Goal: Task Accomplishment & Management: Manage account settings

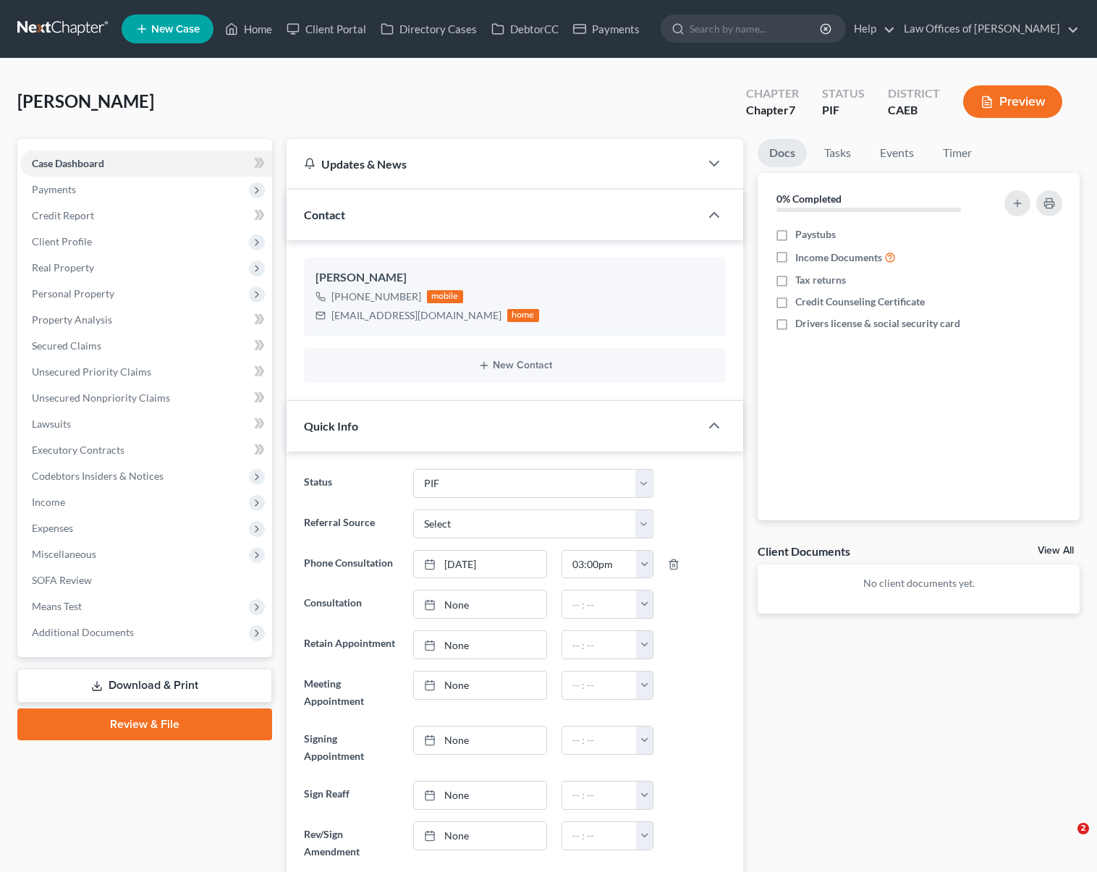
select select "11"
select select "0"
click at [253, 28] on link "Home" at bounding box center [249, 29] width 62 height 26
click at [270, 32] on link "Home" at bounding box center [249, 29] width 62 height 26
click at [269, 29] on link "Home" at bounding box center [249, 29] width 62 height 26
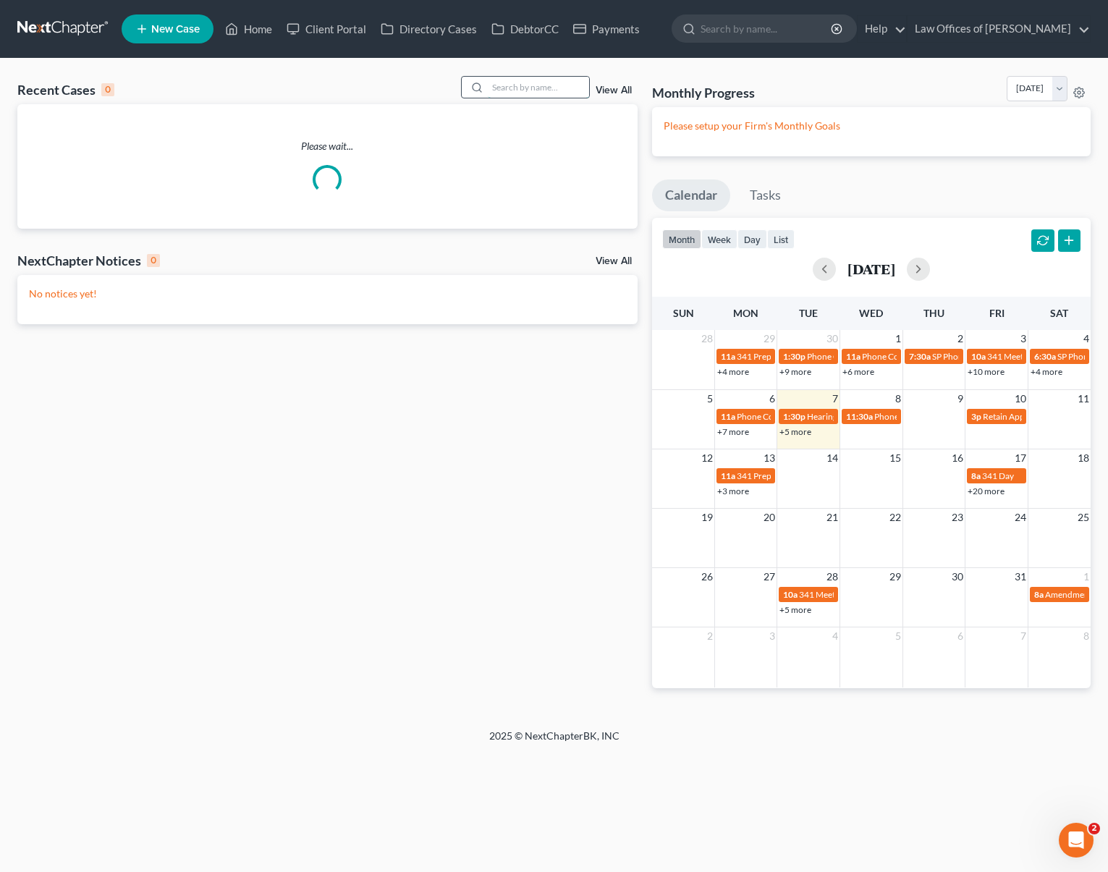
click at [517, 86] on input "search" at bounding box center [538, 87] width 101 height 21
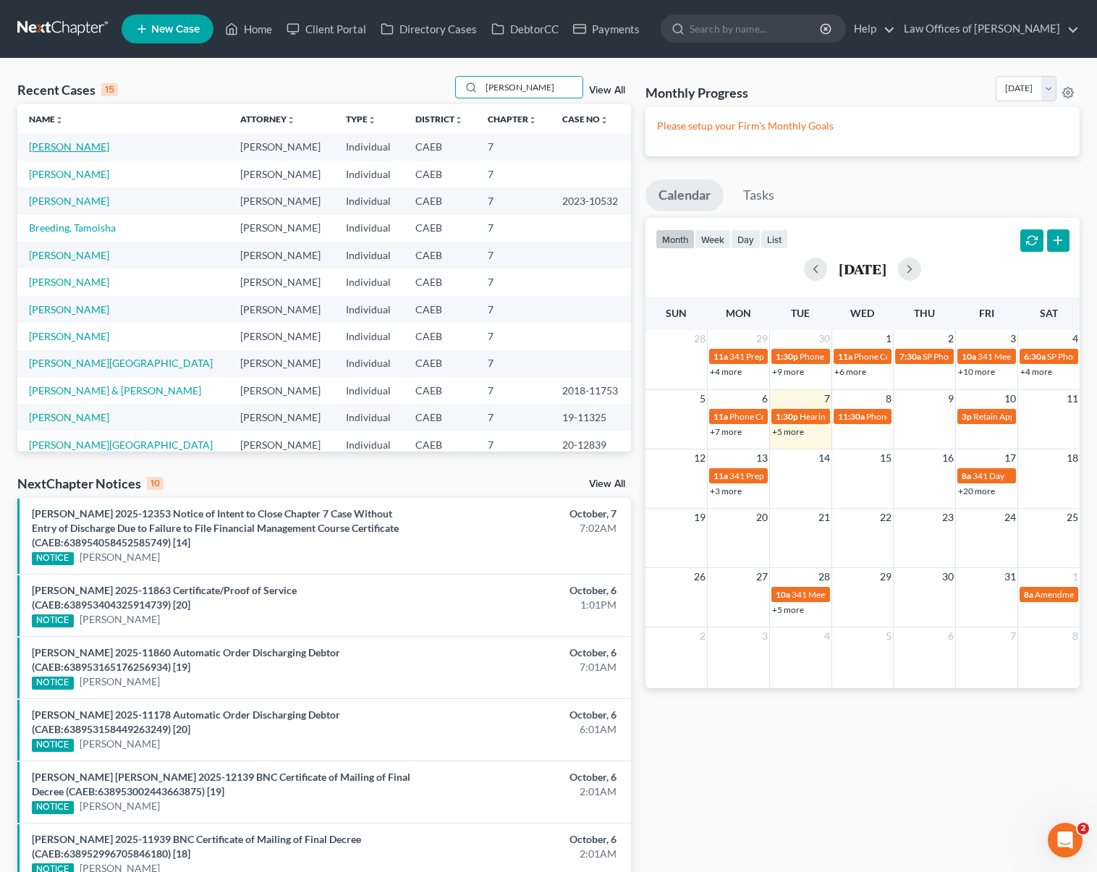
type input "[PERSON_NAME]"
click at [69, 148] on link "[PERSON_NAME]" at bounding box center [69, 146] width 80 height 12
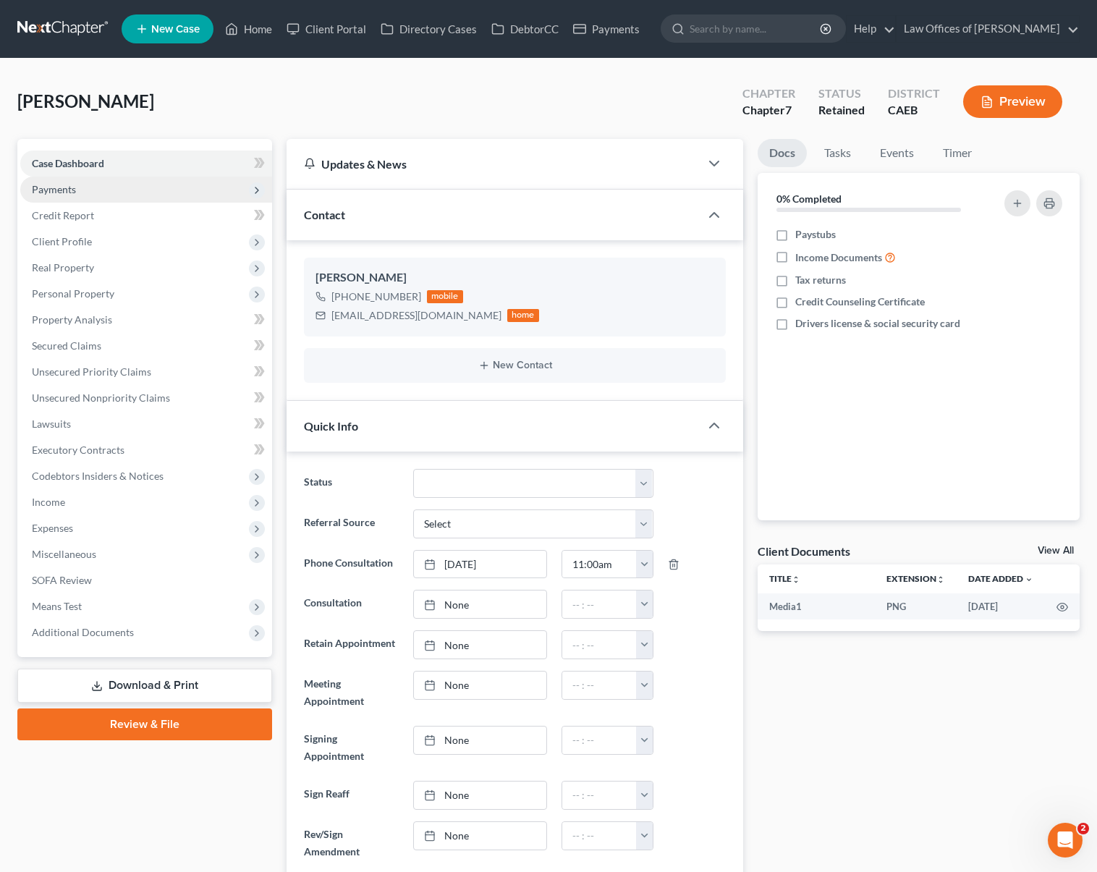
click at [101, 198] on span "Payments" at bounding box center [146, 190] width 252 height 26
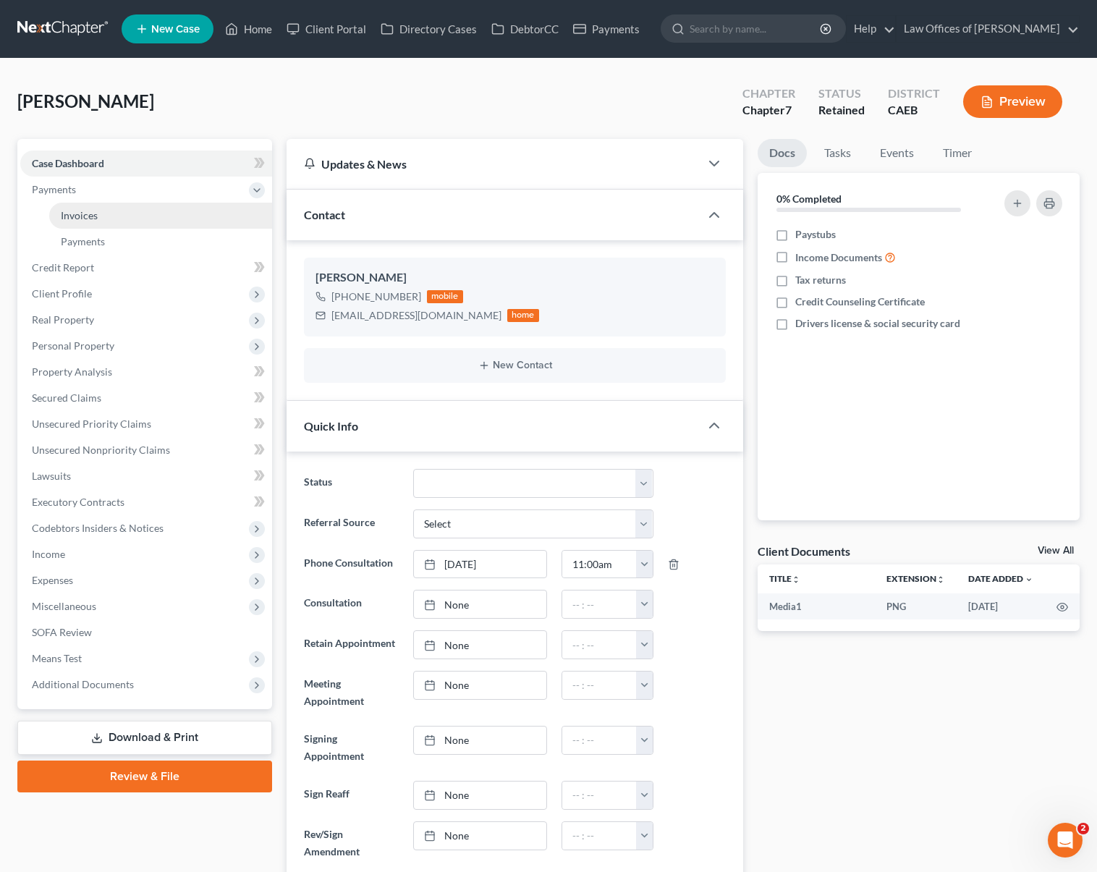
click at [109, 210] on link "Invoices" at bounding box center [160, 216] width 223 height 26
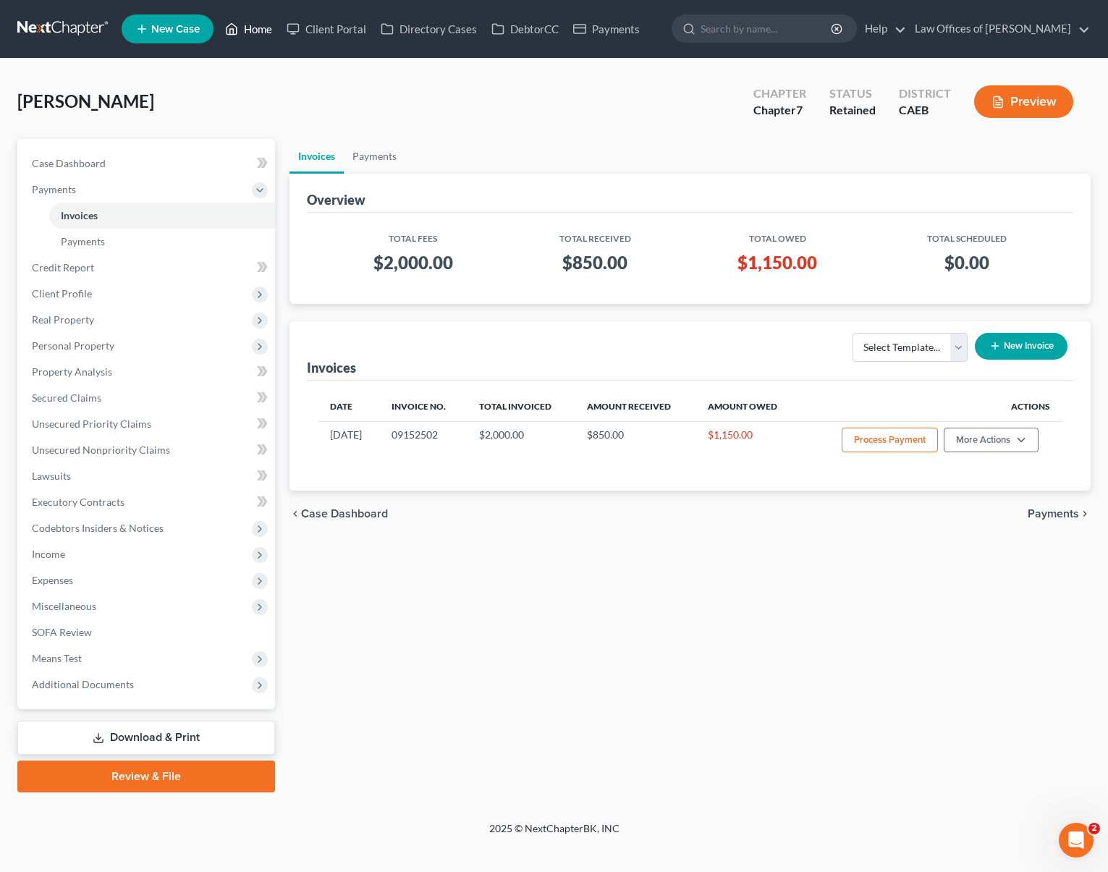
click at [263, 28] on link "Home" at bounding box center [249, 29] width 62 height 26
click at [263, 21] on link "Home" at bounding box center [249, 29] width 62 height 26
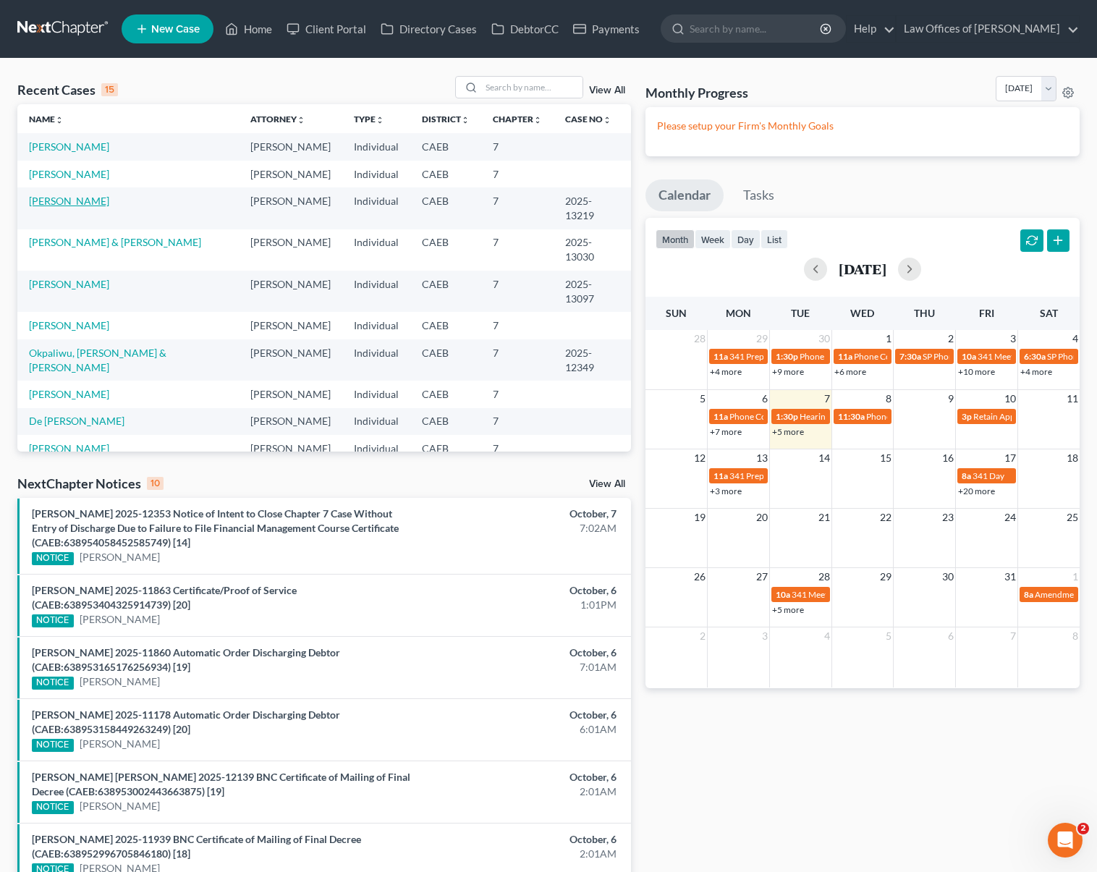
click at [88, 201] on link "[PERSON_NAME]" at bounding box center [69, 201] width 80 height 12
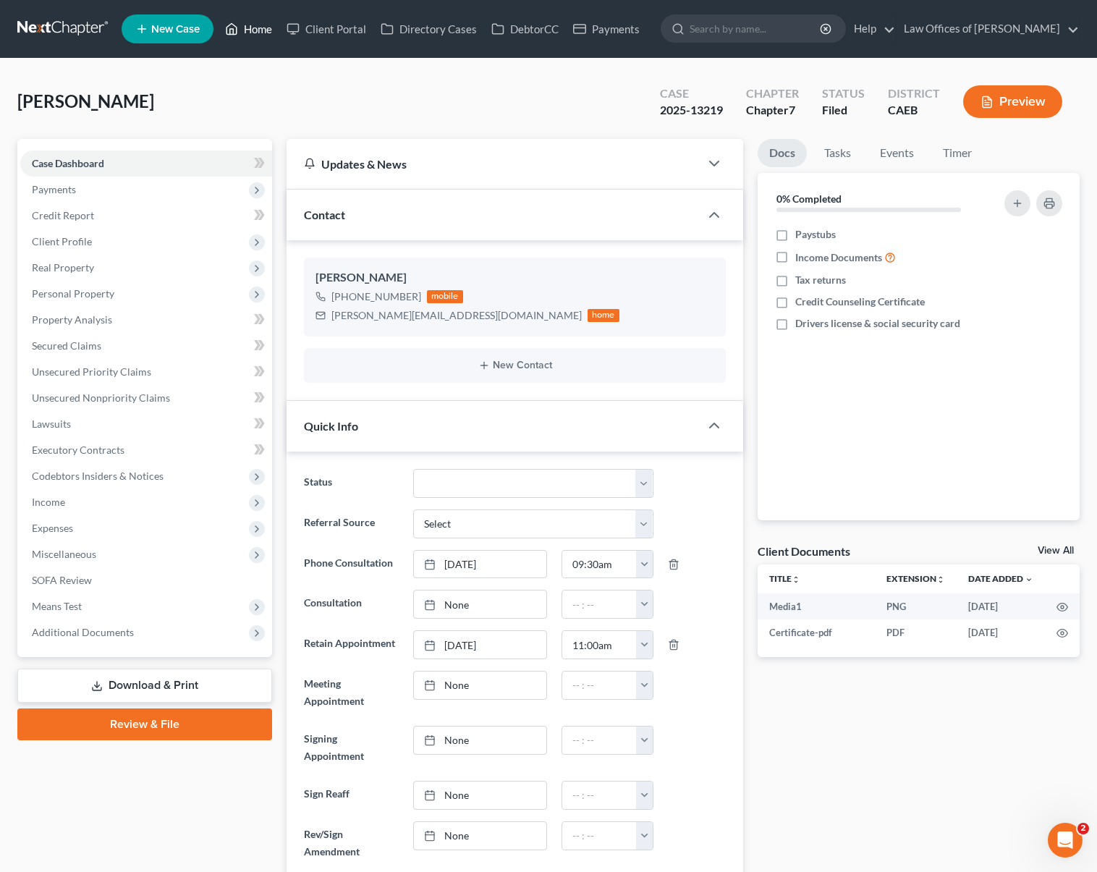
click at [268, 29] on link "Home" at bounding box center [249, 29] width 62 height 26
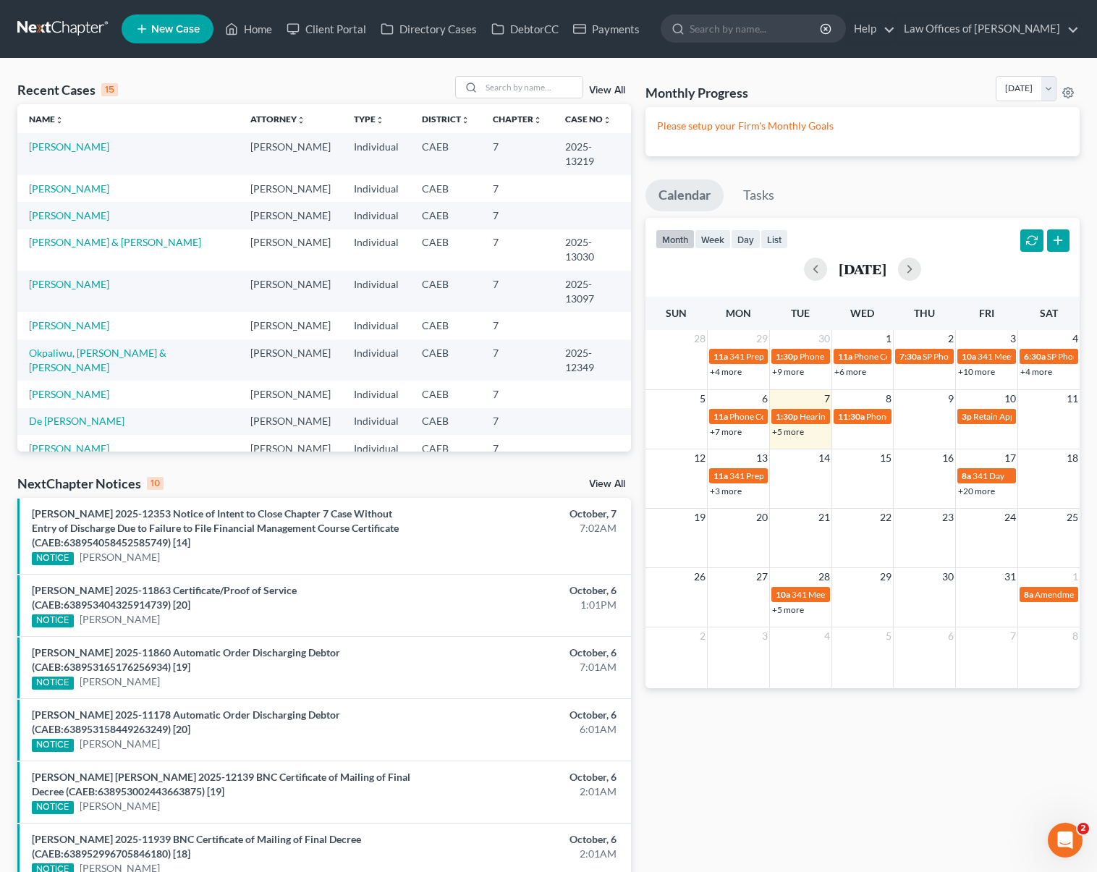
click at [718, 489] on link "+3 more" at bounding box center [726, 491] width 32 height 11
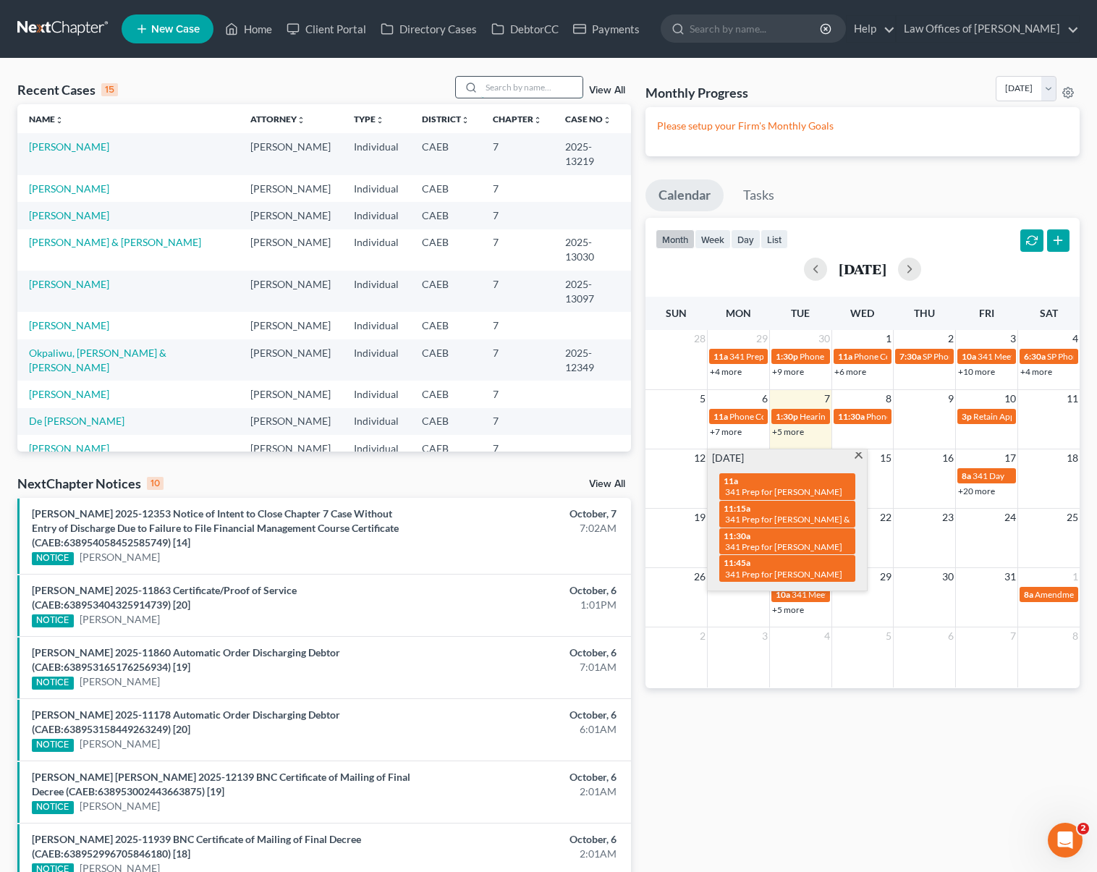
click at [521, 90] on input "search" at bounding box center [531, 87] width 101 height 21
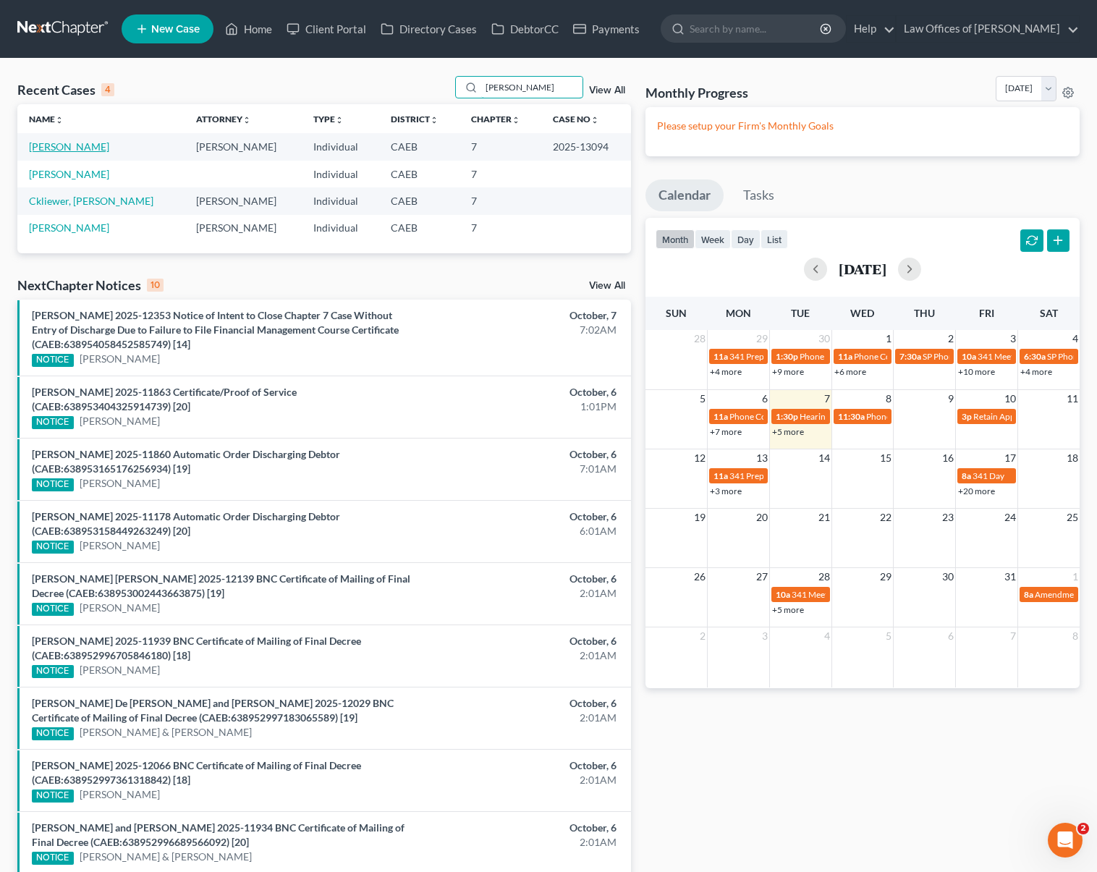
type input "[PERSON_NAME]"
click at [109, 145] on link "[PERSON_NAME]" at bounding box center [69, 146] width 80 height 12
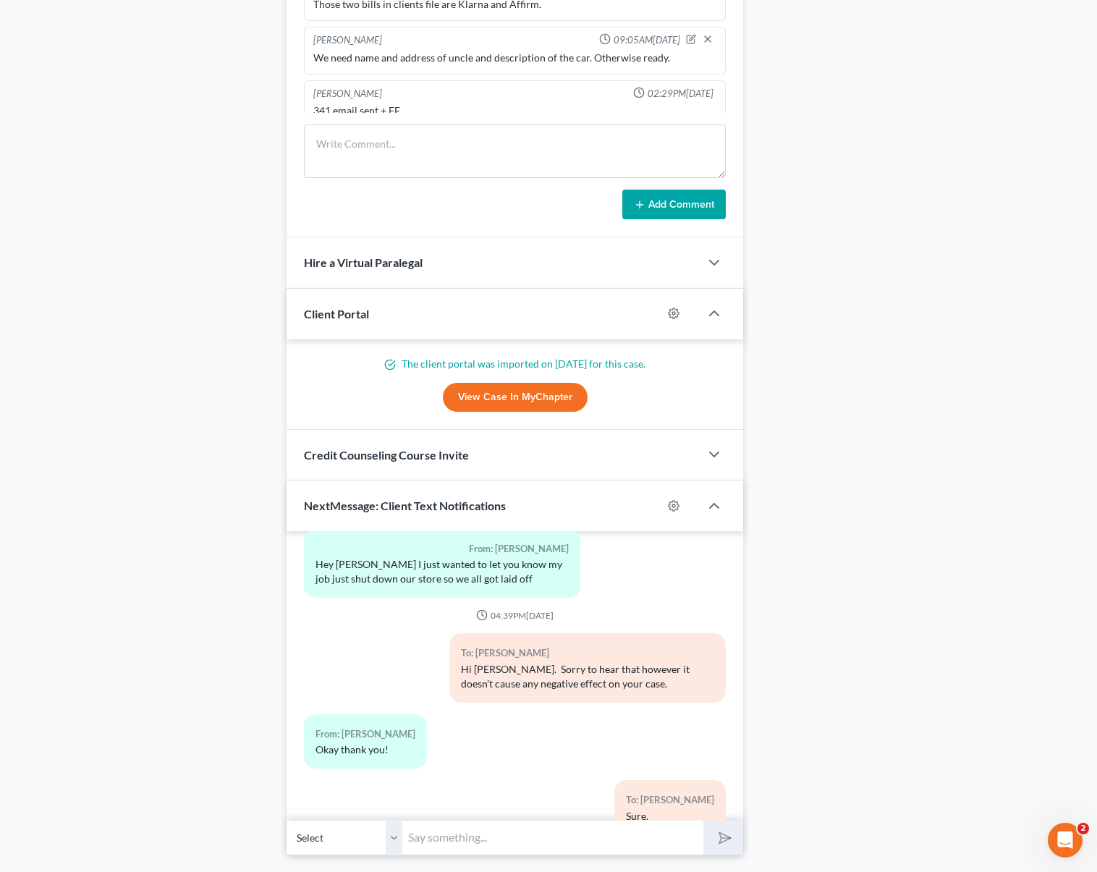
scroll to position [1147, 0]
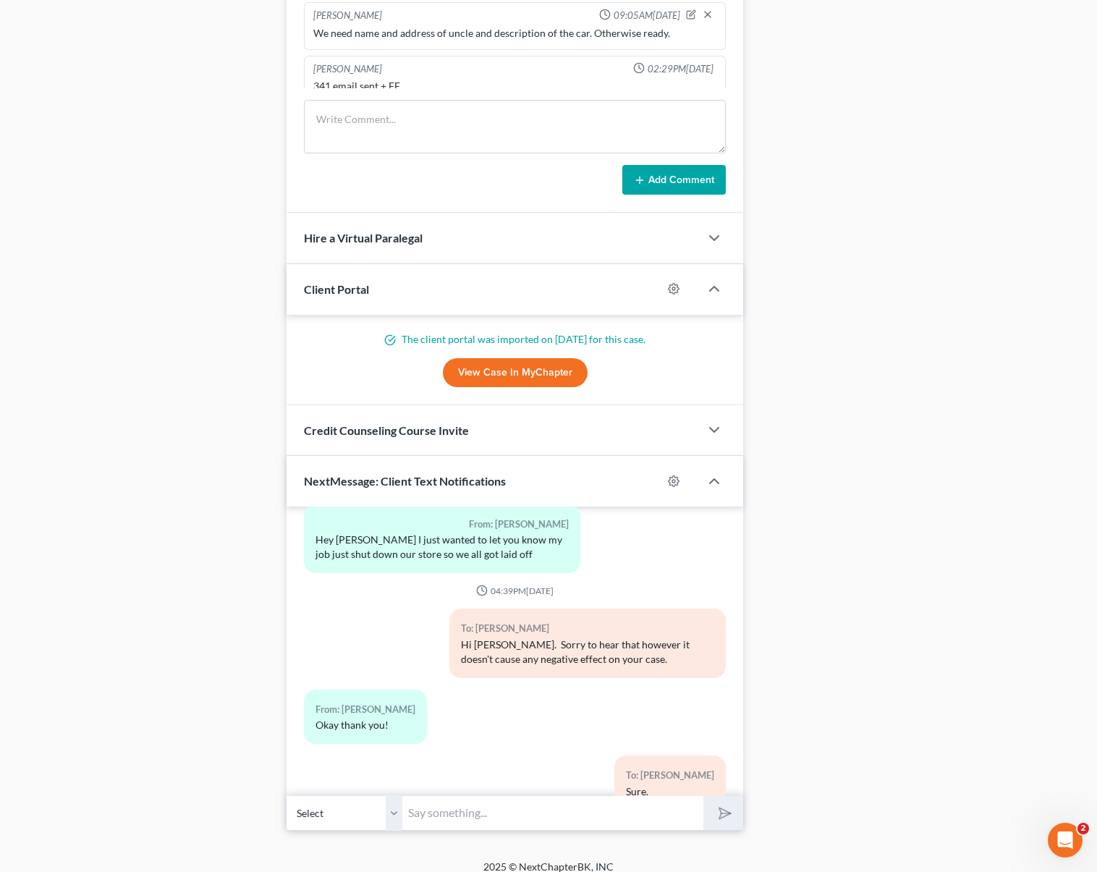
click at [506, 804] on input "text" at bounding box center [552, 813] width 301 height 35
type input "Hi [PERSON_NAME]. We need to prepare you for the upcoming interview with the tr…"
click at [704, 796] on button "submit" at bounding box center [724, 813] width 40 height 34
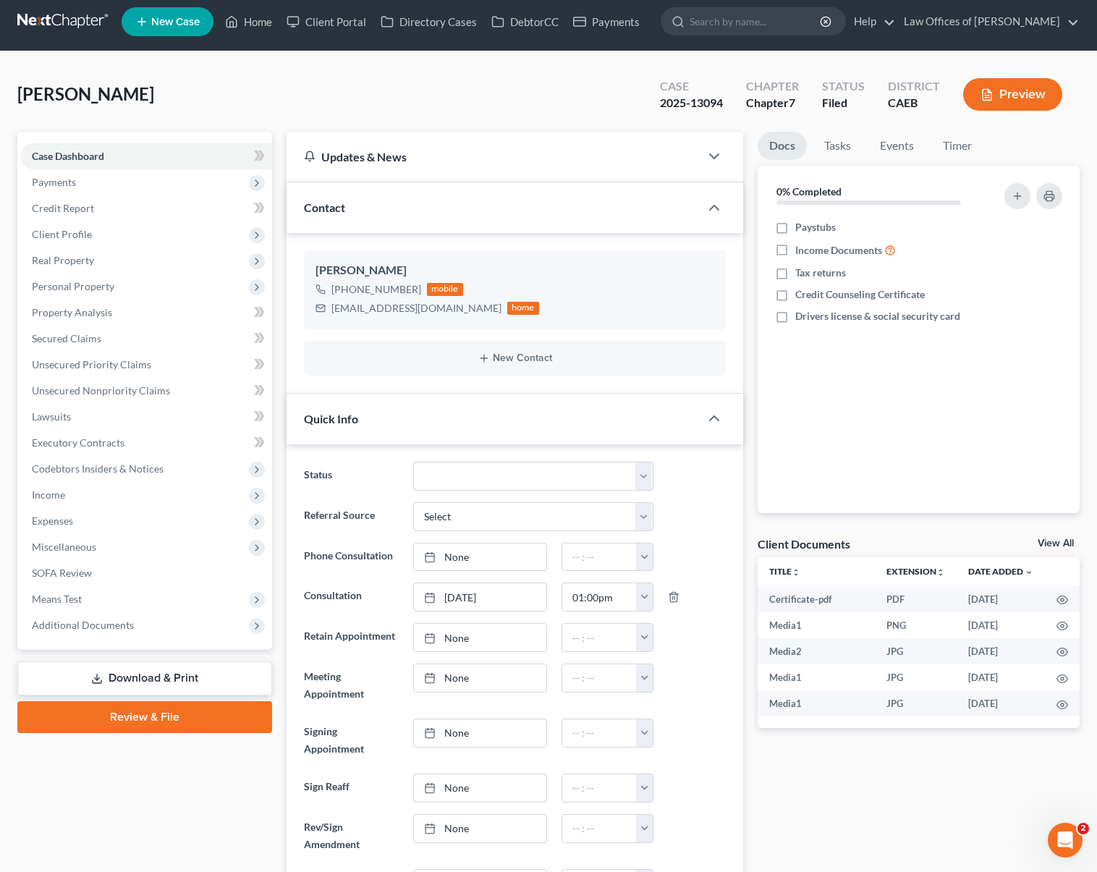
scroll to position [17, 0]
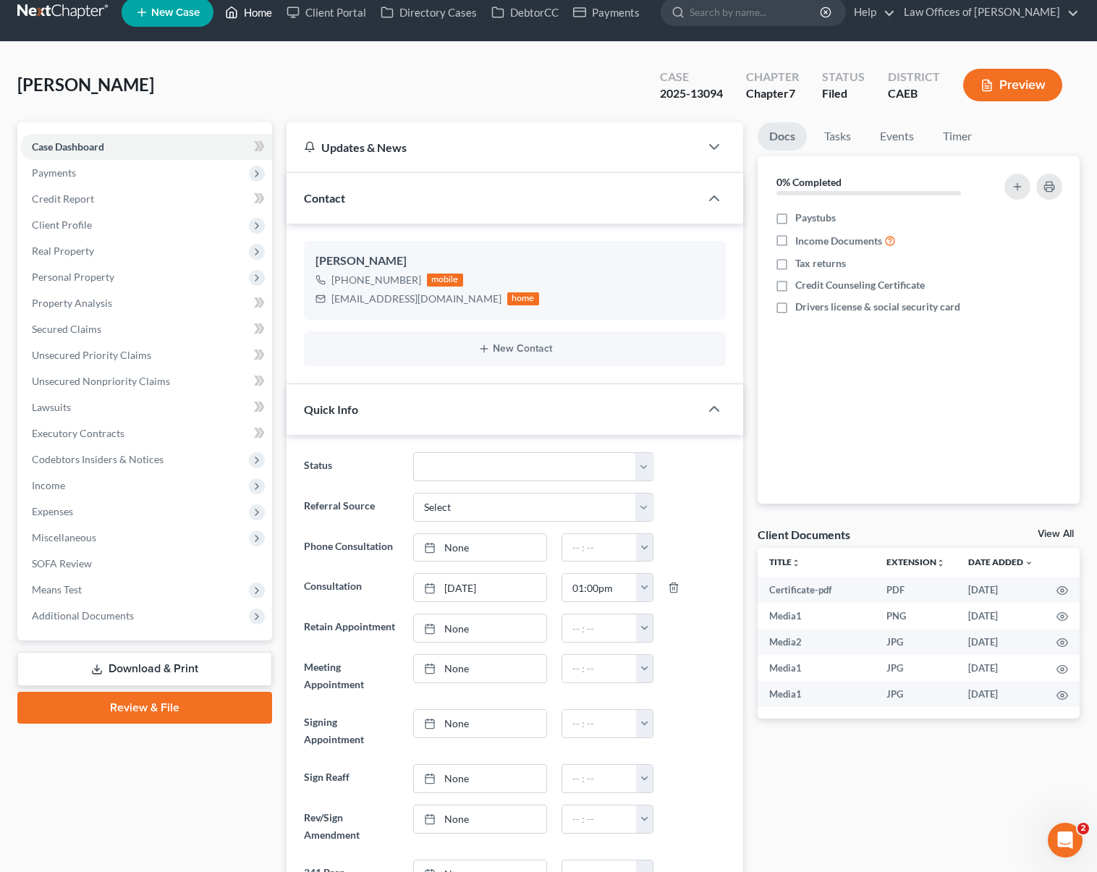
click at [254, 9] on link "Home" at bounding box center [249, 12] width 62 height 26
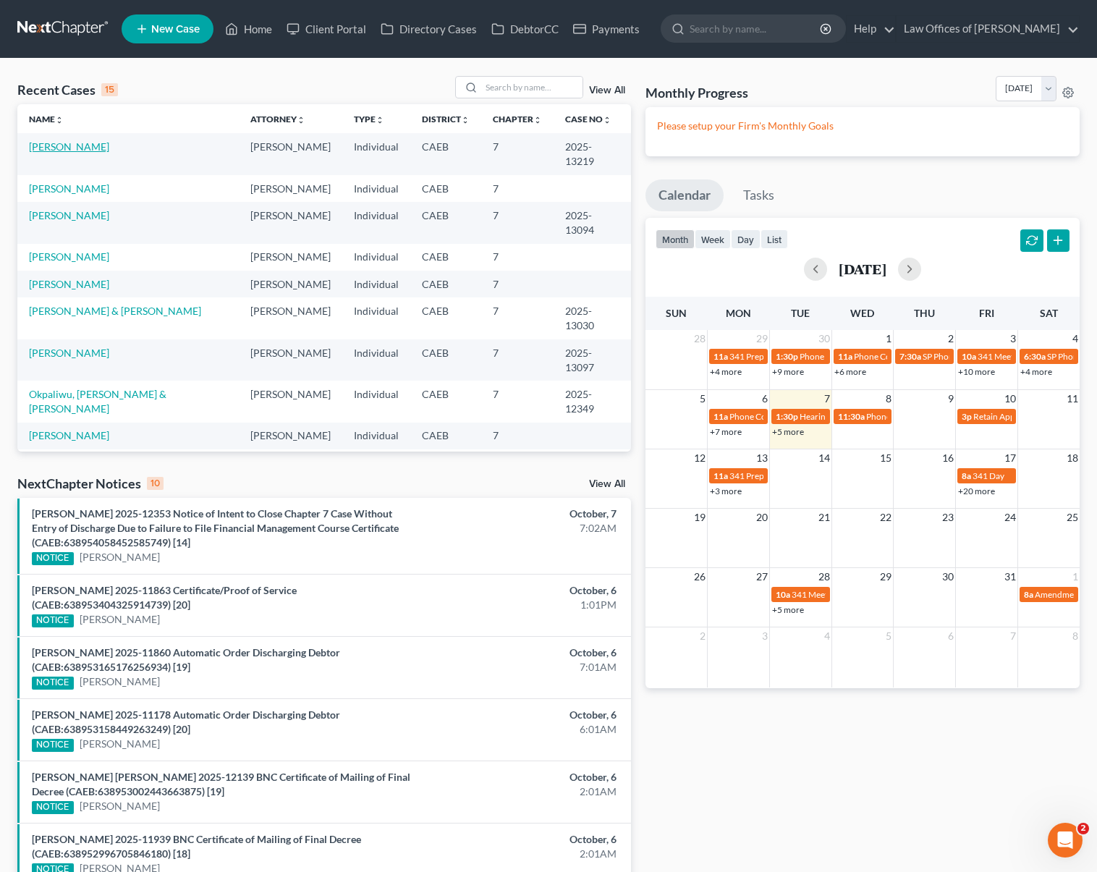
click at [88, 148] on link "[PERSON_NAME]" at bounding box center [69, 146] width 80 height 12
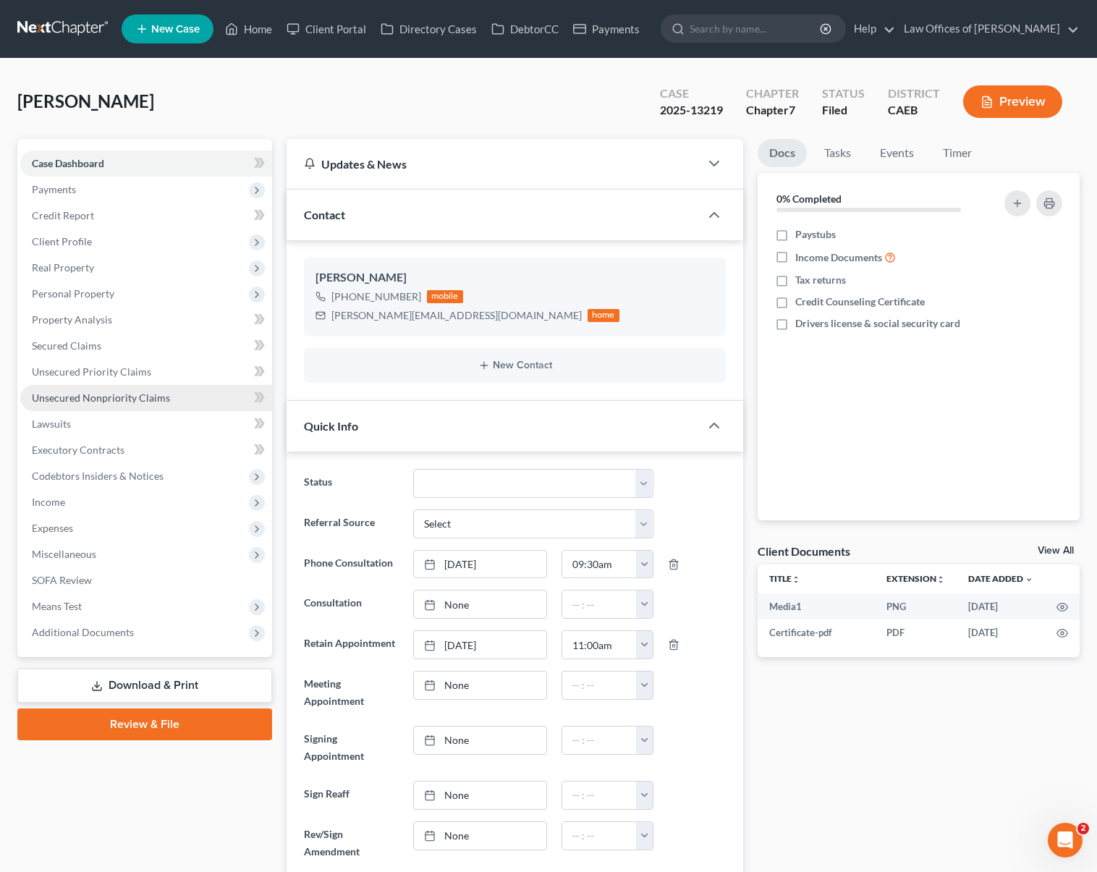
scroll to position [5155, 0]
click at [122, 402] on span "Unsecured Nonpriority Claims" at bounding box center [101, 398] width 138 height 12
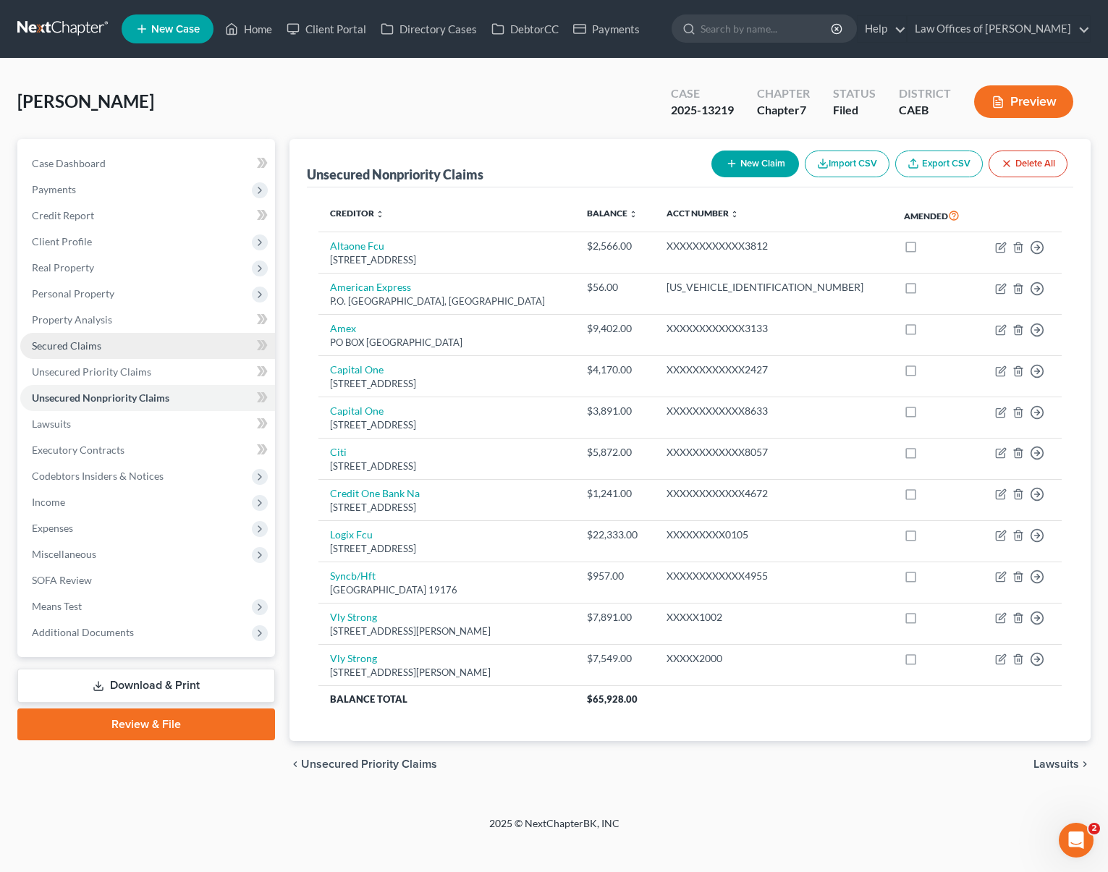
click at [90, 347] on span "Secured Claims" at bounding box center [66, 345] width 69 height 12
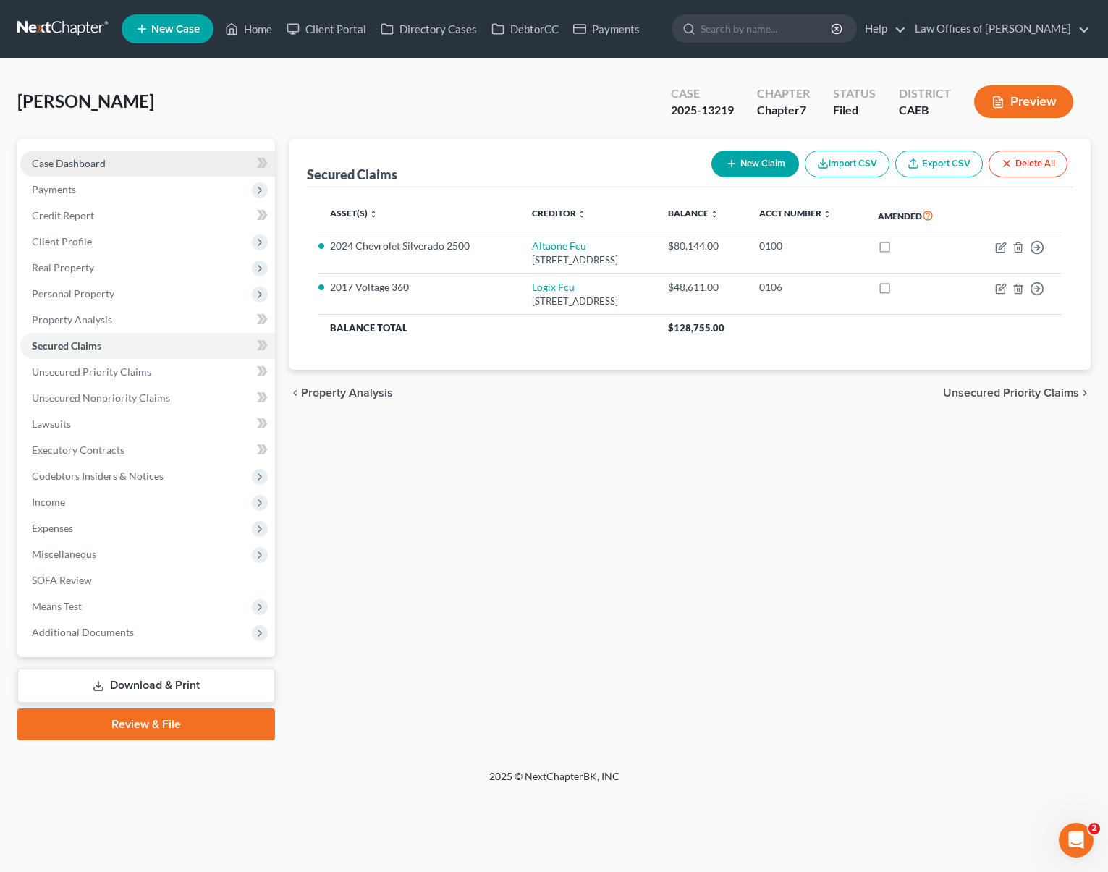
click at [116, 167] on link "Case Dashboard" at bounding box center [147, 164] width 255 height 26
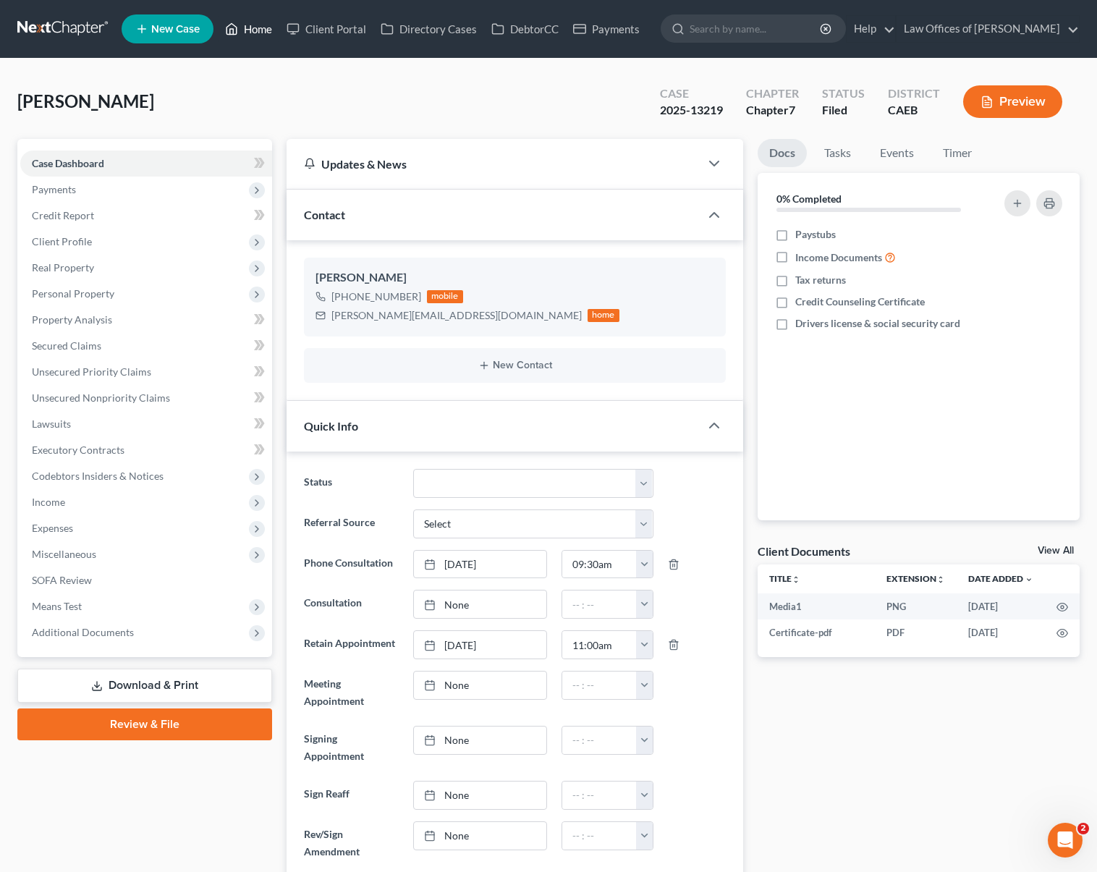
click at [252, 33] on link "Home" at bounding box center [249, 29] width 62 height 26
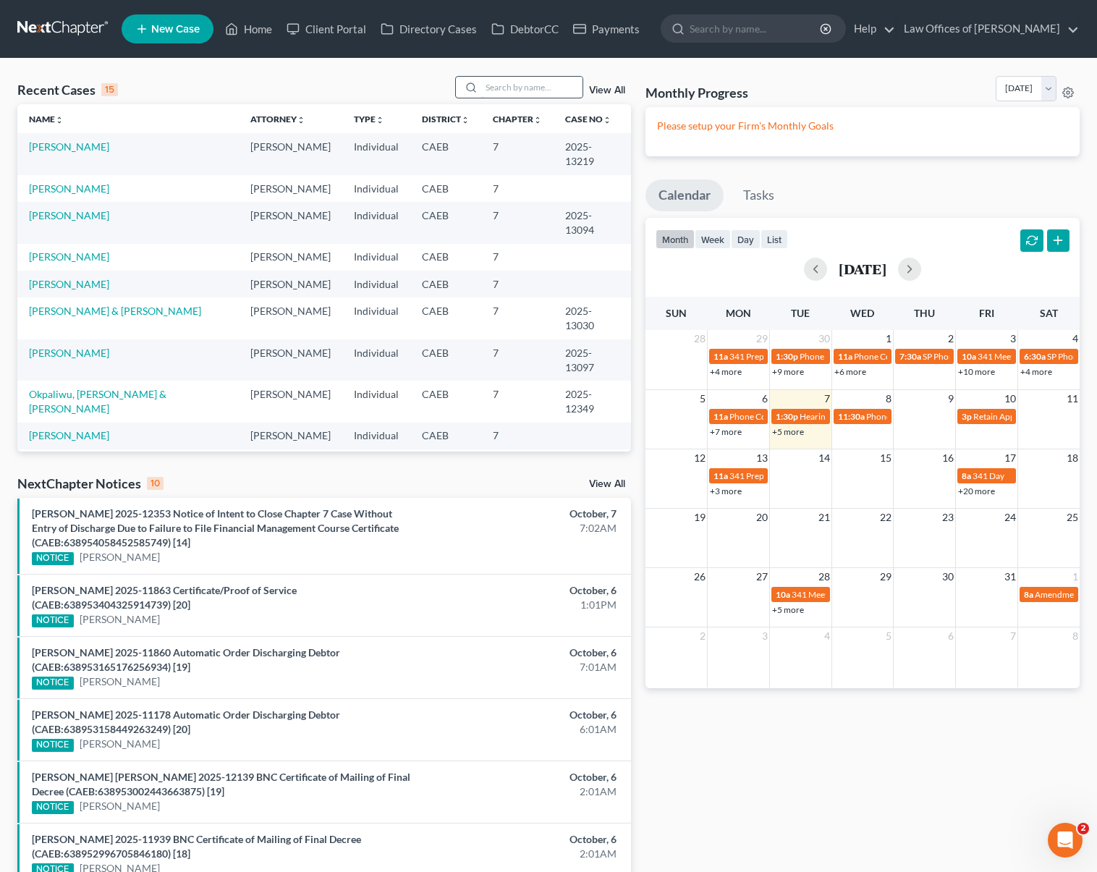
click at [547, 91] on input "search" at bounding box center [531, 87] width 101 height 21
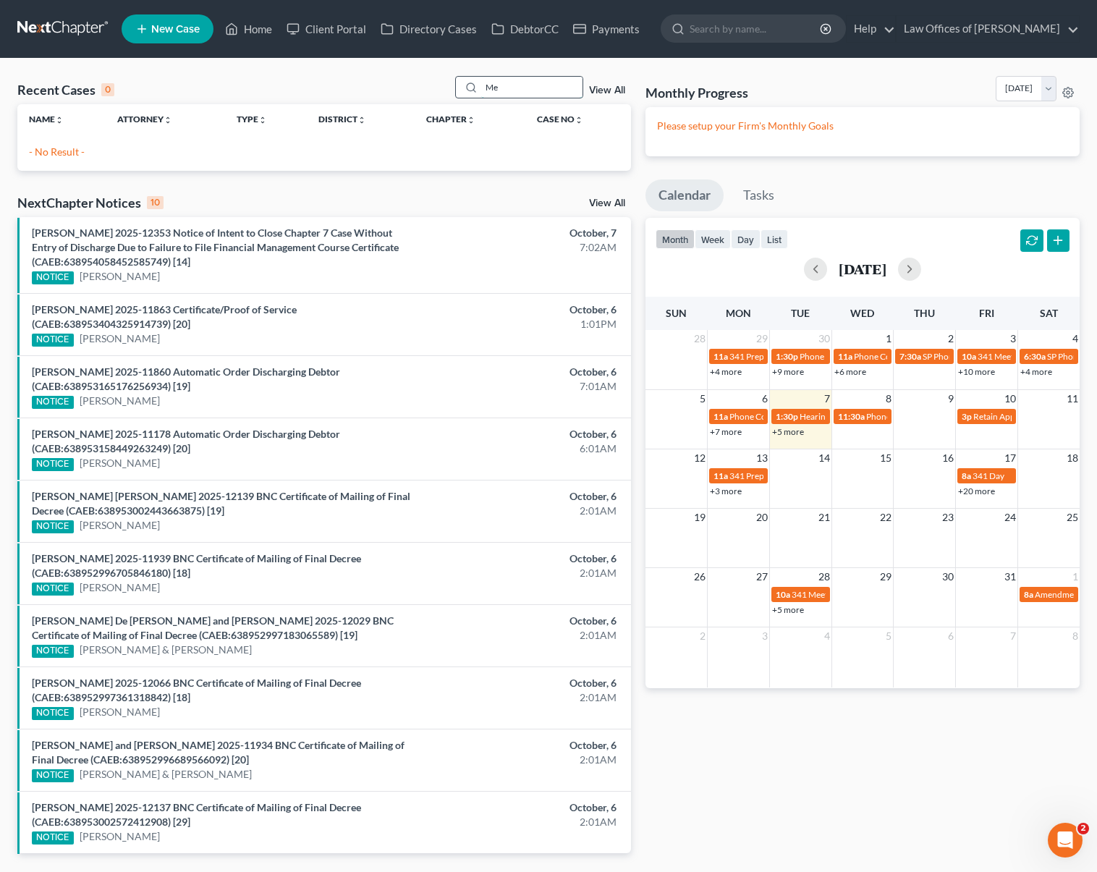
type input "M"
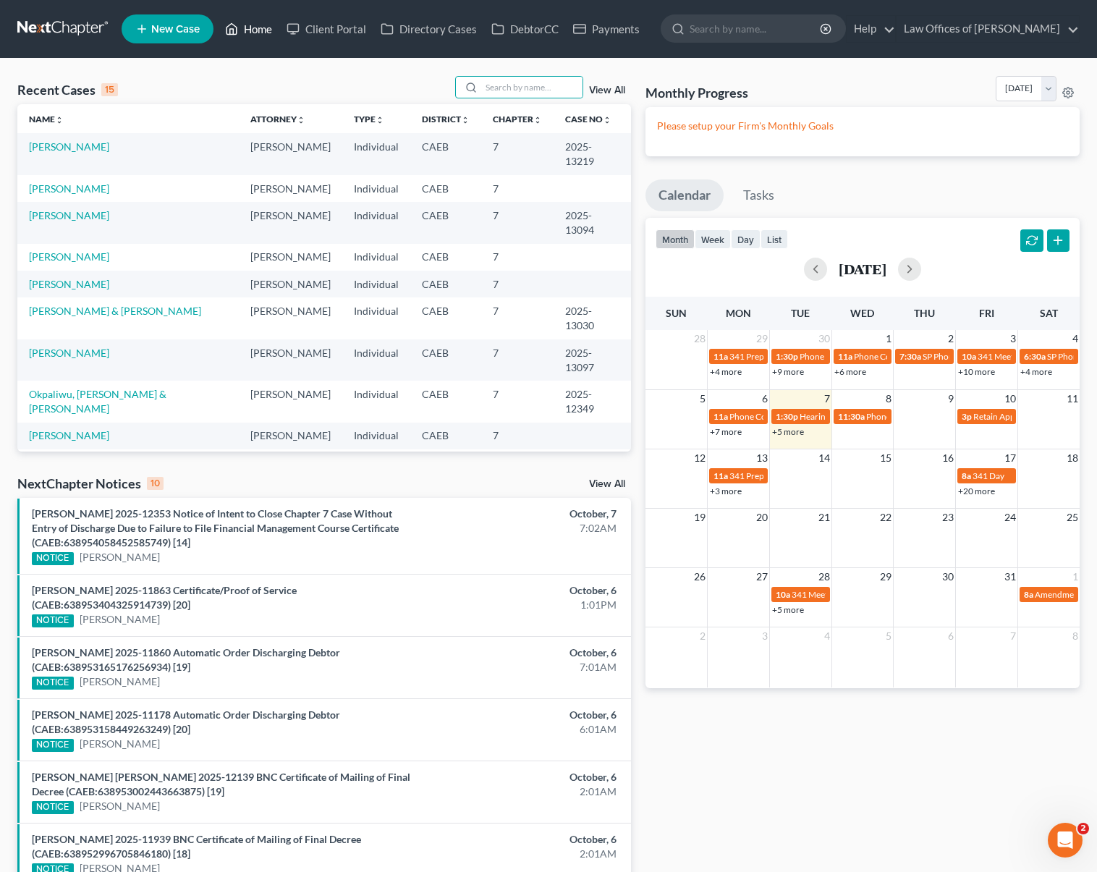
click at [256, 32] on link "Home" at bounding box center [249, 29] width 62 height 26
click at [254, 32] on link "Home" at bounding box center [249, 29] width 62 height 26
click at [524, 83] on input "search" at bounding box center [531, 87] width 101 height 21
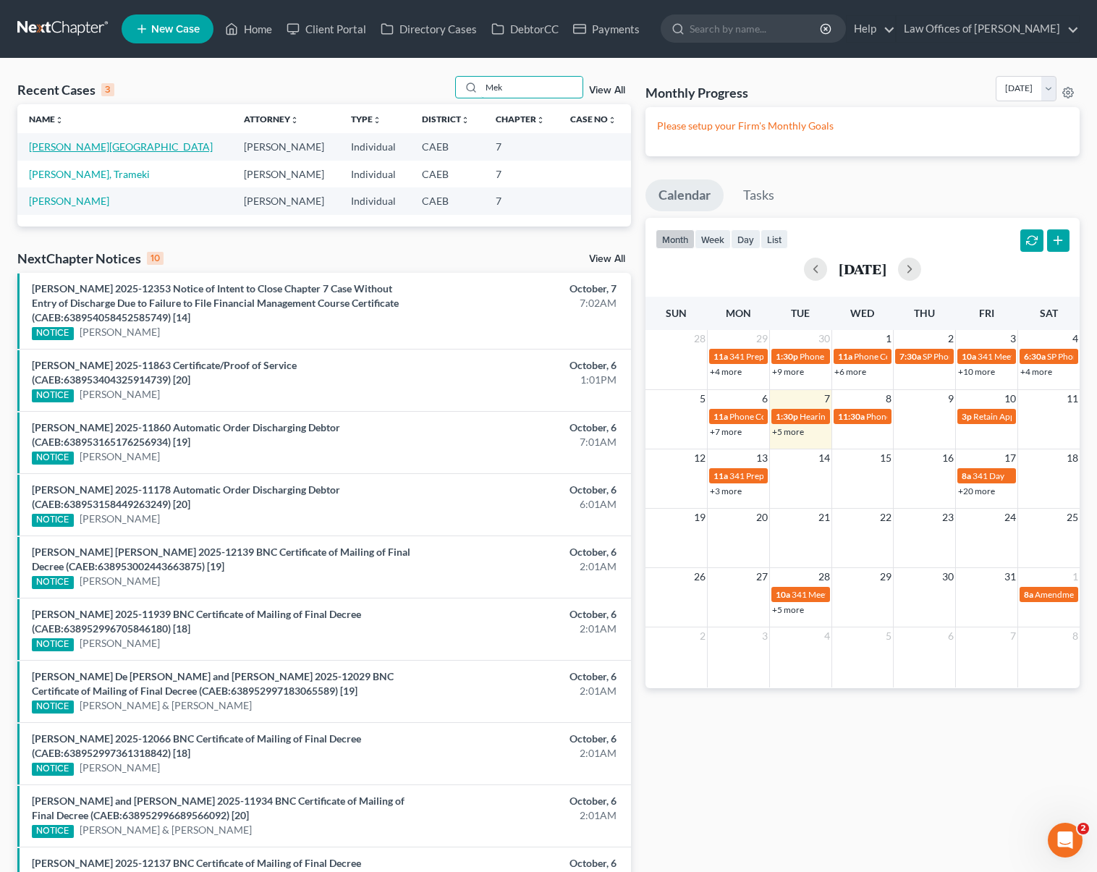
type input "Mek"
click at [86, 148] on link "[PERSON_NAME][GEOGRAPHIC_DATA]" at bounding box center [121, 146] width 184 height 12
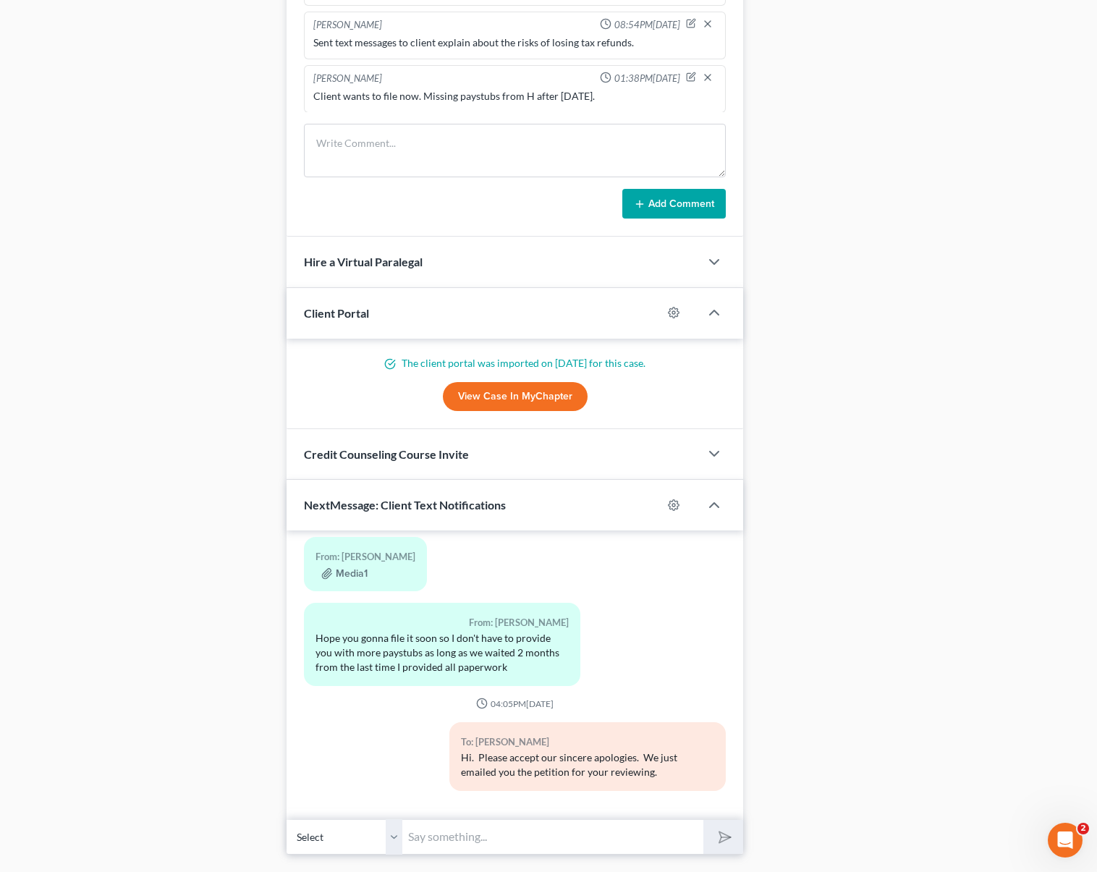
scroll to position [1160, 0]
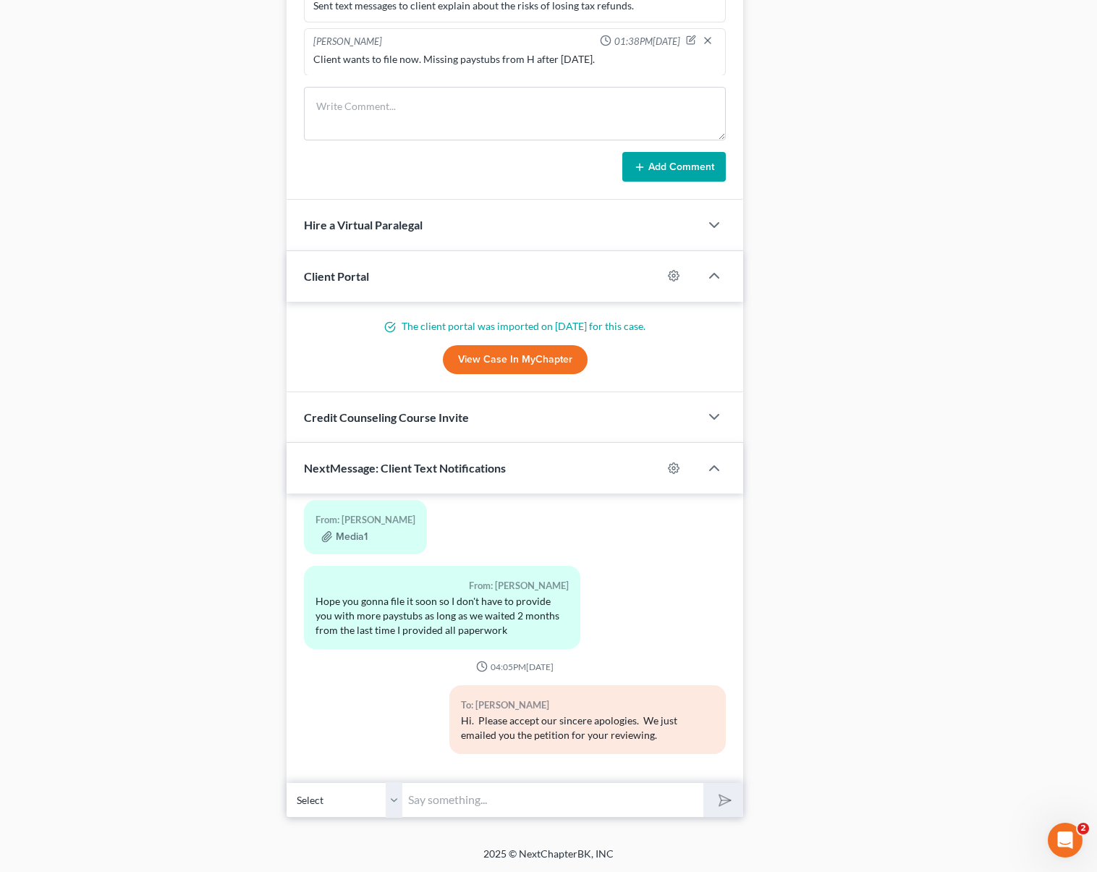
click at [481, 790] on input "text" at bounding box center [552, 800] width 301 height 35
type input "Hi. Just checking in."
click at [704, 783] on button "submit" at bounding box center [724, 800] width 40 height 34
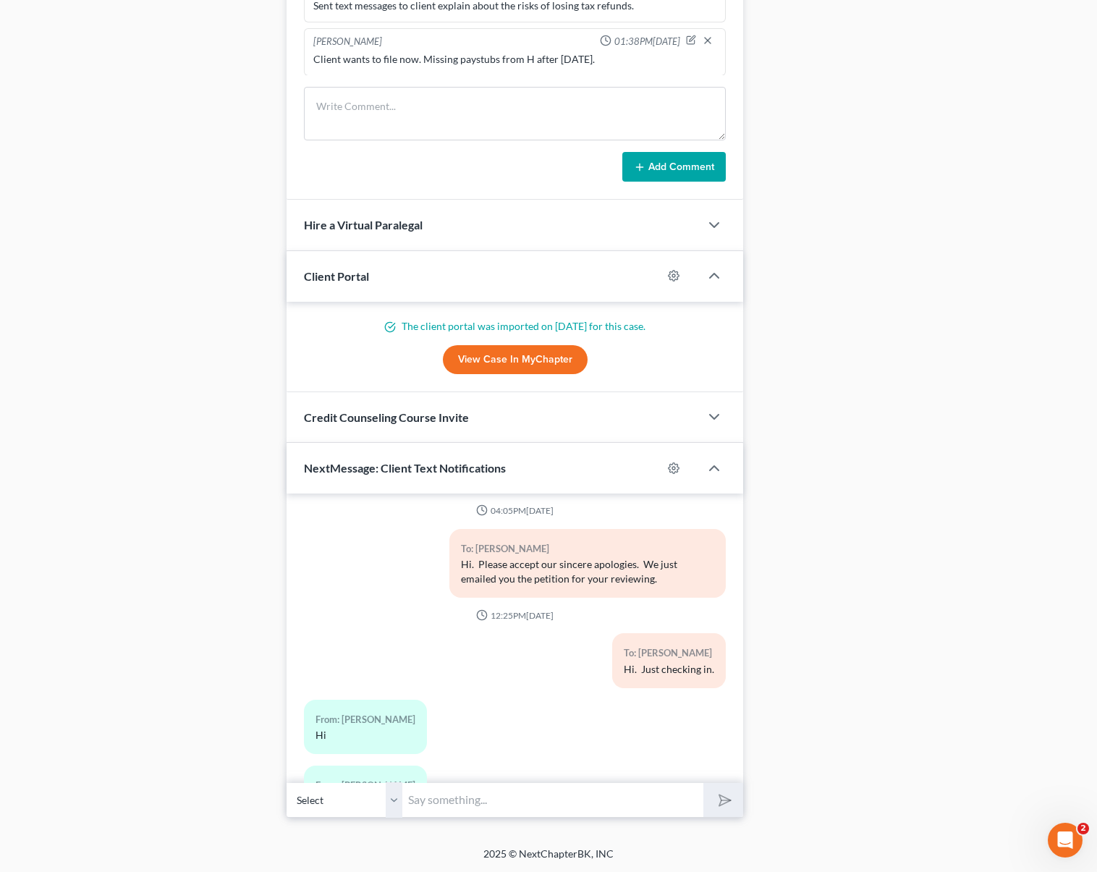
scroll to position [6452, 0]
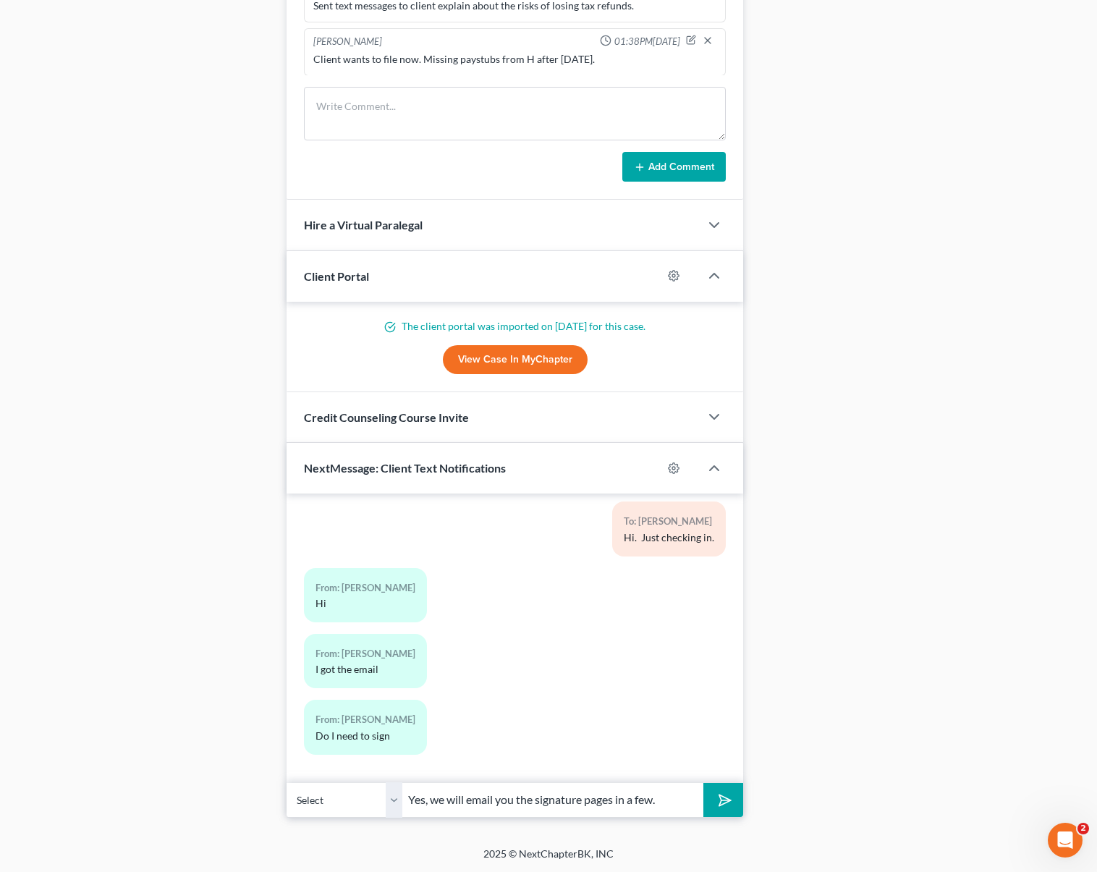
type input "Yes, we will email you the signature pages in a few."
click at [704, 783] on button "submit" at bounding box center [724, 800] width 40 height 34
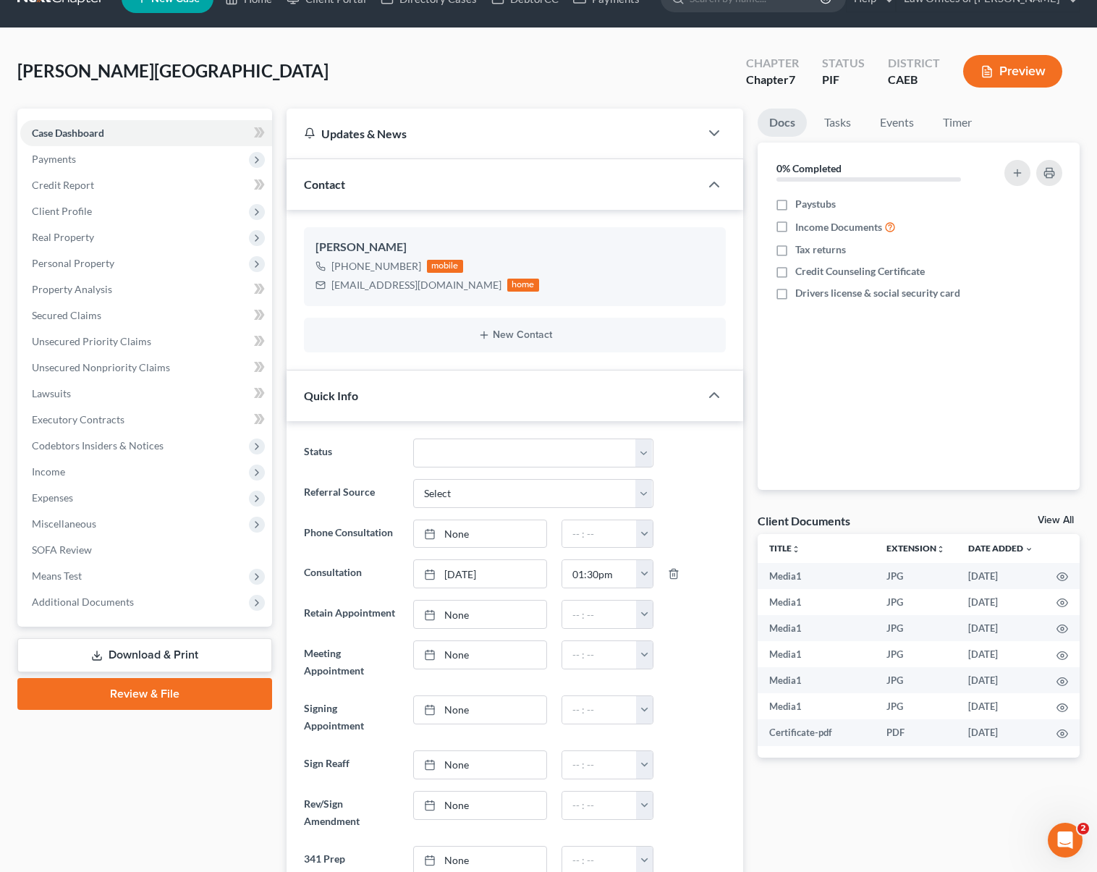
scroll to position [0, 0]
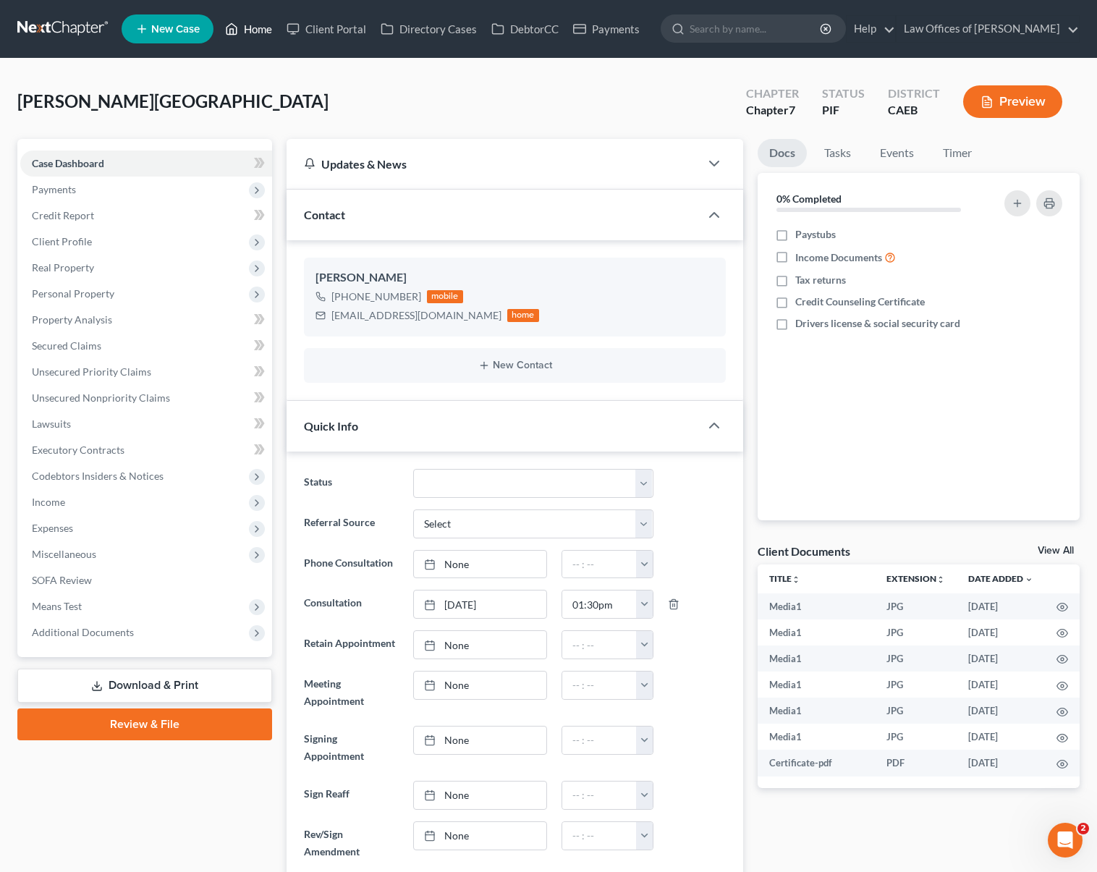
click at [260, 31] on link "Home" at bounding box center [249, 29] width 62 height 26
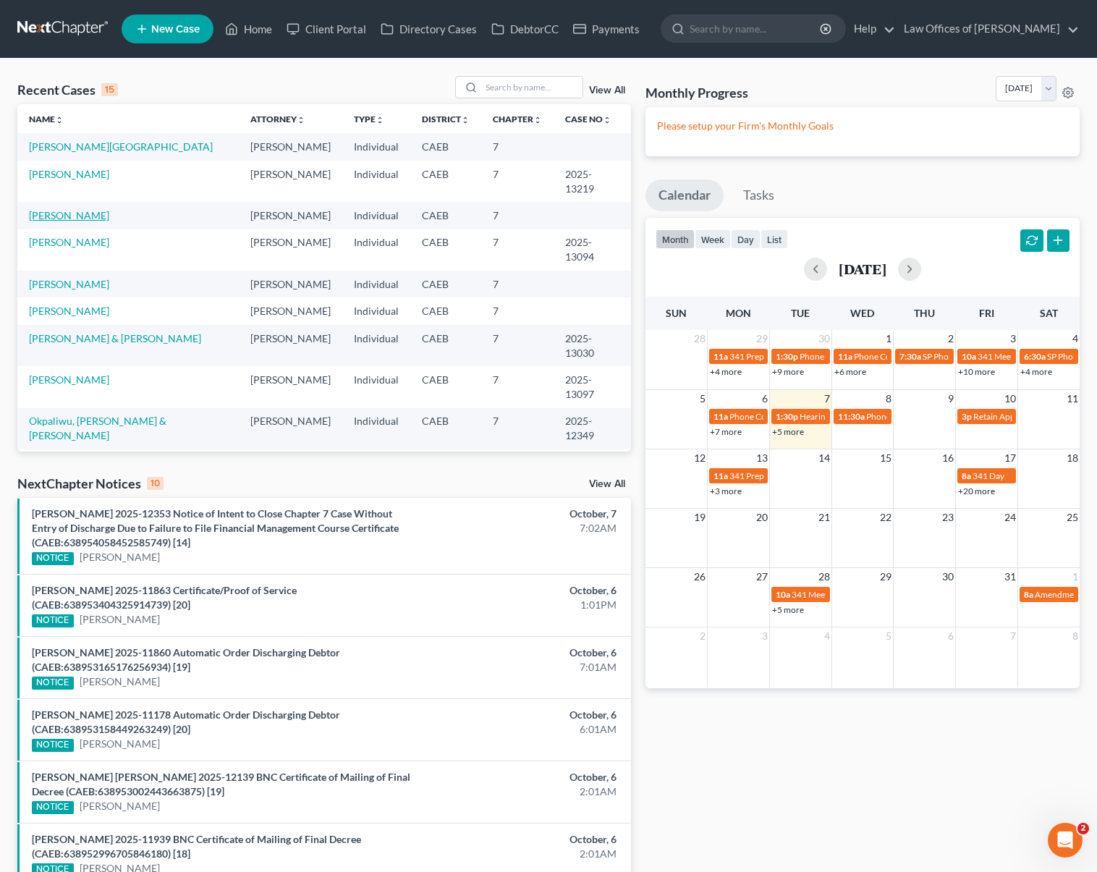
click at [86, 209] on link "[PERSON_NAME]" at bounding box center [69, 215] width 80 height 12
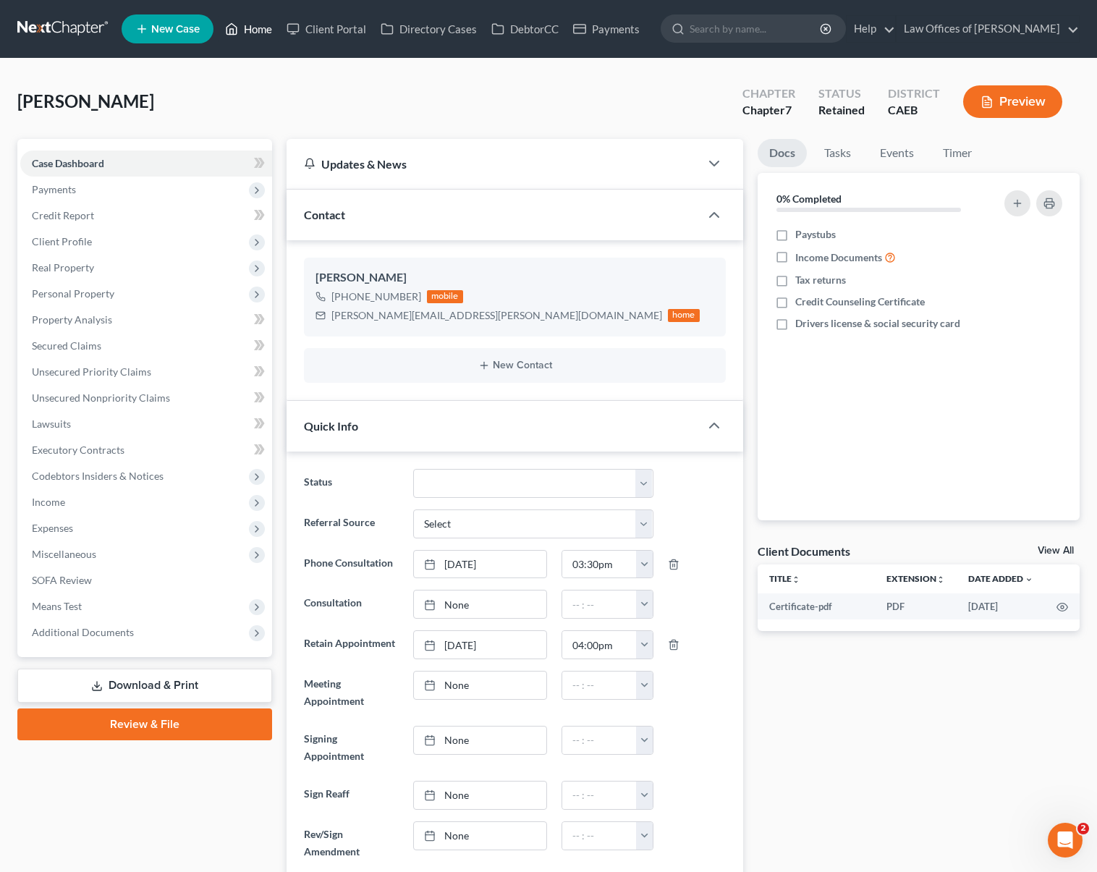
click at [260, 29] on link "Home" at bounding box center [249, 29] width 62 height 26
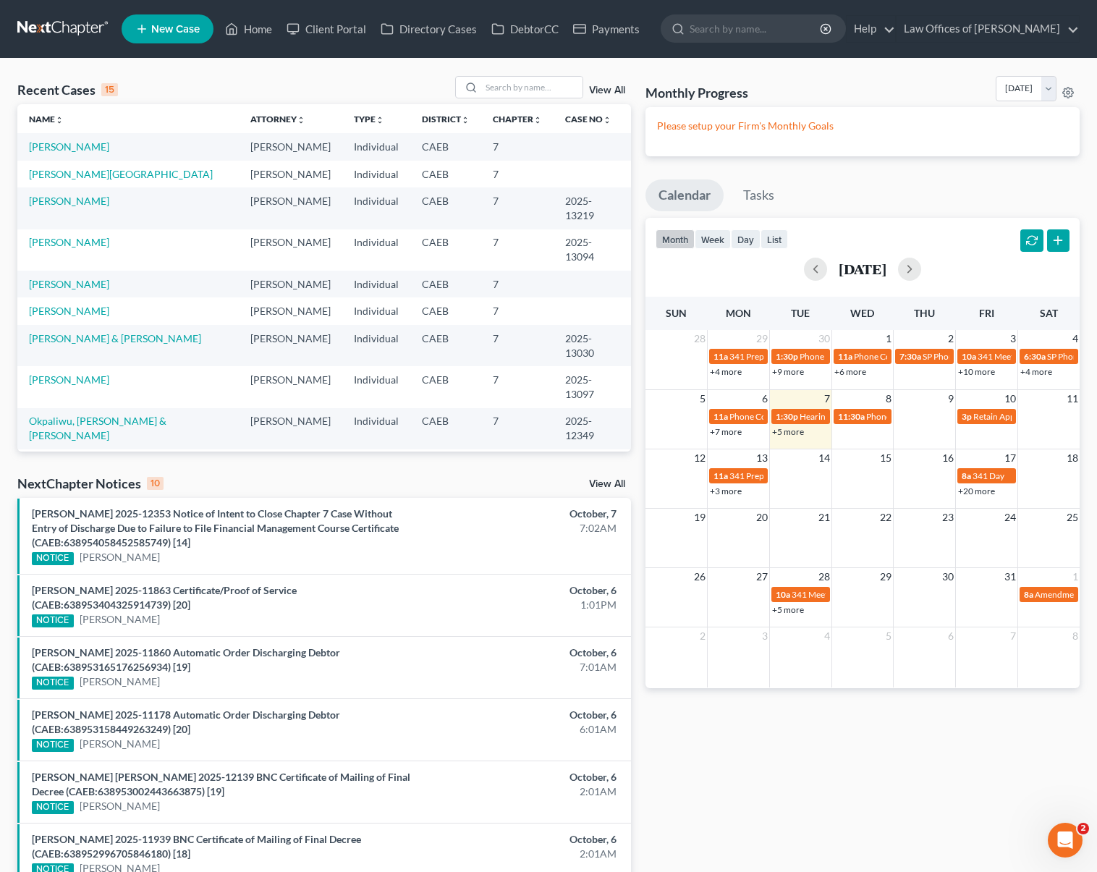
click at [790, 433] on link "+5 more" at bounding box center [788, 431] width 32 height 11
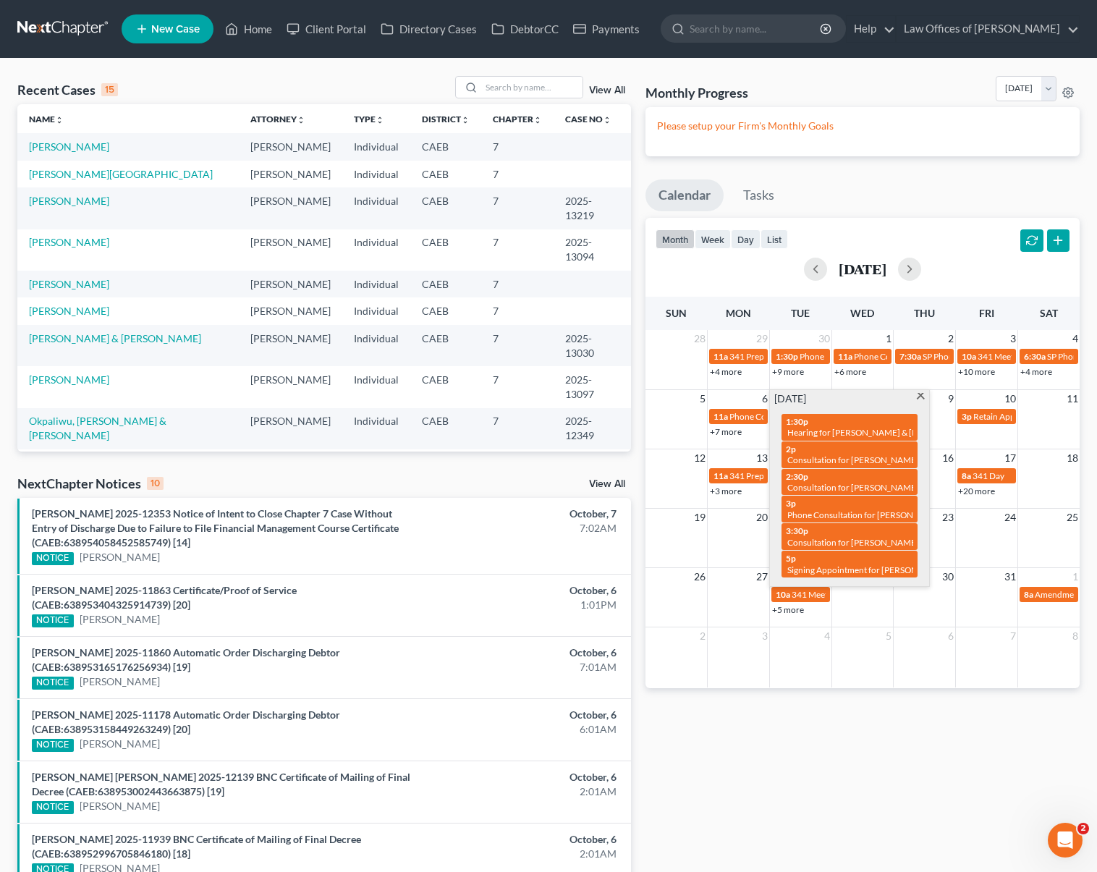
click at [921, 396] on span at bounding box center [921, 397] width 11 height 9
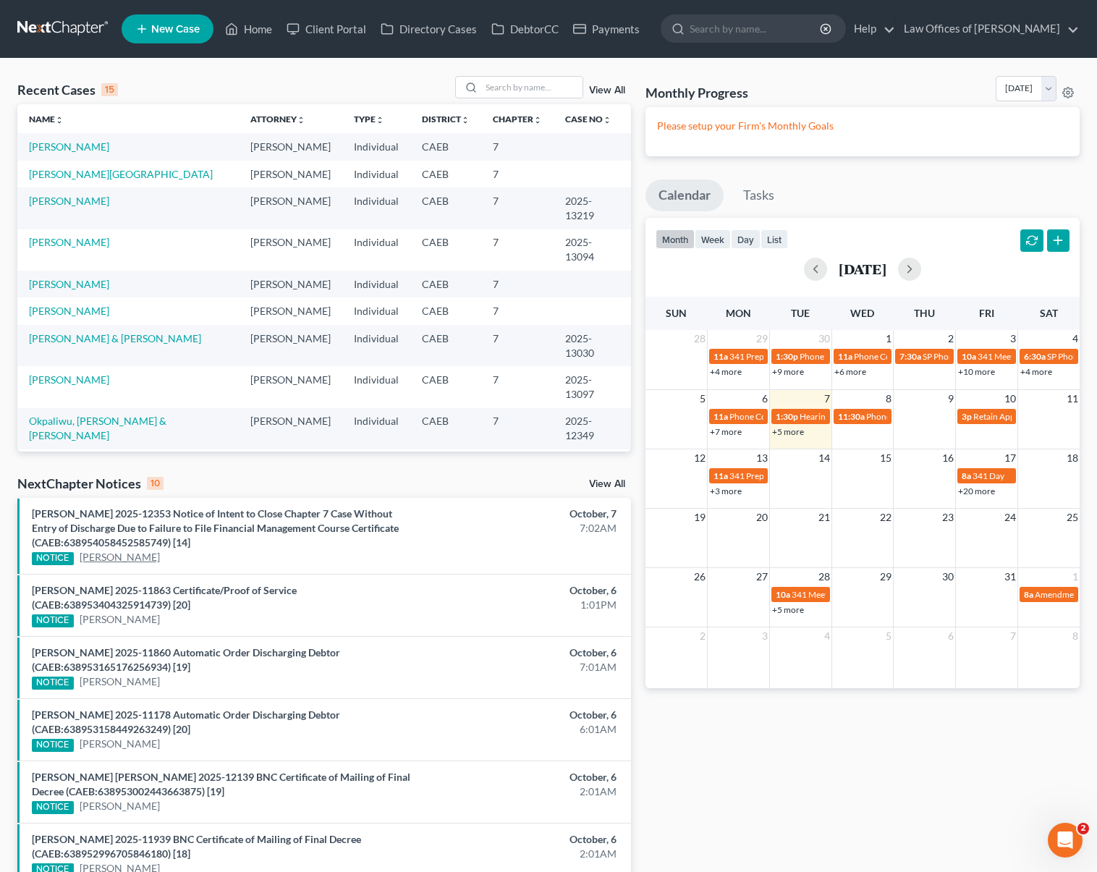
click at [160, 557] on link "[PERSON_NAME]" at bounding box center [120, 557] width 80 height 14
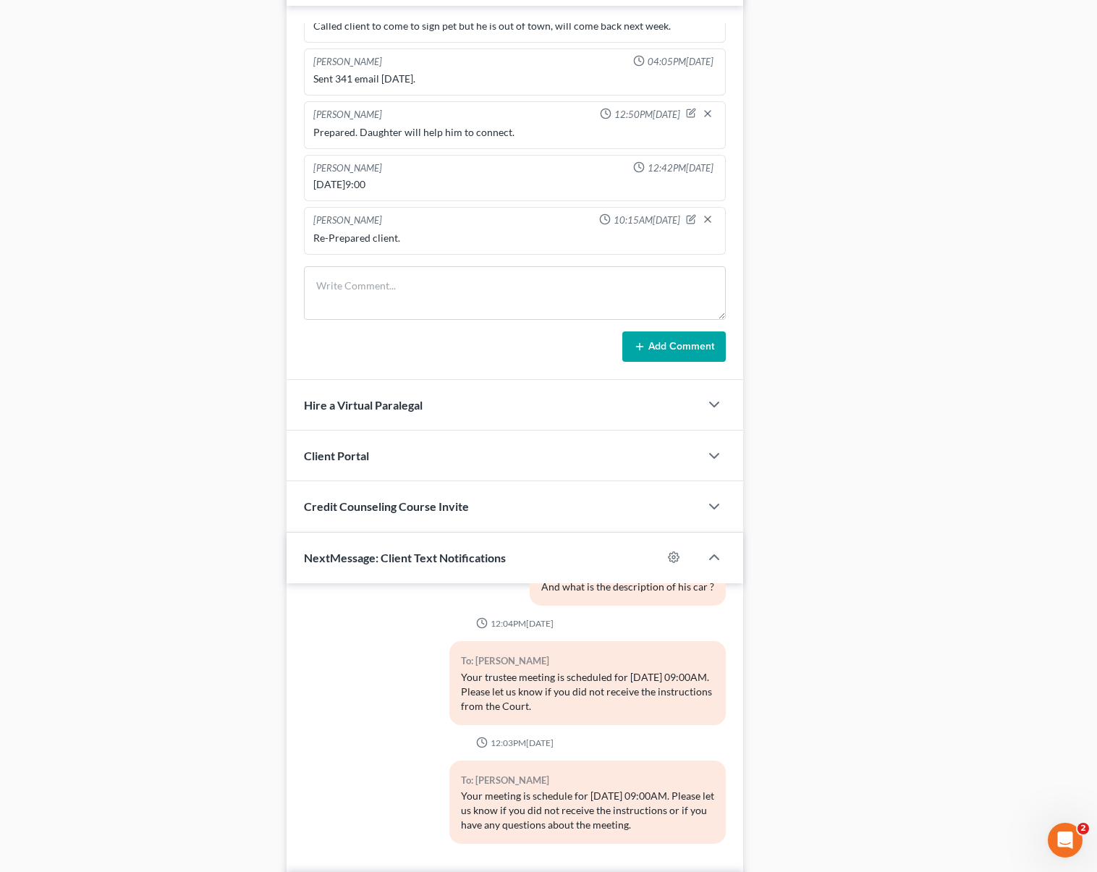
scroll to position [1141, 0]
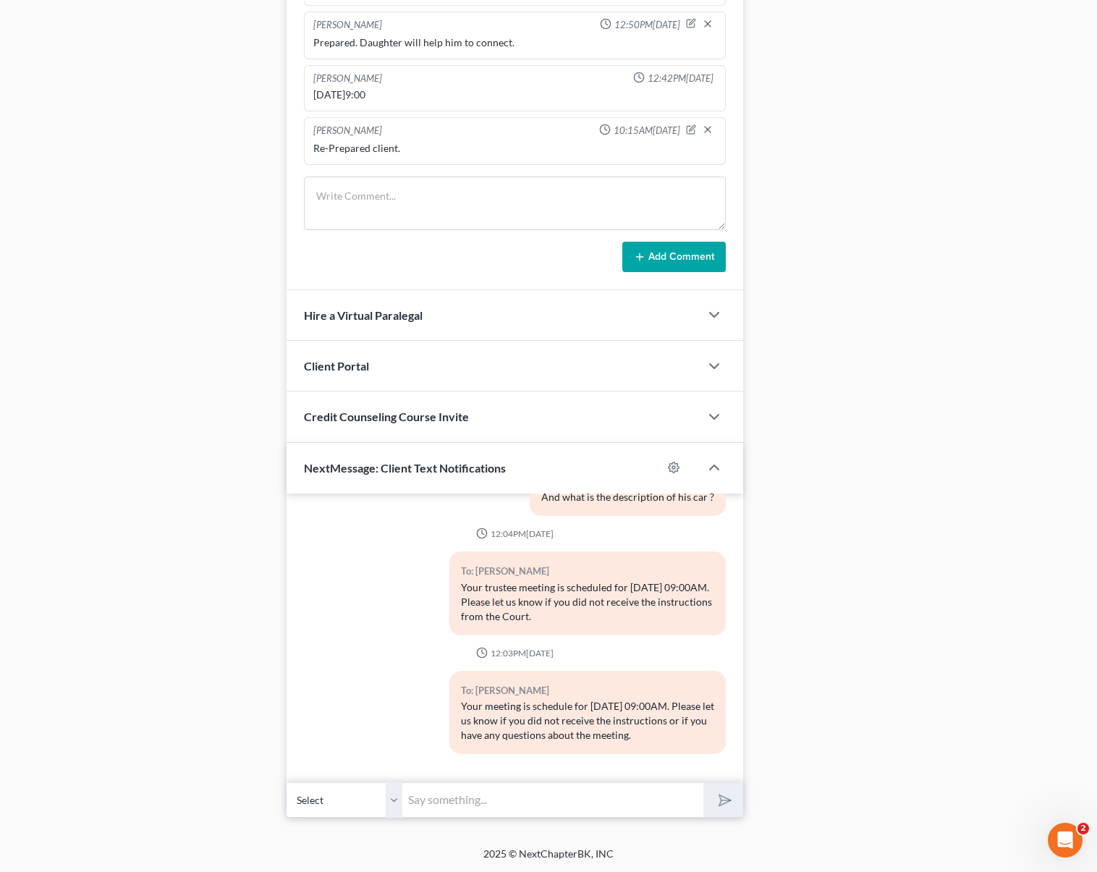
click at [600, 784] on input "text" at bounding box center [552, 800] width 301 height 35
type input "Buenos [PERSON_NAME] [PERSON_NAME]. Por favor no se olvide [PERSON_NAME] la seg…"
click at [704, 783] on button "submit" at bounding box center [724, 800] width 40 height 34
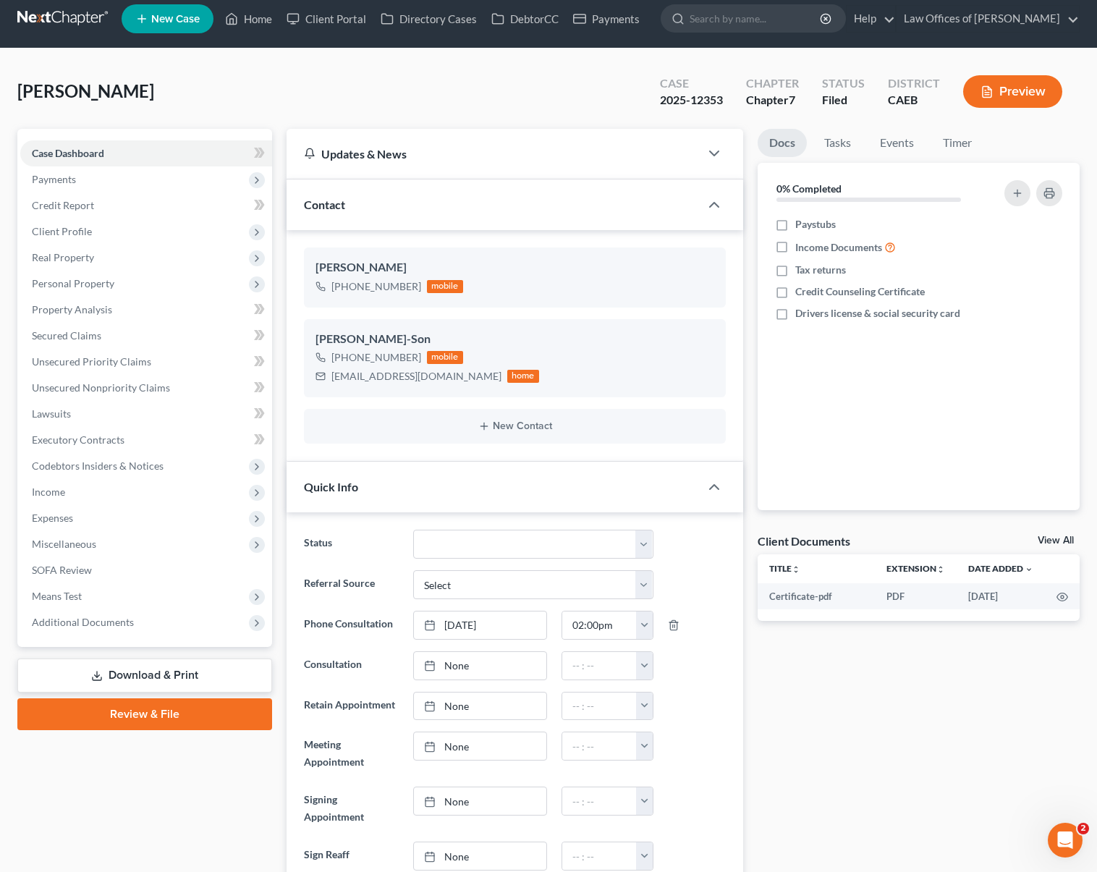
scroll to position [0, 0]
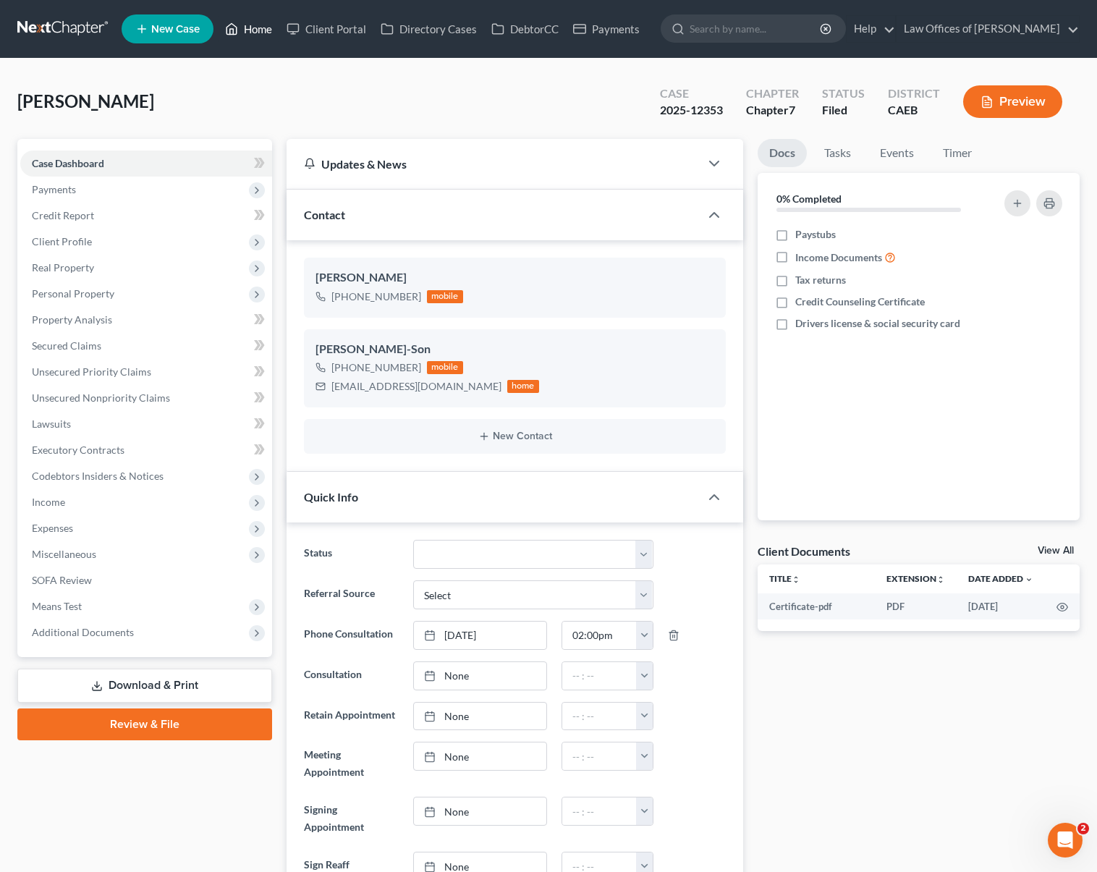
click at [245, 29] on link "Home" at bounding box center [249, 29] width 62 height 26
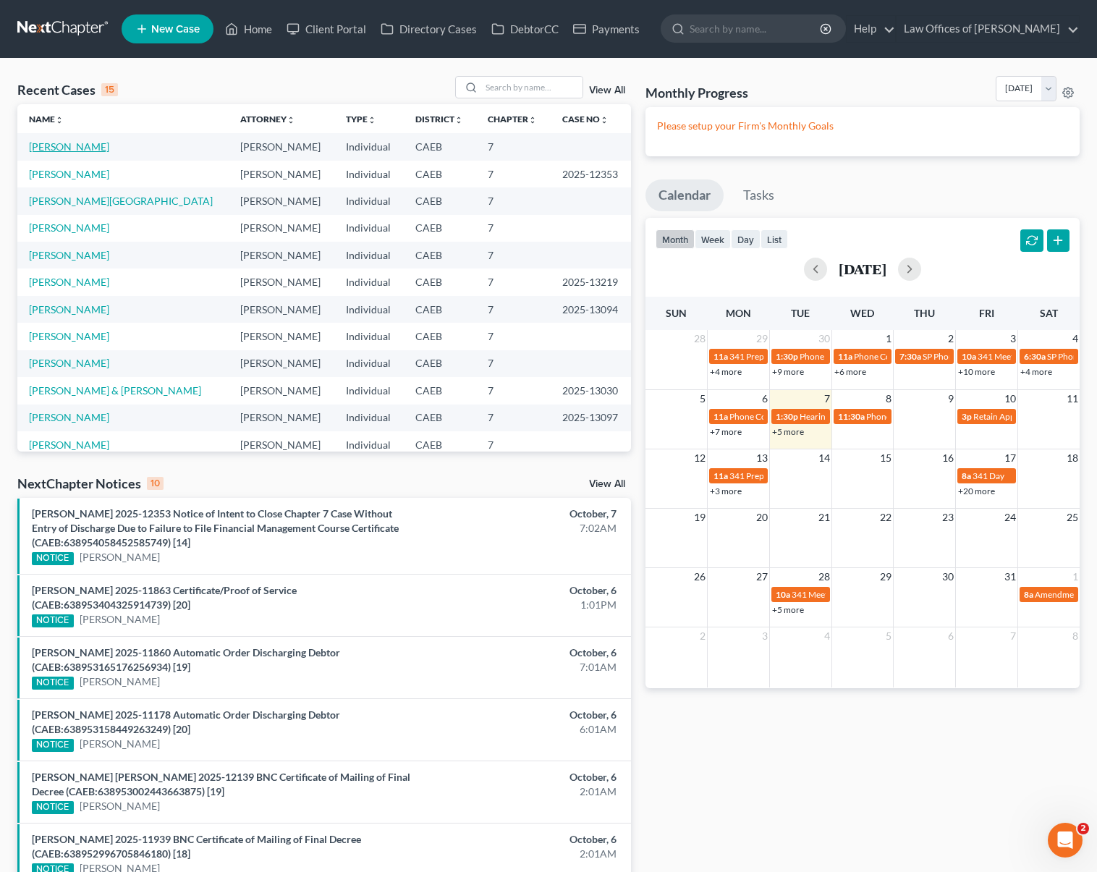
click at [89, 151] on link "[PERSON_NAME]" at bounding box center [69, 146] width 80 height 12
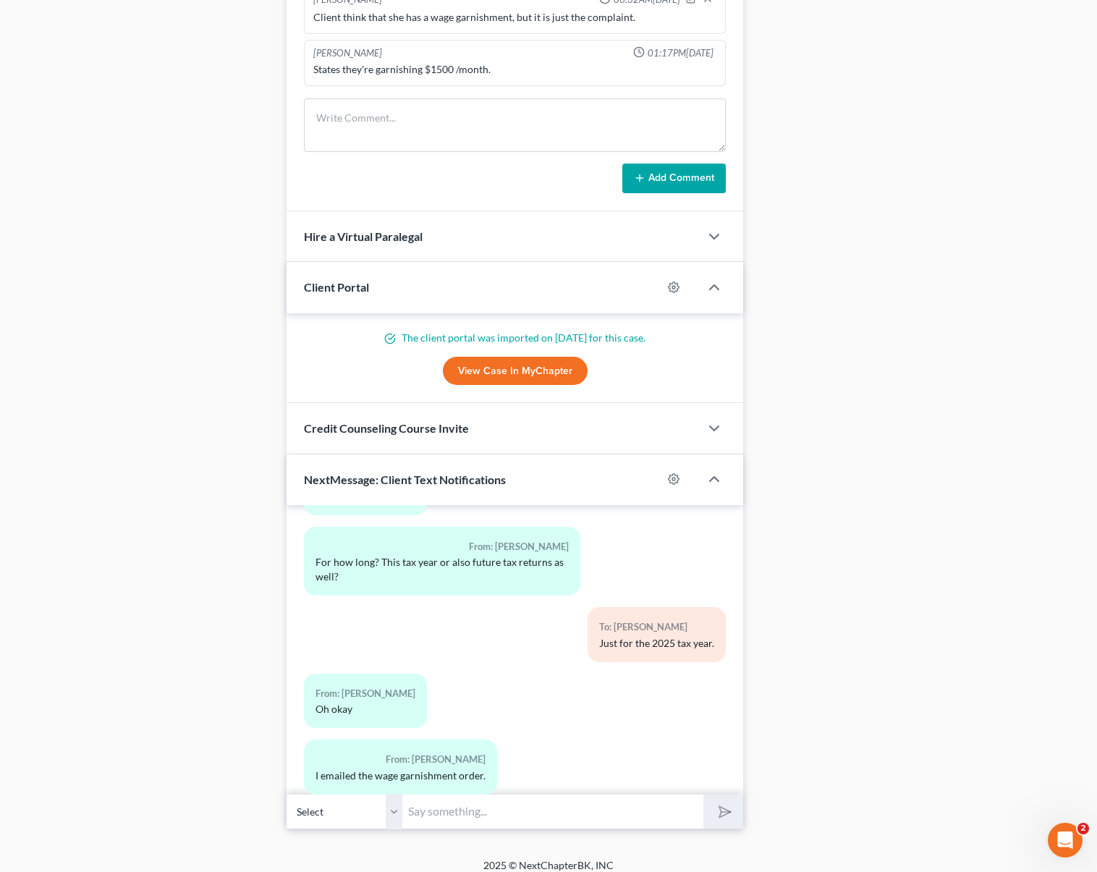
scroll to position [1302, 0]
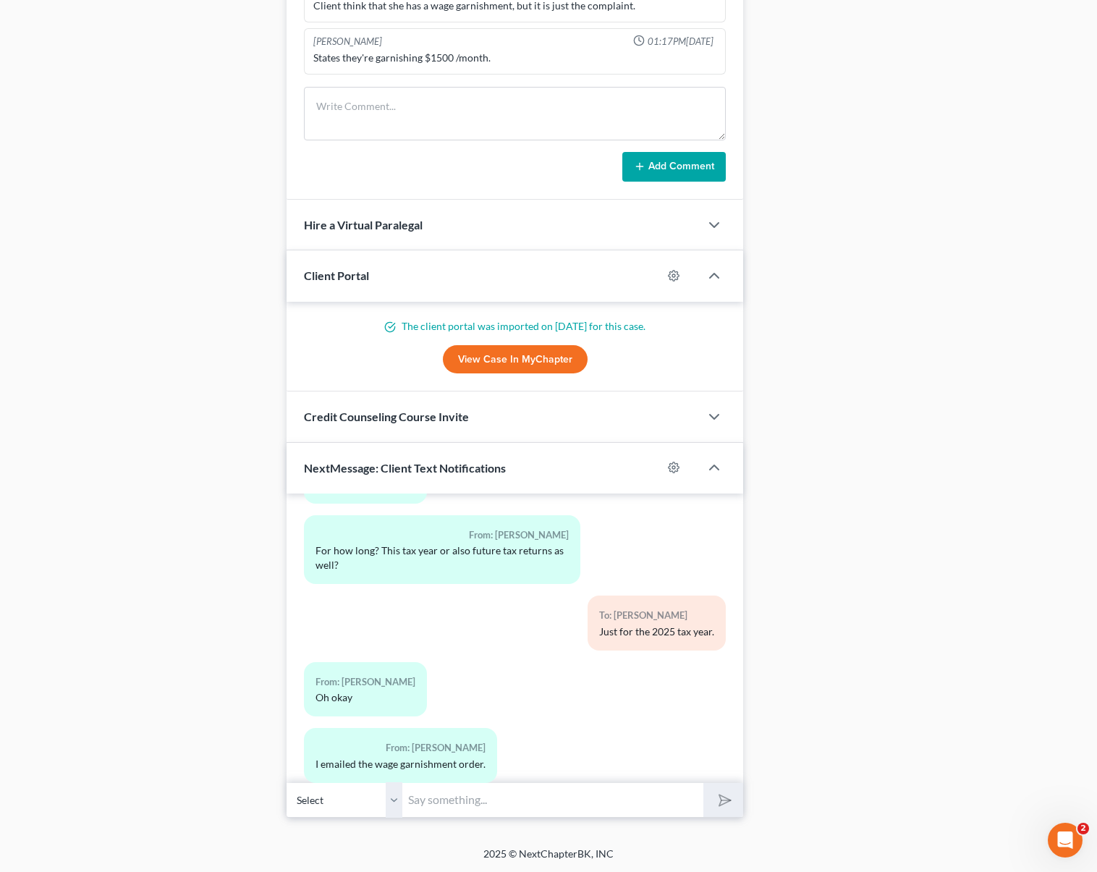
click at [478, 797] on input "text" at bounding box center [552, 800] width 301 height 35
type input "Hi [PERSON_NAME]. Please take the credit counseling class ASAP without it we ca…"
click at [704, 783] on button "submit" at bounding box center [724, 800] width 40 height 34
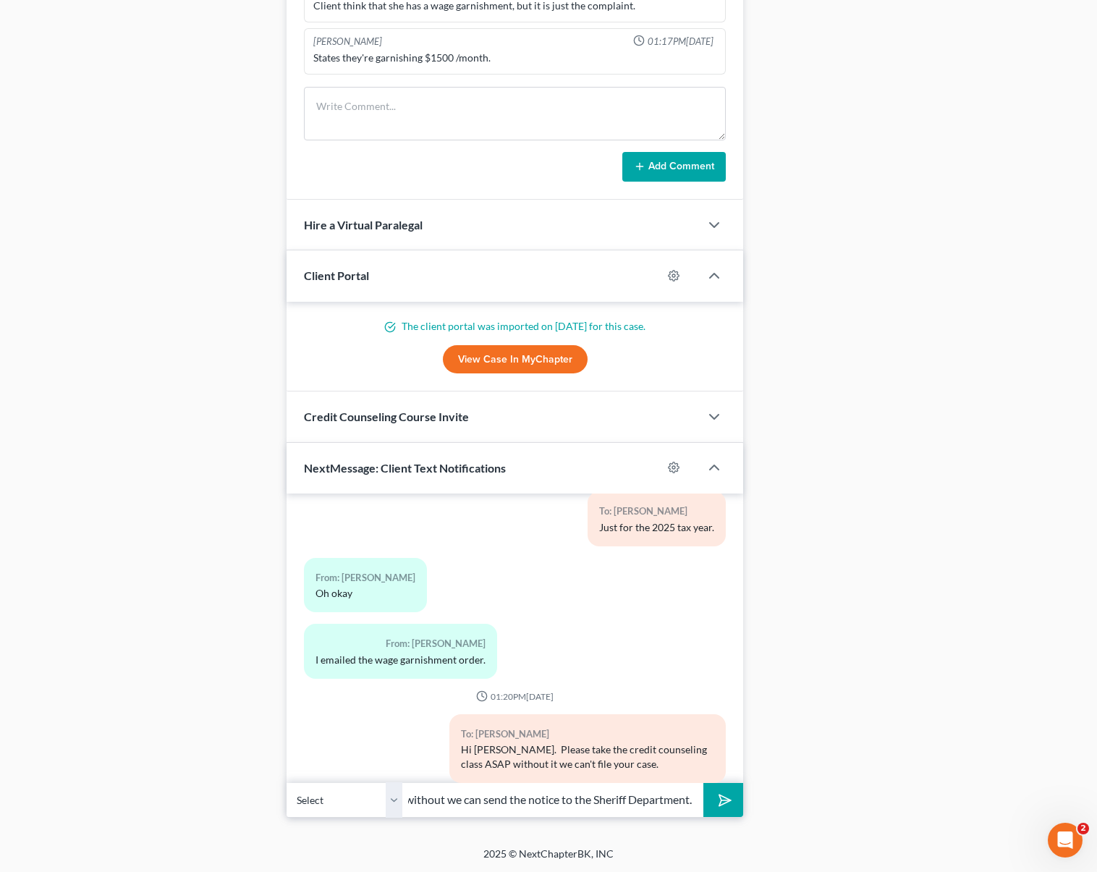
scroll to position [0, 413]
type input "Also the employer needs to give you the actual wage garnishment order because w…"
click at [717, 801] on icon "submit" at bounding box center [722, 800] width 20 height 20
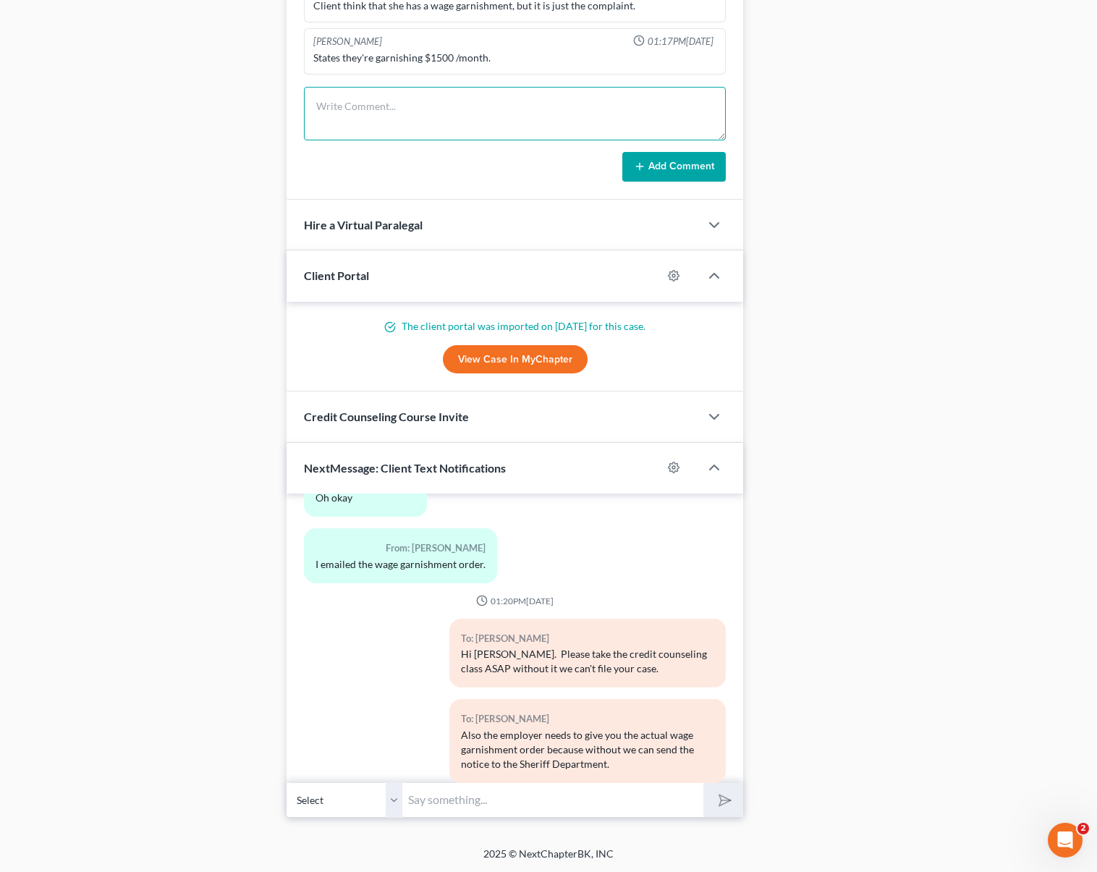
click at [399, 98] on textarea at bounding box center [515, 114] width 422 height 54
type textarea "I"
type textarea "Client said they are garnishing her wages but we don't have the order plus she …"
click at [655, 173] on button "Add Comment" at bounding box center [675, 167] width 104 height 30
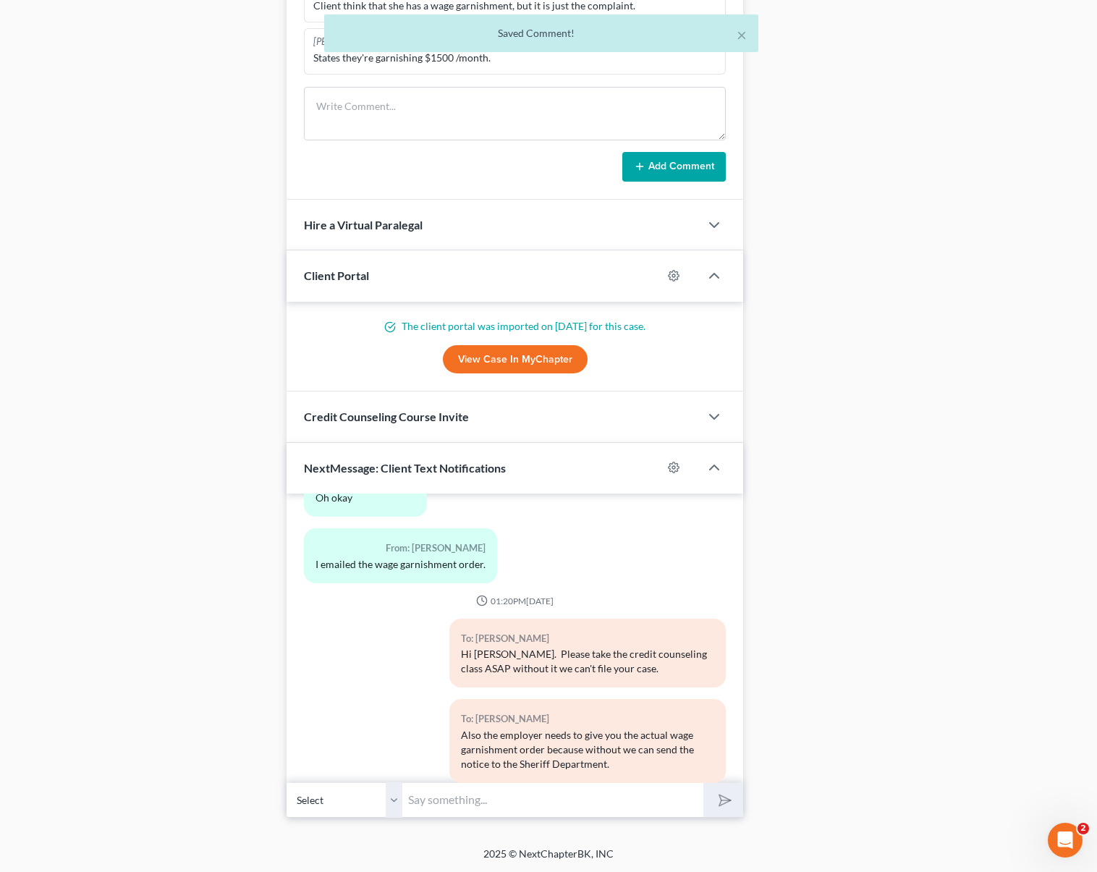
scroll to position [950, 0]
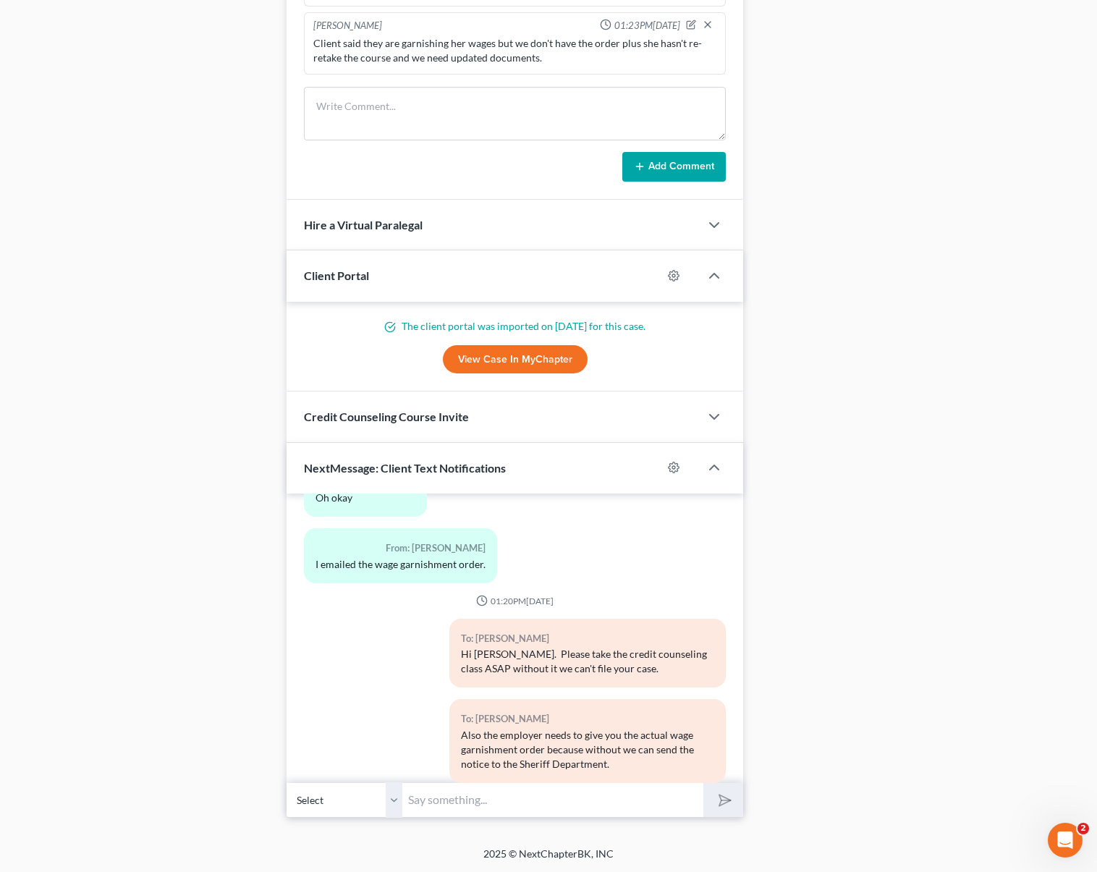
click at [531, 791] on input "text" at bounding box center [552, 800] width 301 height 35
click at [492, 801] on input "text" at bounding box center [552, 800] width 301 height 35
type input "*without it we can't send the notice of your filing to the sheriff department."
click at [704, 783] on button "submit" at bounding box center [724, 800] width 40 height 34
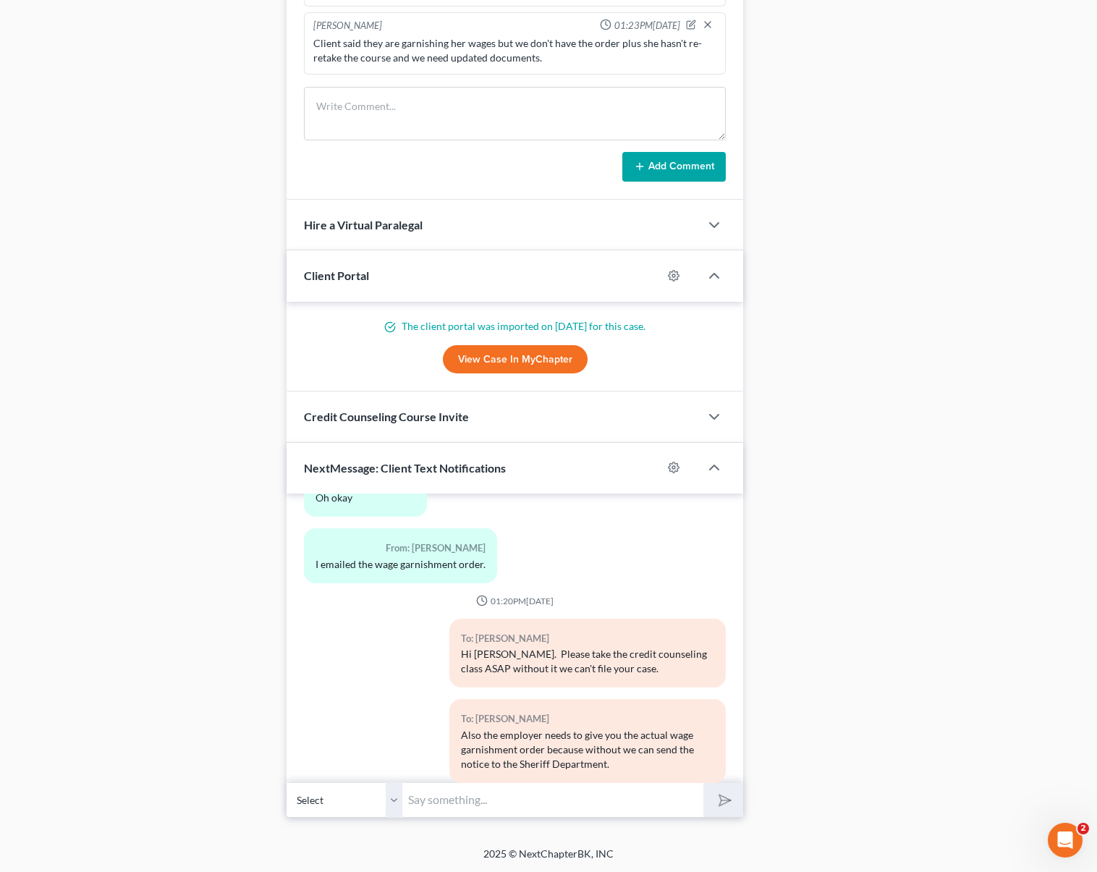
scroll to position [5874, 0]
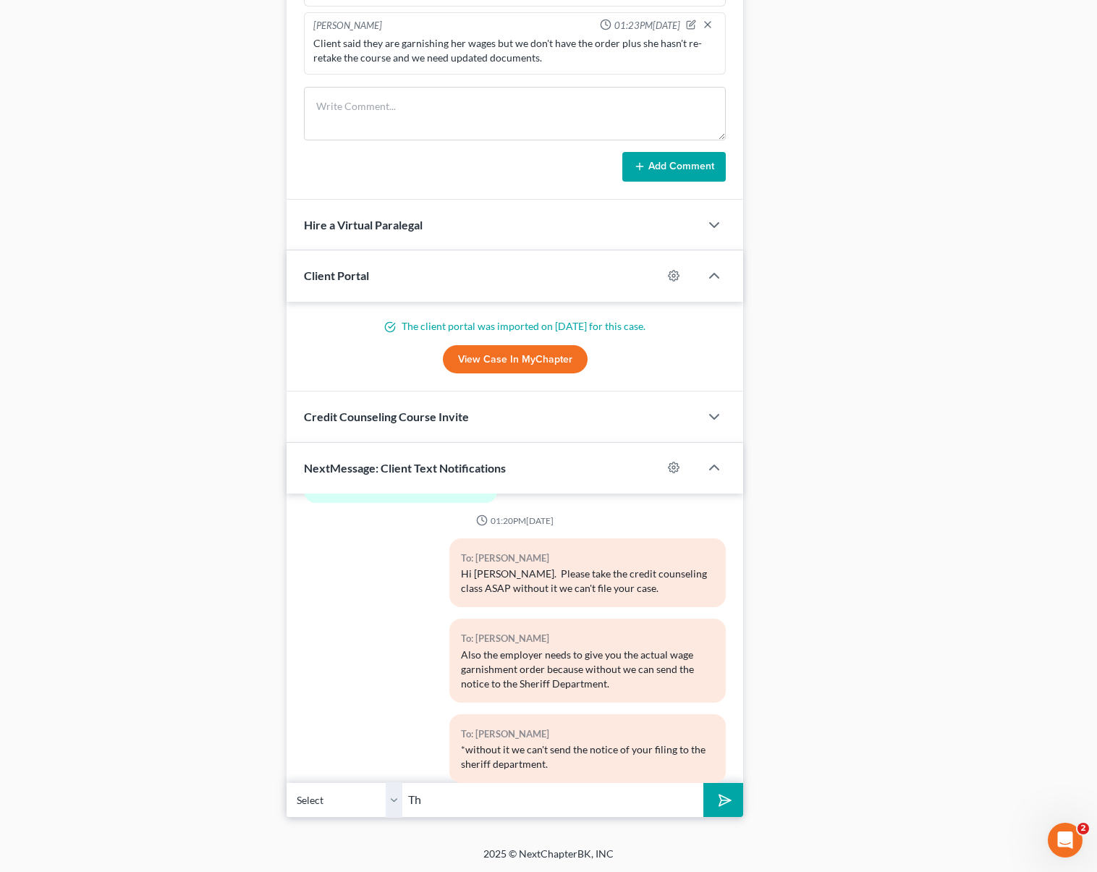
type input "T"
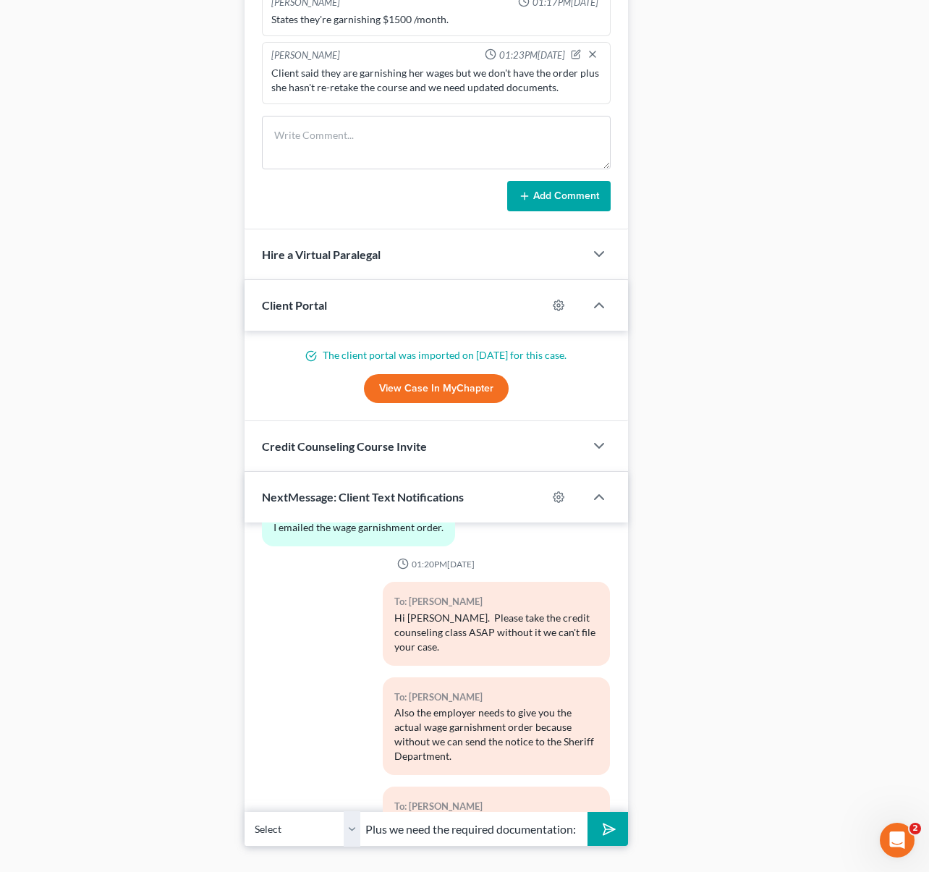
scroll to position [0, 0]
click at [454, 832] on input "Plus we need the required documentation:" at bounding box center [473, 828] width 227 height 35
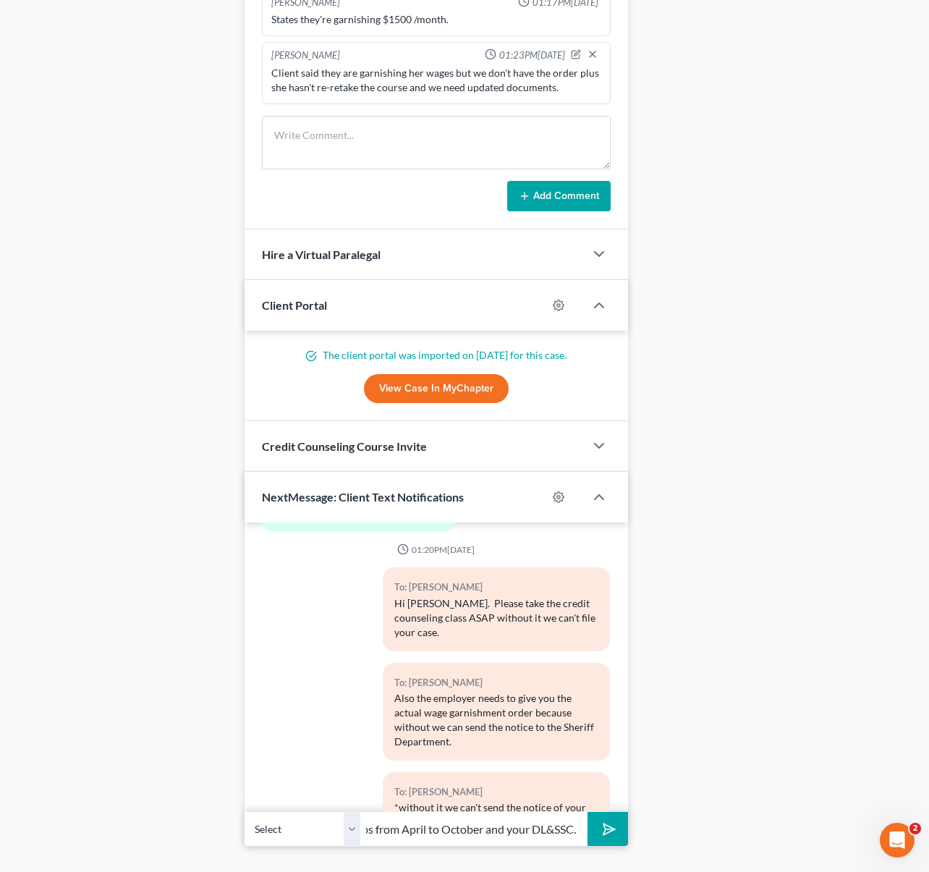
scroll to position [0, 388]
type input "Plus we need the required documentation: 2023 & 2024 tax returns, paystubs from…"
click at [588, 812] on button "submit" at bounding box center [608, 829] width 40 height 34
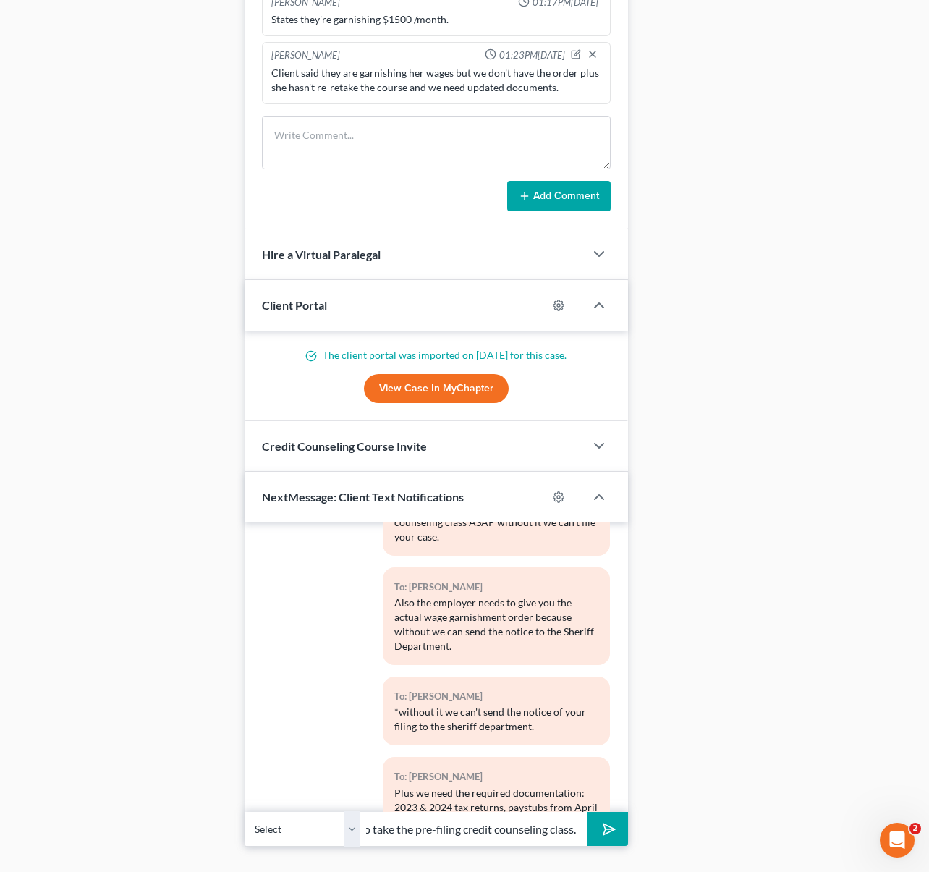
scroll to position [0, 184]
type input "But once again, the priority now is to take the pre-filing credit counseling cl…"
click at [588, 812] on button "submit" at bounding box center [608, 829] width 40 height 34
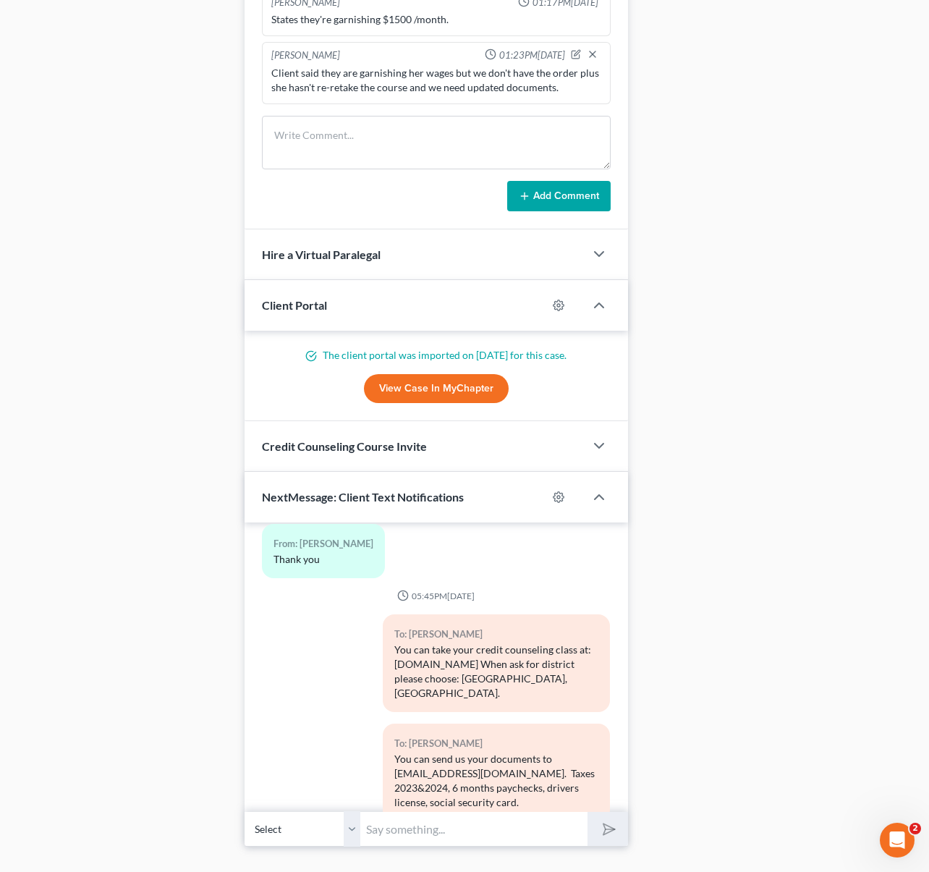
scroll to position [4516, 0]
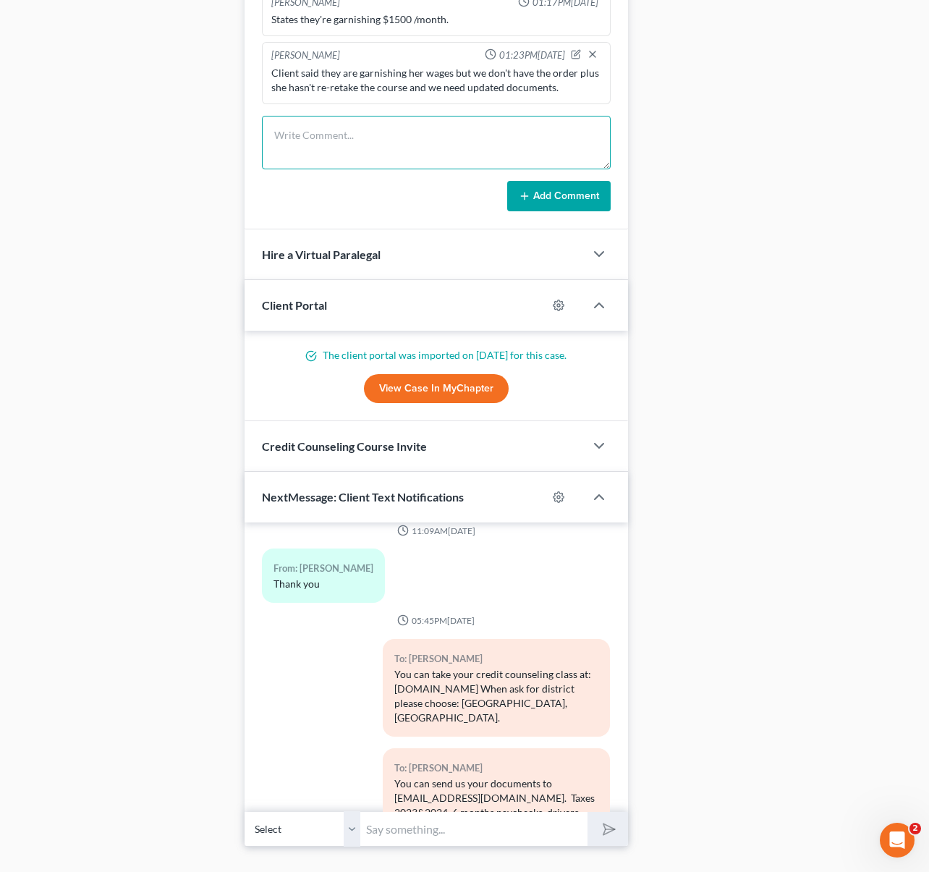
click at [321, 131] on textarea at bounding box center [436, 143] width 349 height 54
type textarea "O"
click at [571, 53] on div at bounding box center [587, 55] width 33 height 14
click at [571, 50] on icon "button" at bounding box center [576, 54] width 10 height 10
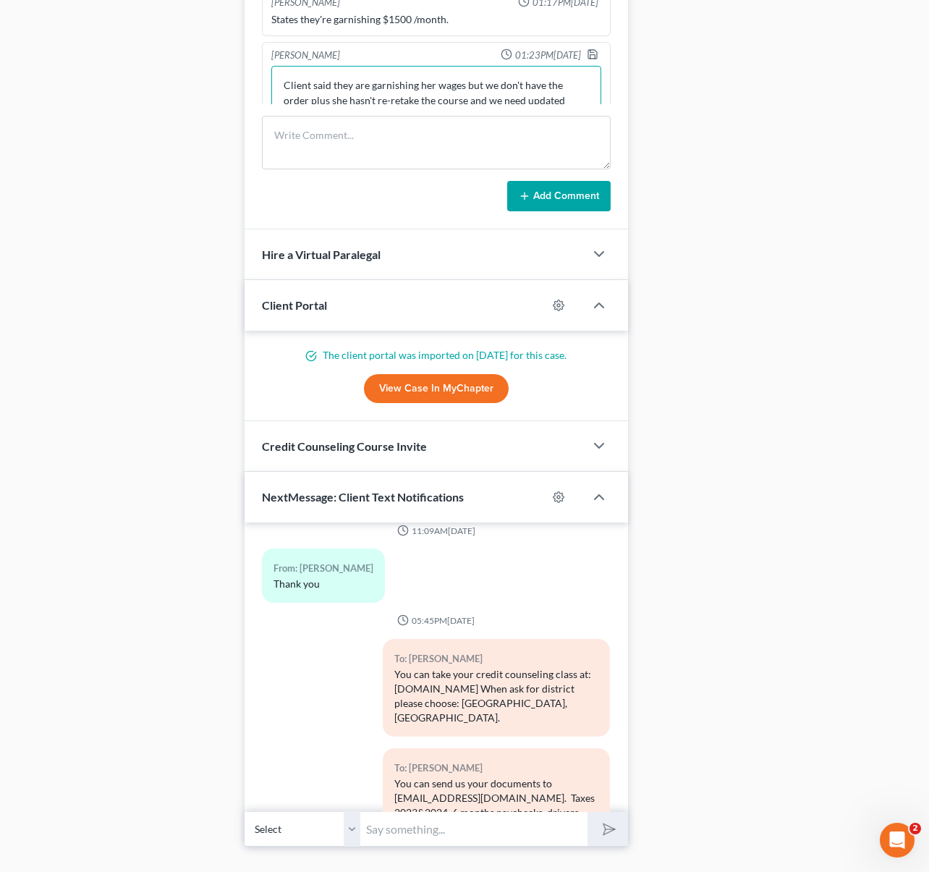
click at [571, 93] on textarea "Client said they are garnishing her wages but we don't have the order plus she …" at bounding box center [436, 93] width 330 height 54
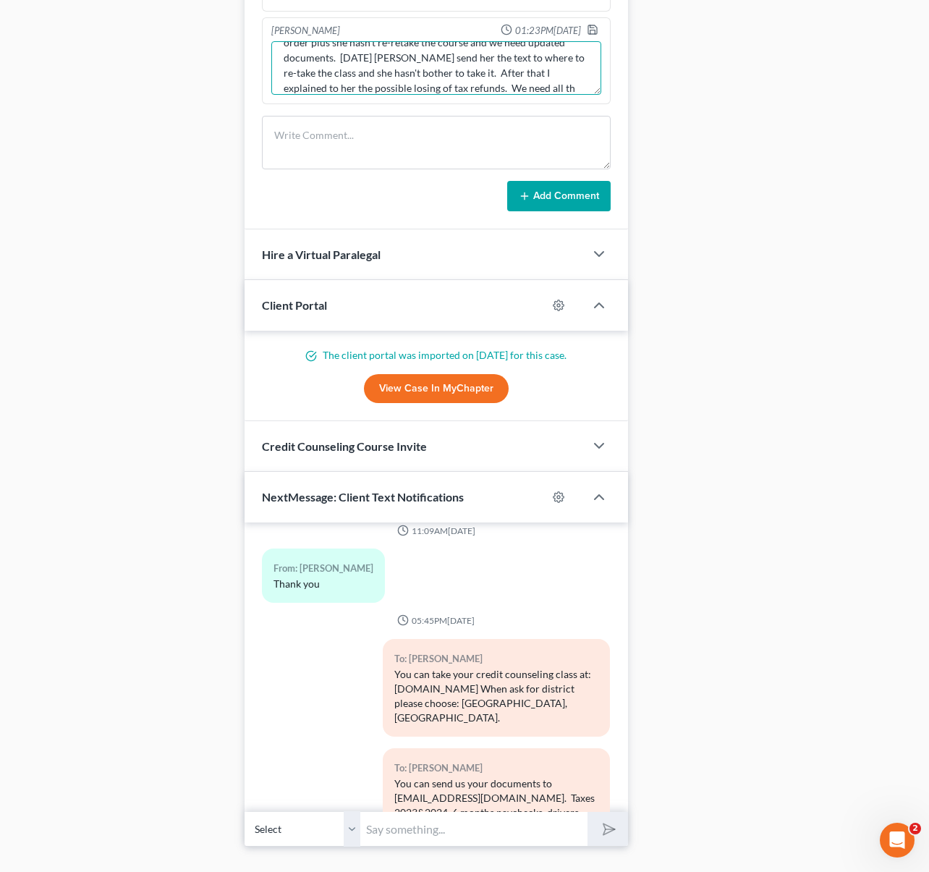
scroll to position [48, 0]
type textarea "Client said they are garnishing her wages but we don't have the order plus she …"
click at [590, 30] on polyline "button" at bounding box center [592, 32] width 5 height 4
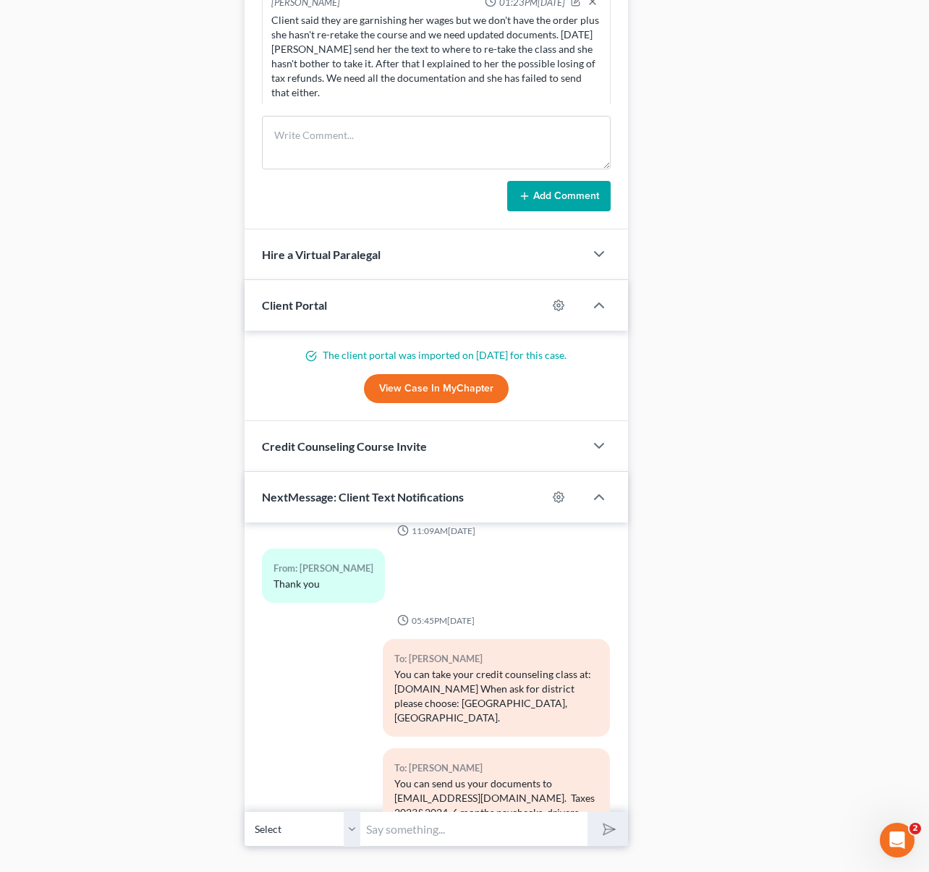
scroll to position [1037, 0]
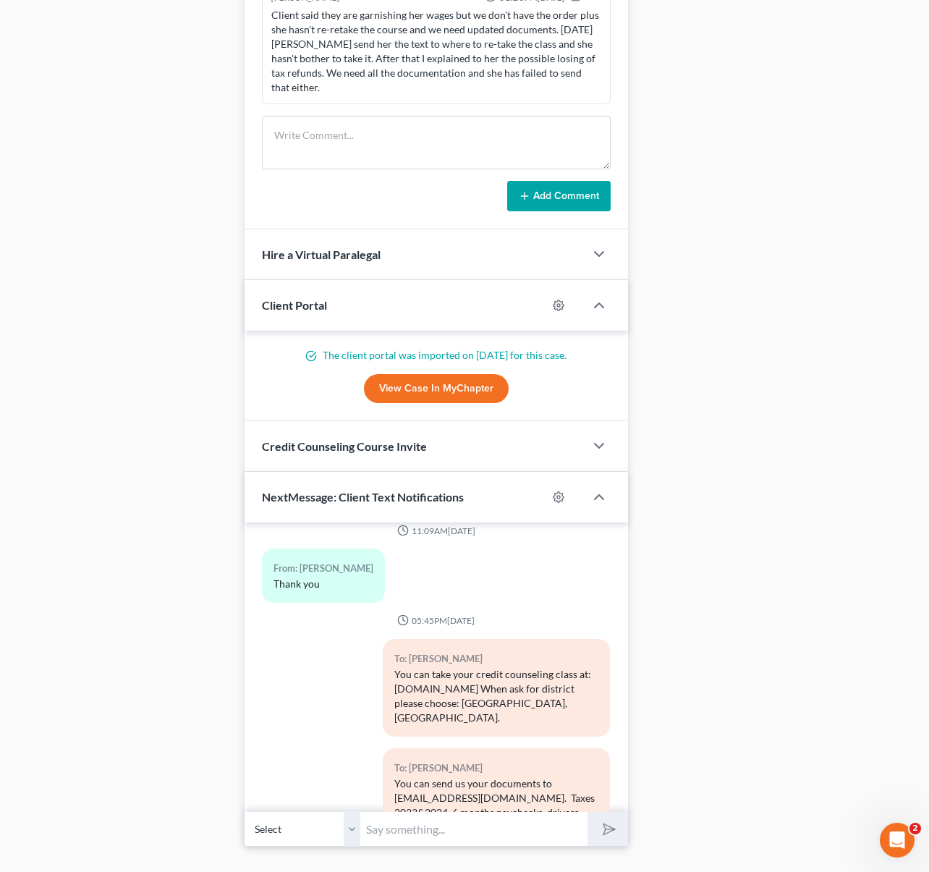
click at [386, 90] on div "Client said they are garnishing her wages but we don't have the order plus she …" at bounding box center [436, 51] width 330 height 87
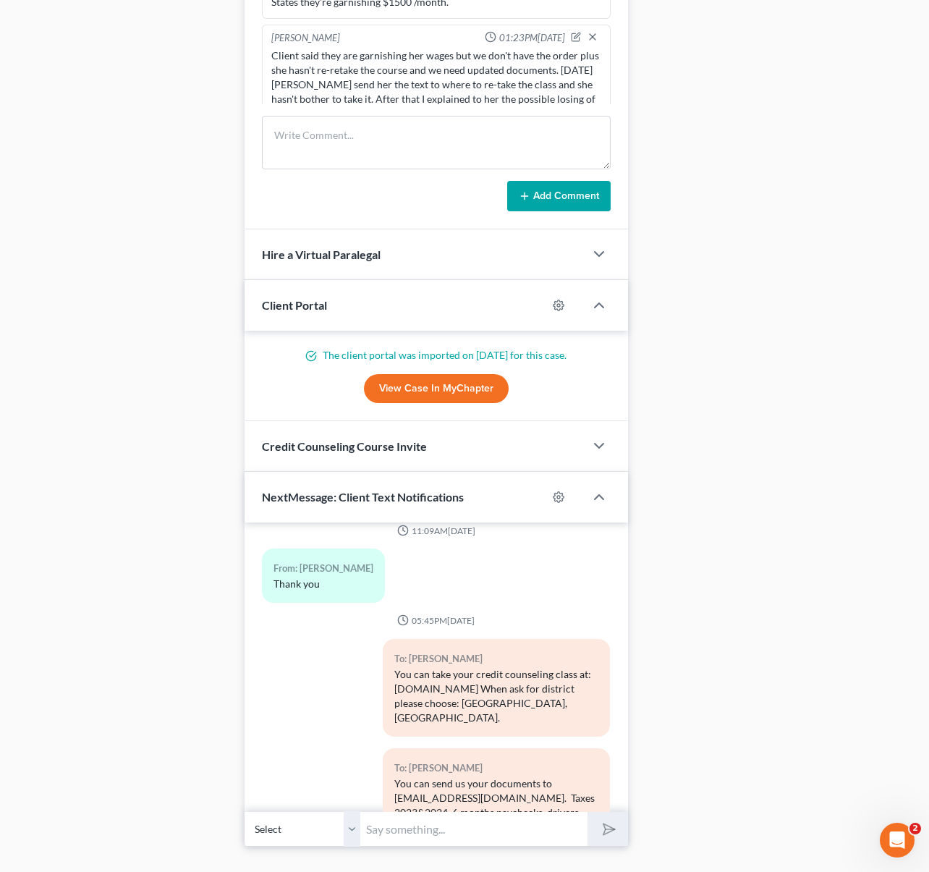
scroll to position [991, 0]
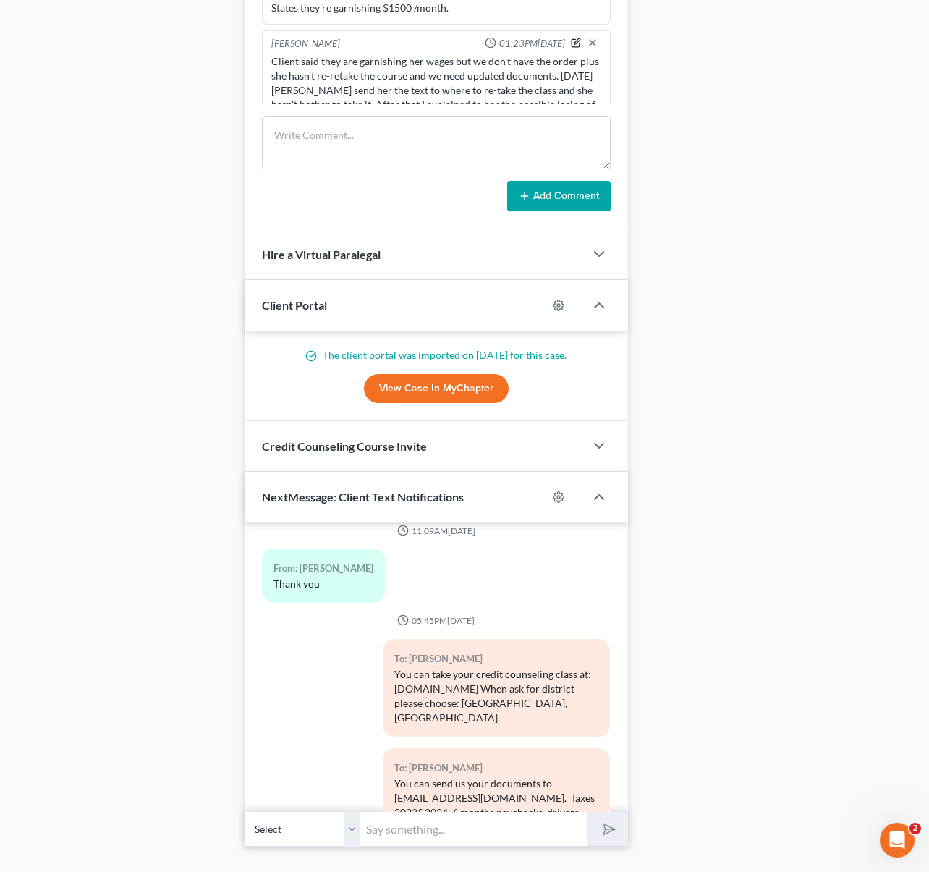
click at [571, 43] on icon "button" at bounding box center [576, 43] width 10 height 10
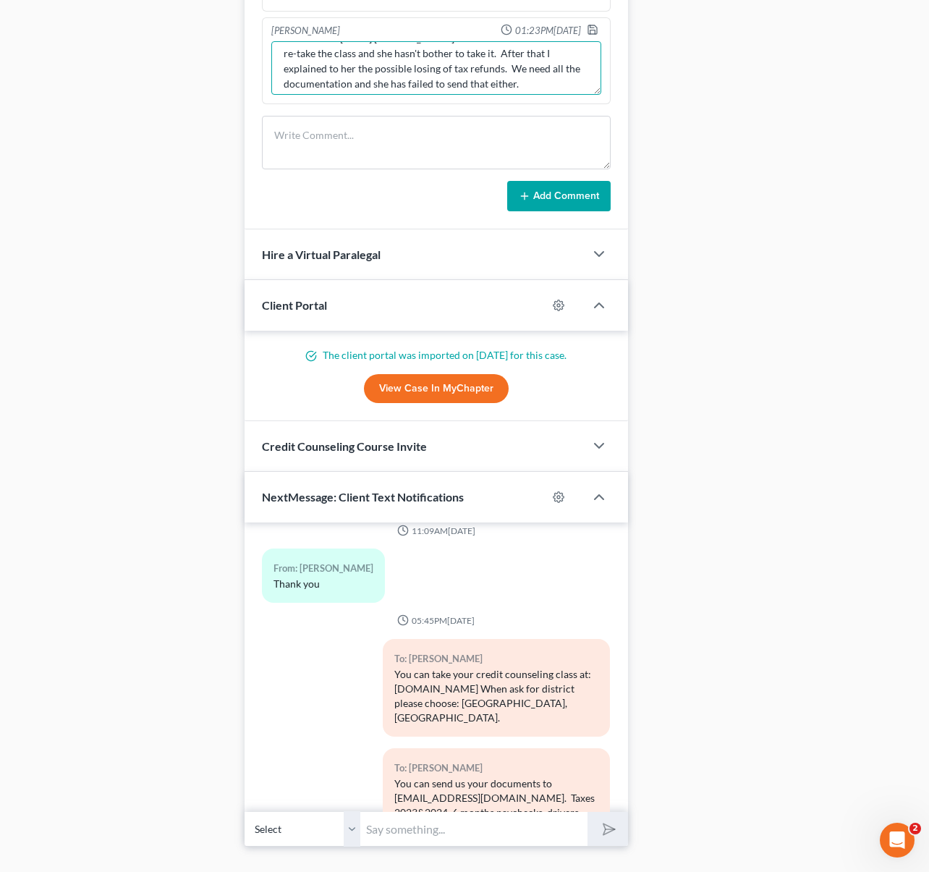
scroll to position [61, 0]
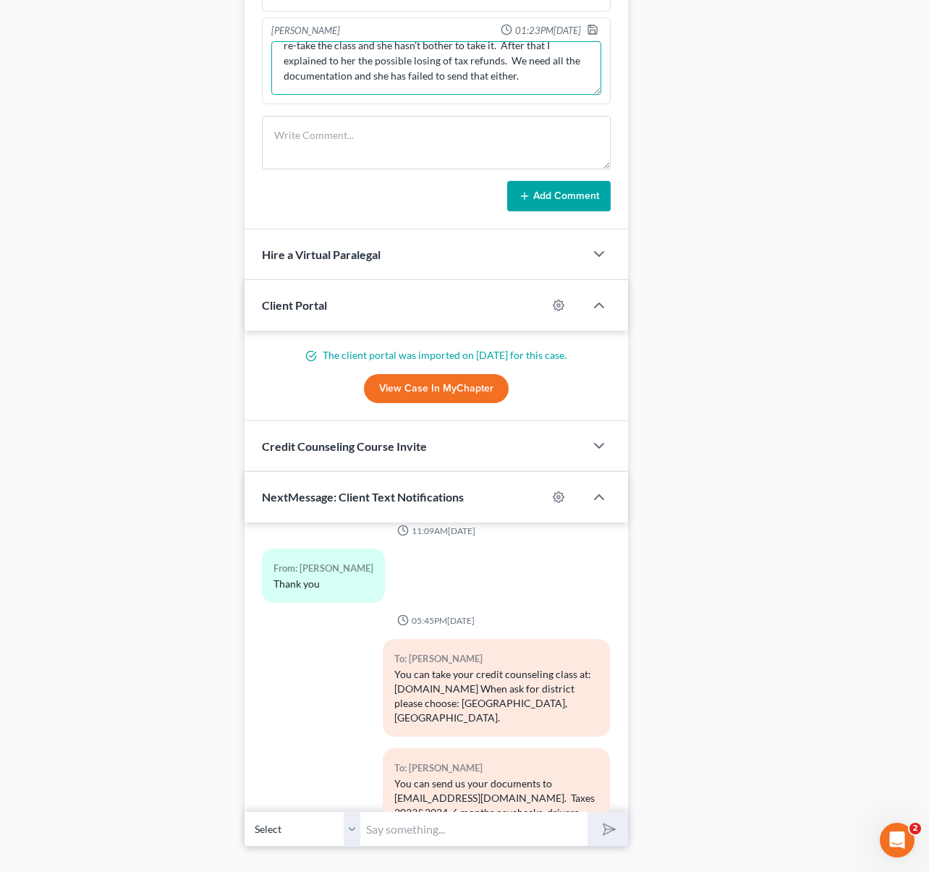
click at [545, 74] on textarea "Client said they are garnishing her wages but we don't have the order plus she …" at bounding box center [436, 68] width 330 height 54
type textarea "Client said they are garnishing her wages but we don't have the order plus she …"
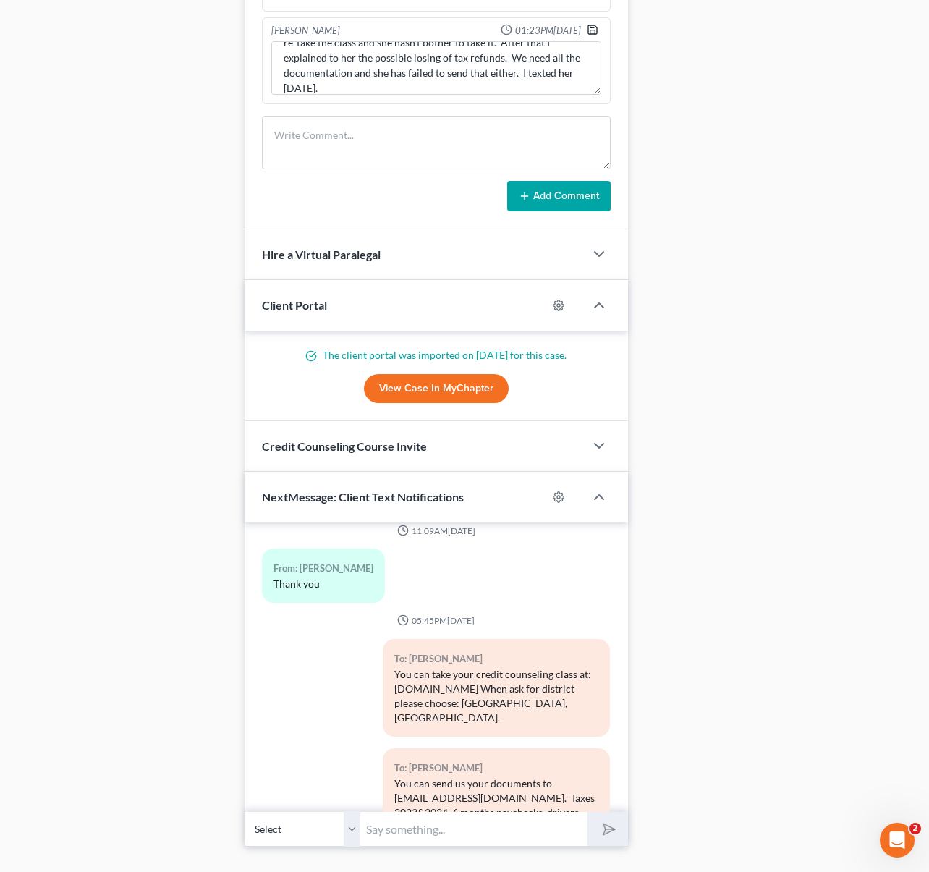
click at [590, 30] on polyline "button" at bounding box center [592, 32] width 5 height 4
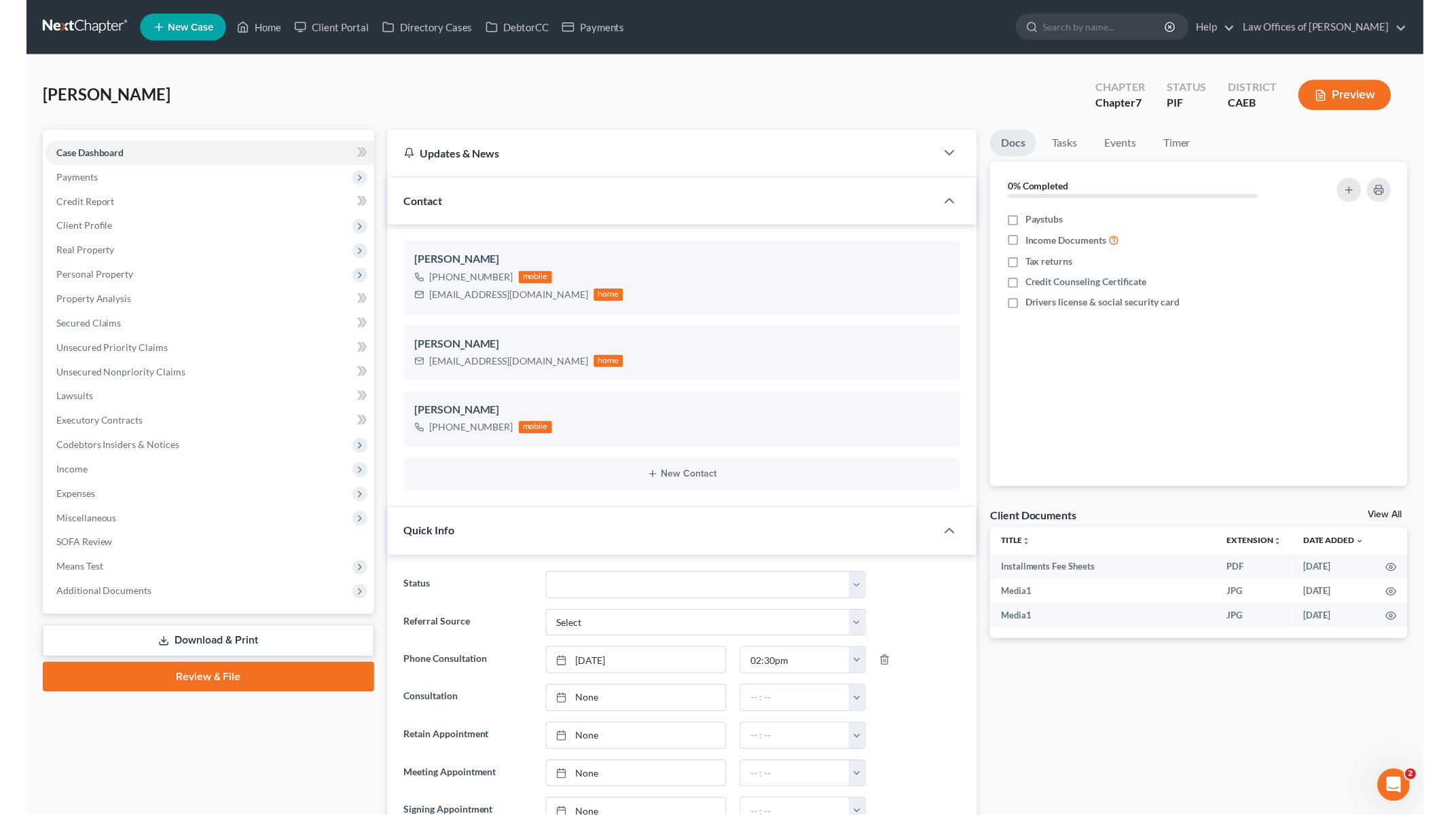
scroll to position [5254, 0]
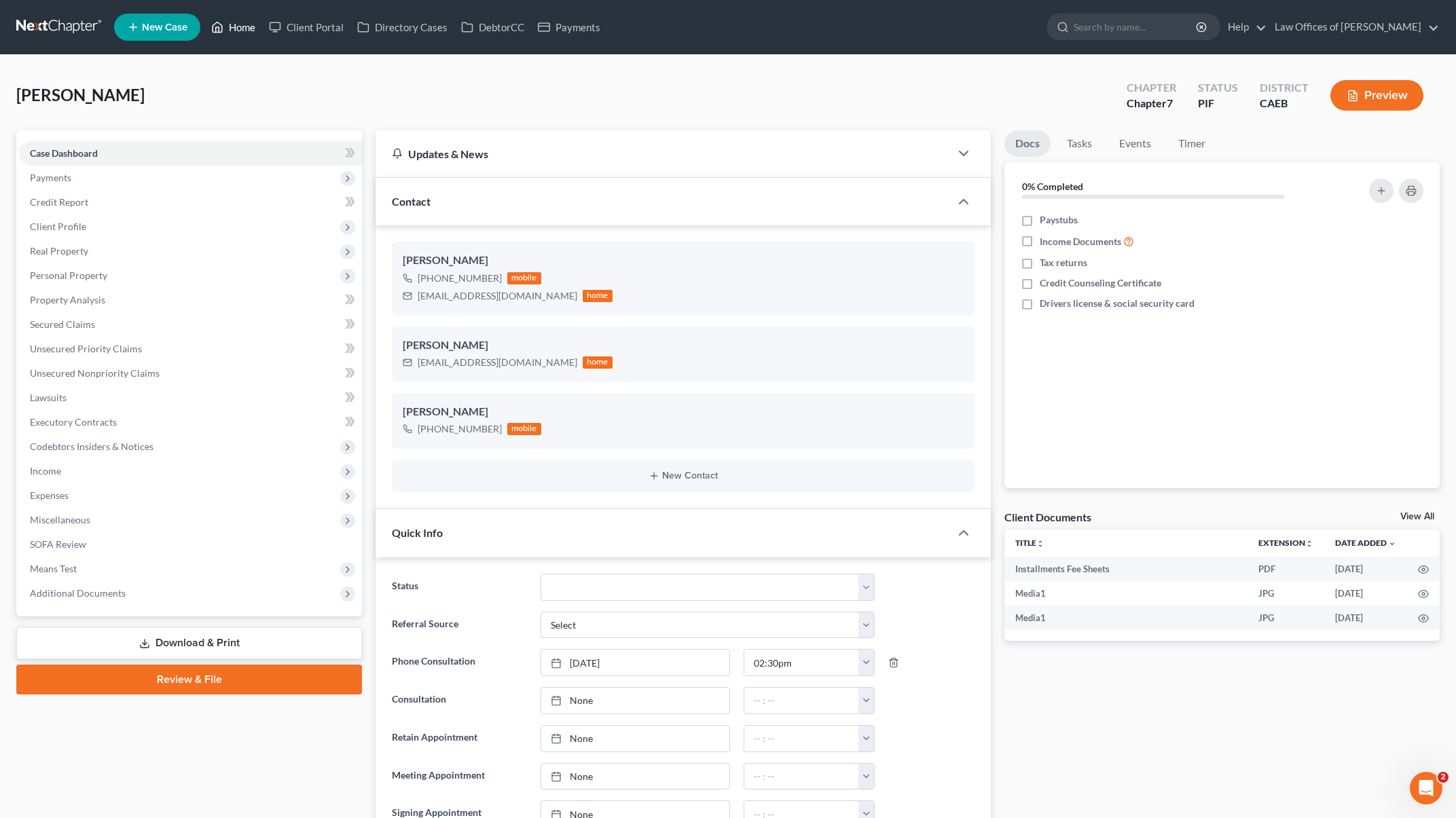
click at [241, 31] on link "Home" at bounding box center [234, 27] width 58 height 24
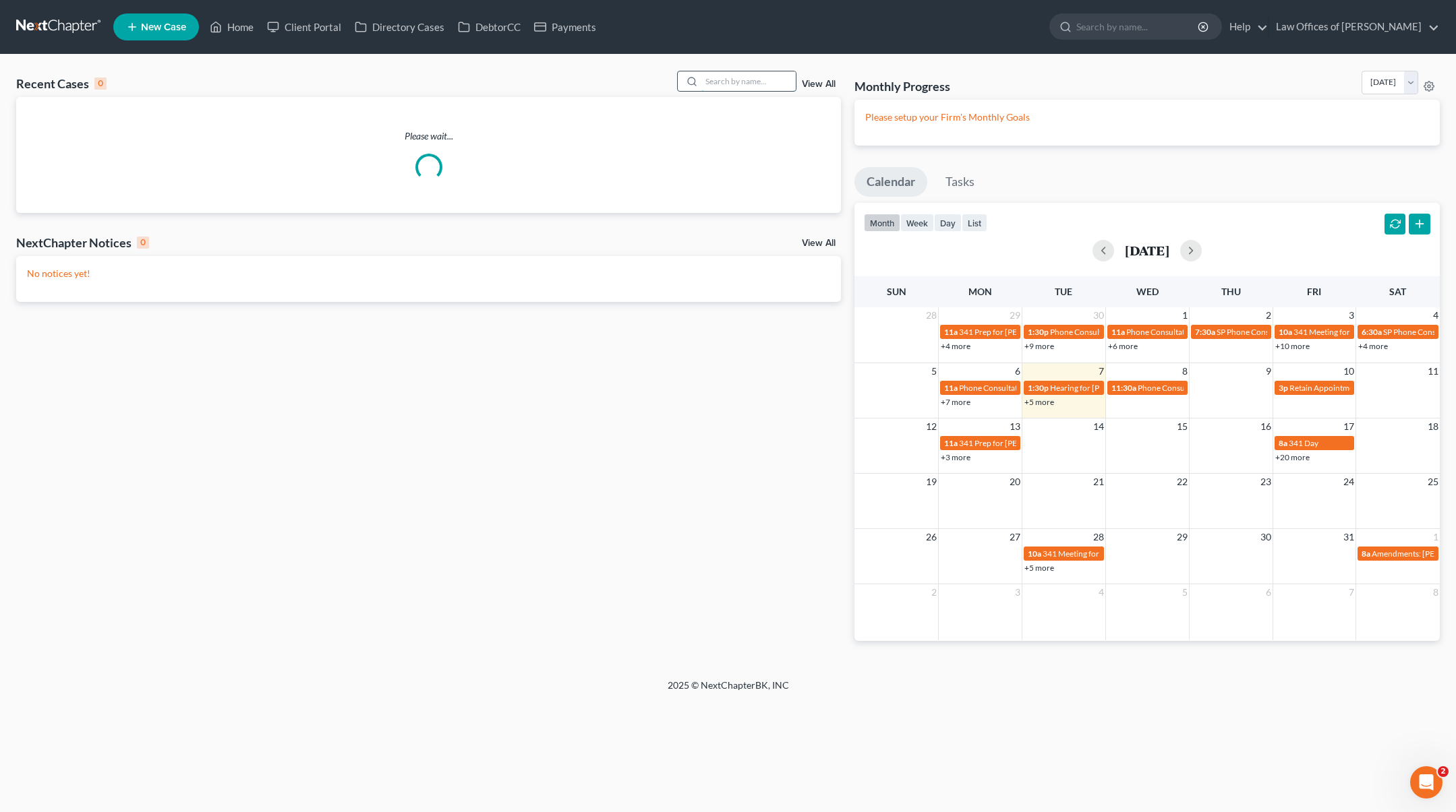
click at [742, 84] on input "search" at bounding box center [748, 81] width 94 height 20
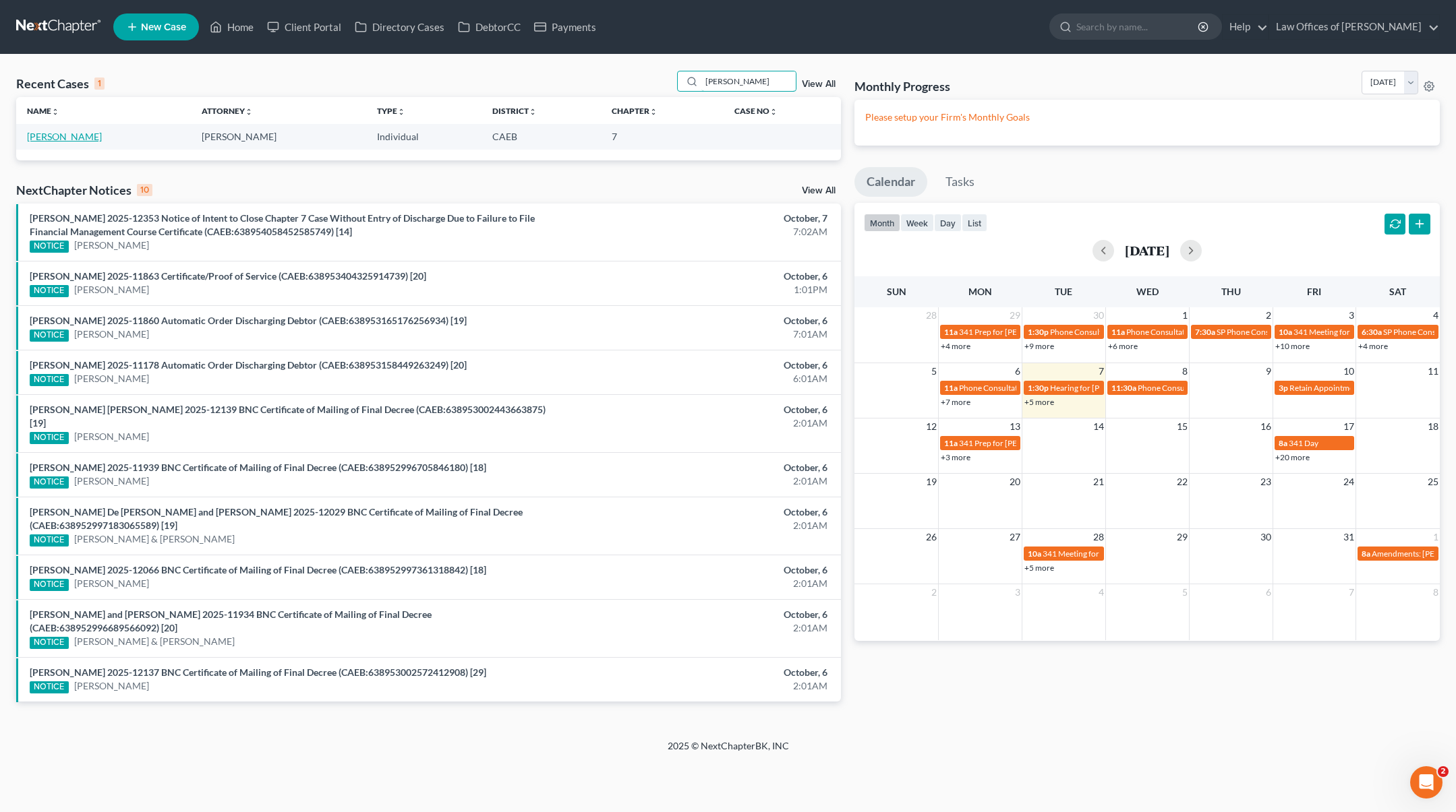
type input "[PERSON_NAME]"
click at [84, 138] on link "[PERSON_NAME]" at bounding box center [64, 136] width 75 height 11
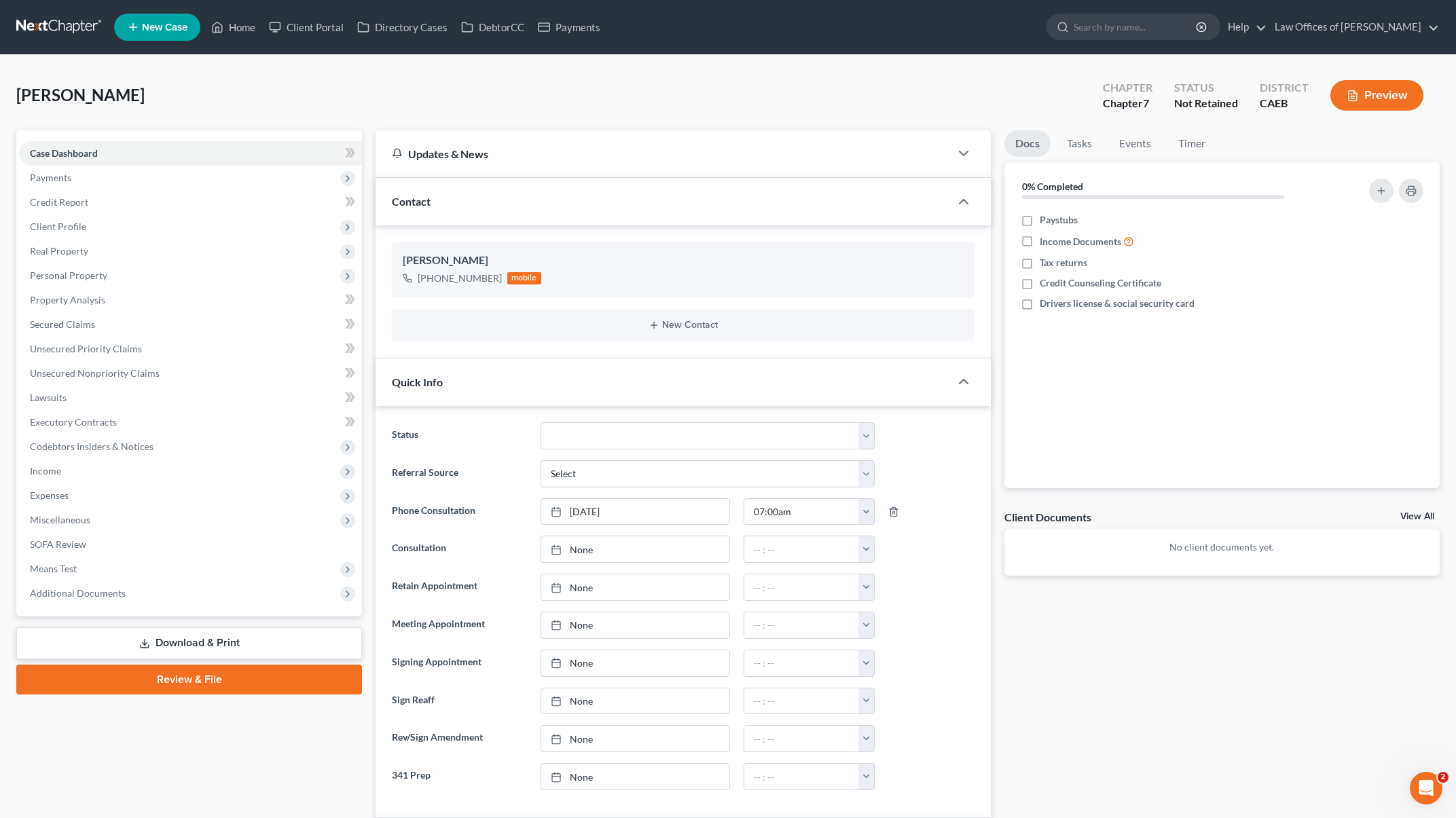
scroll to position [588, 0]
type input "[DATE]"
click at [580, 586] on link "None" at bounding box center [635, 587] width 189 height 26
click at [869, 584] on button "button" at bounding box center [866, 587] width 16 height 26
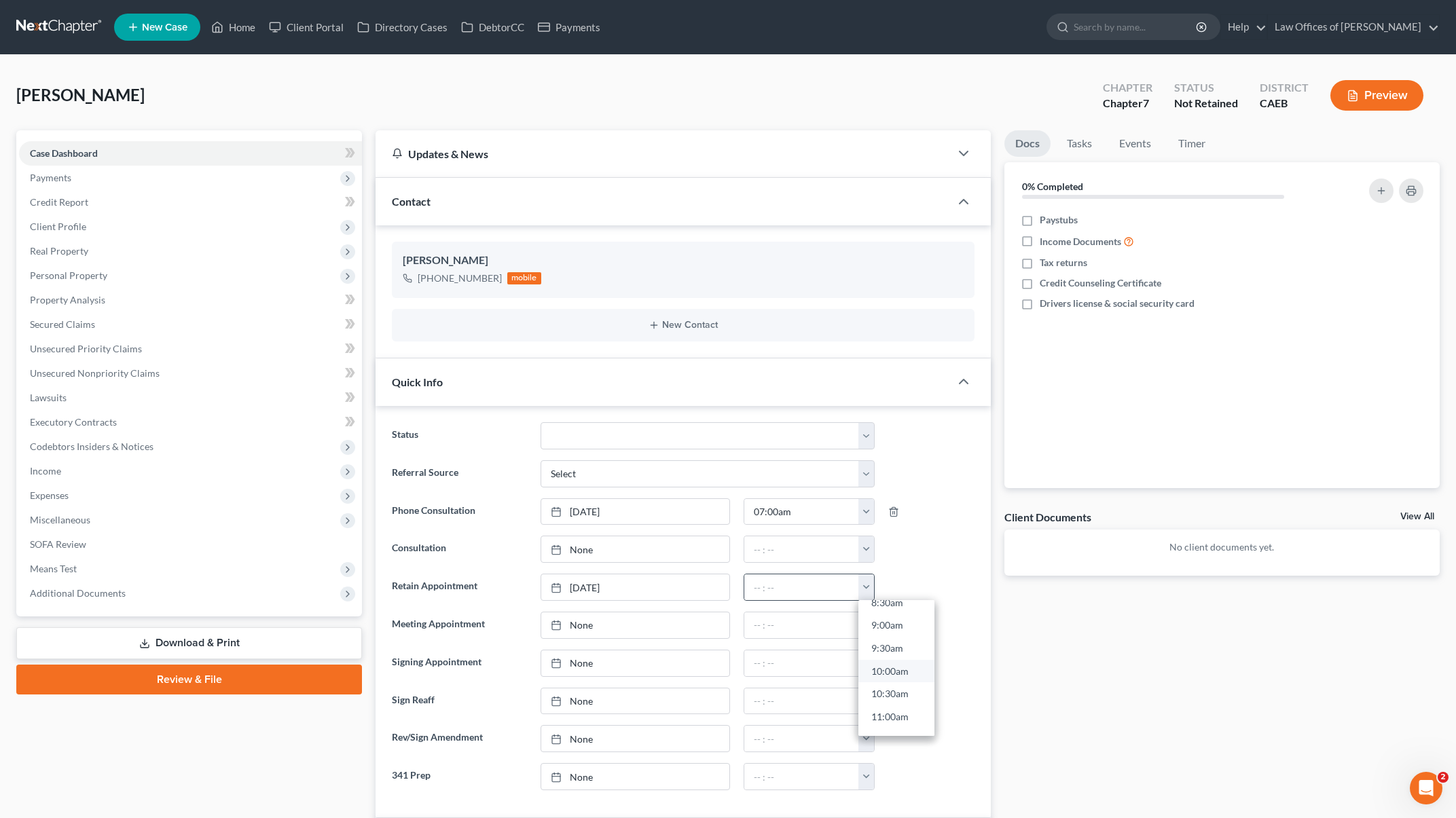
click at [902, 670] on link "10:00am" at bounding box center [896, 672] width 76 height 23
type input "10:00am"
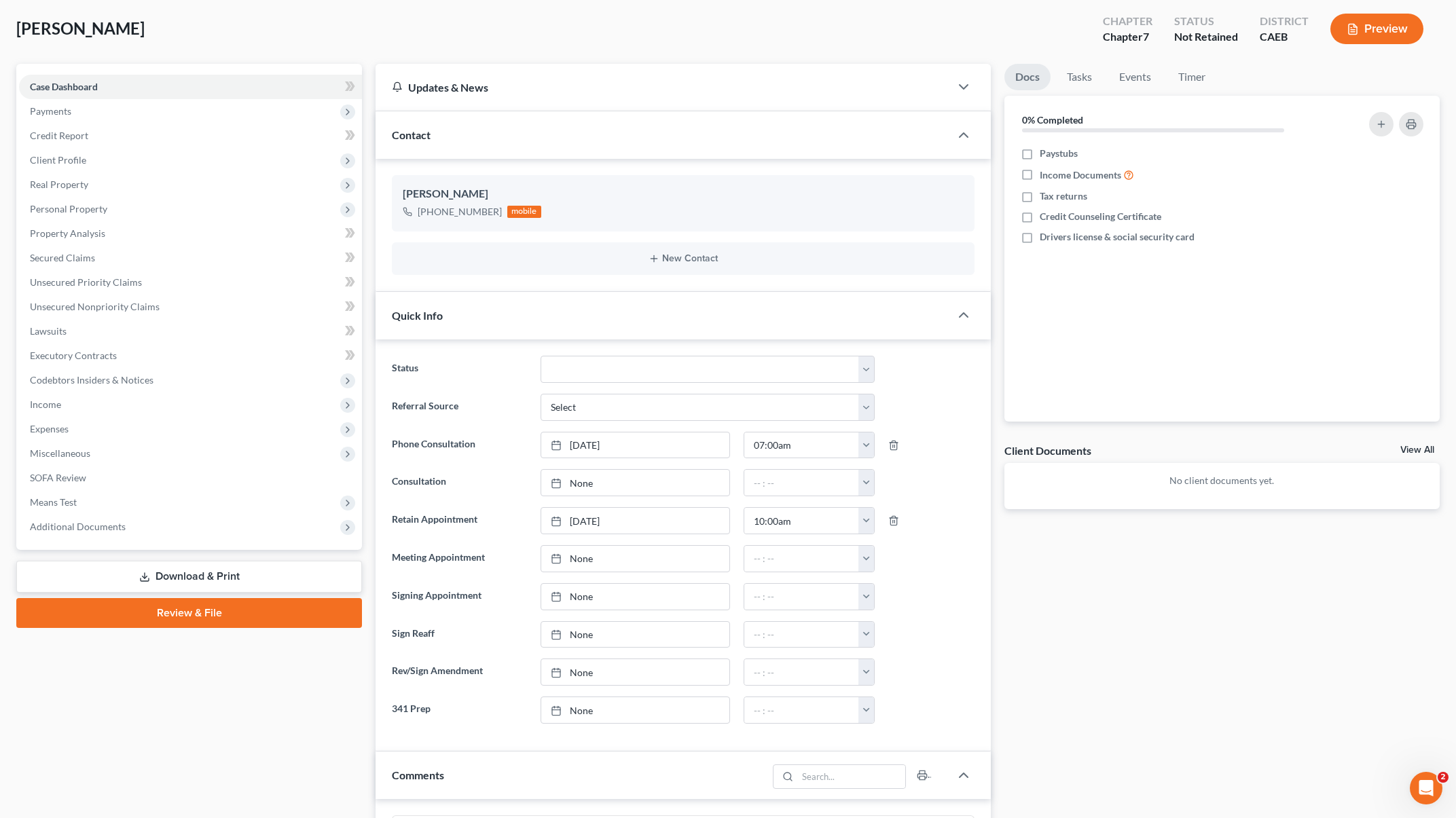
scroll to position [0, 0]
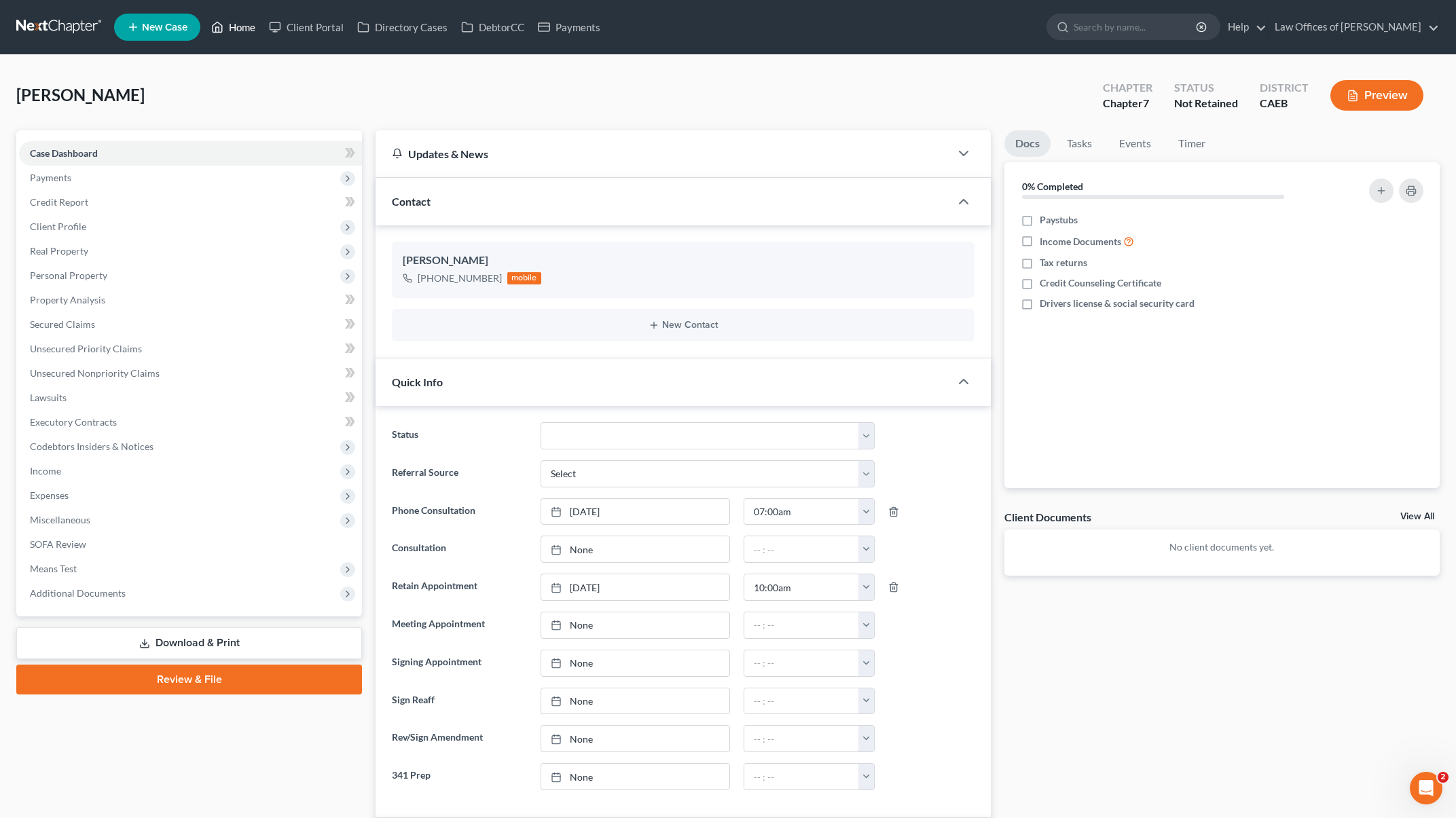
click at [250, 23] on link "Home" at bounding box center [234, 27] width 58 height 24
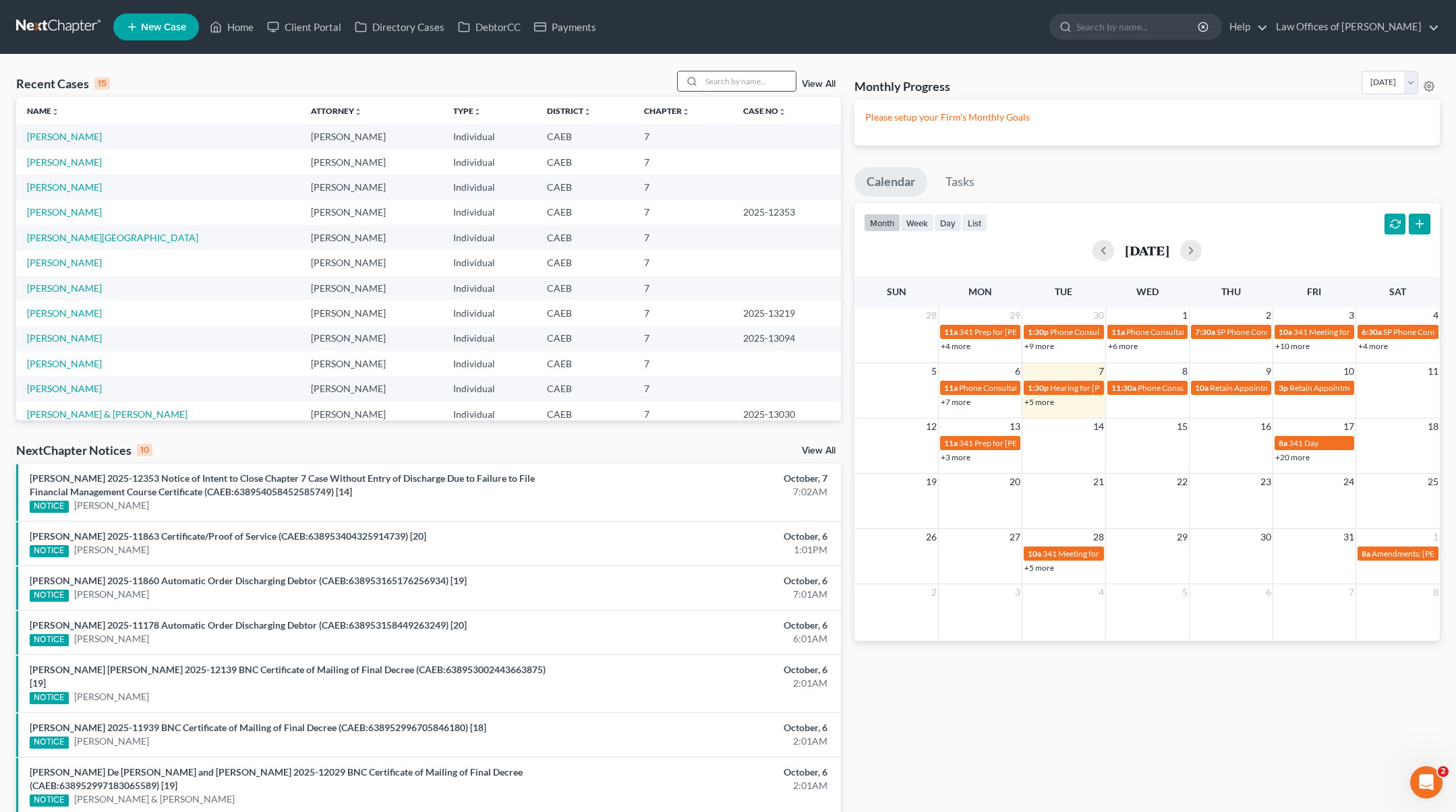
click at [737, 85] on input "search" at bounding box center [748, 81] width 94 height 20
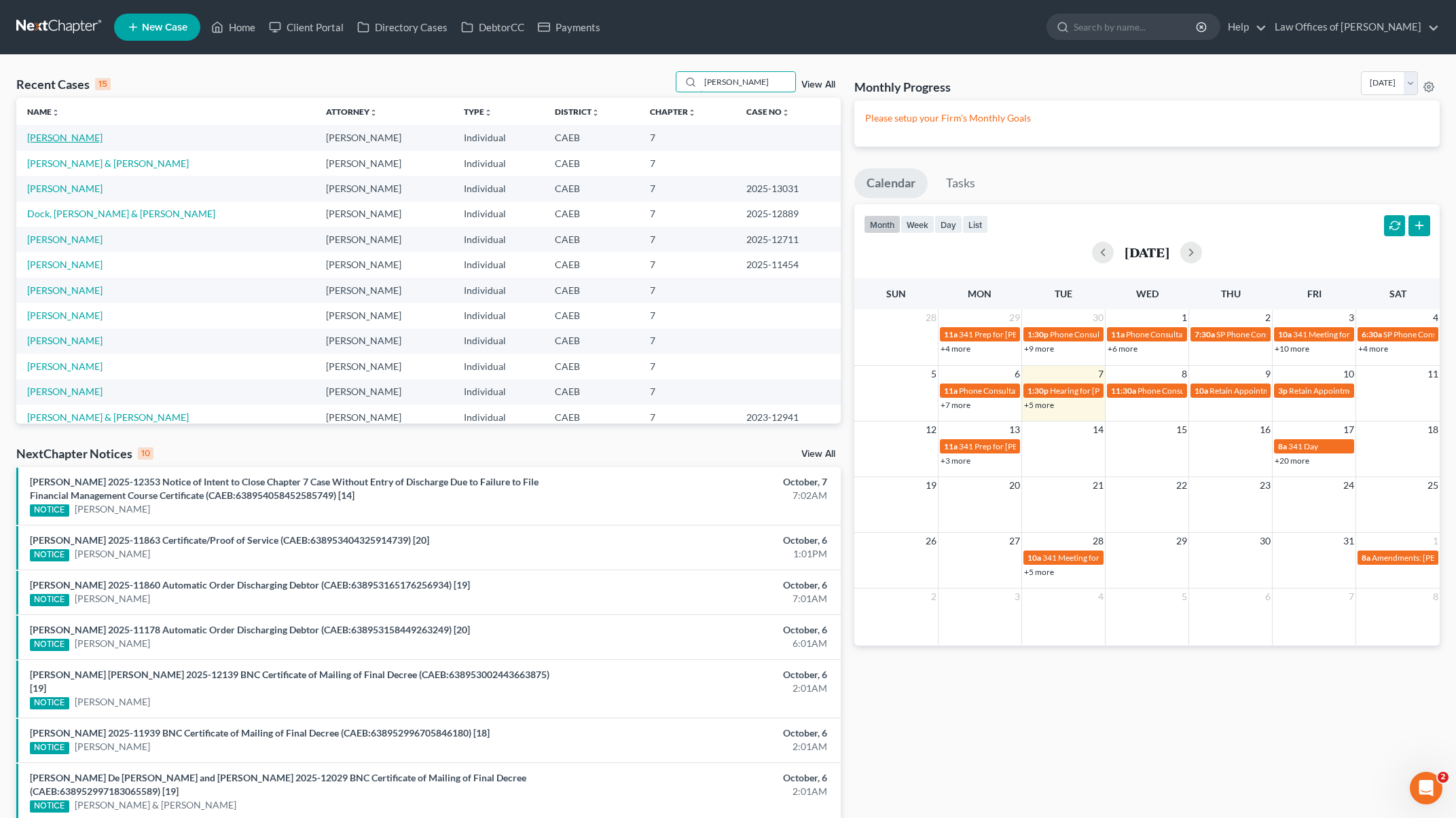
type input "[PERSON_NAME]"
click at [38, 142] on link "[PERSON_NAME]" at bounding box center [65, 137] width 75 height 11
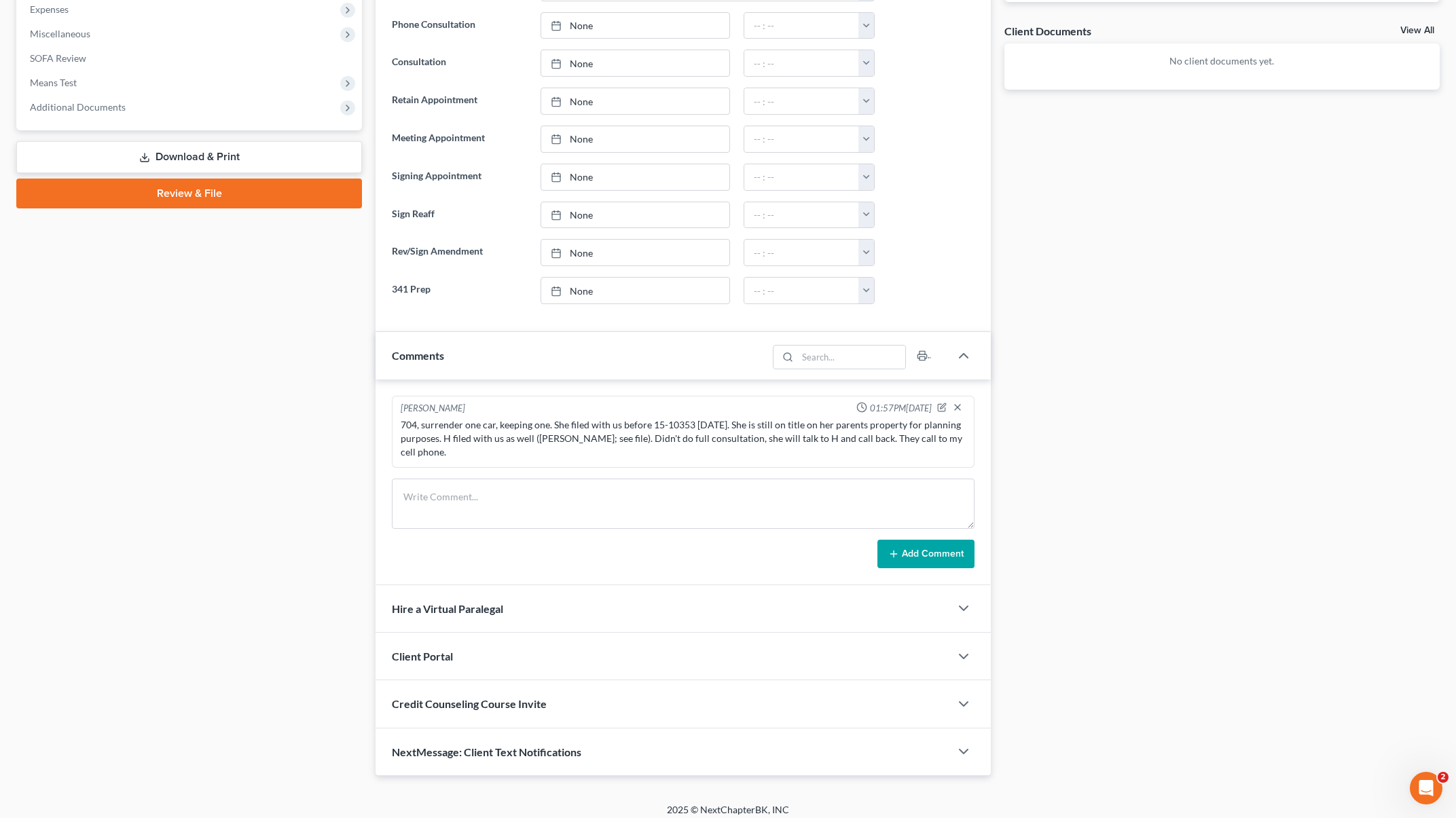
scroll to position [495, 0]
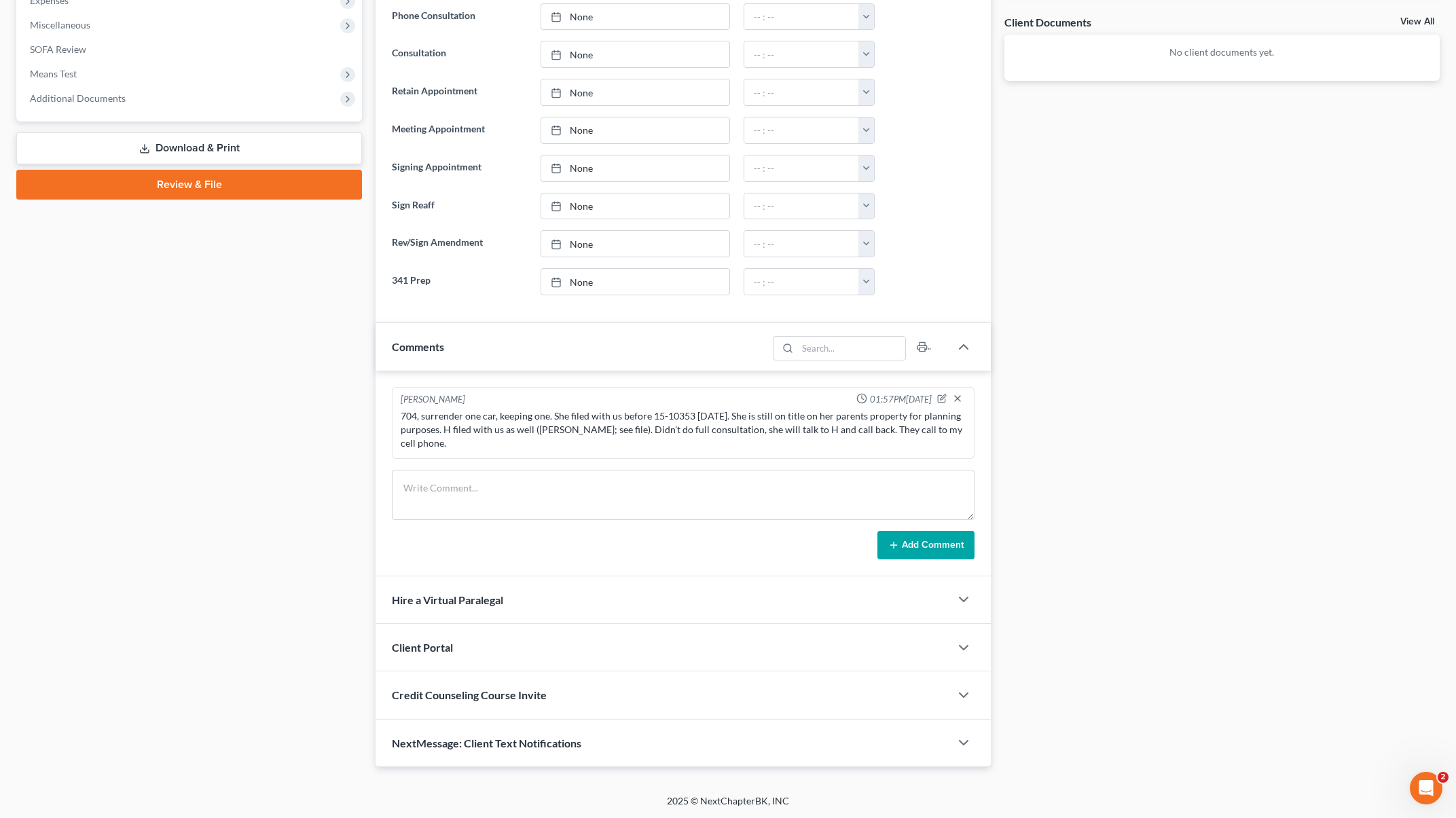
click at [523, 445] on div "704, surrender one car, keeping one. She filed with us before 15-10353 [DATE]. …" at bounding box center [683, 429] width 565 height 40
click at [946, 397] on icon "button" at bounding box center [942, 399] width 9 height 9
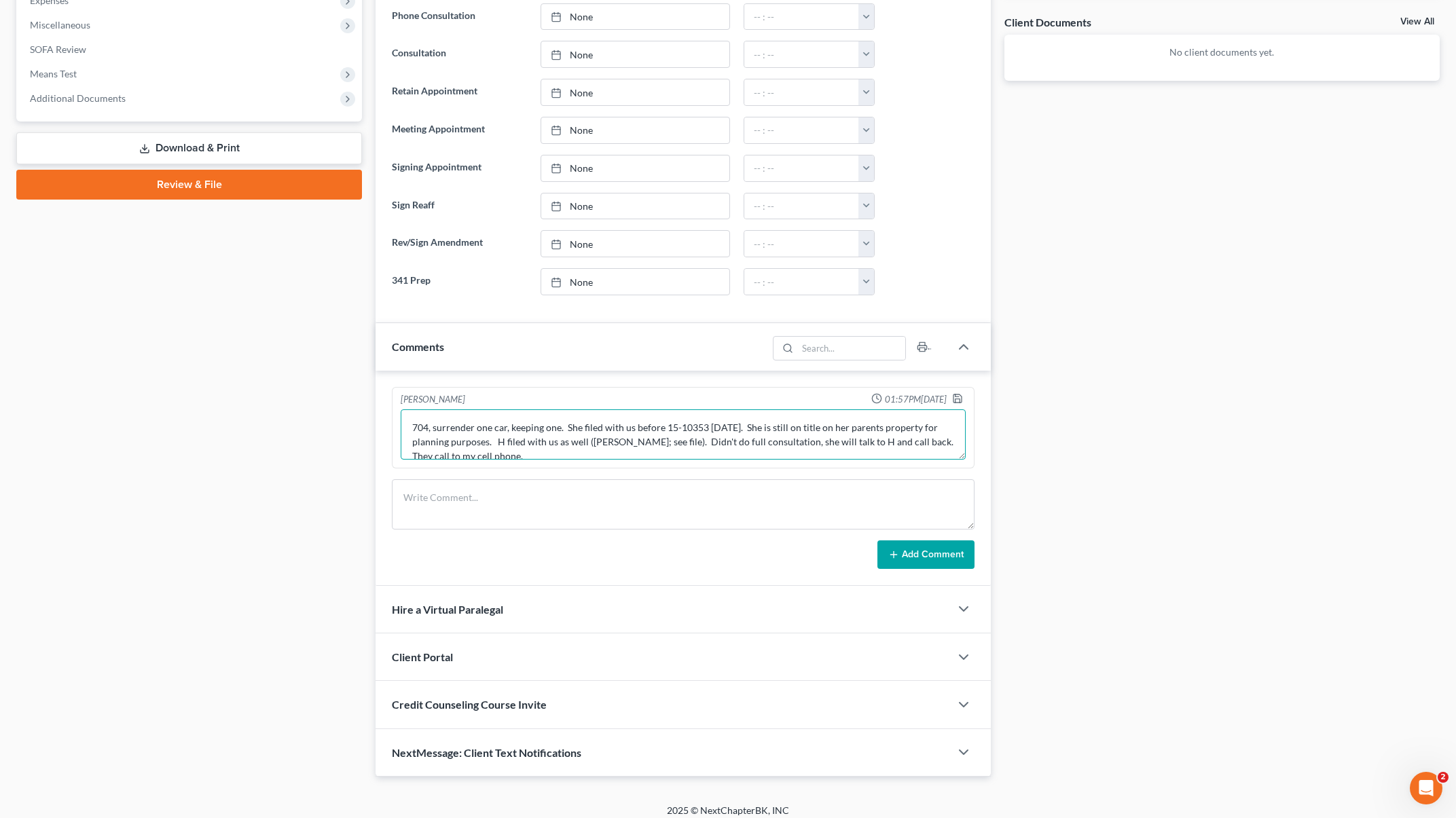
drag, startPoint x: 588, startPoint y: 452, endPoint x: 614, endPoint y: 446, distance: 26.7
click at [588, 452] on textarea "704, surrender one car, keeping one. She filed with us before 15-10353 [DATE]. …" at bounding box center [683, 434] width 565 height 51
click at [435, 427] on textarea "704, surrender one car, keeping one. She filed with us before 15-10353 [DATE]. …" at bounding box center [683, 434] width 565 height 51
click at [657, 454] on textarea "Joint. 704, surrender one car, keeping one. She filed with us before 15-10353 […" at bounding box center [683, 434] width 565 height 51
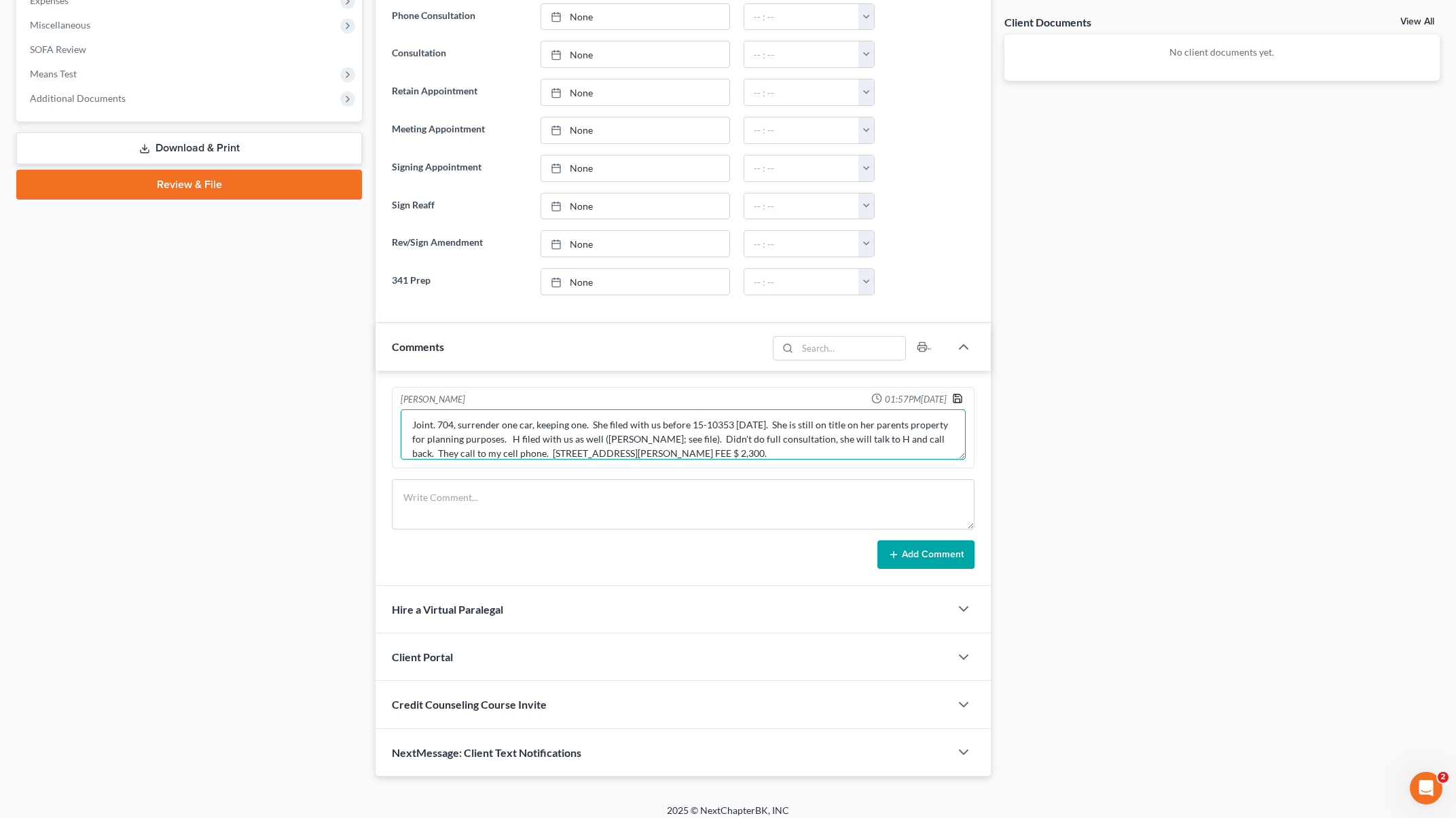
type textarea "Joint. 704, surrender one car, keeping one. She filed with us before 15-10353 […"
click at [956, 401] on icon "button" at bounding box center [958, 399] width 11 height 11
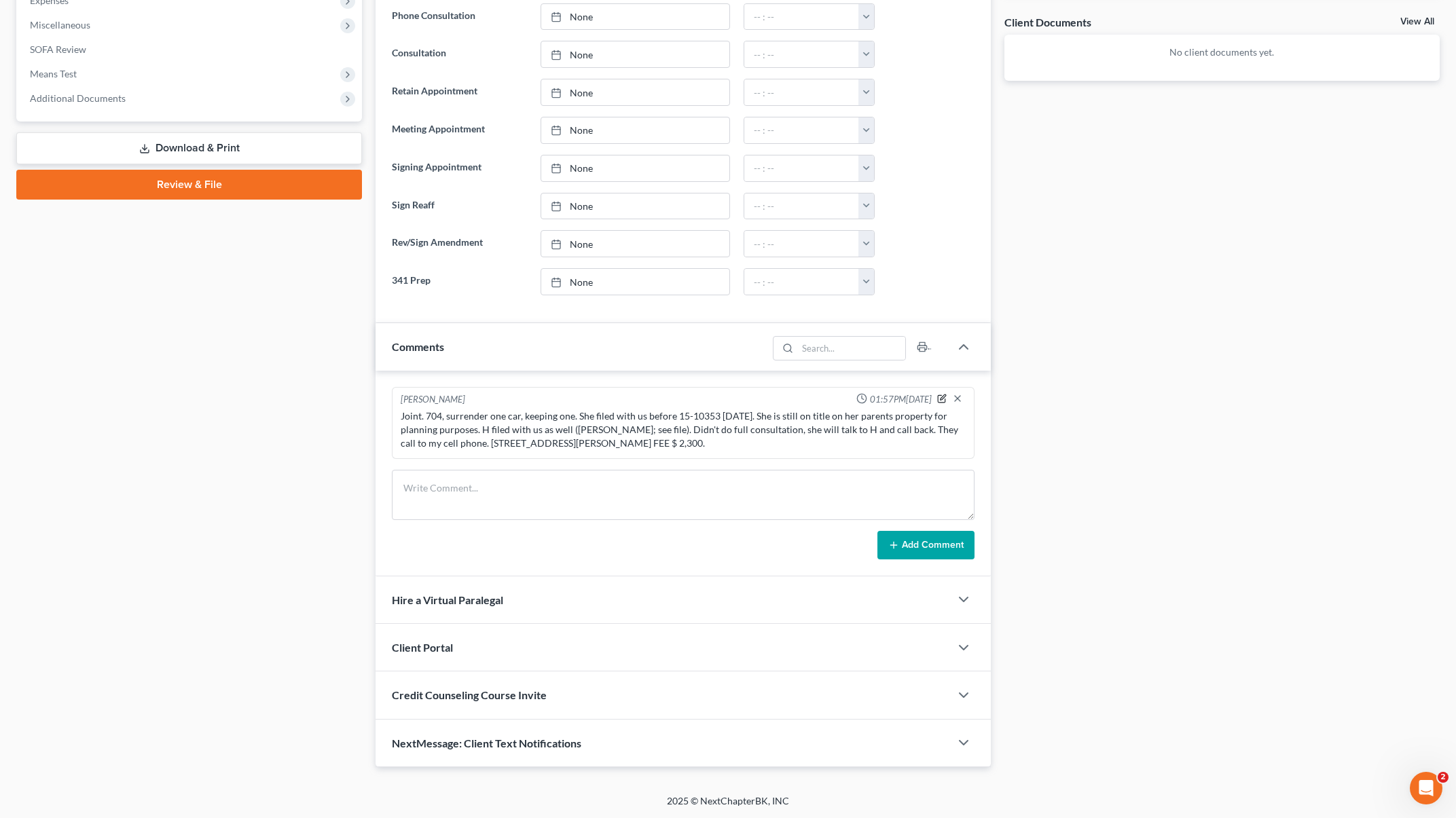
click at [937, 397] on icon "button" at bounding box center [942, 399] width 9 height 9
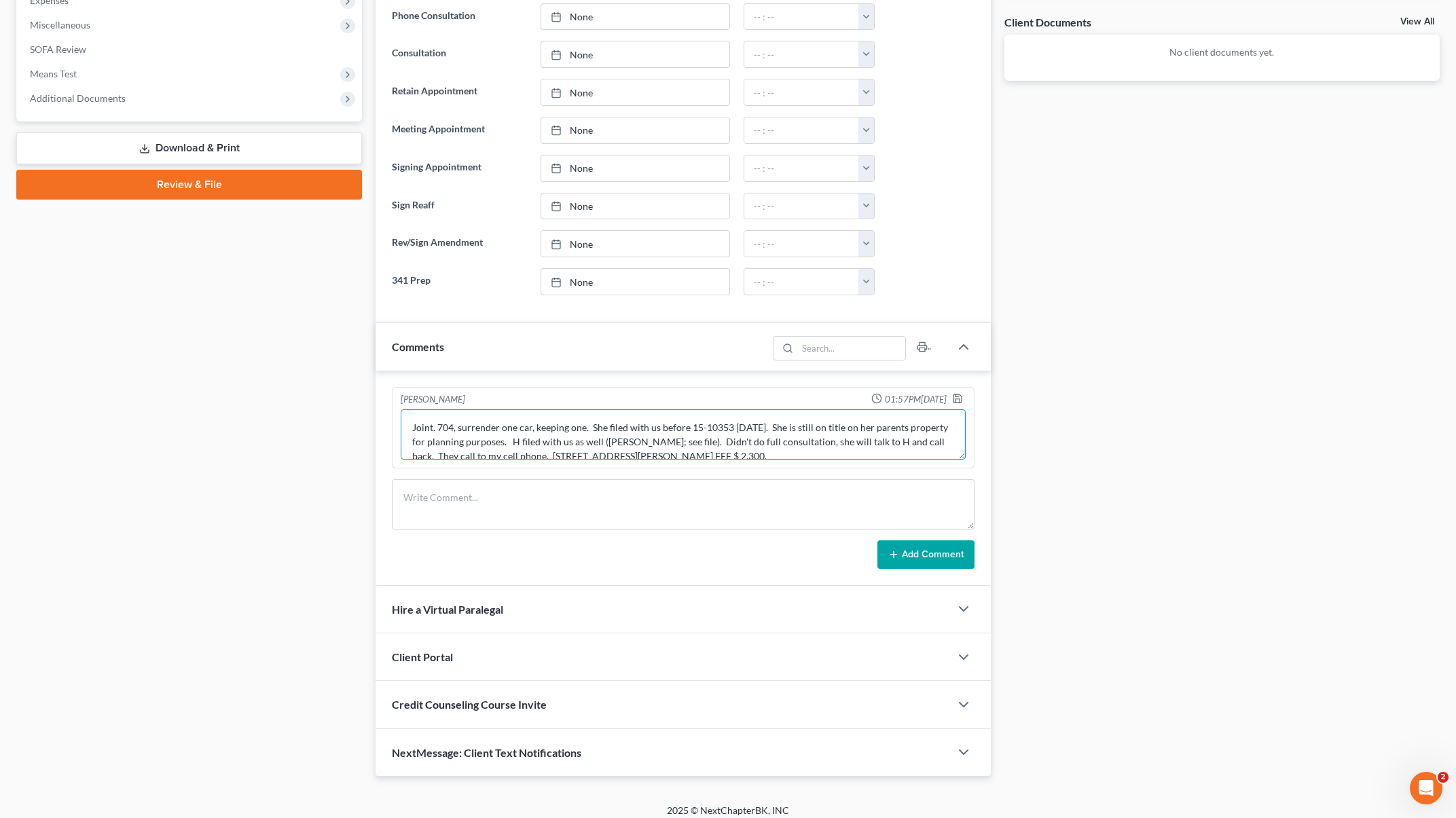
click at [734, 450] on textarea "Joint. 704, surrender one car, keeping one. She filed with us before 15-10353 […" at bounding box center [683, 434] width 565 height 51
type textarea "Joint. 704, surrender one car, keeping one. She filed with us before 15-10353 […"
click at [954, 401] on icon "button" at bounding box center [957, 399] width 8 height 8
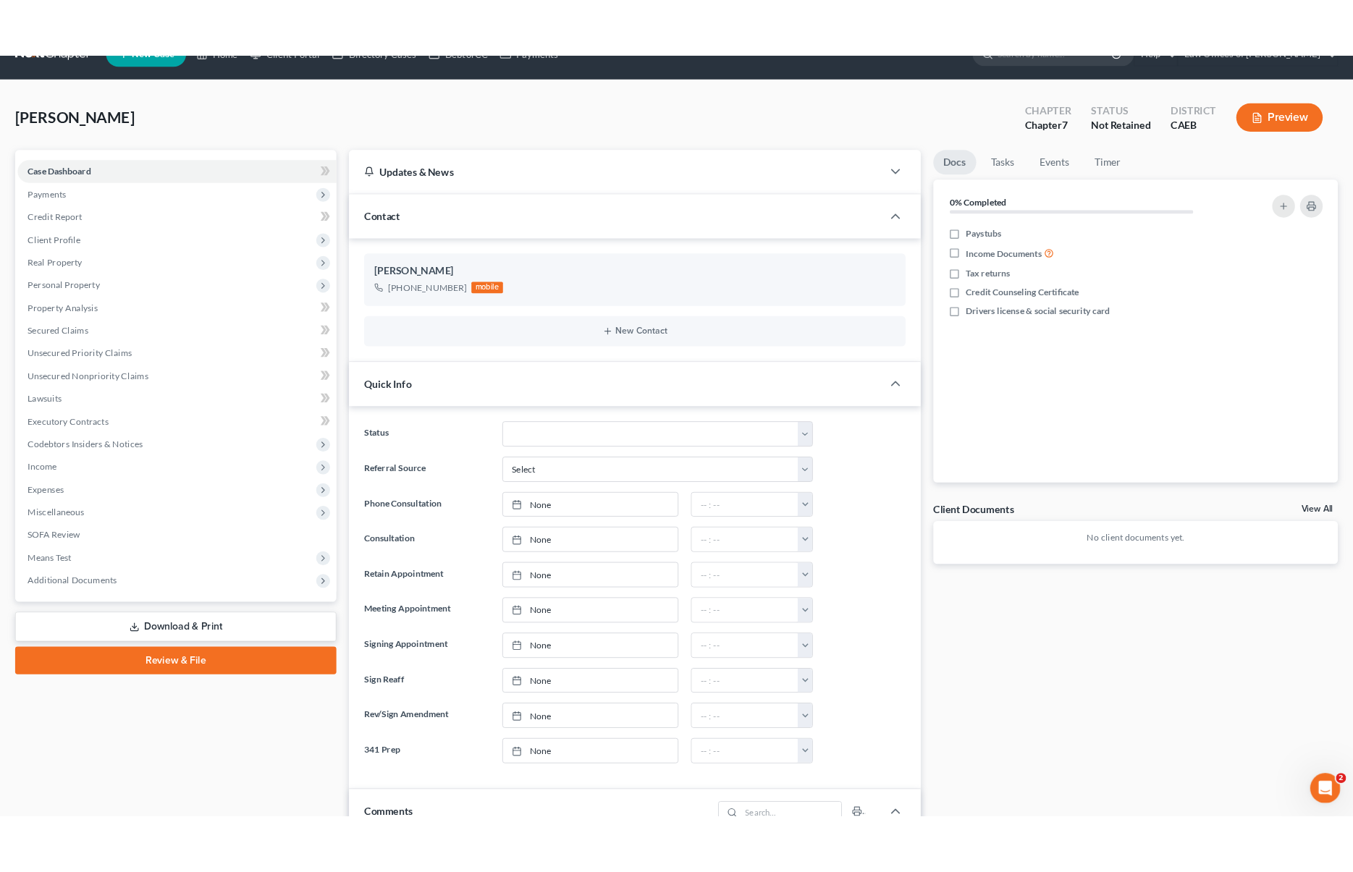
scroll to position [0, 0]
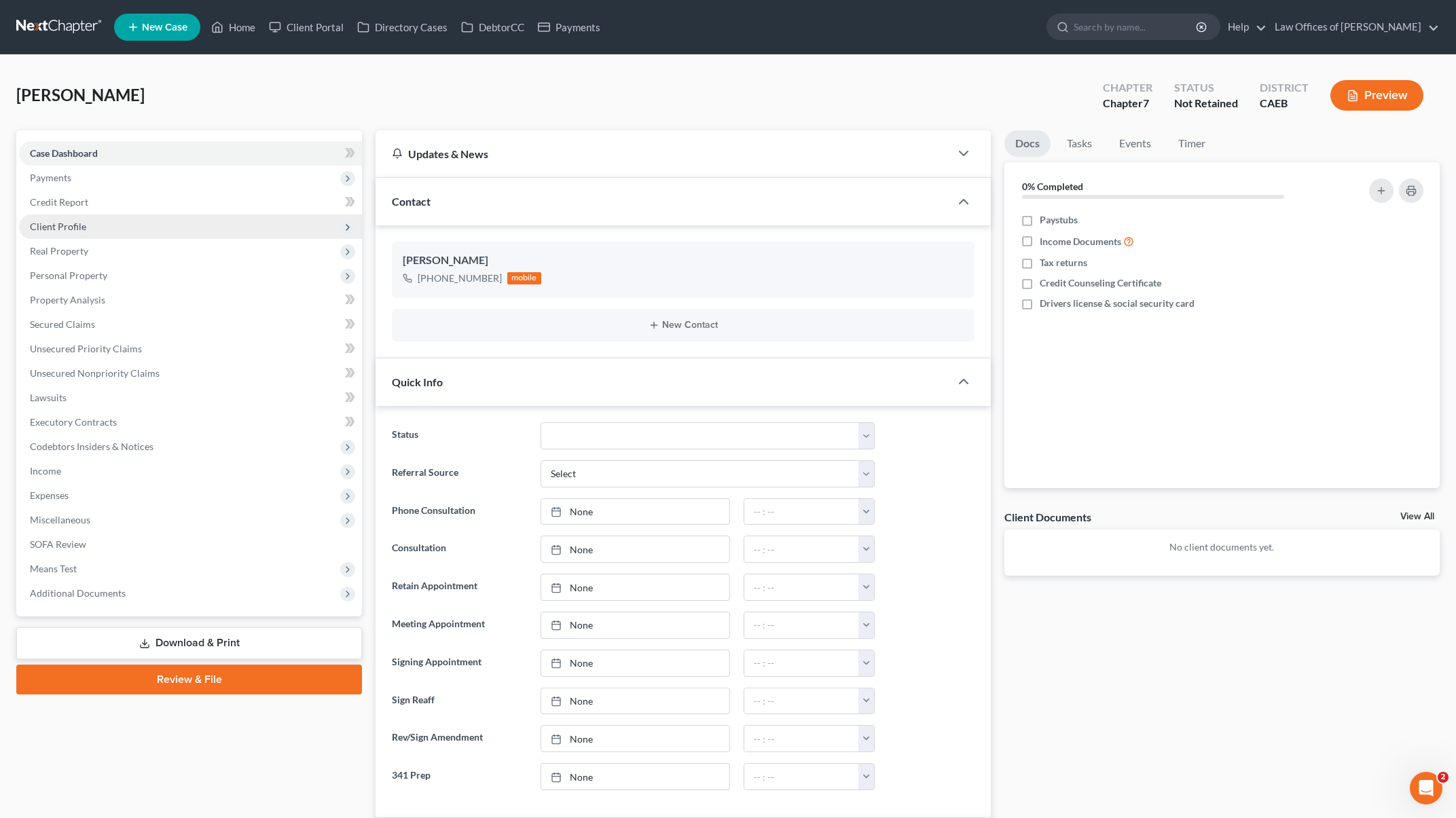
click at [104, 235] on span "Client Profile" at bounding box center [190, 227] width 343 height 24
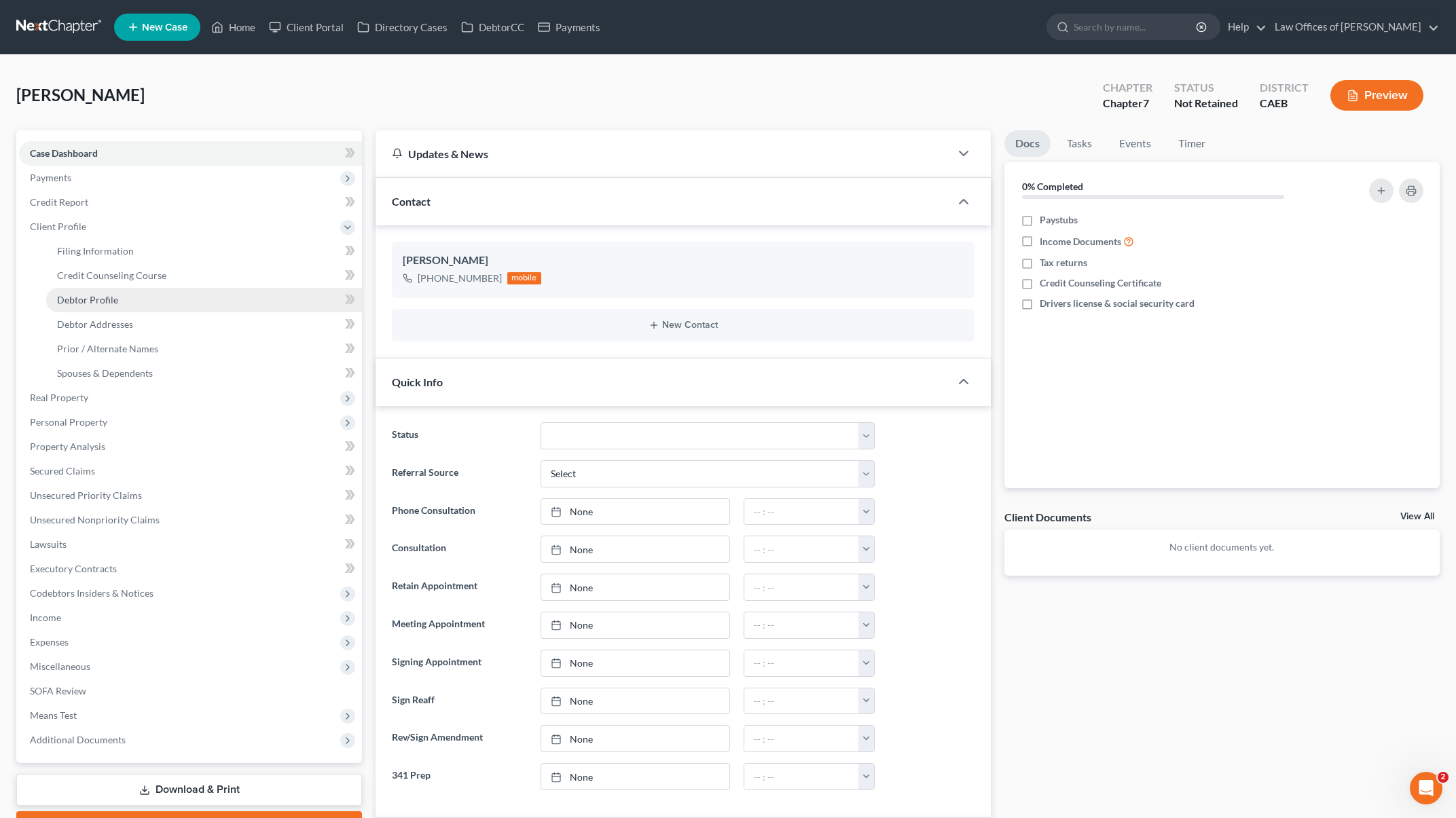
click at [141, 301] on link "Debtor Profile" at bounding box center [204, 300] width 316 height 24
select select "0"
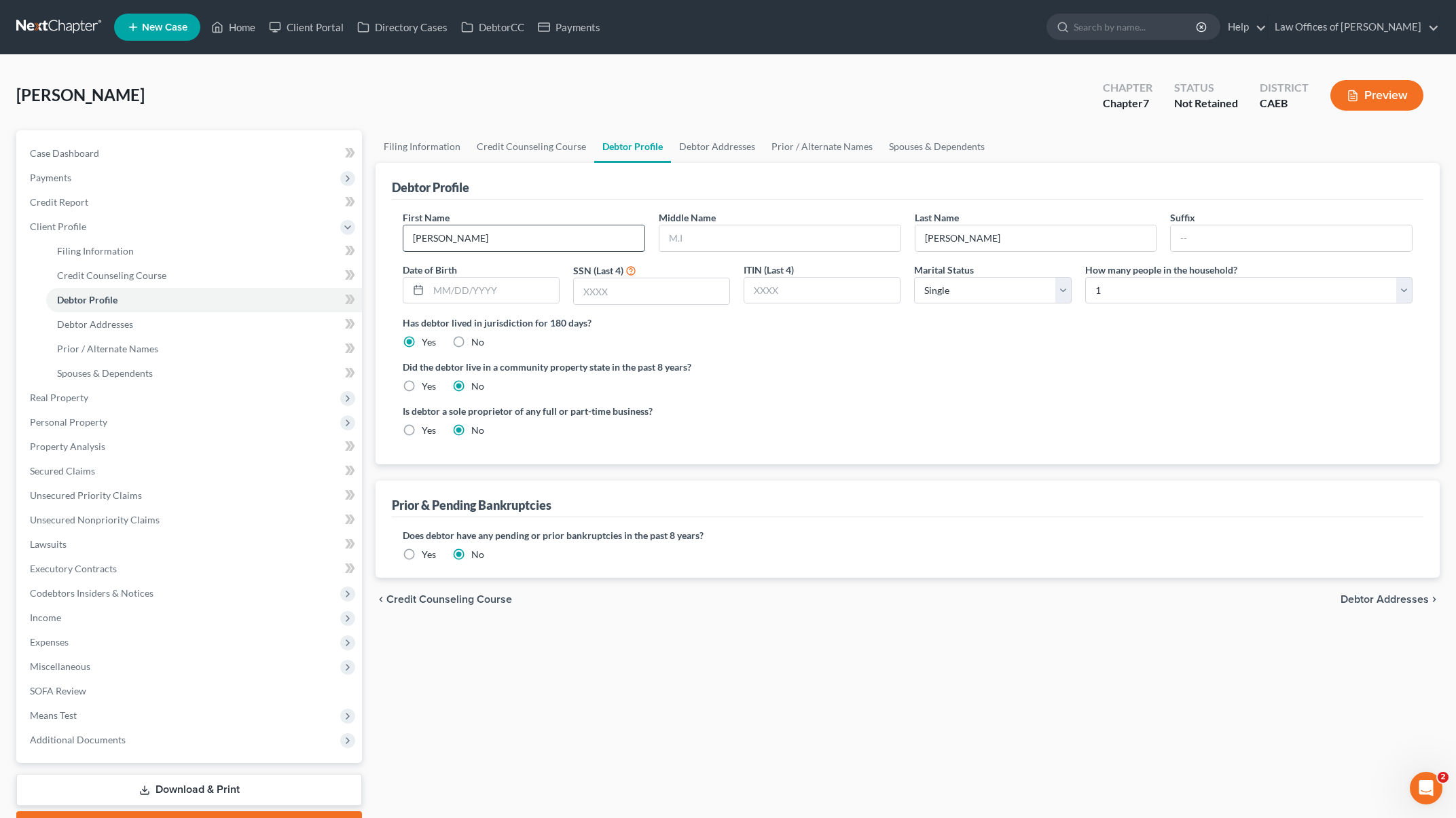
click at [523, 237] on input "[PERSON_NAME]" at bounding box center [523, 238] width 241 height 26
drag, startPoint x: 501, startPoint y: 246, endPoint x: 446, endPoint y: 222, distance: 60.0
click at [269, 203] on div "Petition Navigation Case Dashboard Payments Invoices Payments Payments Credit R…" at bounding box center [728, 486] width 1437 height 711
type input "[PERSON_NAME]"
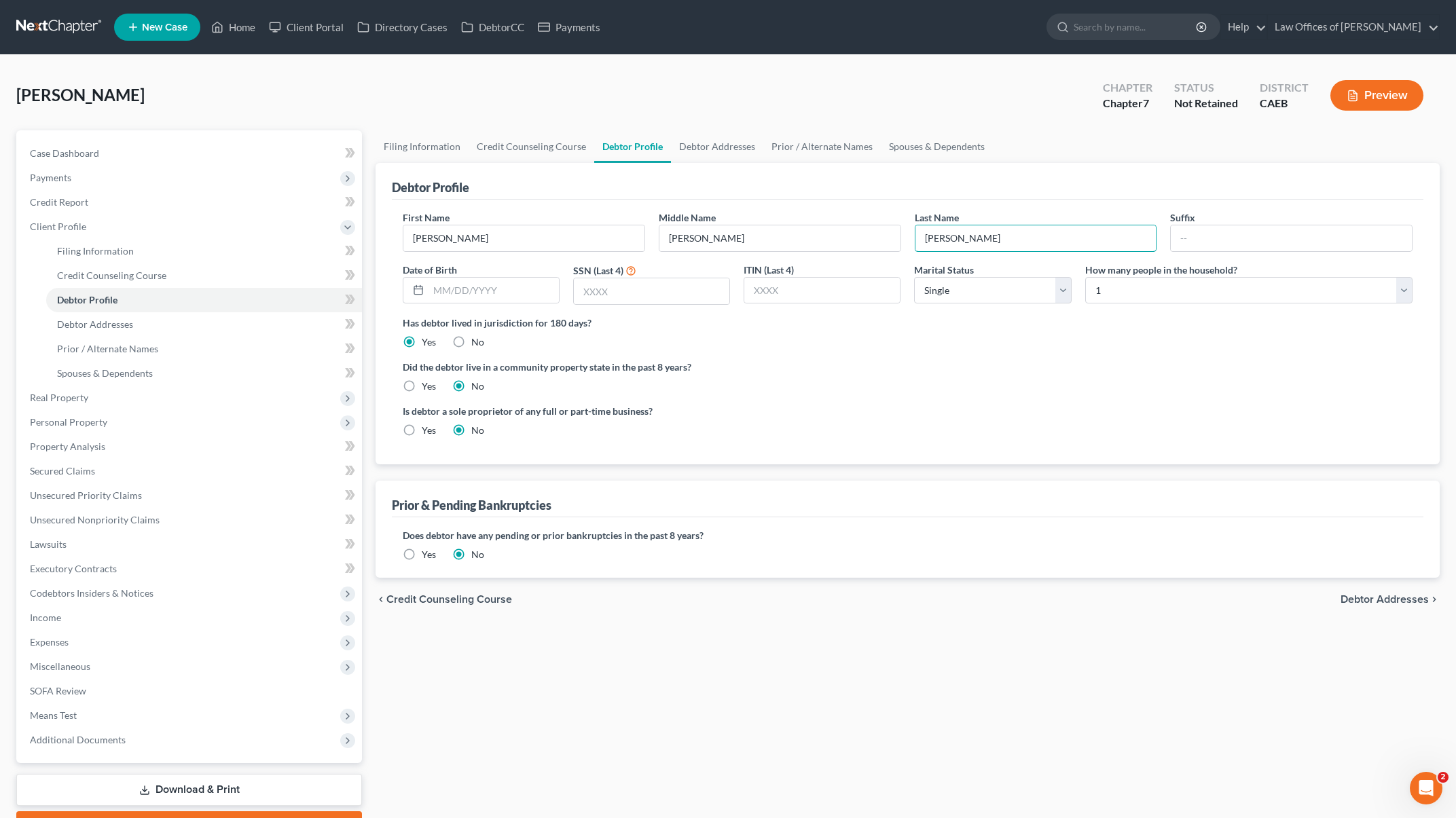
type input "[PERSON_NAME]"
click at [741, 419] on div "Is debtor a sole proprietor of any full or part-time business? Yes No" at bounding box center [652, 420] width 512 height 33
click at [144, 250] on link "Filing Information" at bounding box center [204, 251] width 316 height 24
select select "1"
select select "0"
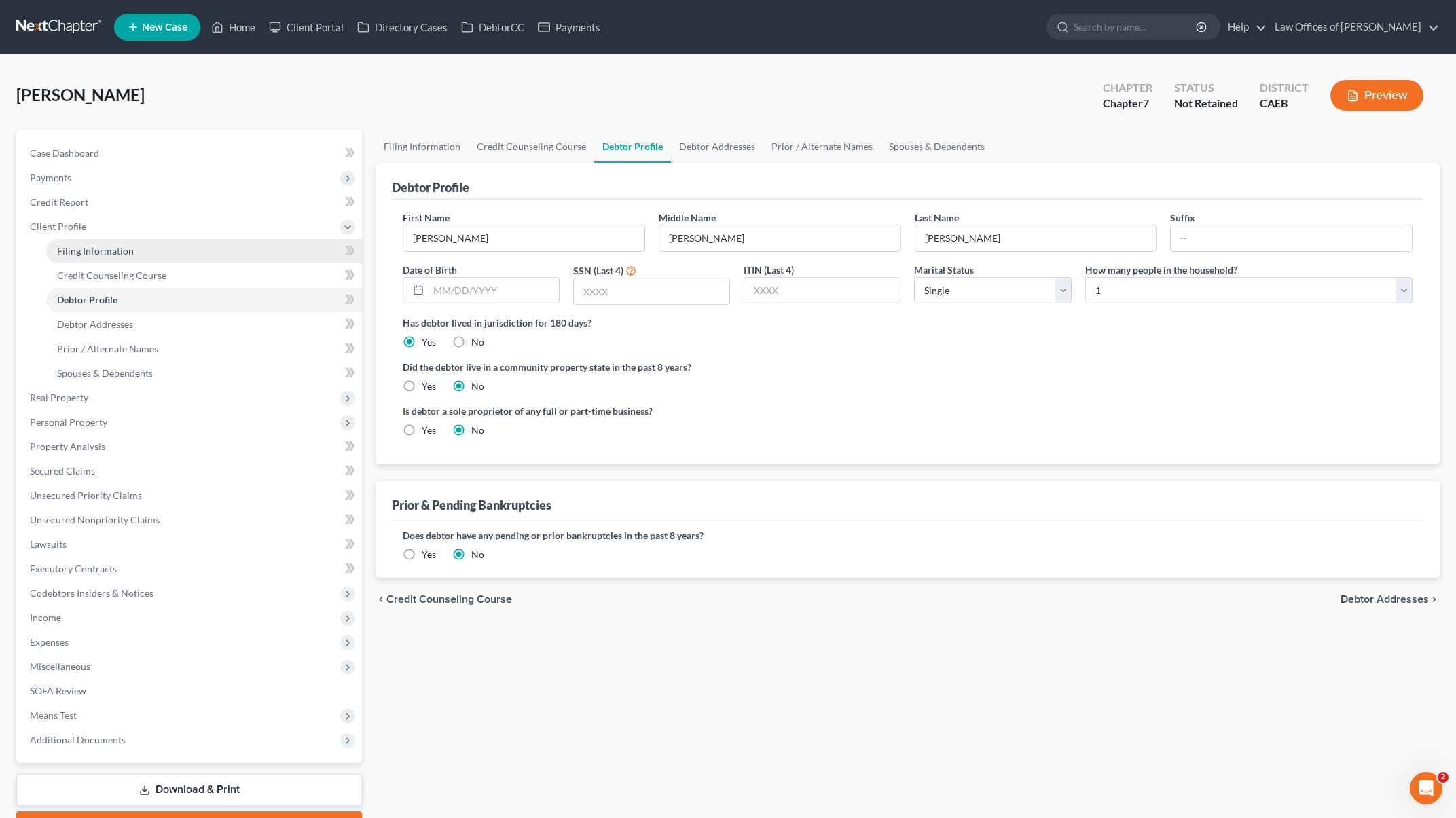
select select "0"
select select "8"
select select "0"
select select "4"
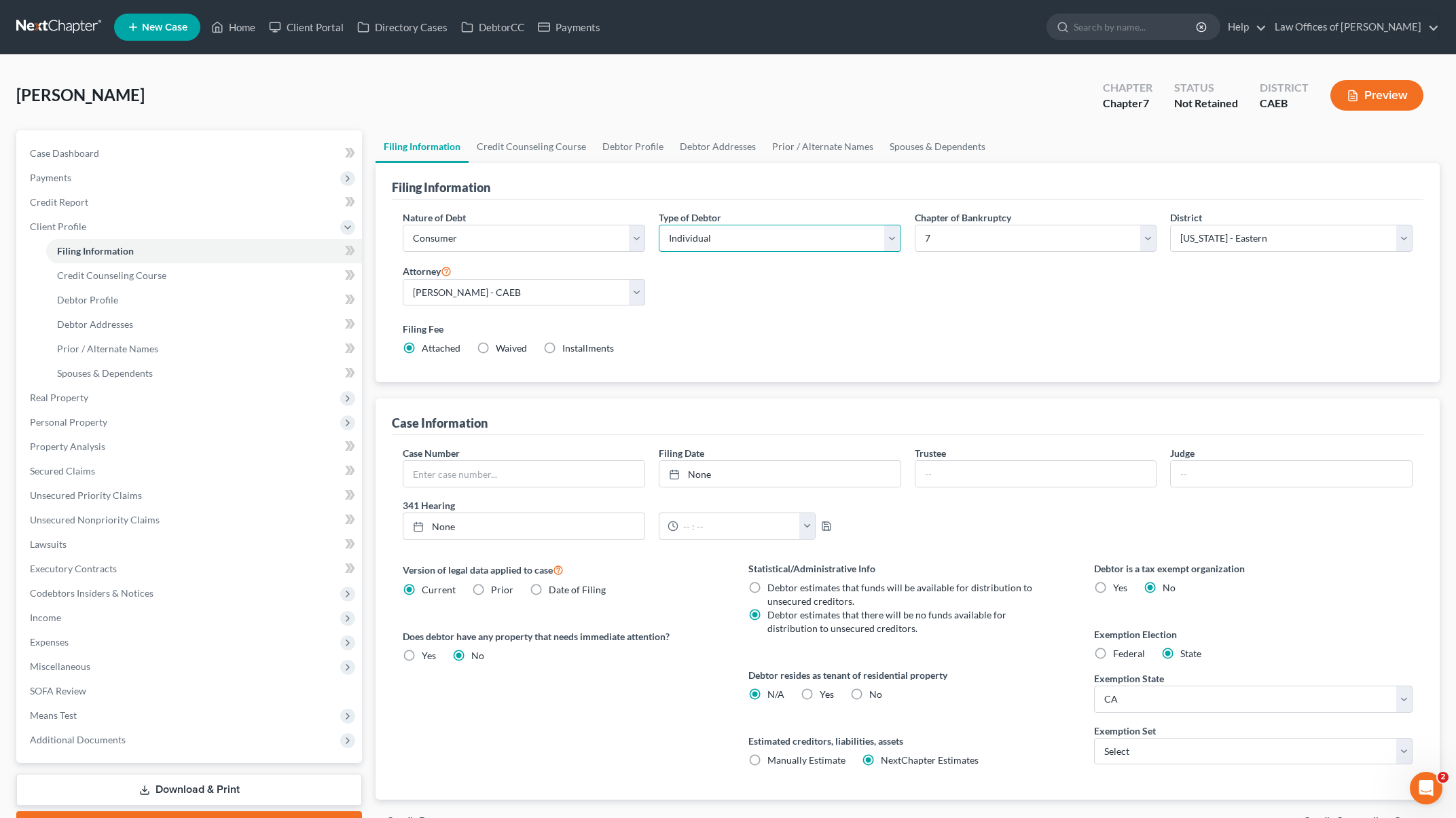
click at [892, 238] on select "Select Individual Joint" at bounding box center [780, 238] width 242 height 27
select select "1"
click at [659, 225] on select "Select Individual Joint" at bounding box center [780, 238] width 242 height 27
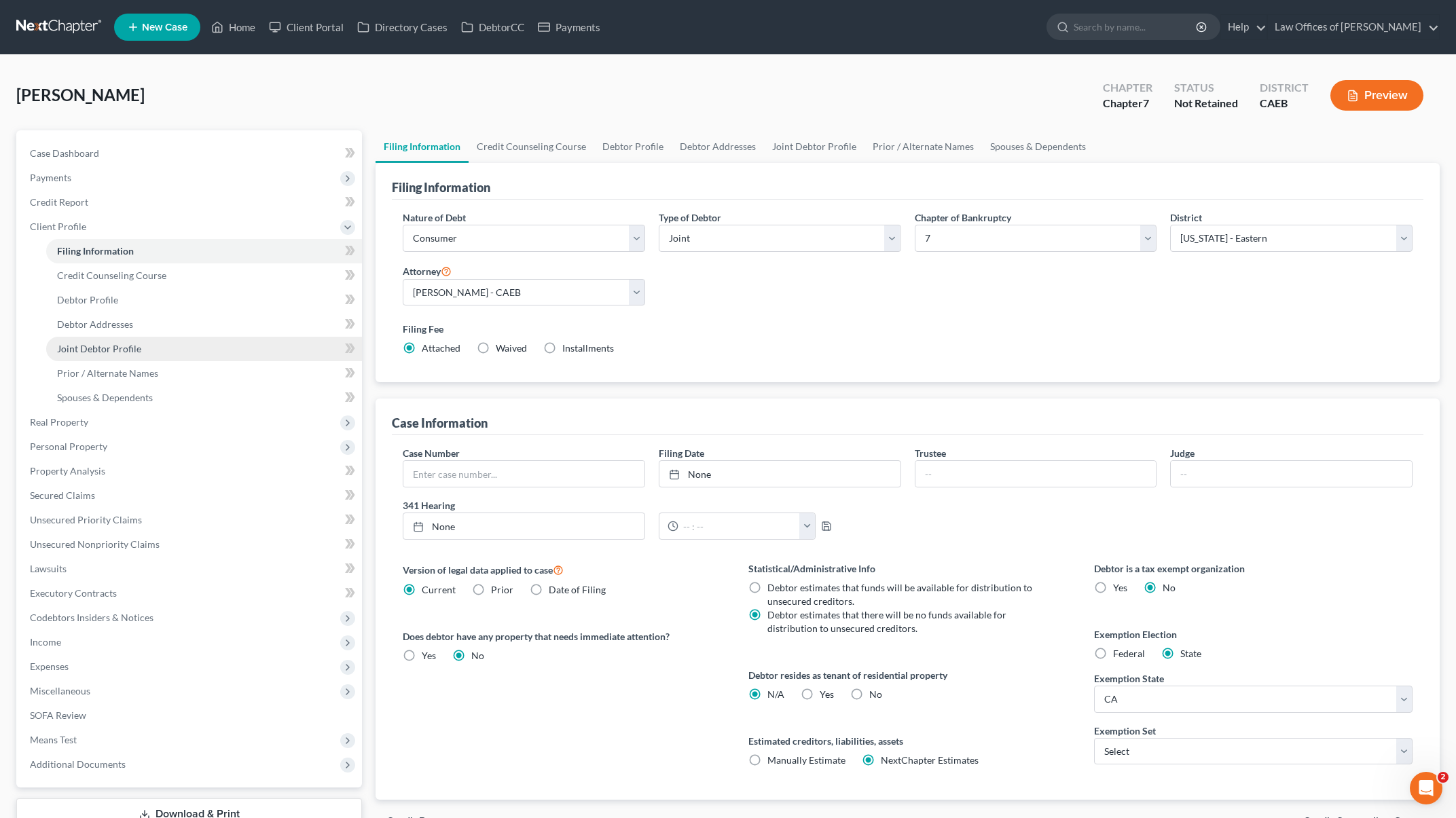
click at [156, 356] on link "Joint Debtor Profile" at bounding box center [204, 349] width 316 height 24
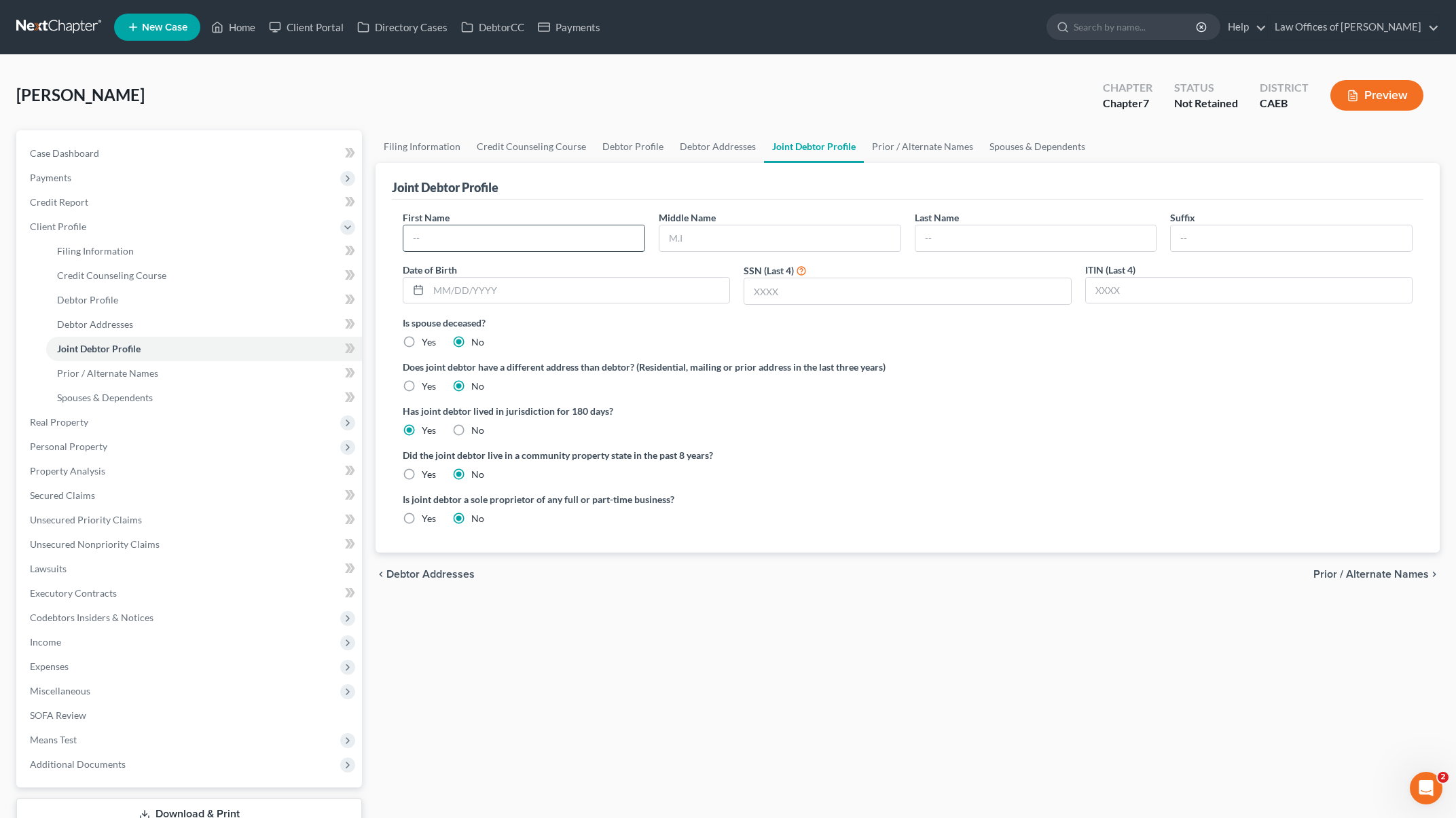
click at [465, 240] on input "text" at bounding box center [523, 238] width 241 height 26
type input "K"
type input "[PERSON_NAME]"
click at [944, 241] on input "text" at bounding box center [1036, 238] width 241 height 26
type input "[PERSON_NAME]"
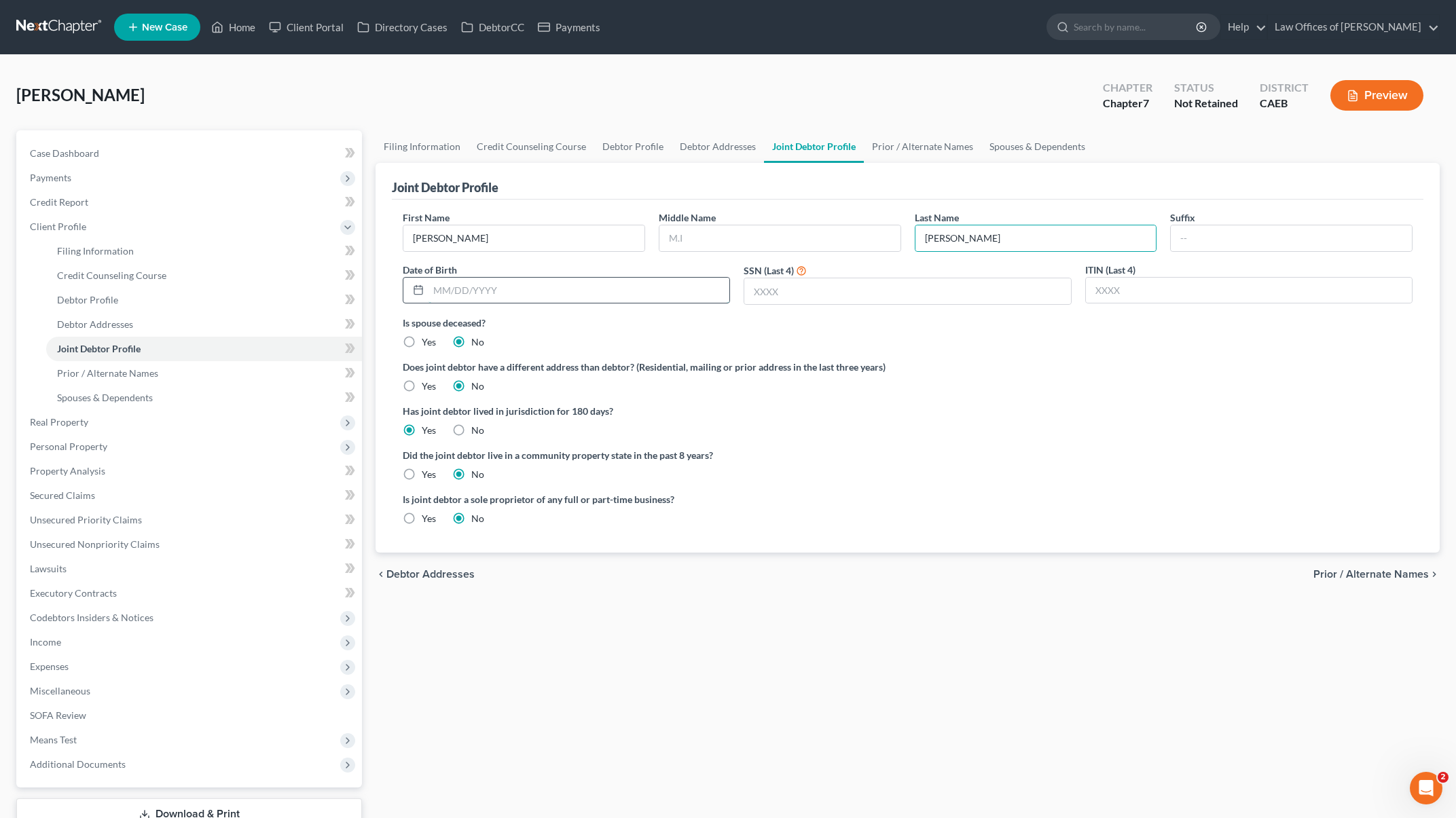
click at [642, 299] on input "text" at bounding box center [579, 291] width 301 height 26
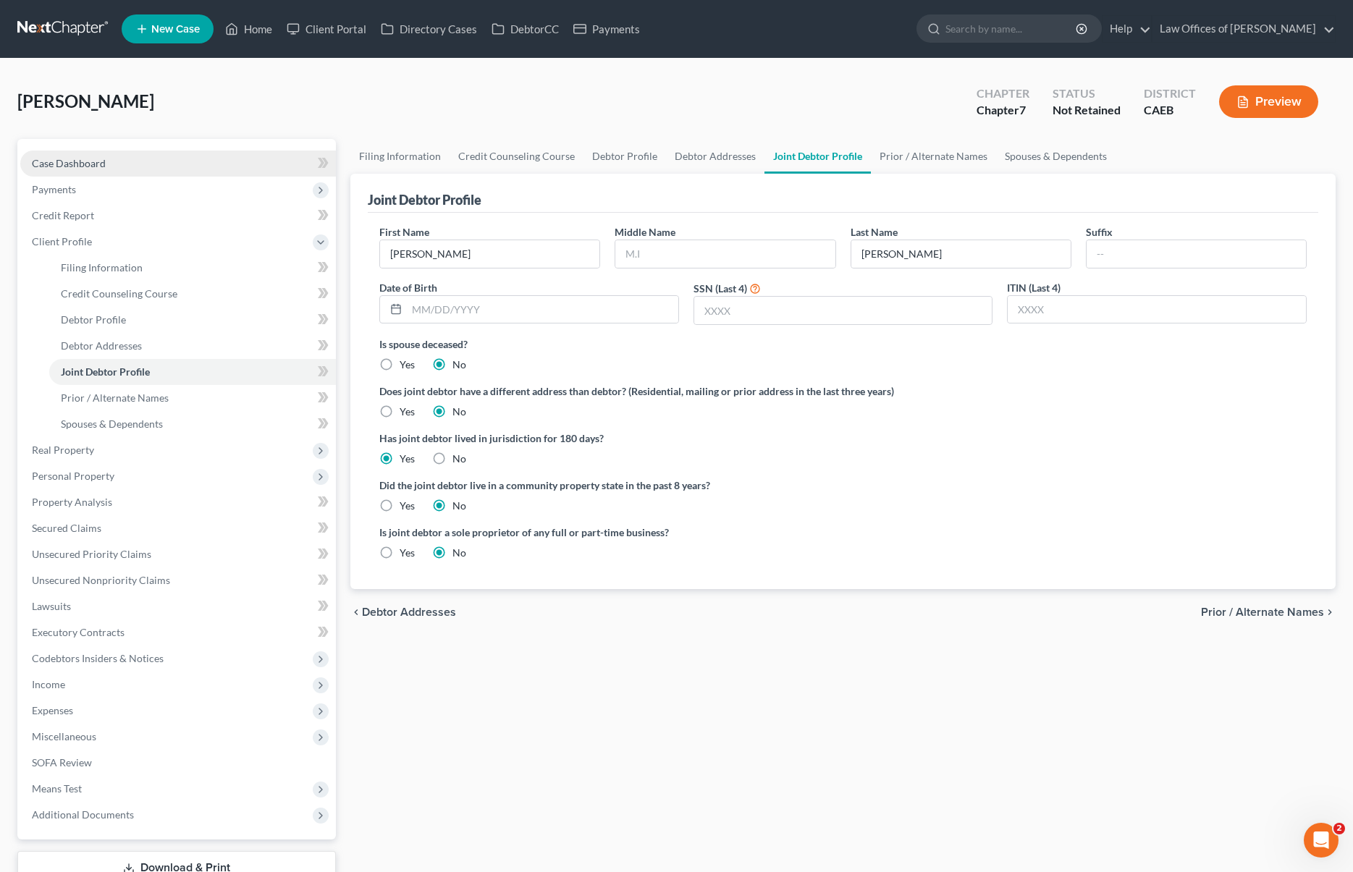
click at [129, 161] on link "Case Dashboard" at bounding box center [178, 164] width 316 height 26
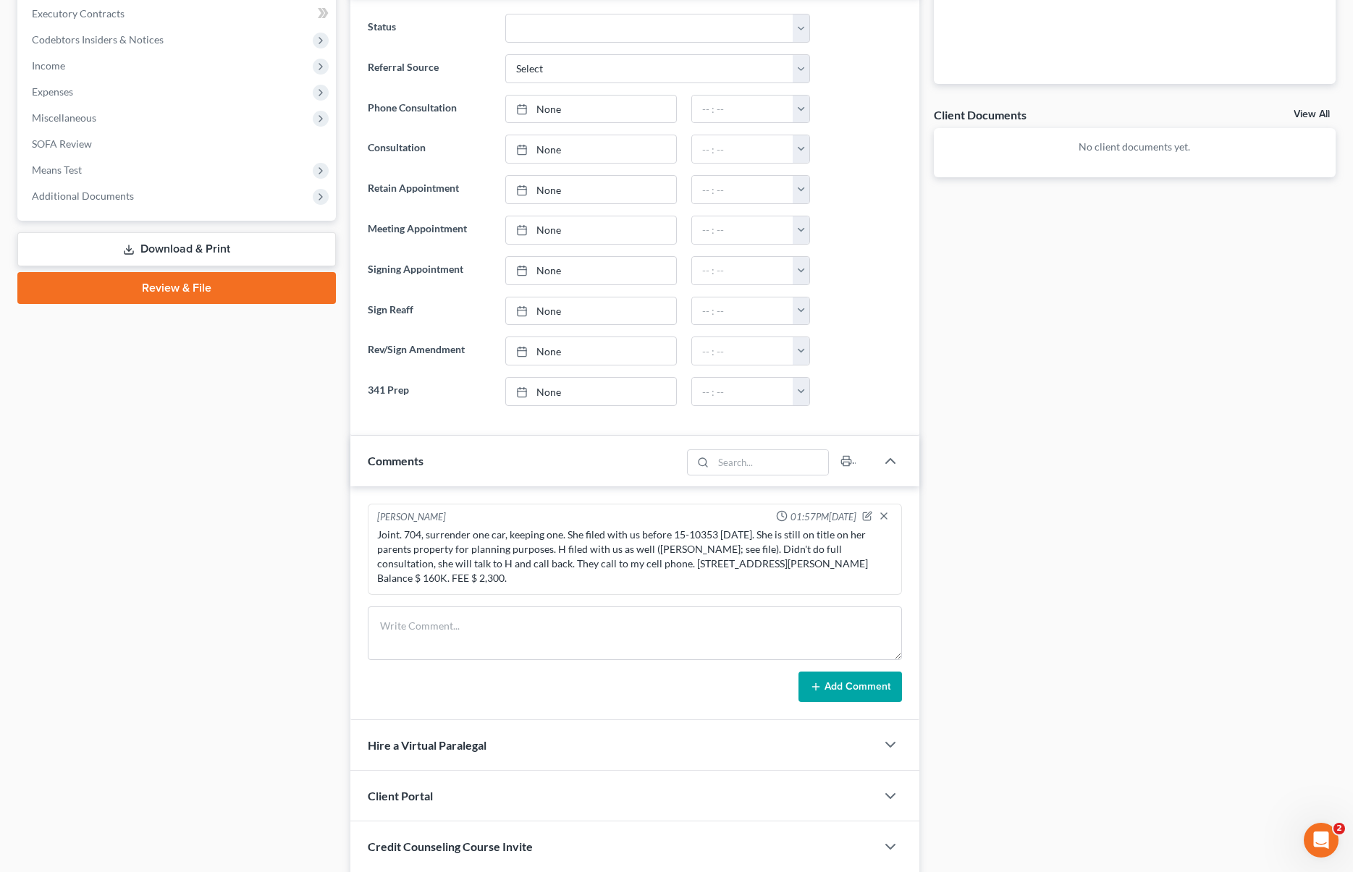
scroll to position [437, 0]
drag, startPoint x: 521, startPoint y: 562, endPoint x: 650, endPoint y: 612, distance: 138.2
click at [521, 562] on div "Joint. 704, surrender one car, keeping one. She filed with us before 15-10353 […" at bounding box center [634, 556] width 515 height 58
click at [866, 514] on icon "button" at bounding box center [868, 514] width 6 height 6
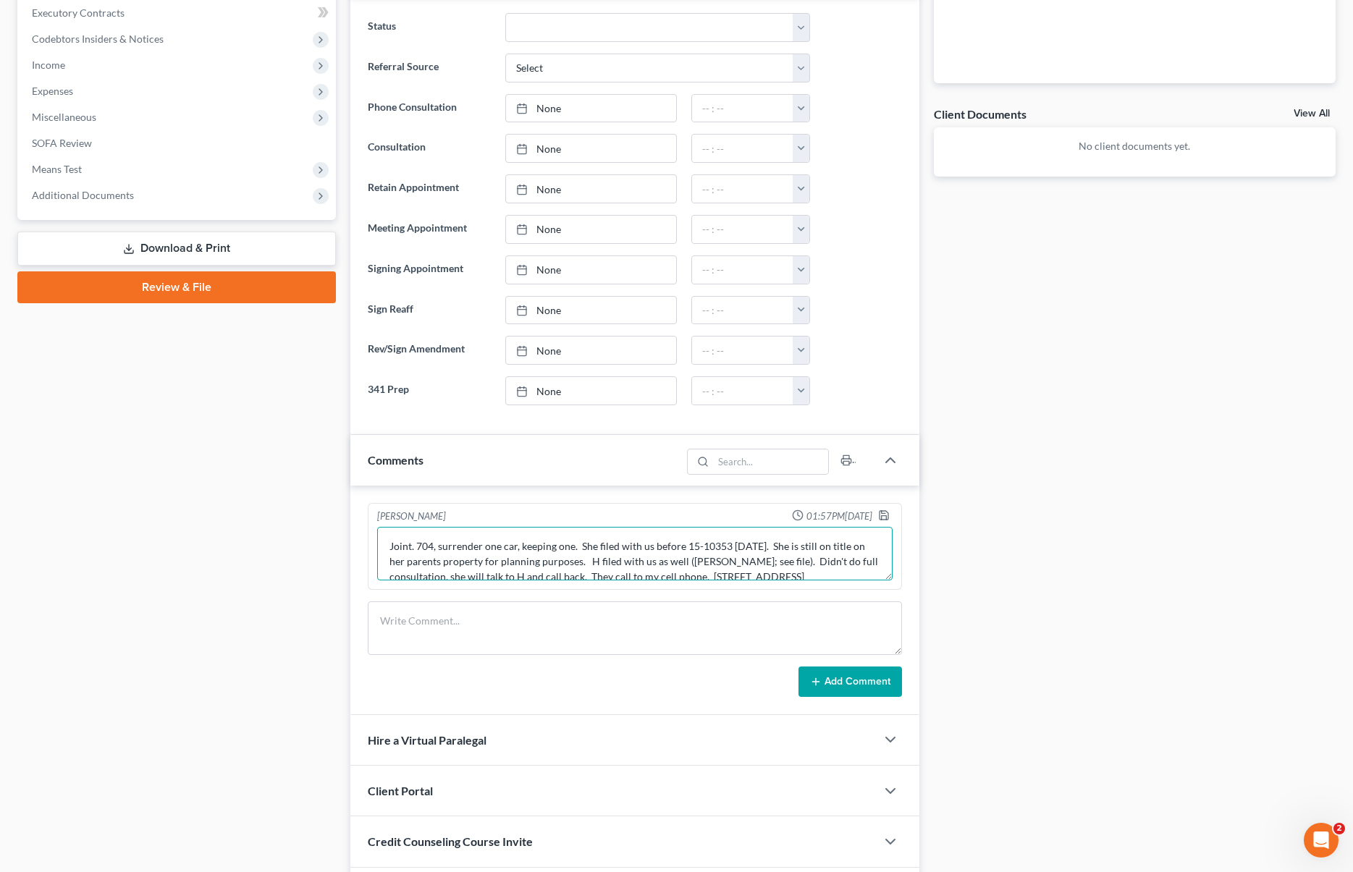
click at [619, 566] on textarea "Joint. 704, surrender one car, keeping one. She filed with us before 15-10353 […" at bounding box center [634, 554] width 515 height 54
click at [678, 575] on textarea "Joint. 704, surrender one car, keeping one. She filed with us before 15-10353 […" at bounding box center [634, 554] width 515 height 54
type textarea "Joint. 704, surrender one car, keeping one. She filed with us before 15-10353 […"
click at [886, 510] on icon "button" at bounding box center [884, 516] width 12 height 12
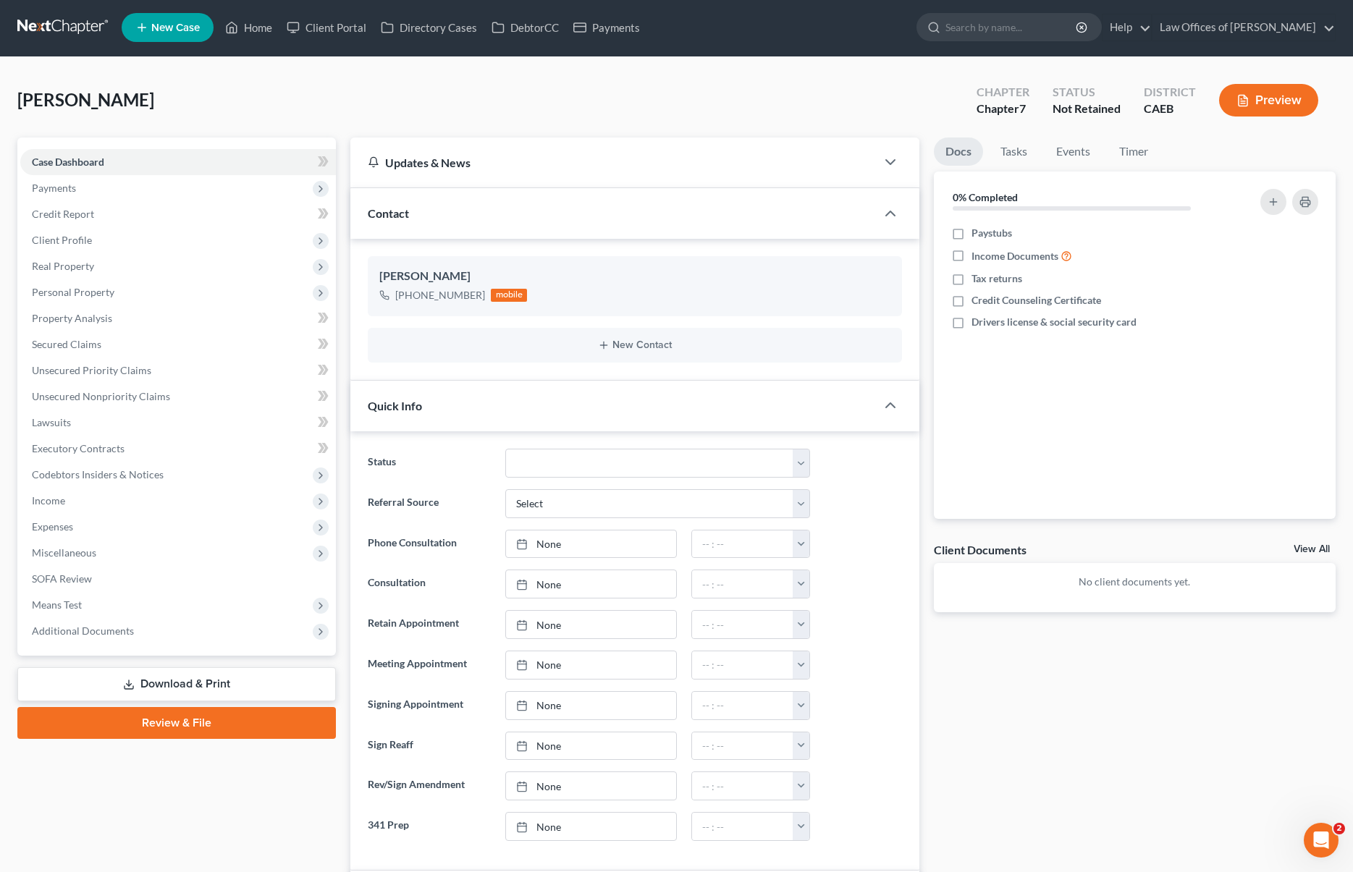
scroll to position [1, 0]
click at [254, 27] on link "Home" at bounding box center [249, 28] width 62 height 26
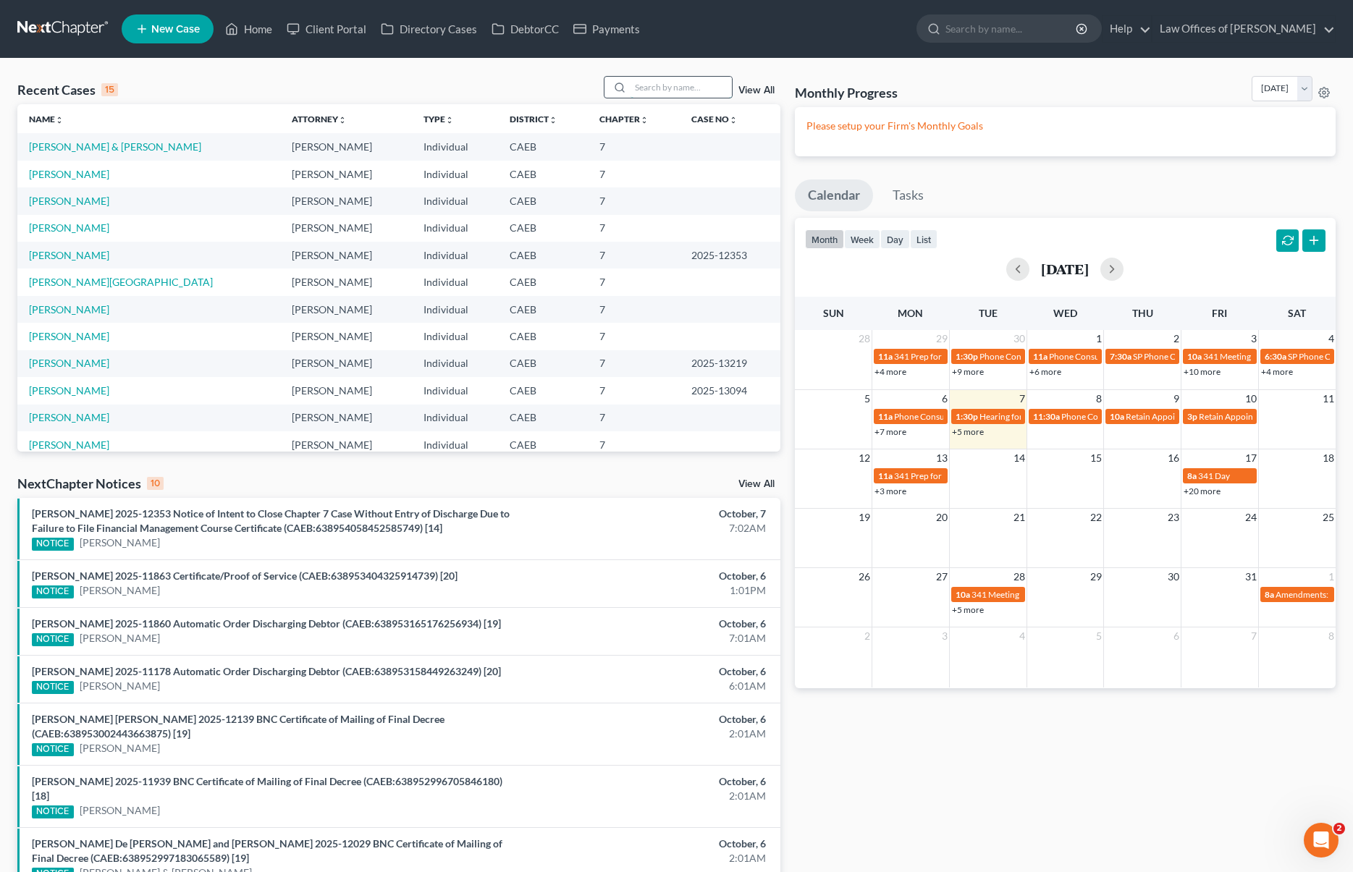
click at [683, 86] on input "search" at bounding box center [680, 87] width 101 height 21
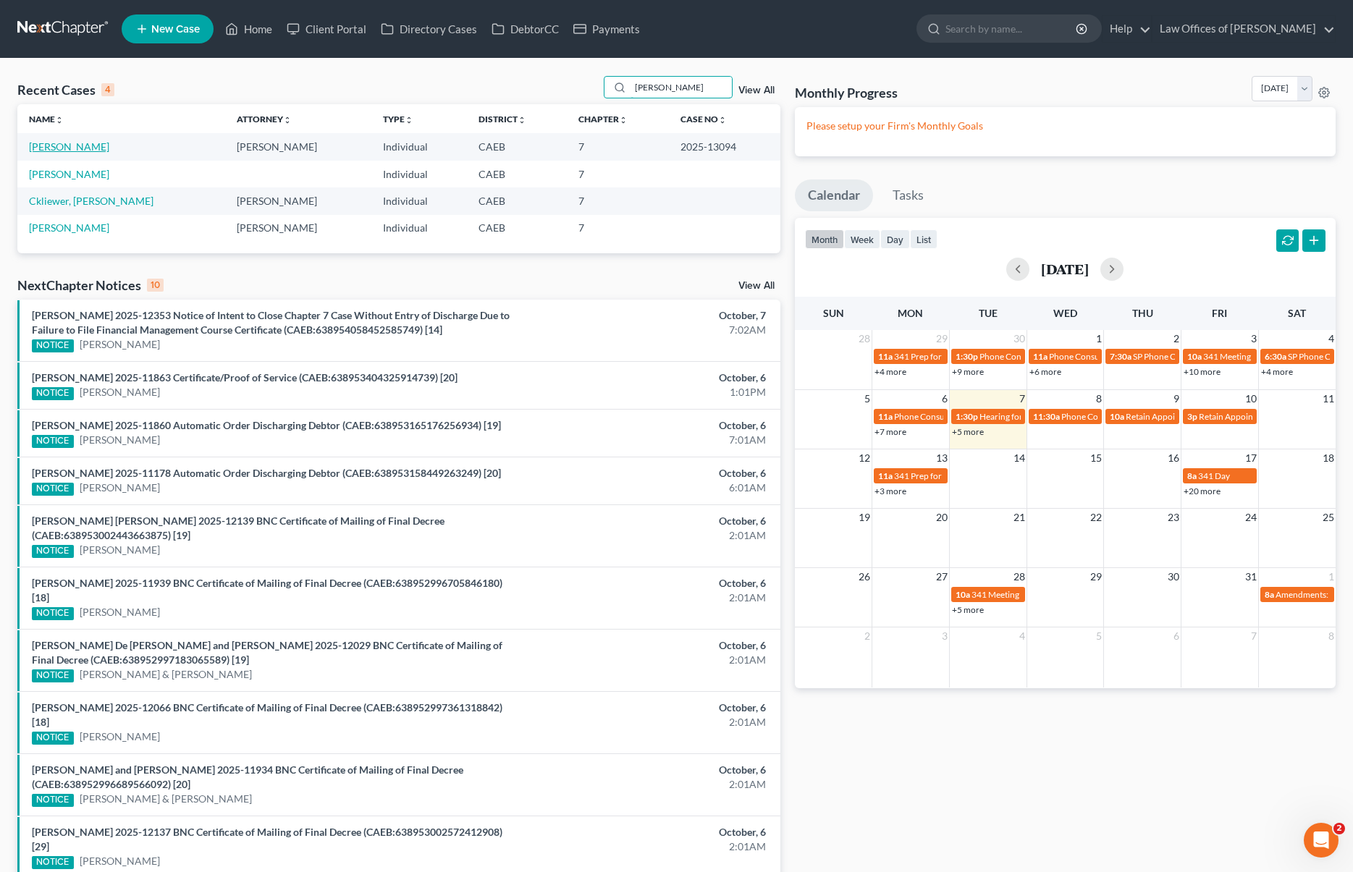
type input "[PERSON_NAME]"
click at [79, 146] on link "[PERSON_NAME]" at bounding box center [69, 146] width 80 height 12
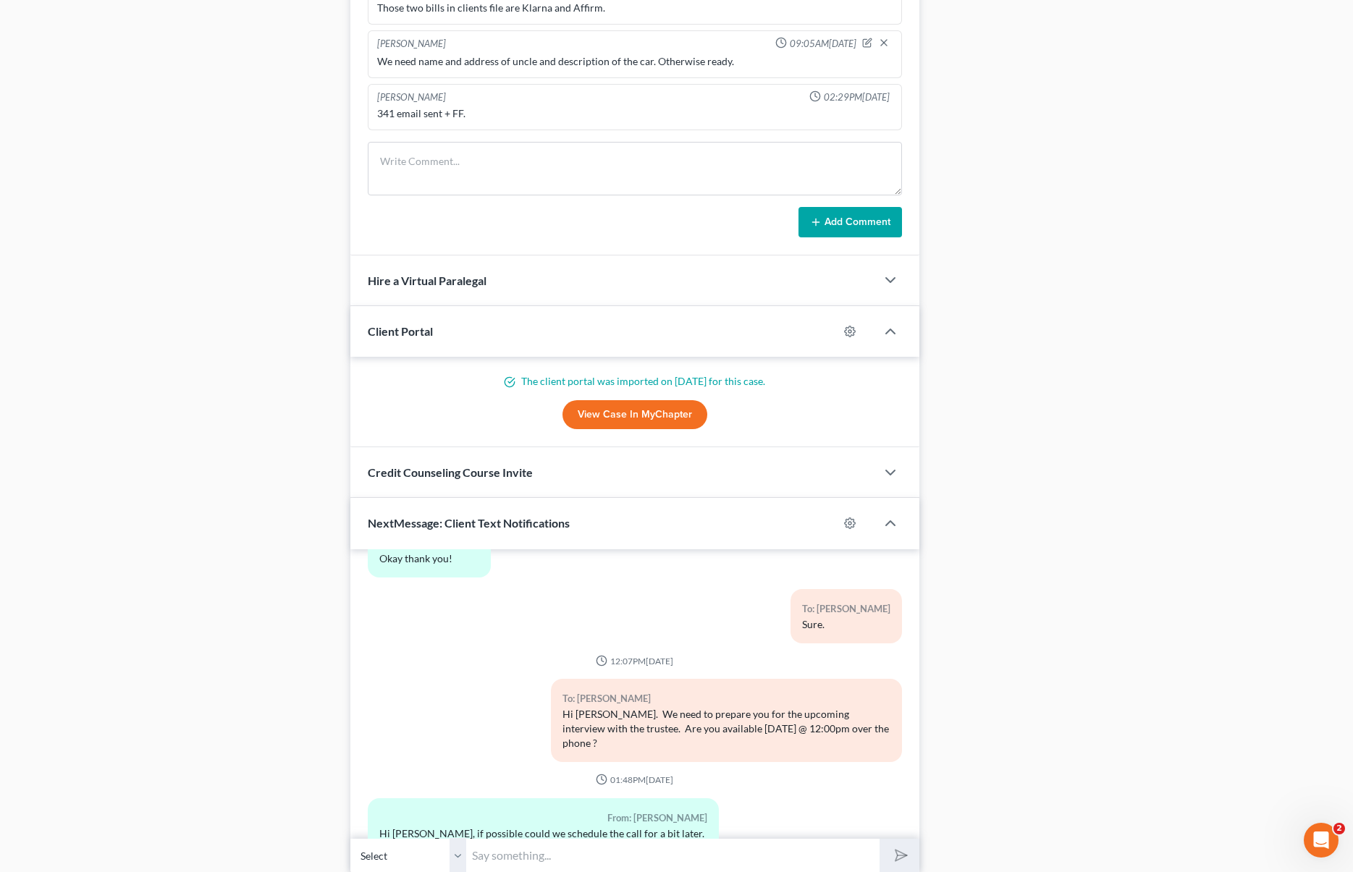
scroll to position [1116, 0]
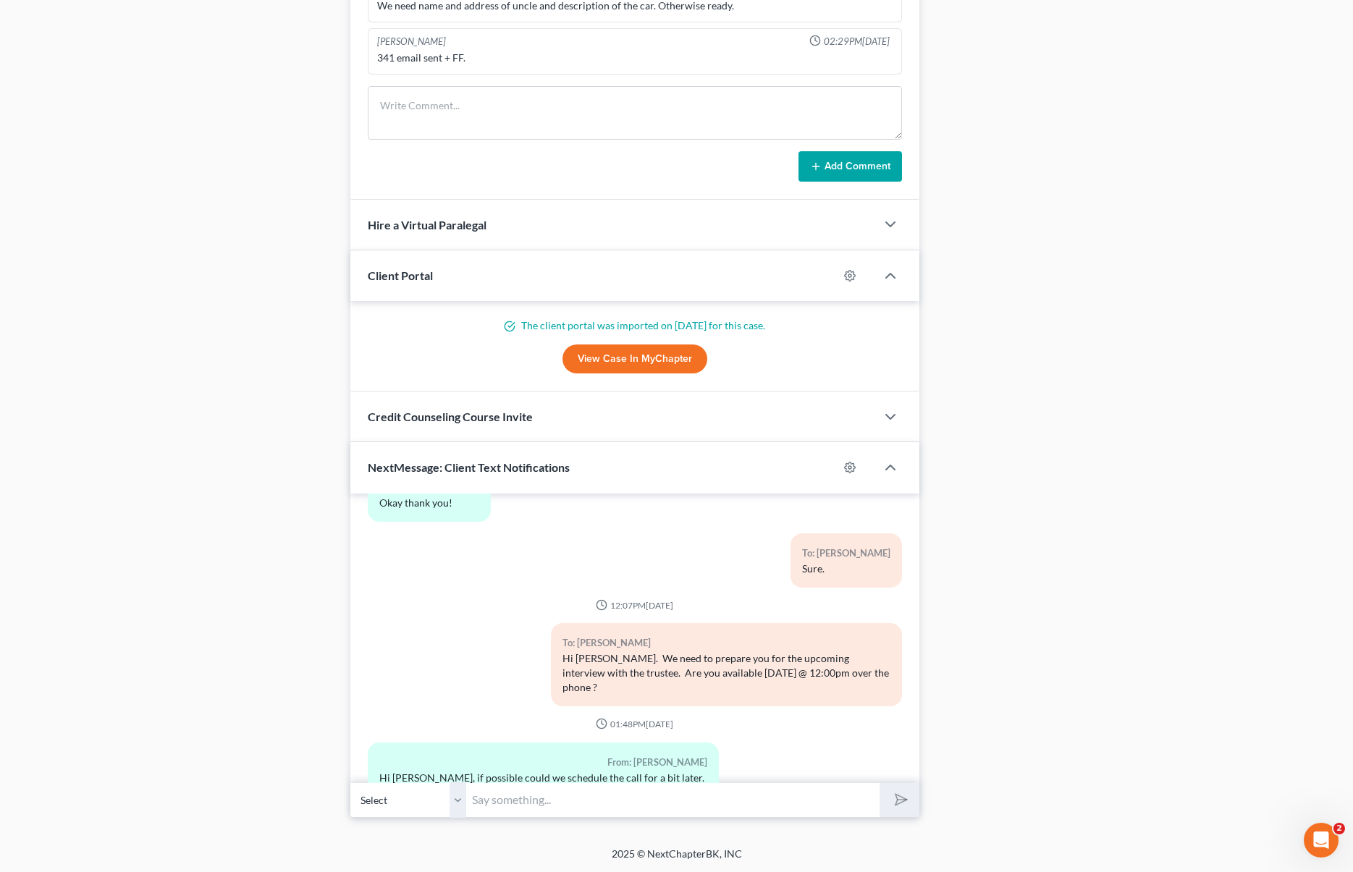
click at [499, 798] on input "text" at bounding box center [672, 800] width 413 height 35
type input "L"
type input "1:00PM works for you ?"
click at [880, 783] on button "submit" at bounding box center [900, 800] width 40 height 34
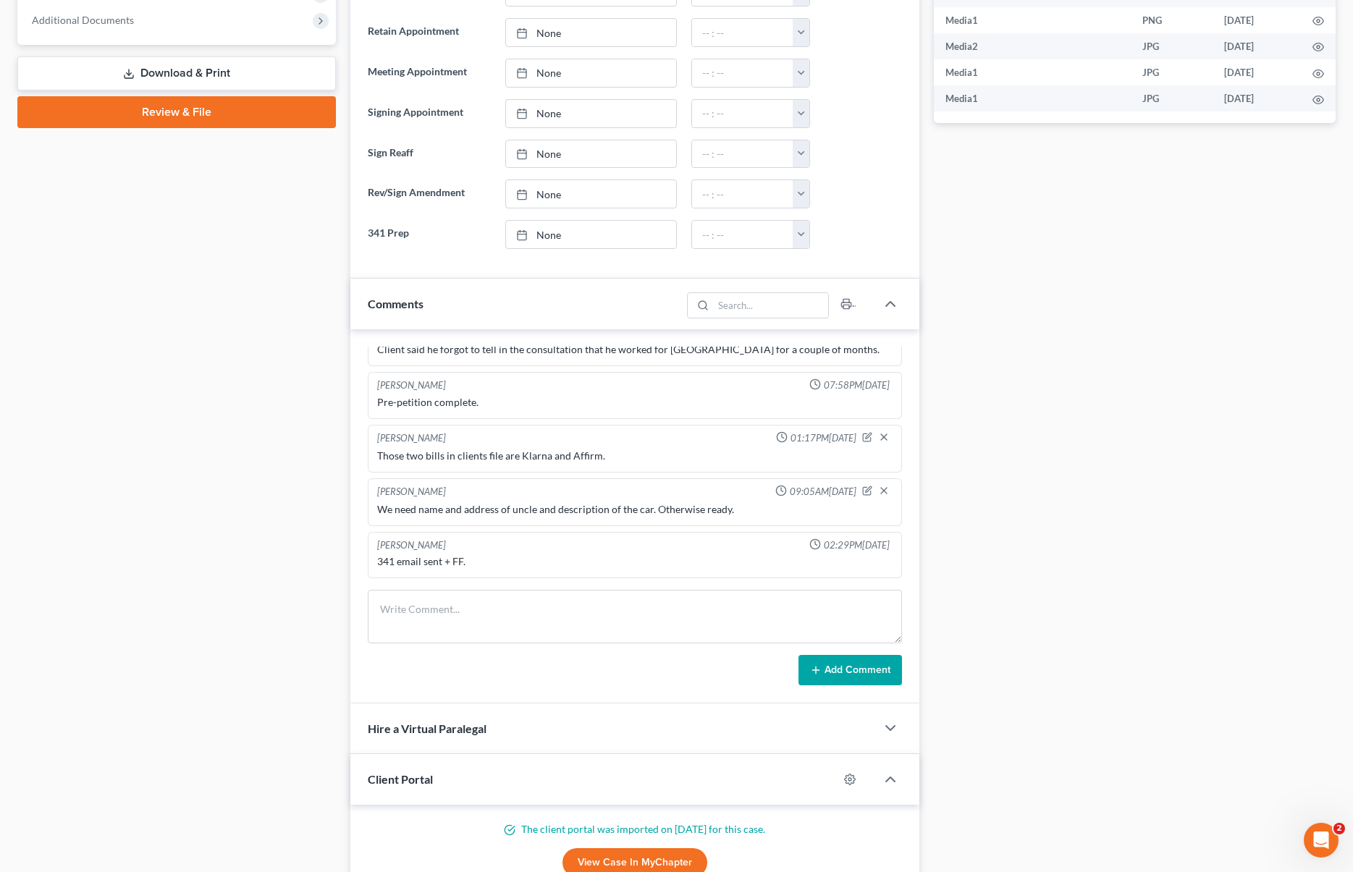
scroll to position [0, 0]
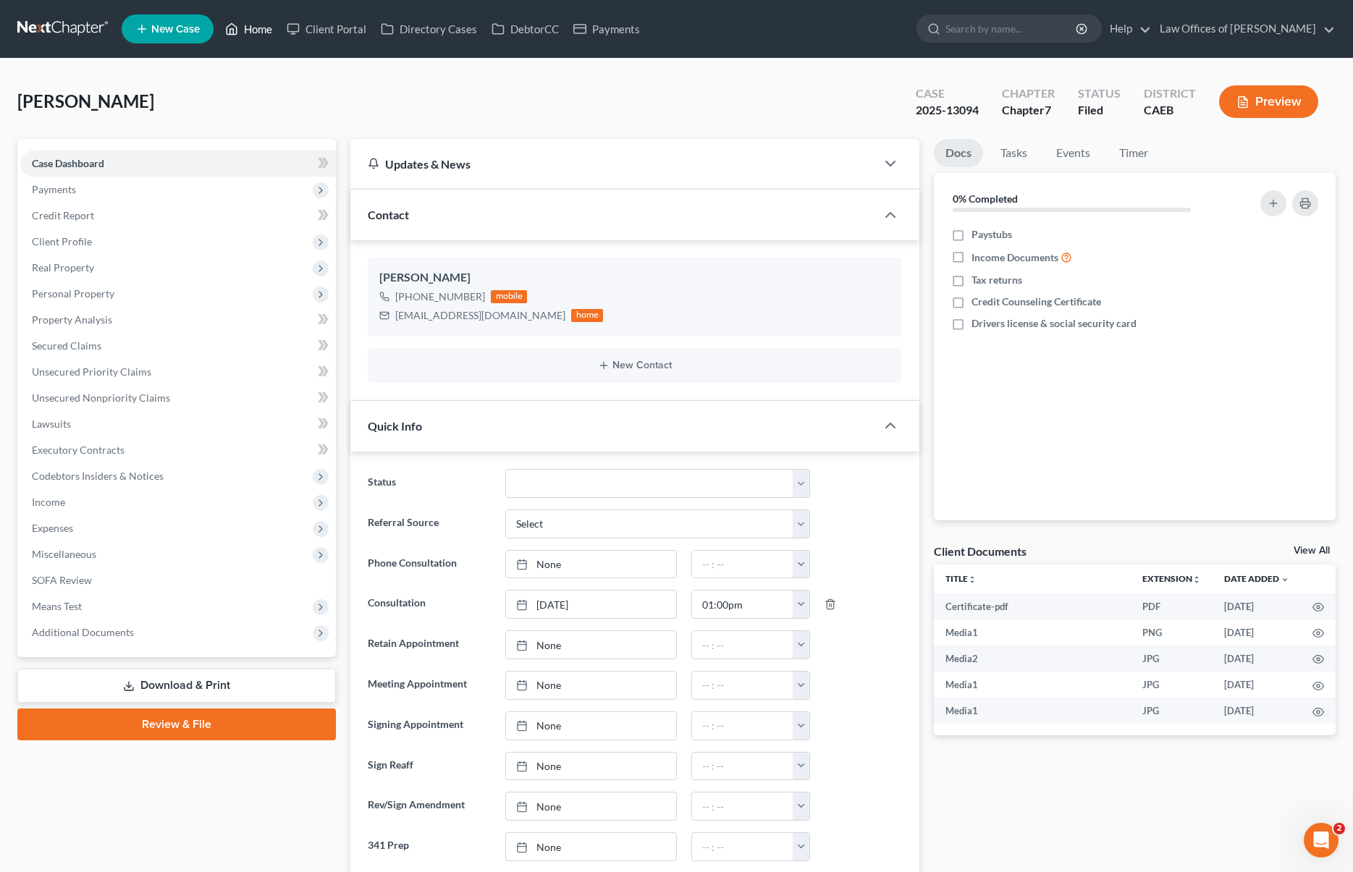
click at [263, 32] on link "Home" at bounding box center [249, 29] width 62 height 26
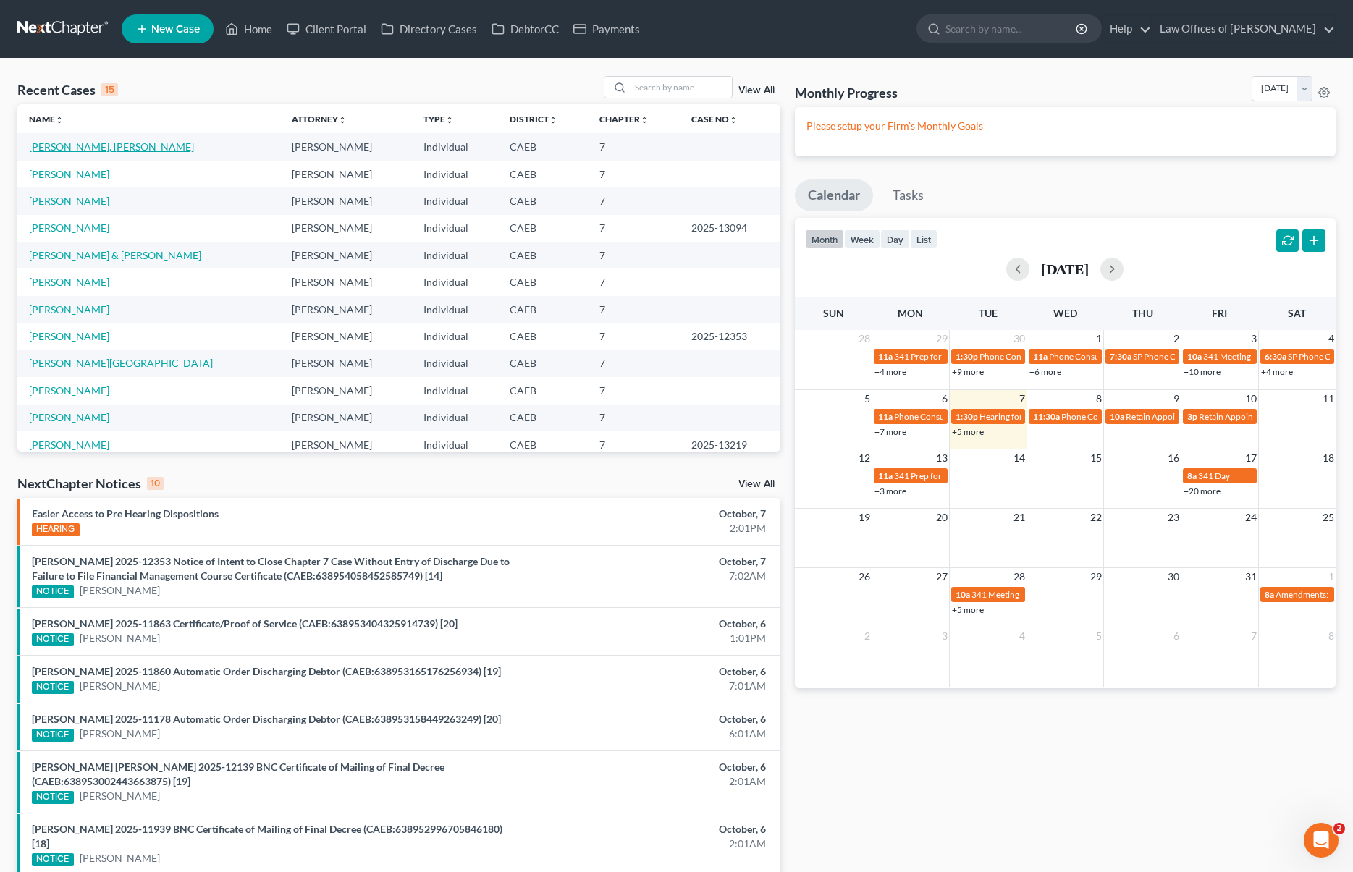
click at [69, 146] on link "[PERSON_NAME], [PERSON_NAME]" at bounding box center [111, 146] width 165 height 12
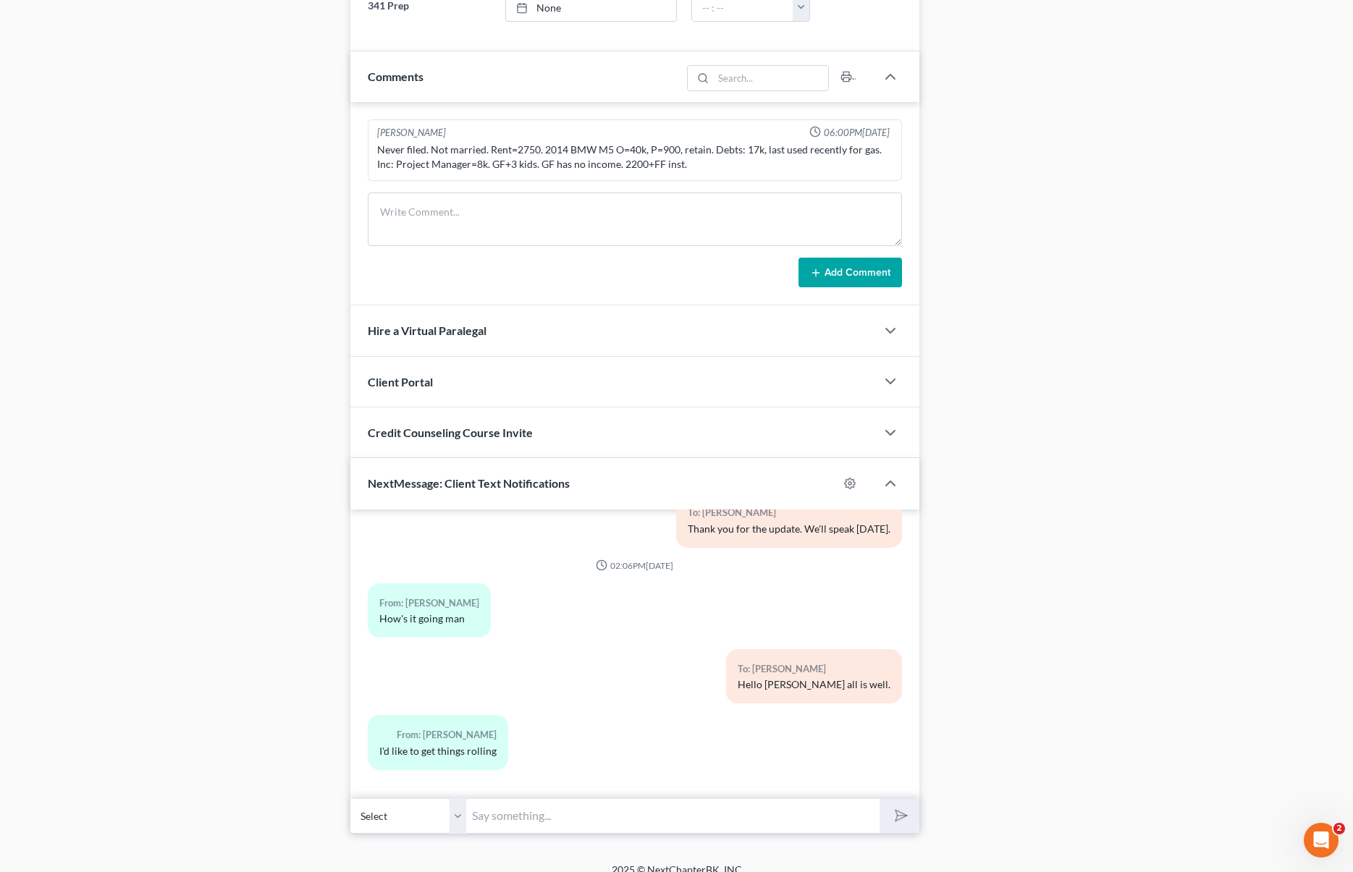
scroll to position [837, 0]
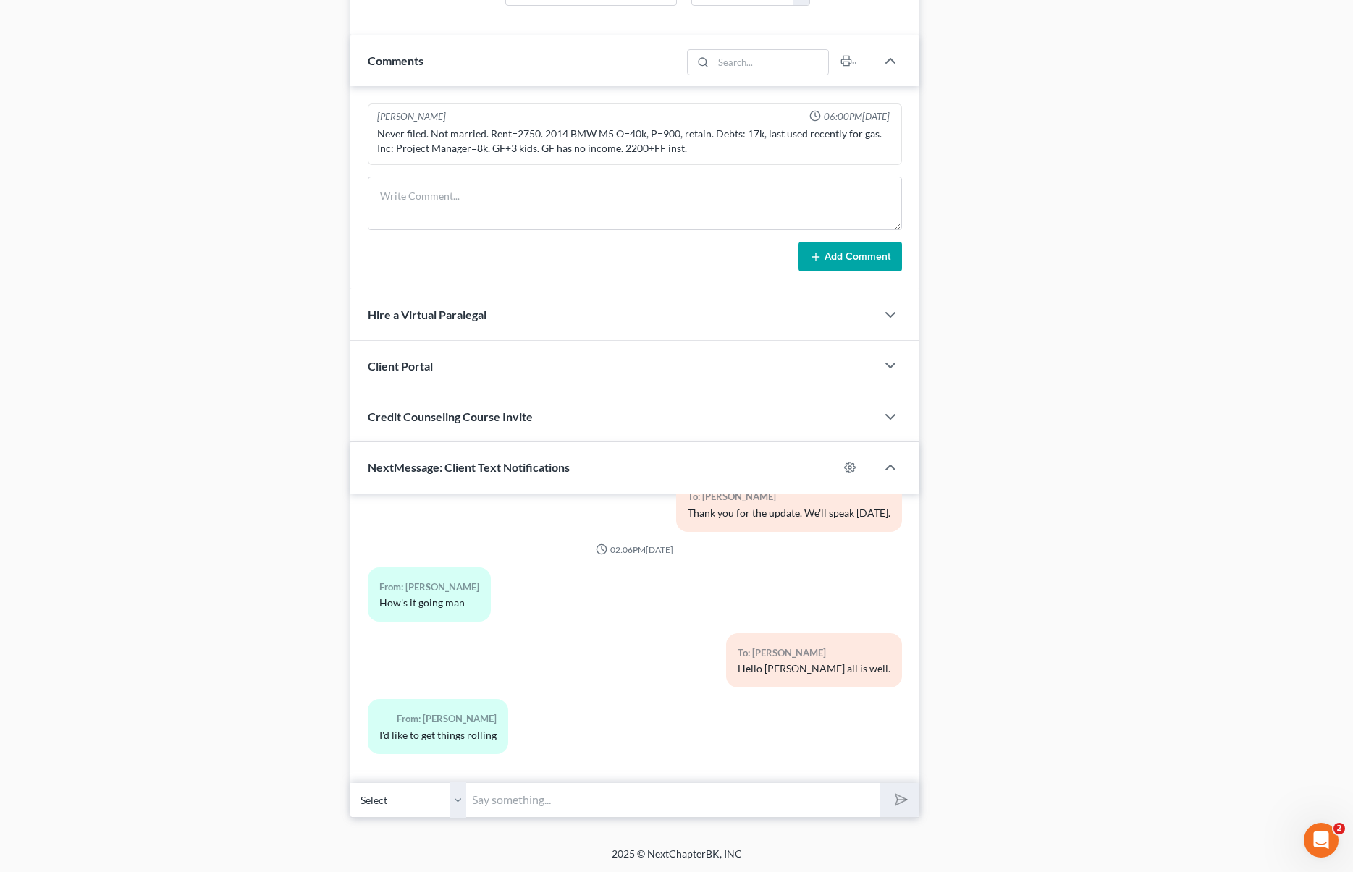
drag, startPoint x: 497, startPoint y: 804, endPoint x: 625, endPoint y: 782, distance: 130.1
click at [499, 805] on input "text" at bounding box center [672, 800] width 413 height 35
type input "Hi. Sounds good, do you want to come in person to retain the office or do you p…"
click at [880, 783] on button "submit" at bounding box center [900, 800] width 40 height 34
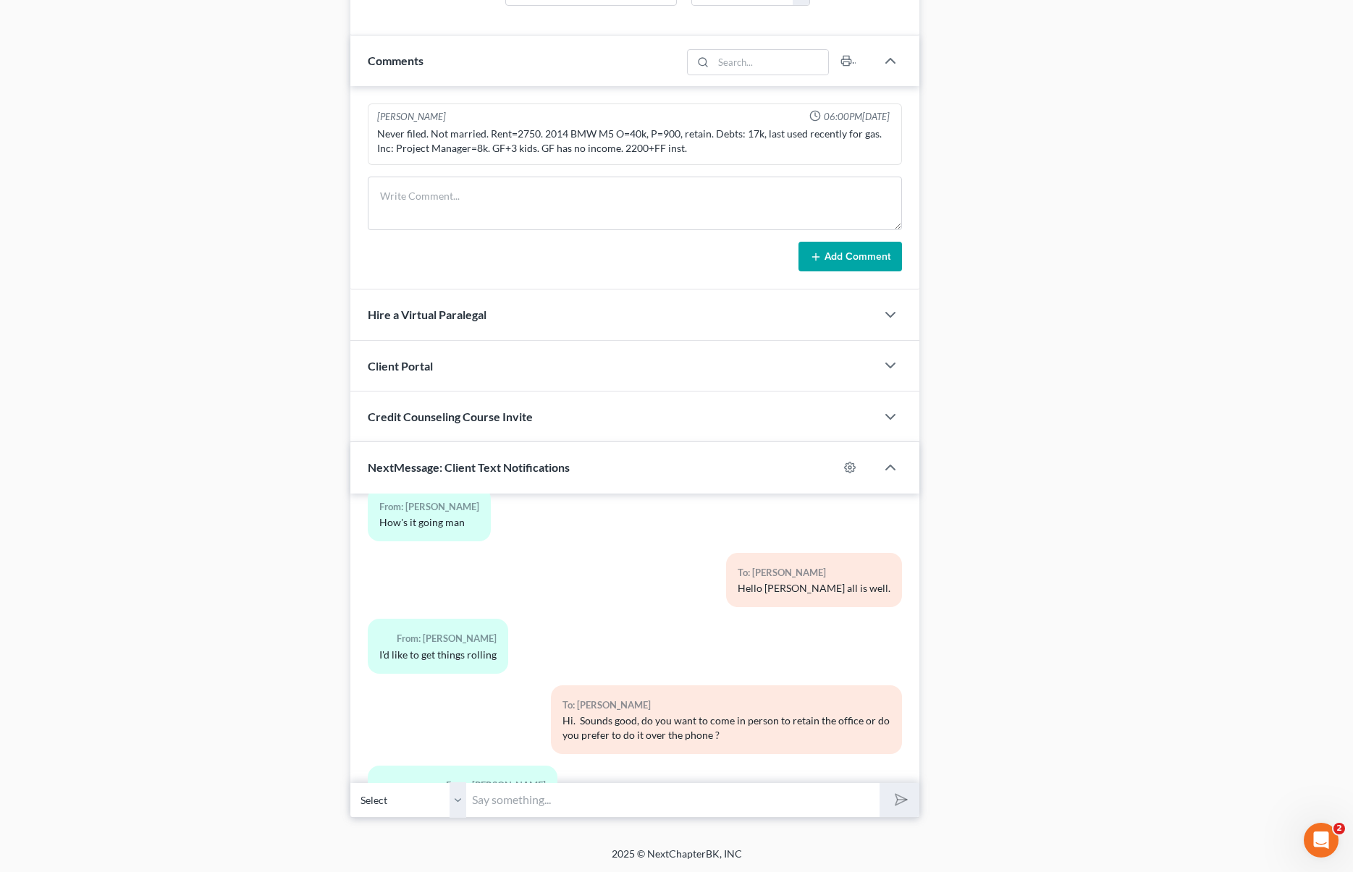
scroll to position [1924, 0]
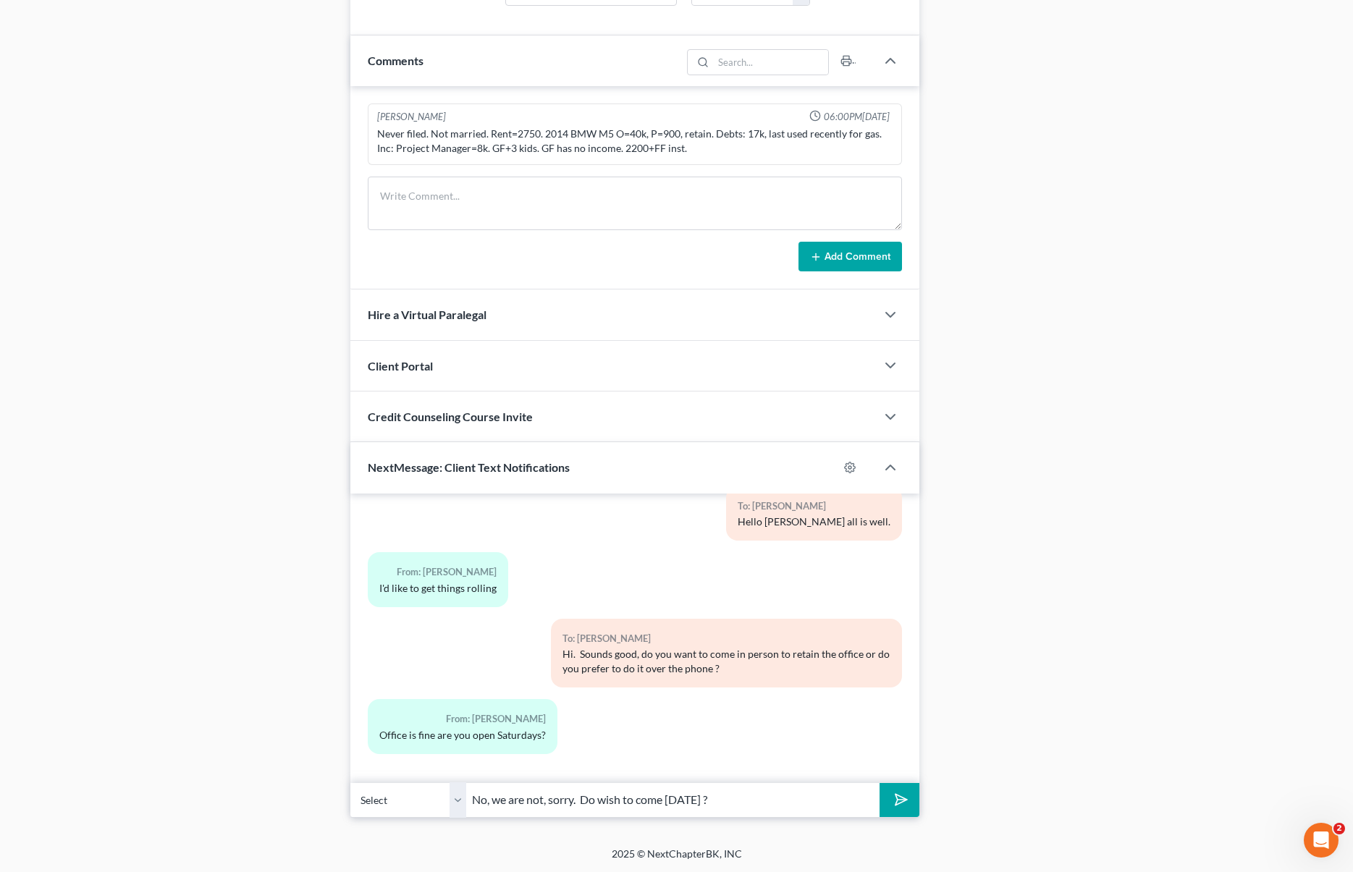
type input "No, we are not, sorry. Do wish to come [DATE] ?"
click at [880, 783] on button "submit" at bounding box center [900, 800] width 40 height 34
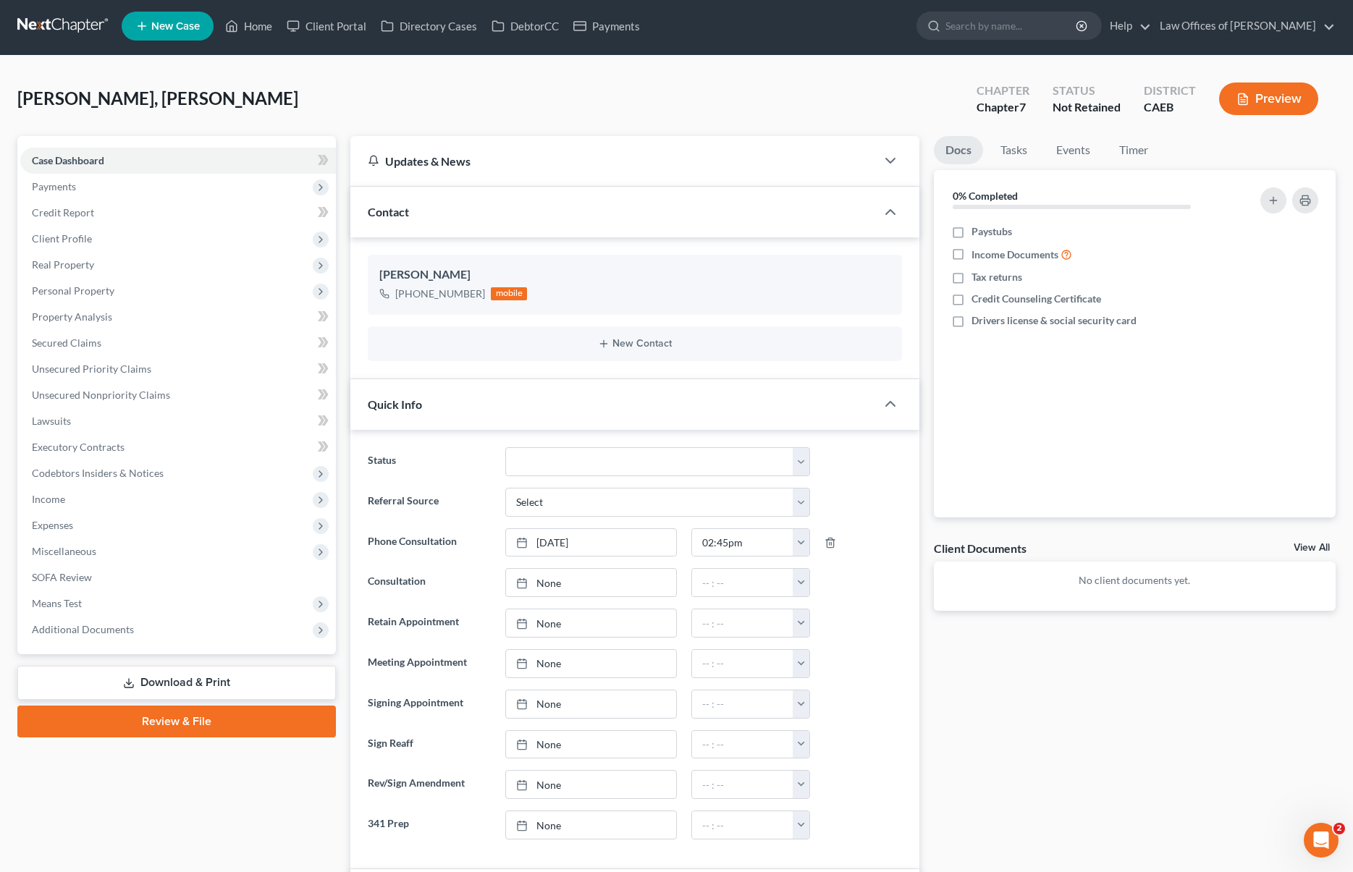
scroll to position [0, 0]
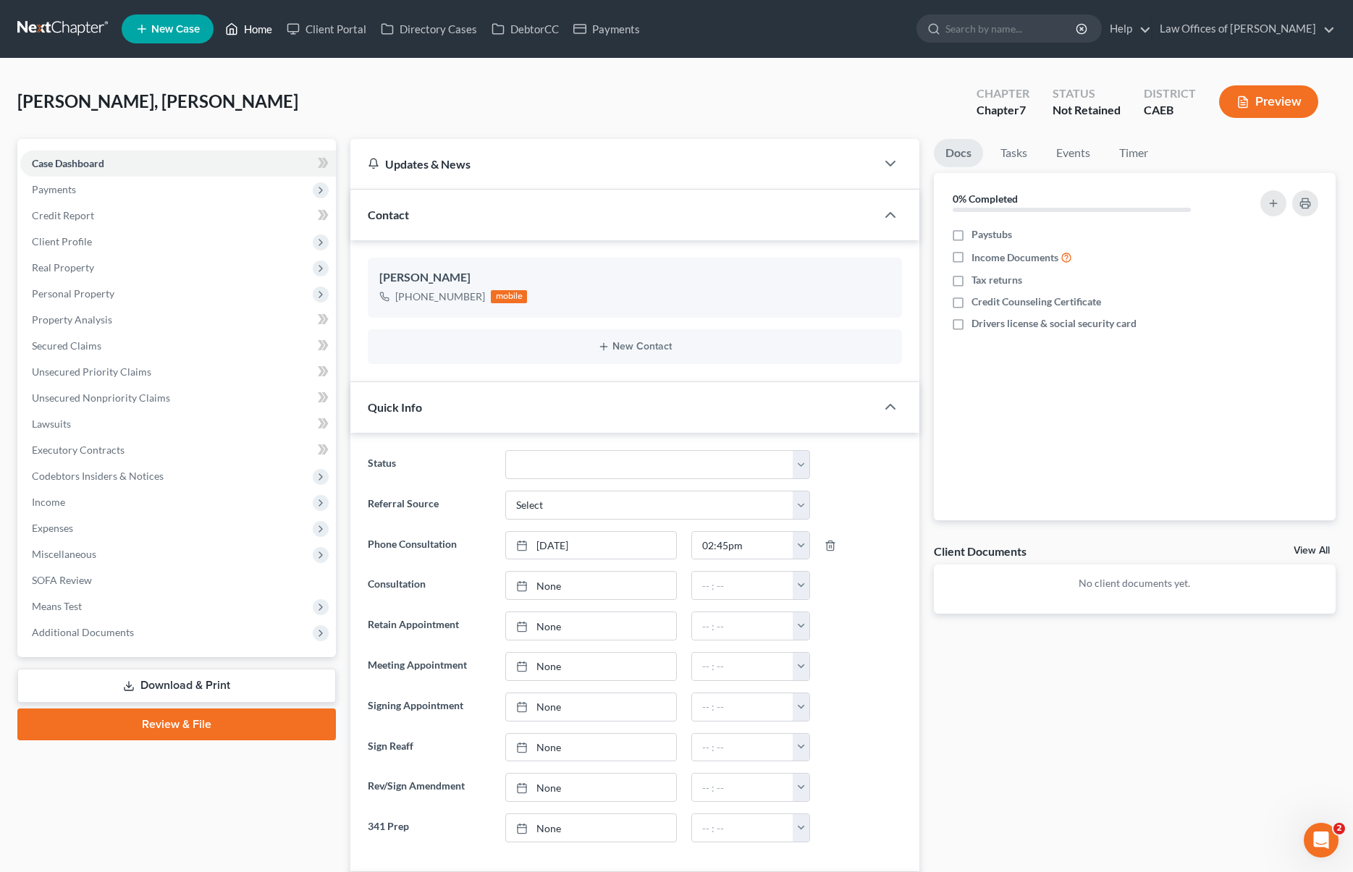
click at [258, 30] on link "Home" at bounding box center [249, 29] width 62 height 26
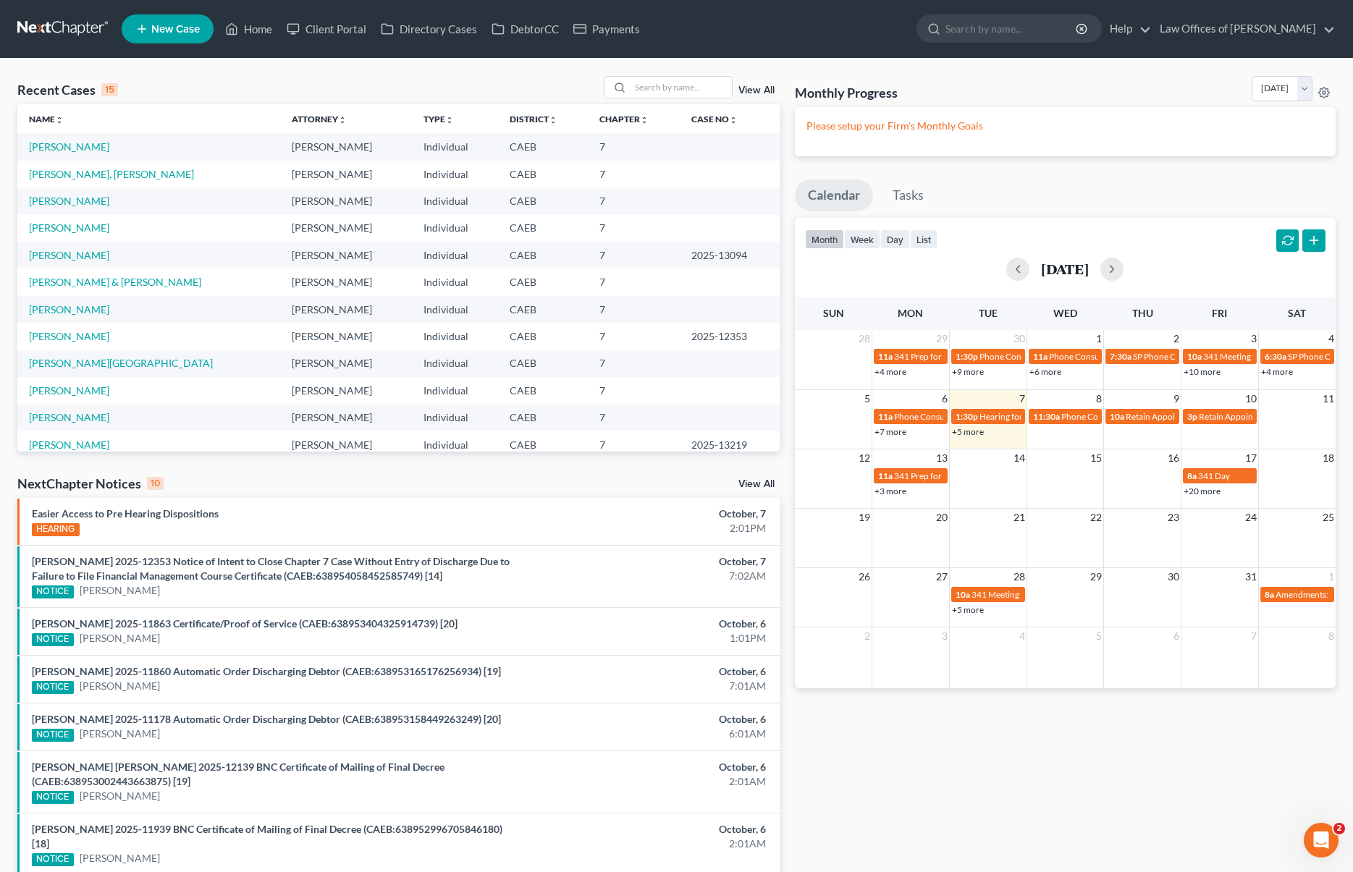
click at [892, 494] on link "+3 more" at bounding box center [890, 491] width 32 height 11
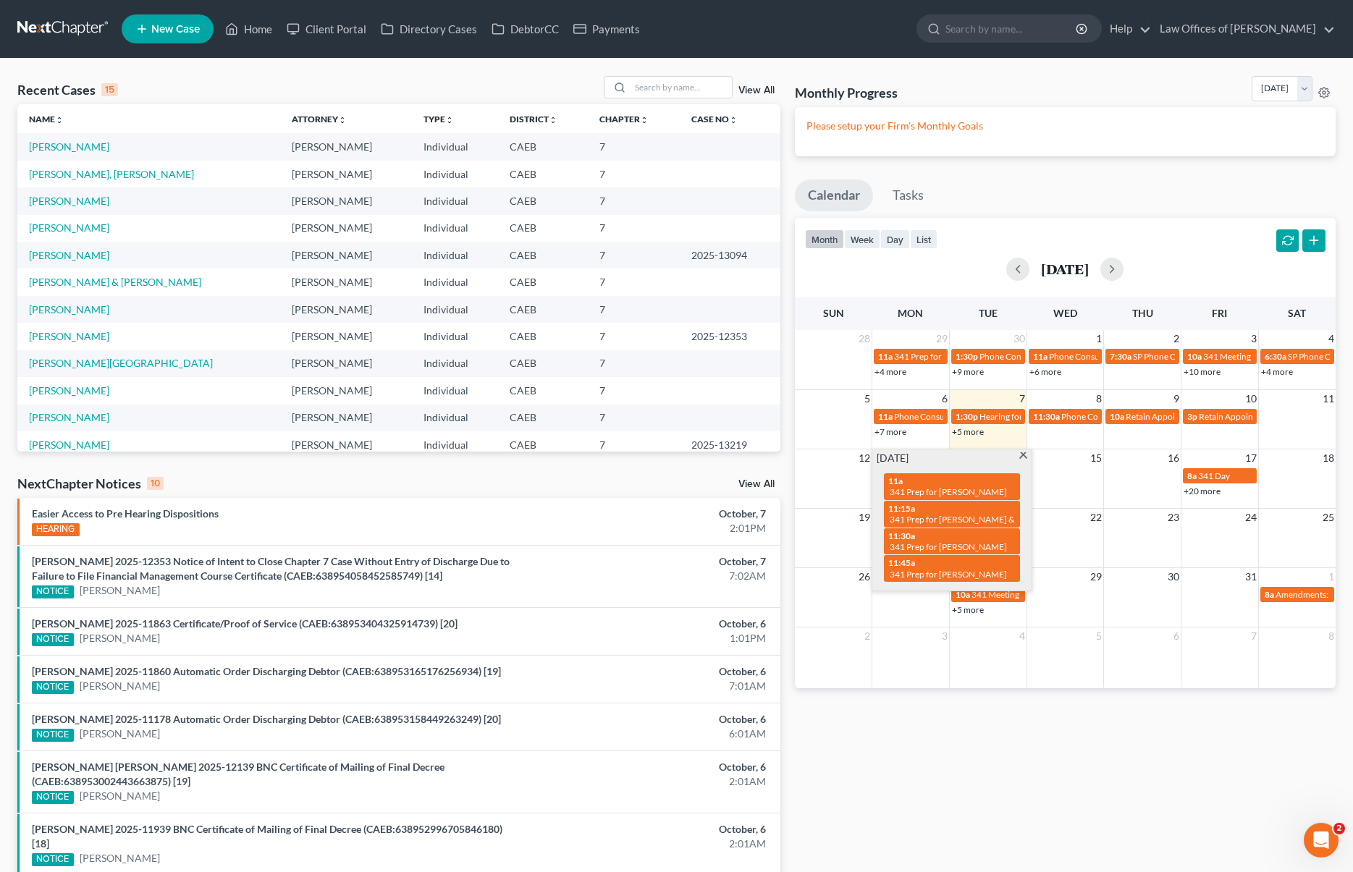
click at [1024, 456] on span at bounding box center [1023, 456] width 11 height 9
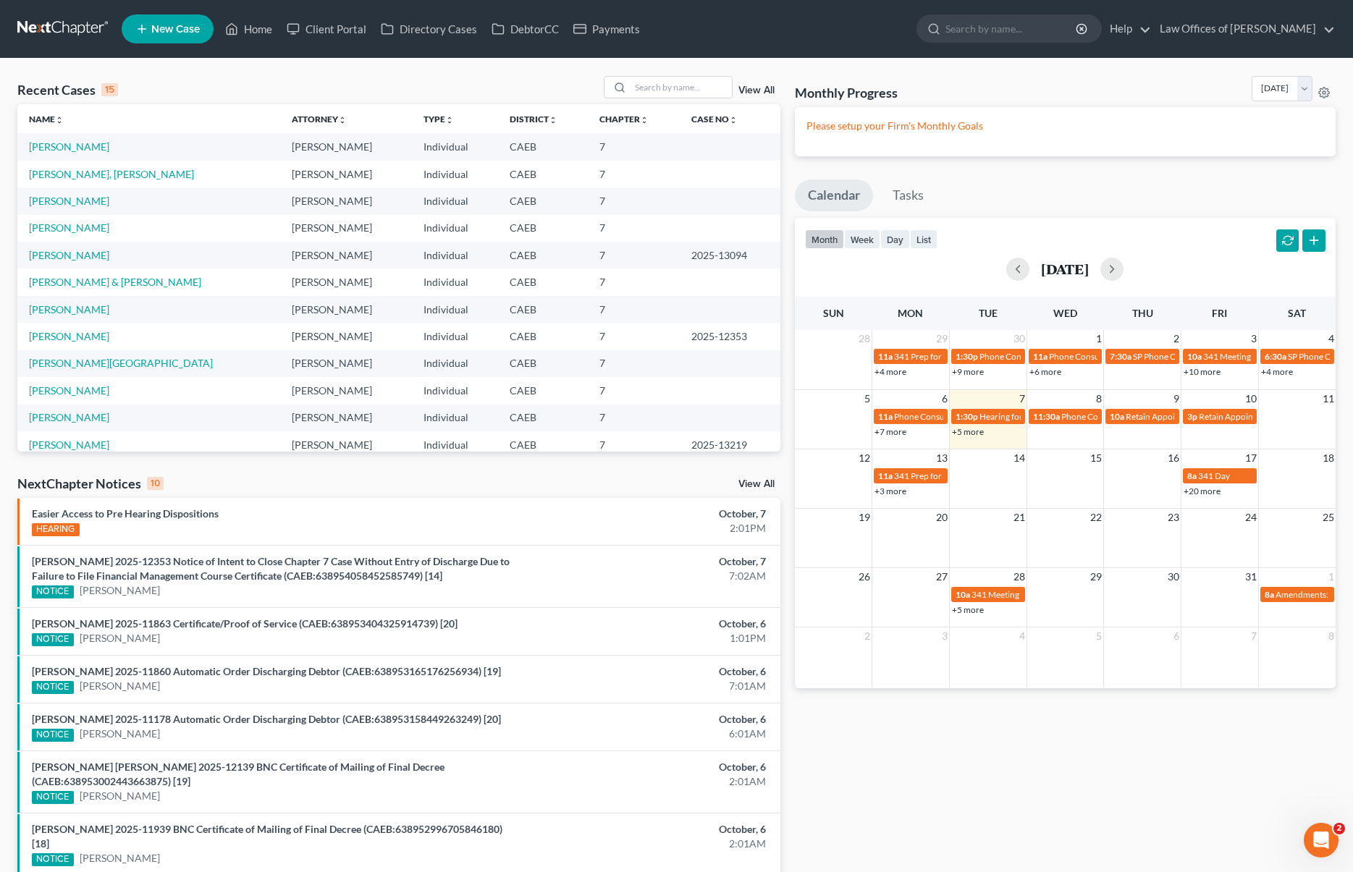
click at [965, 434] on link "+5 more" at bounding box center [968, 431] width 32 height 11
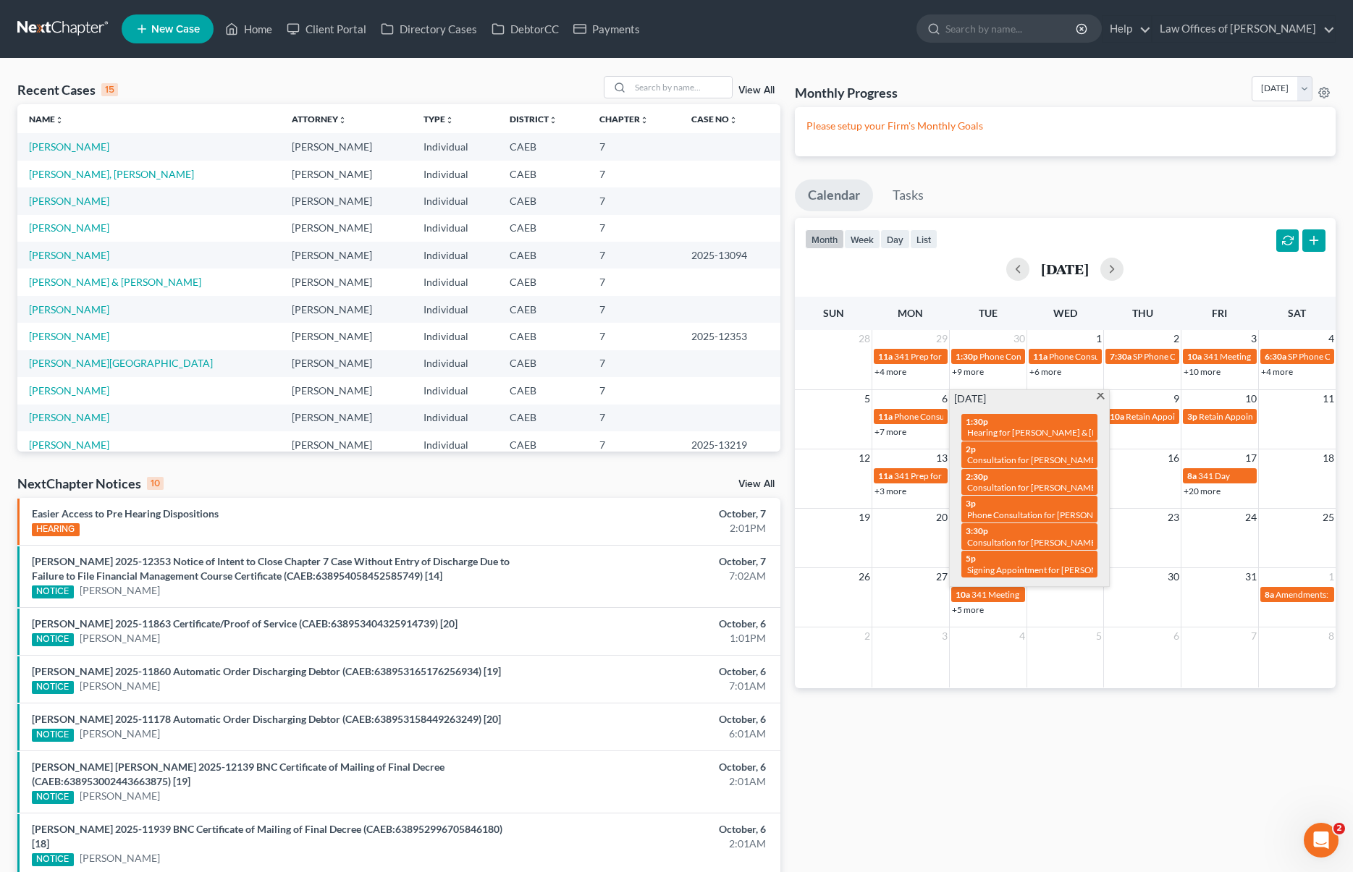
click at [1097, 397] on span at bounding box center [1100, 397] width 11 height 9
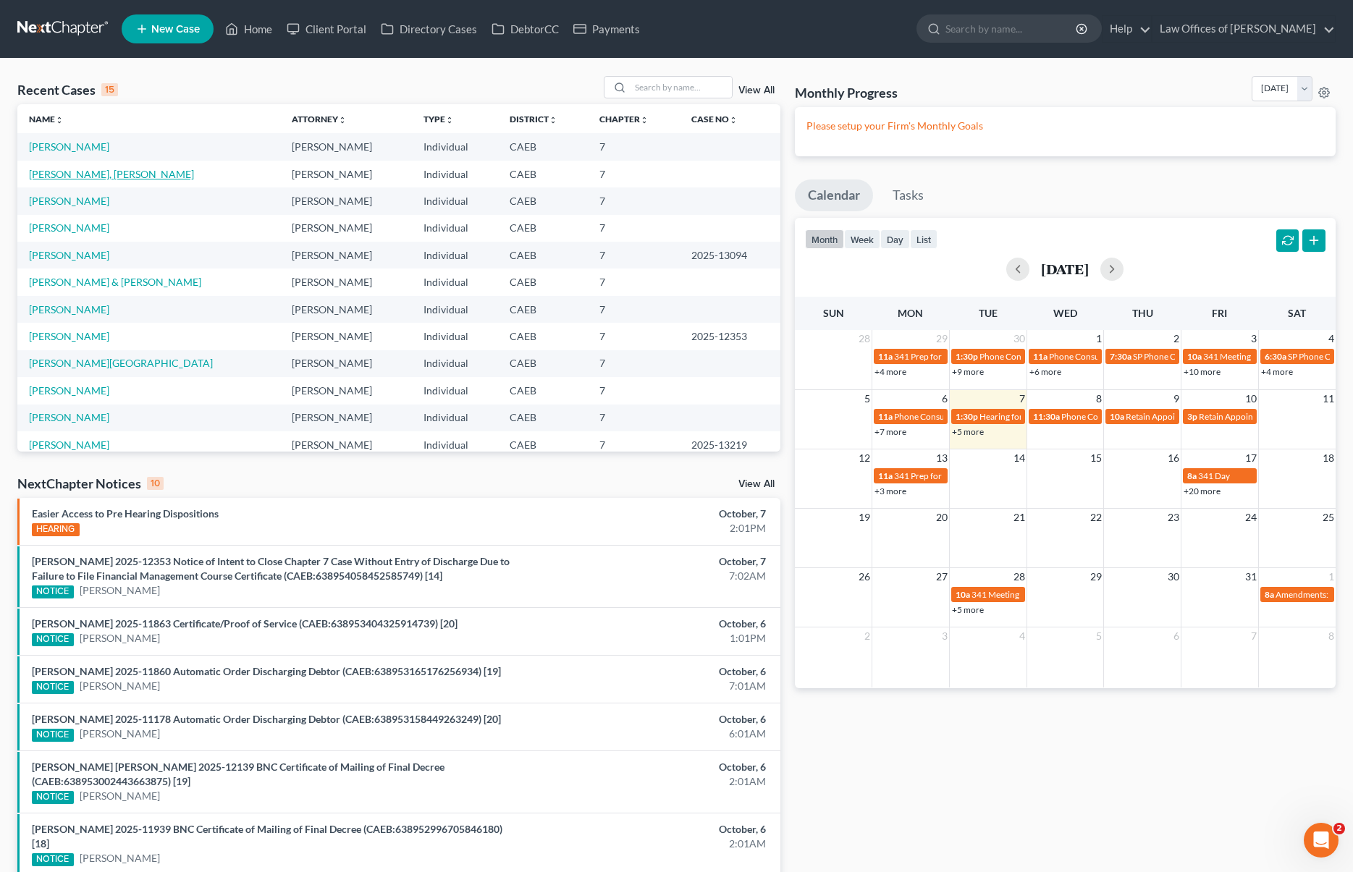
click at [78, 175] on link "[PERSON_NAME], [PERSON_NAME]" at bounding box center [111, 174] width 165 height 12
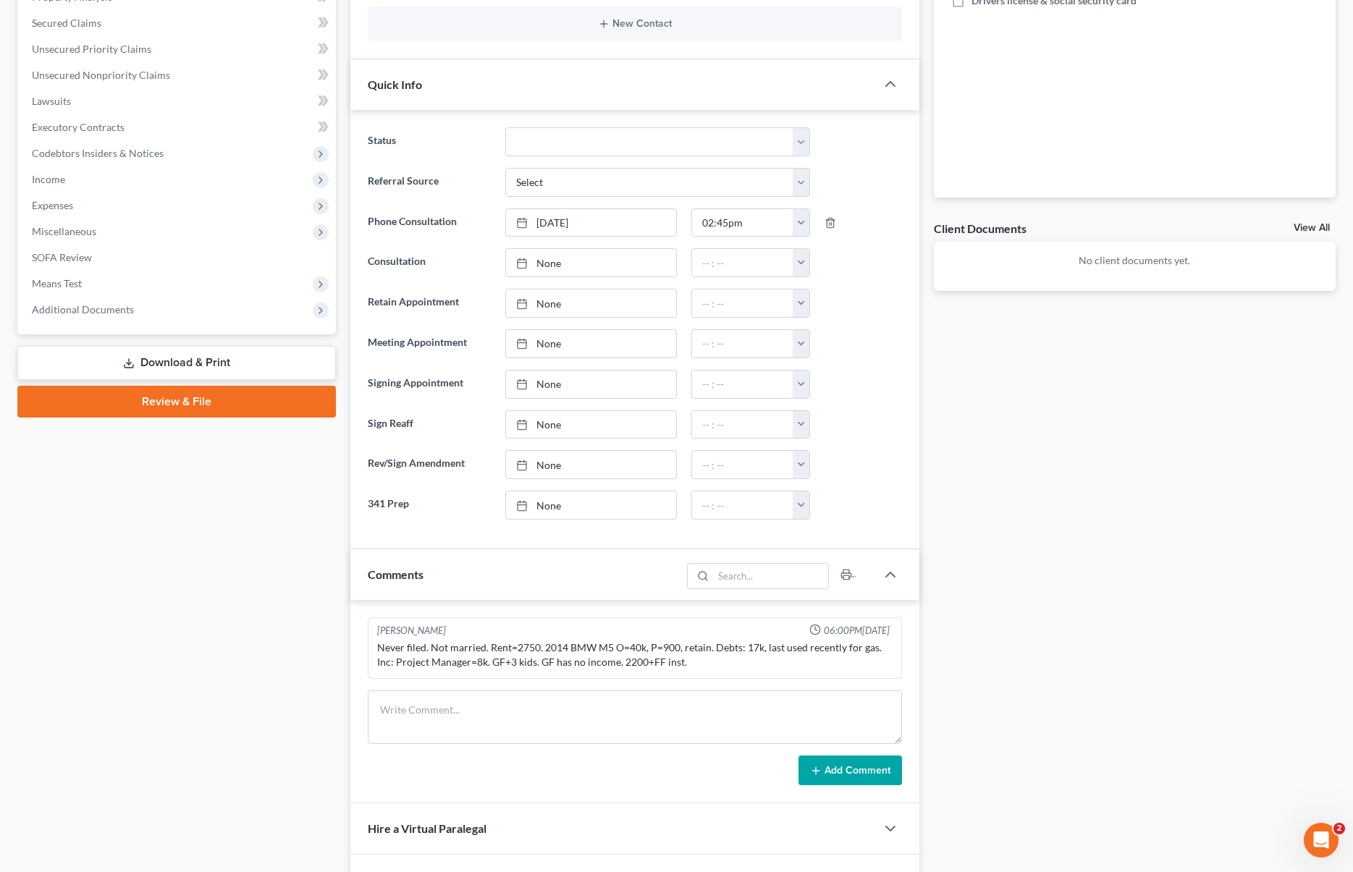
scroll to position [837, 0]
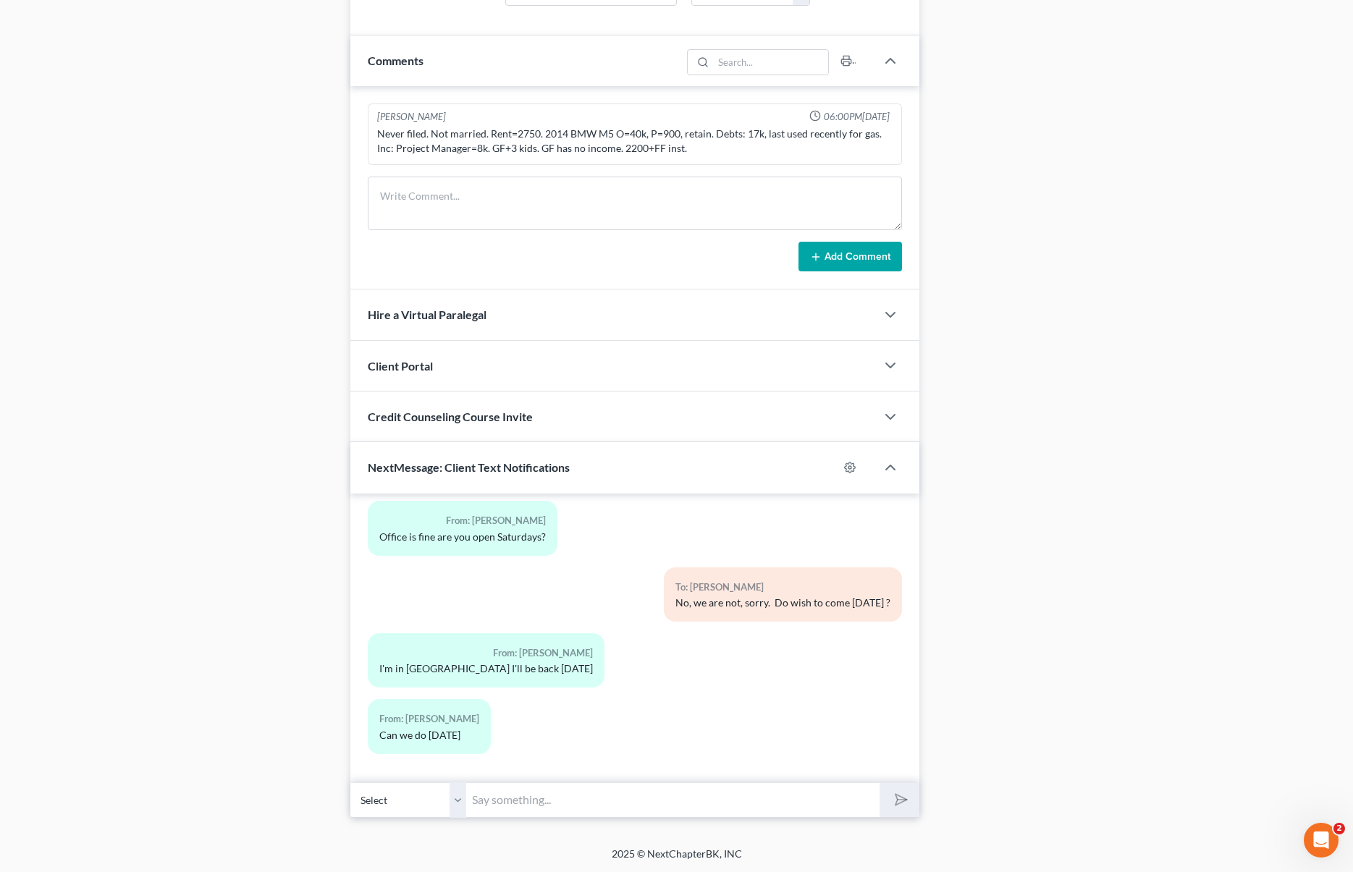
click at [526, 798] on input "text" at bounding box center [672, 800] width 413 height 35
type input "Yes, what time works for you ?"
click at [880, 783] on button "submit" at bounding box center [900, 800] width 40 height 34
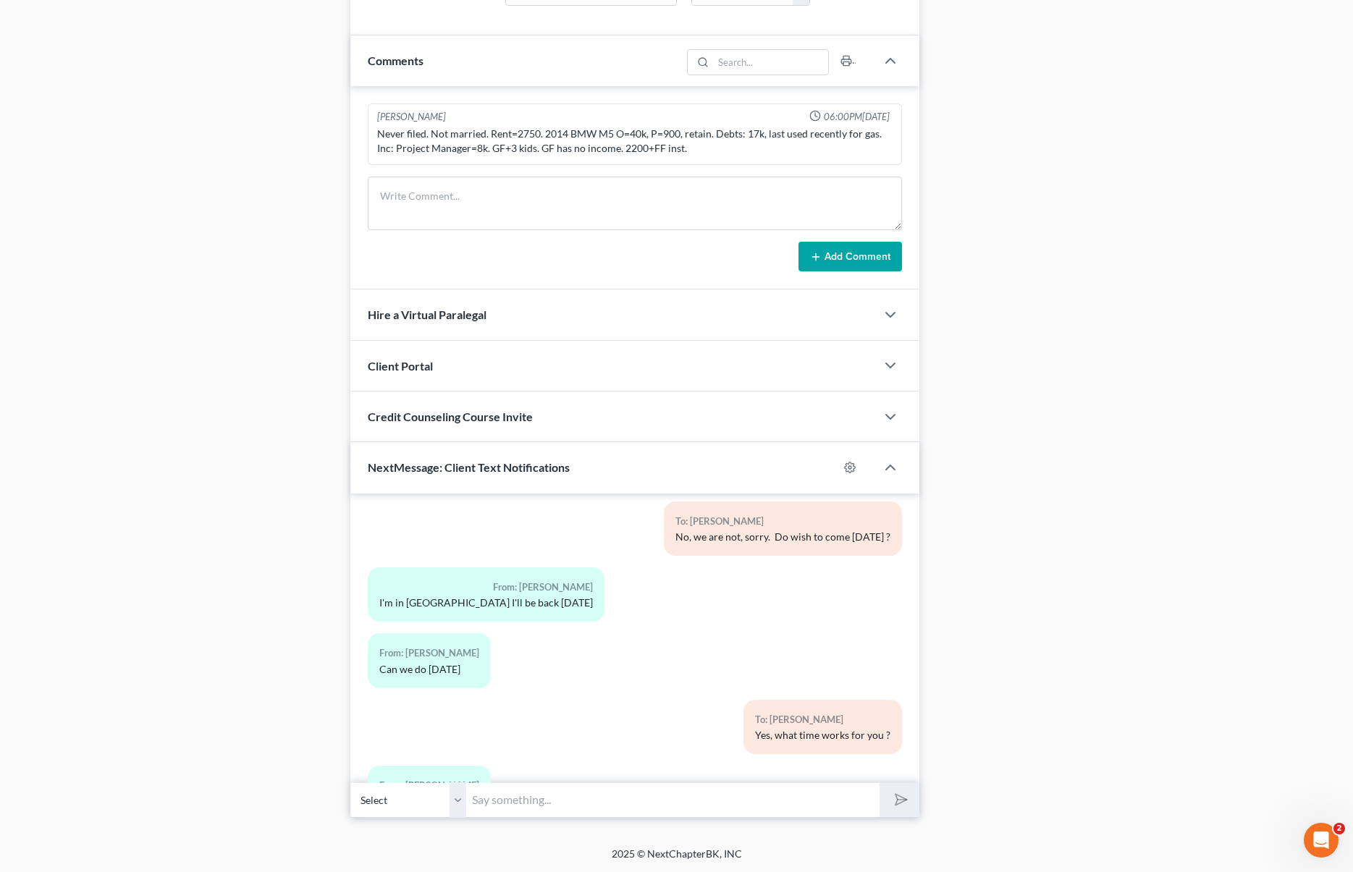
scroll to position [2255, 0]
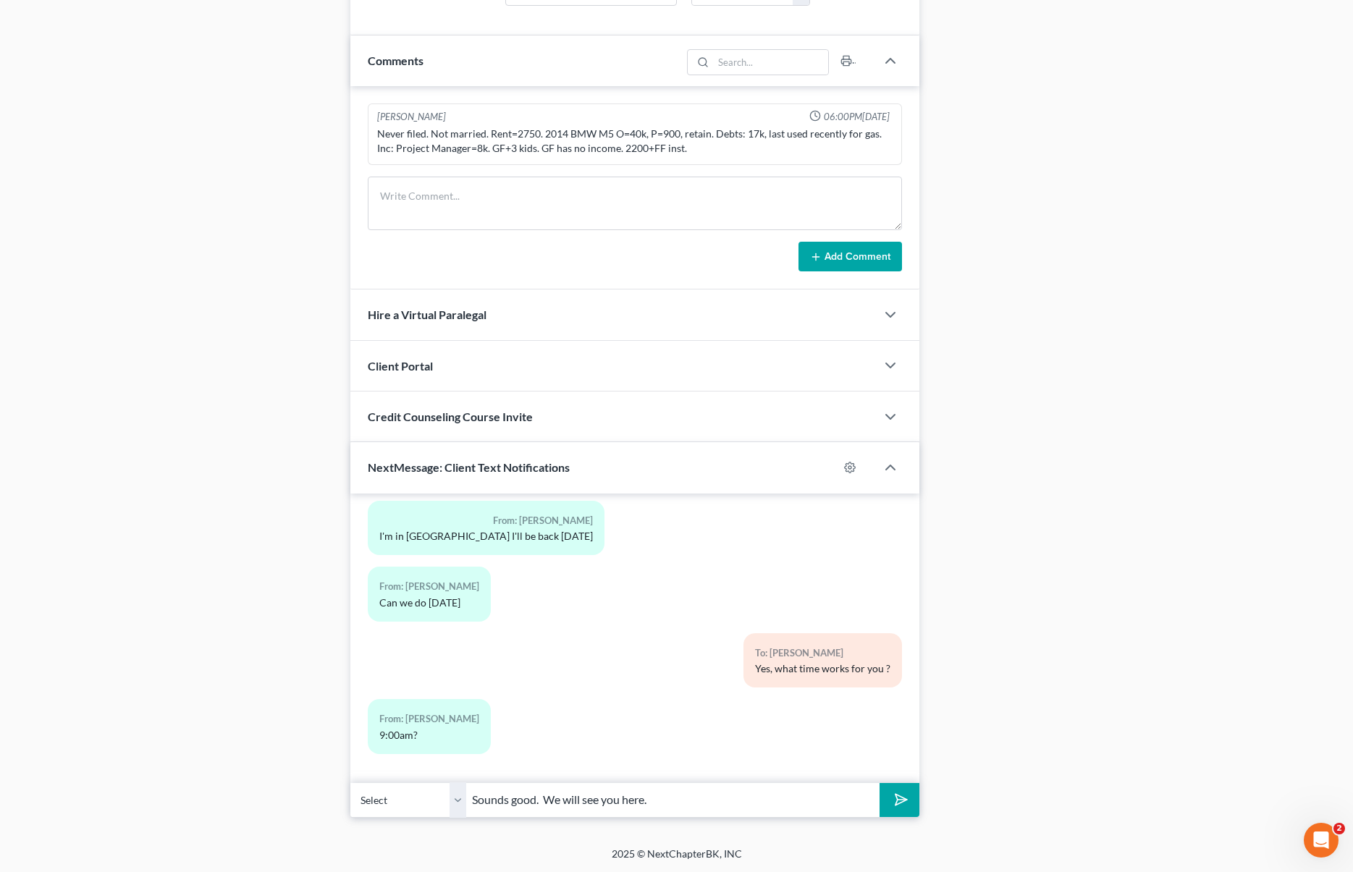
type input "Sounds good. We will see you here."
click at [880, 783] on button "submit" at bounding box center [900, 800] width 40 height 34
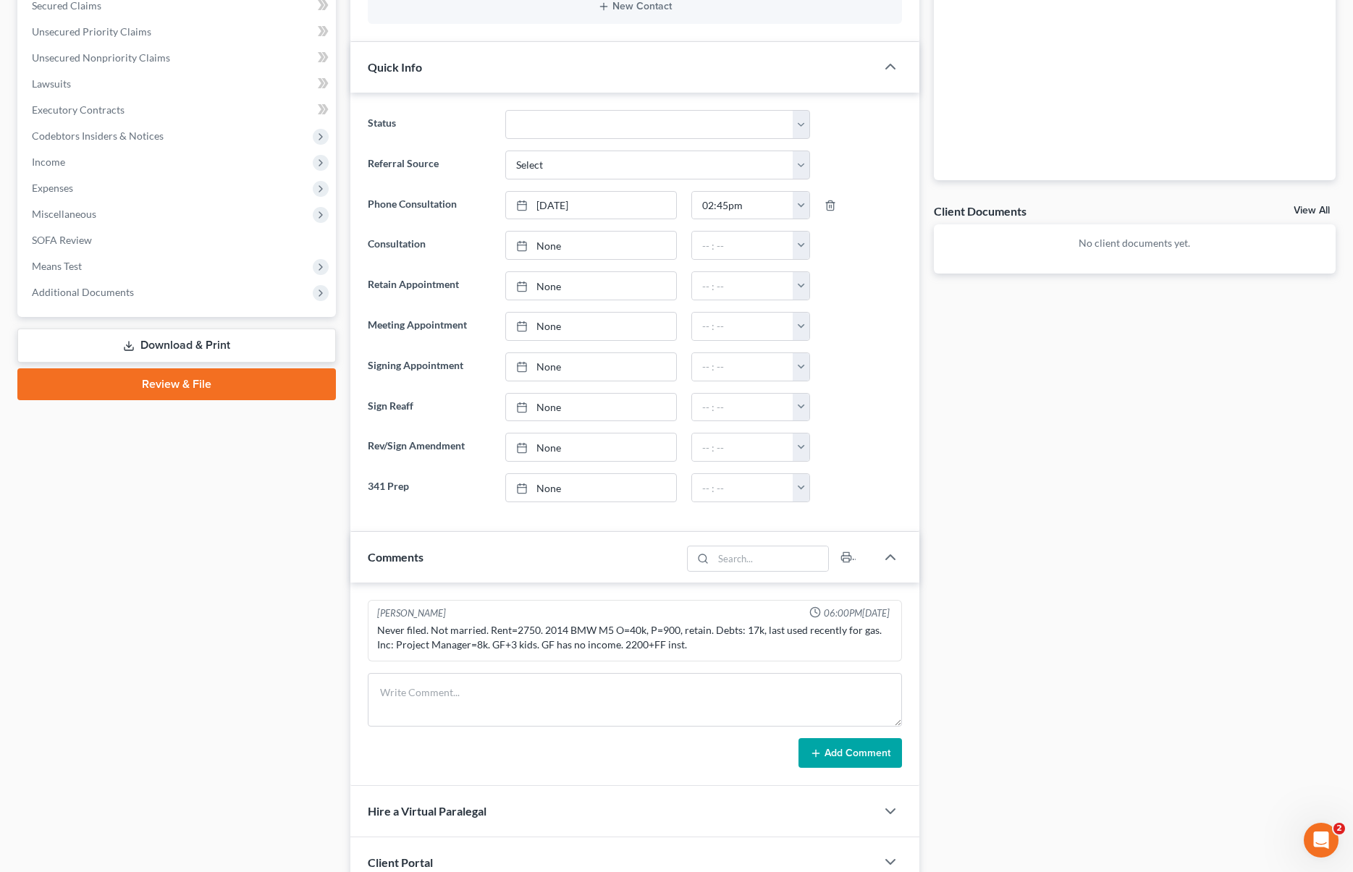
scroll to position [326, 0]
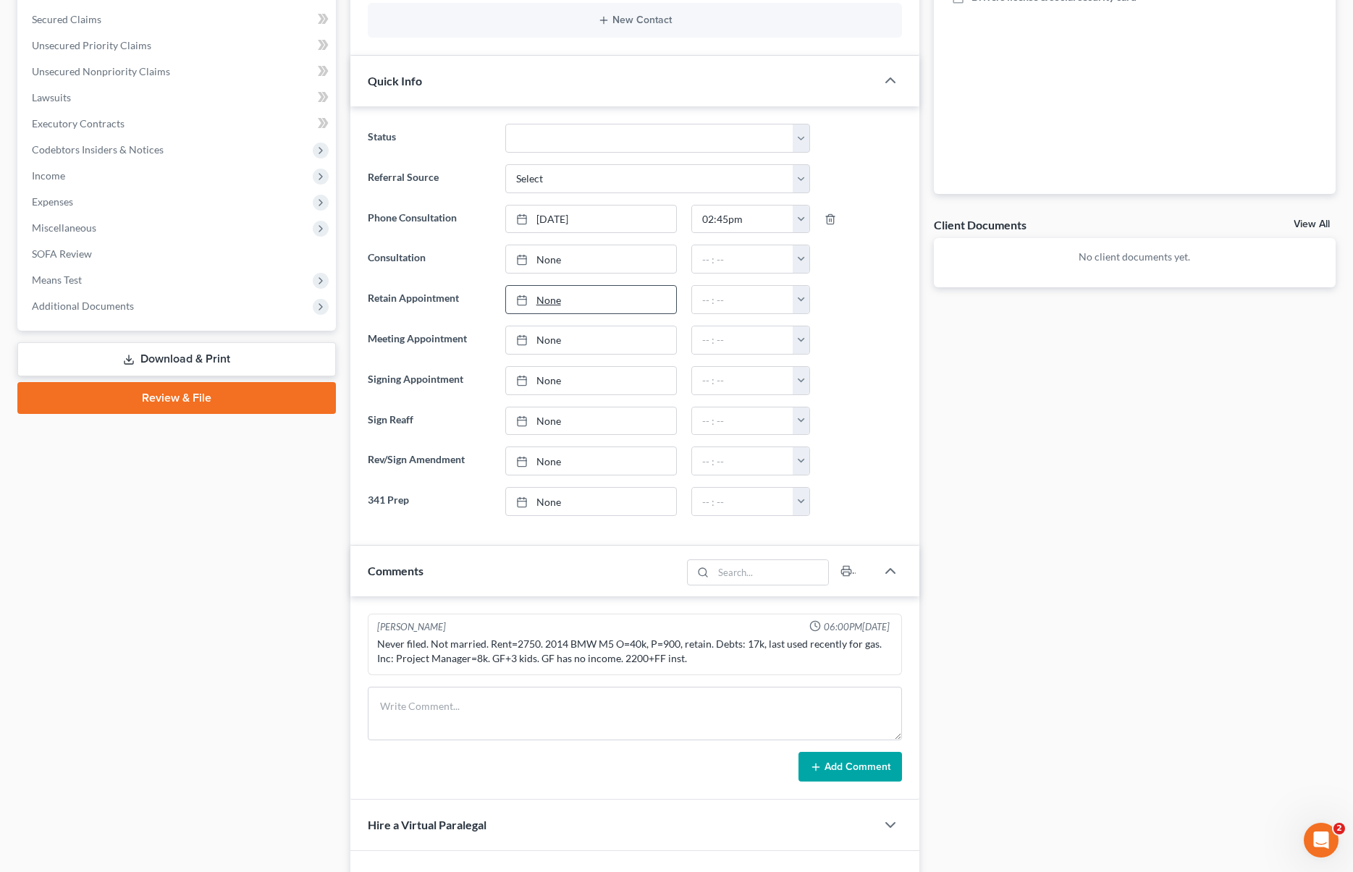
type input "[DATE]"
click at [545, 301] on link "None" at bounding box center [591, 300] width 171 height 28
click at [806, 300] on button "button" at bounding box center [801, 300] width 17 height 28
click at [857, 418] on link "9:00am" at bounding box center [833, 414] width 81 height 25
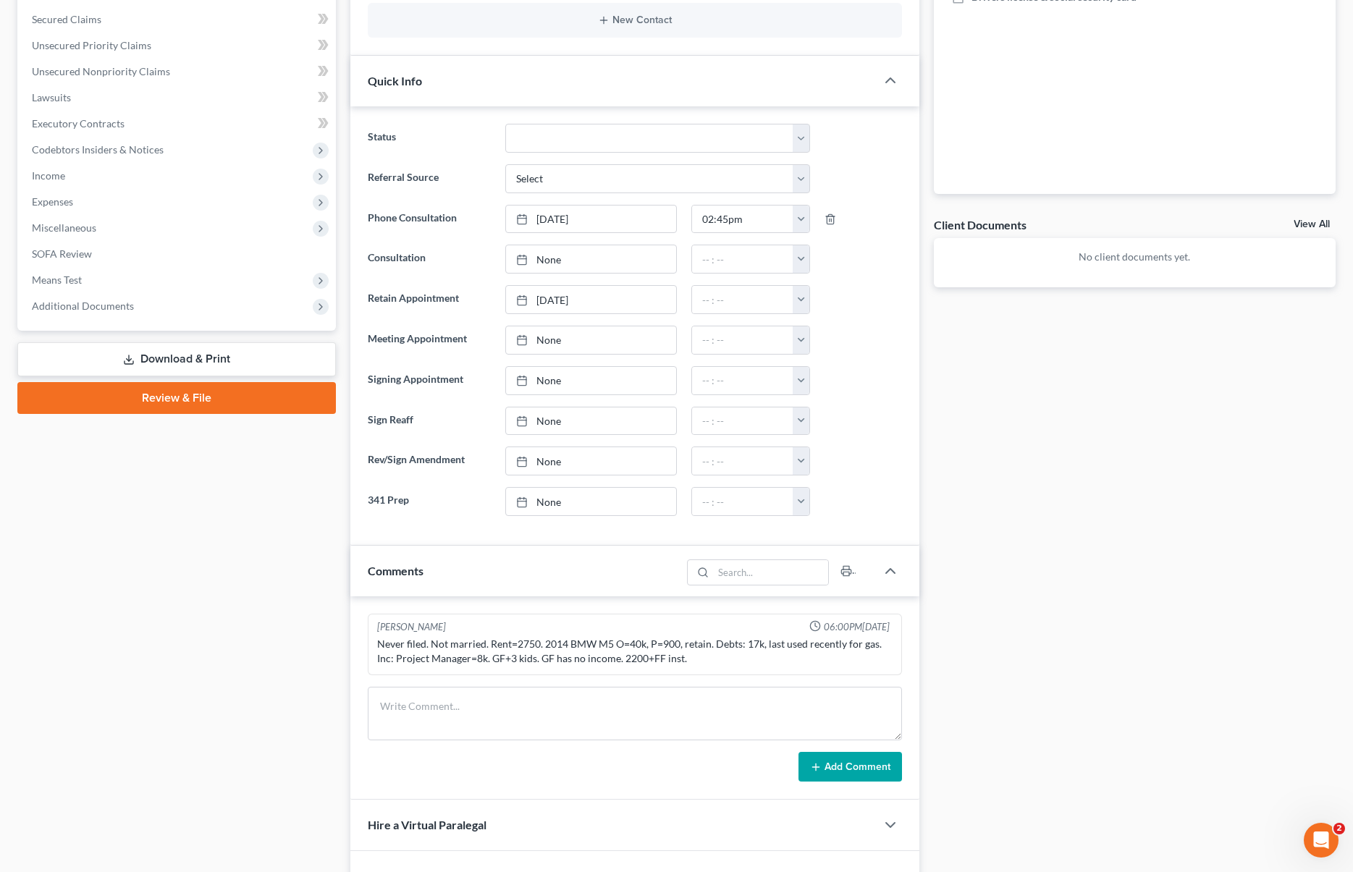
type input "9:00am"
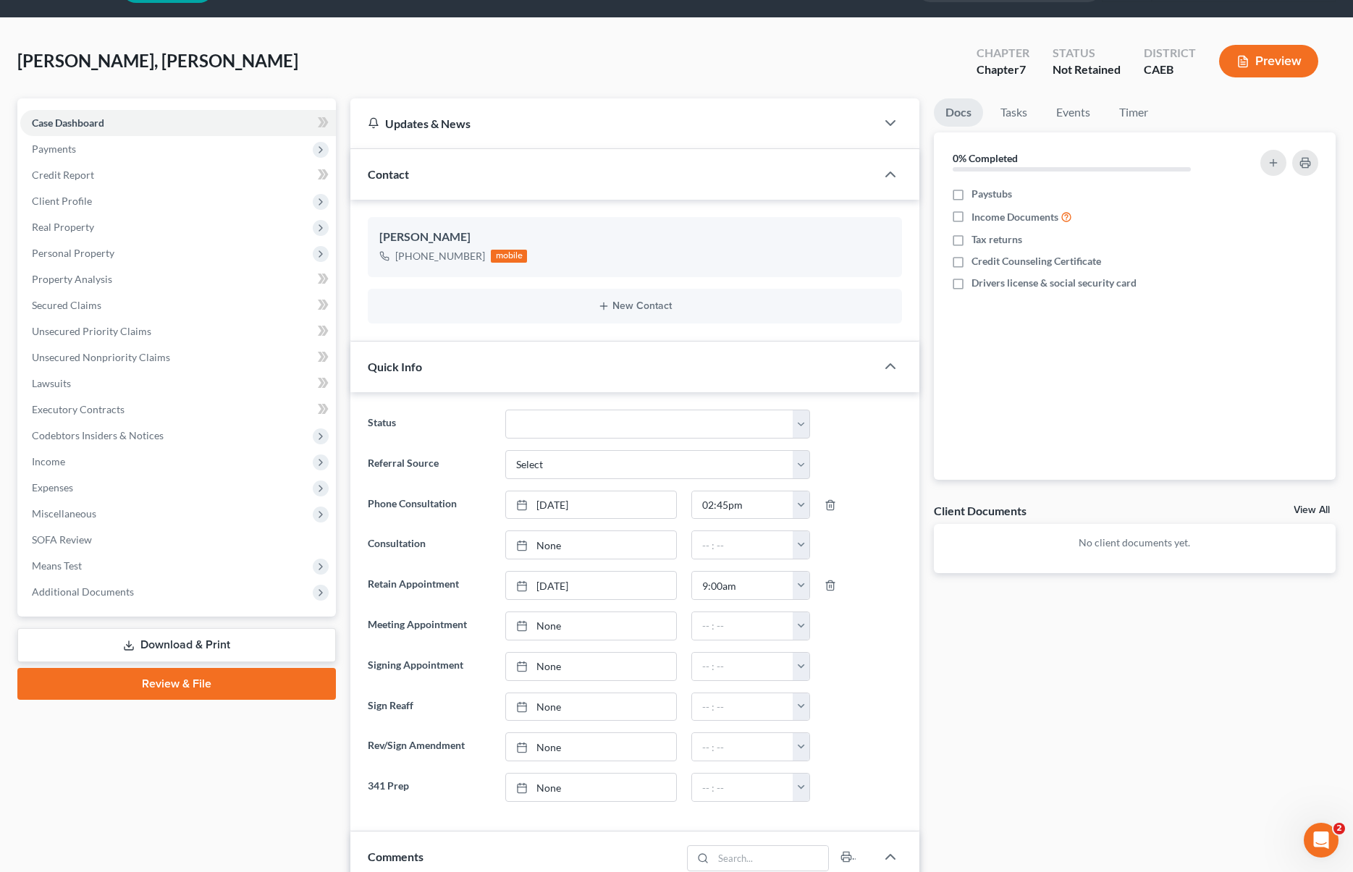
scroll to position [0, 0]
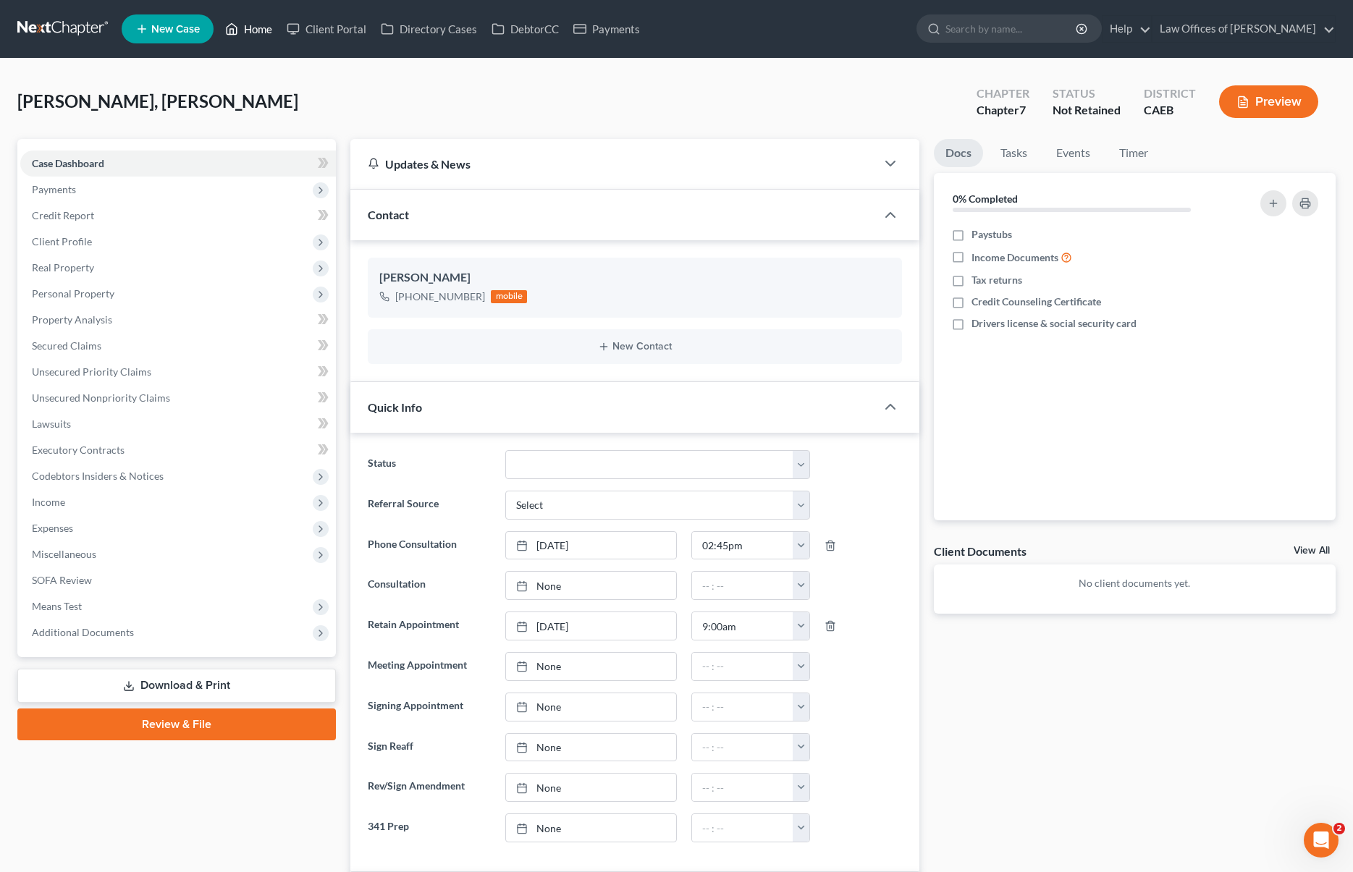
click at [271, 30] on link "Home" at bounding box center [249, 29] width 62 height 26
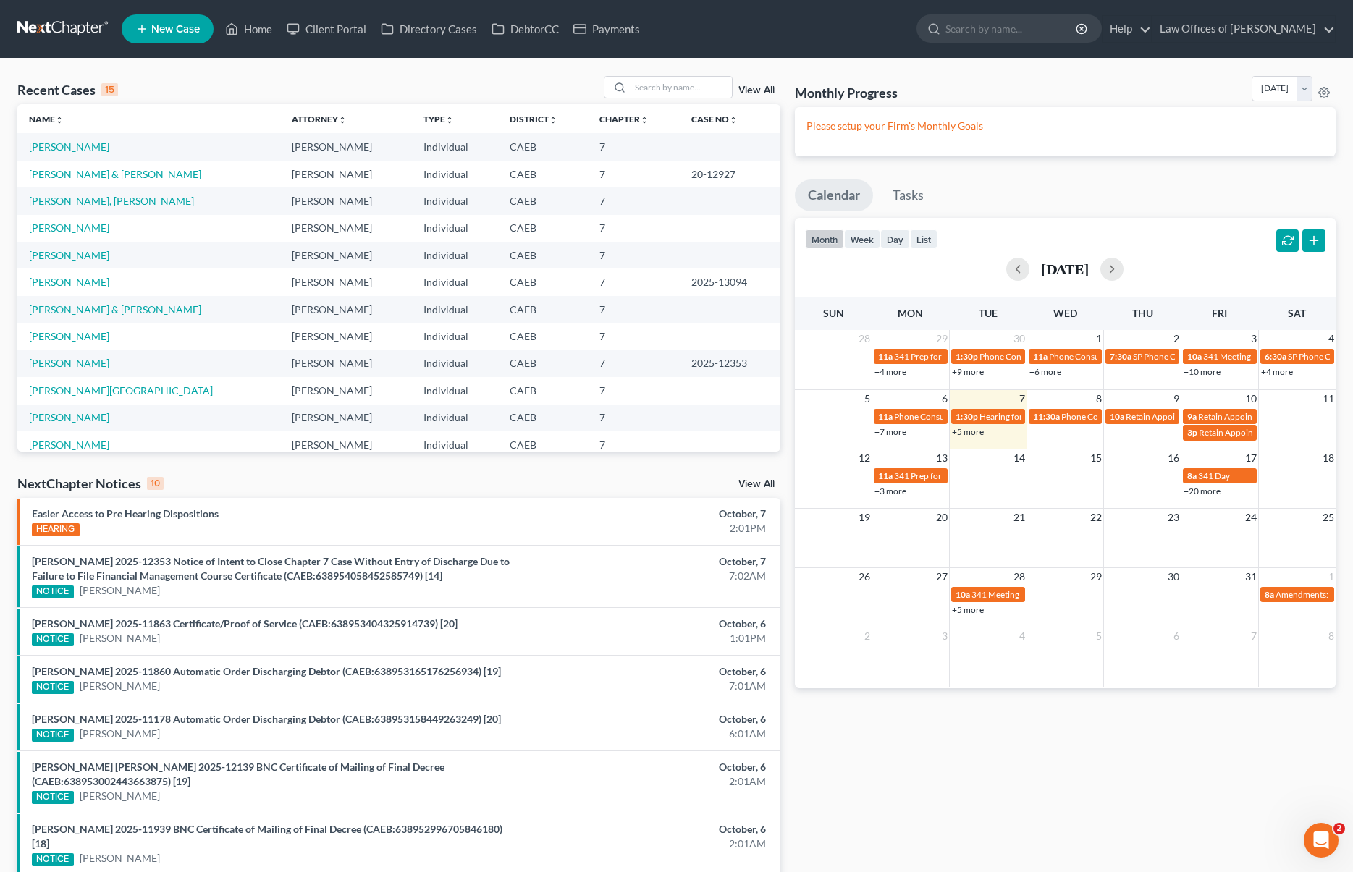
click at [82, 201] on link "[PERSON_NAME], [PERSON_NAME]" at bounding box center [111, 201] width 165 height 12
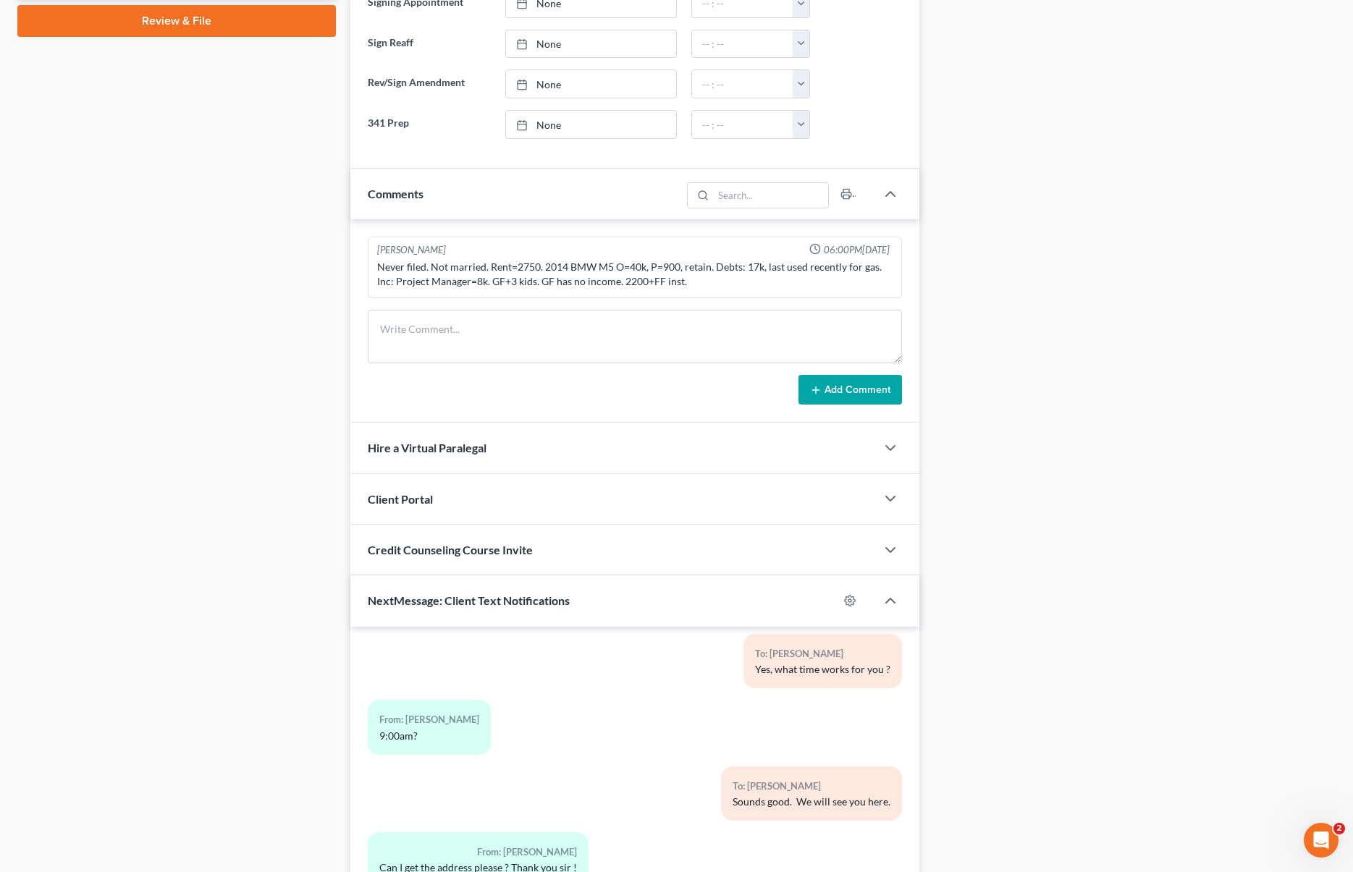
scroll to position [837, 0]
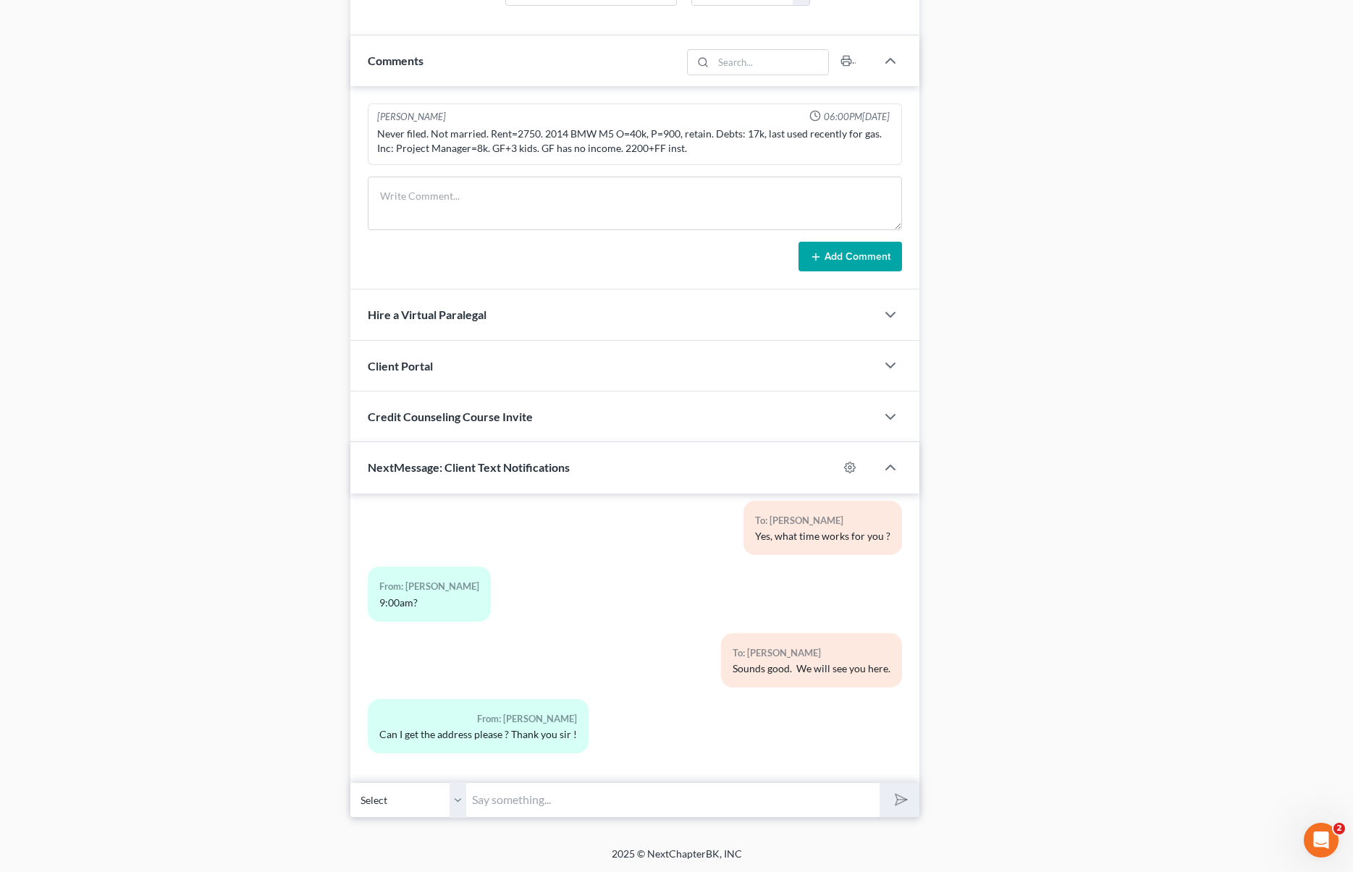
drag, startPoint x: 523, startPoint y: 800, endPoint x: 483, endPoint y: 806, distance: 40.3
click at [523, 801] on input "text" at bounding box center [672, 800] width 413 height 35
type input "Sure, [STREET_ADDRESS], the main entrance is on 14th. St."
click at [880, 783] on button "submit" at bounding box center [900, 800] width 40 height 34
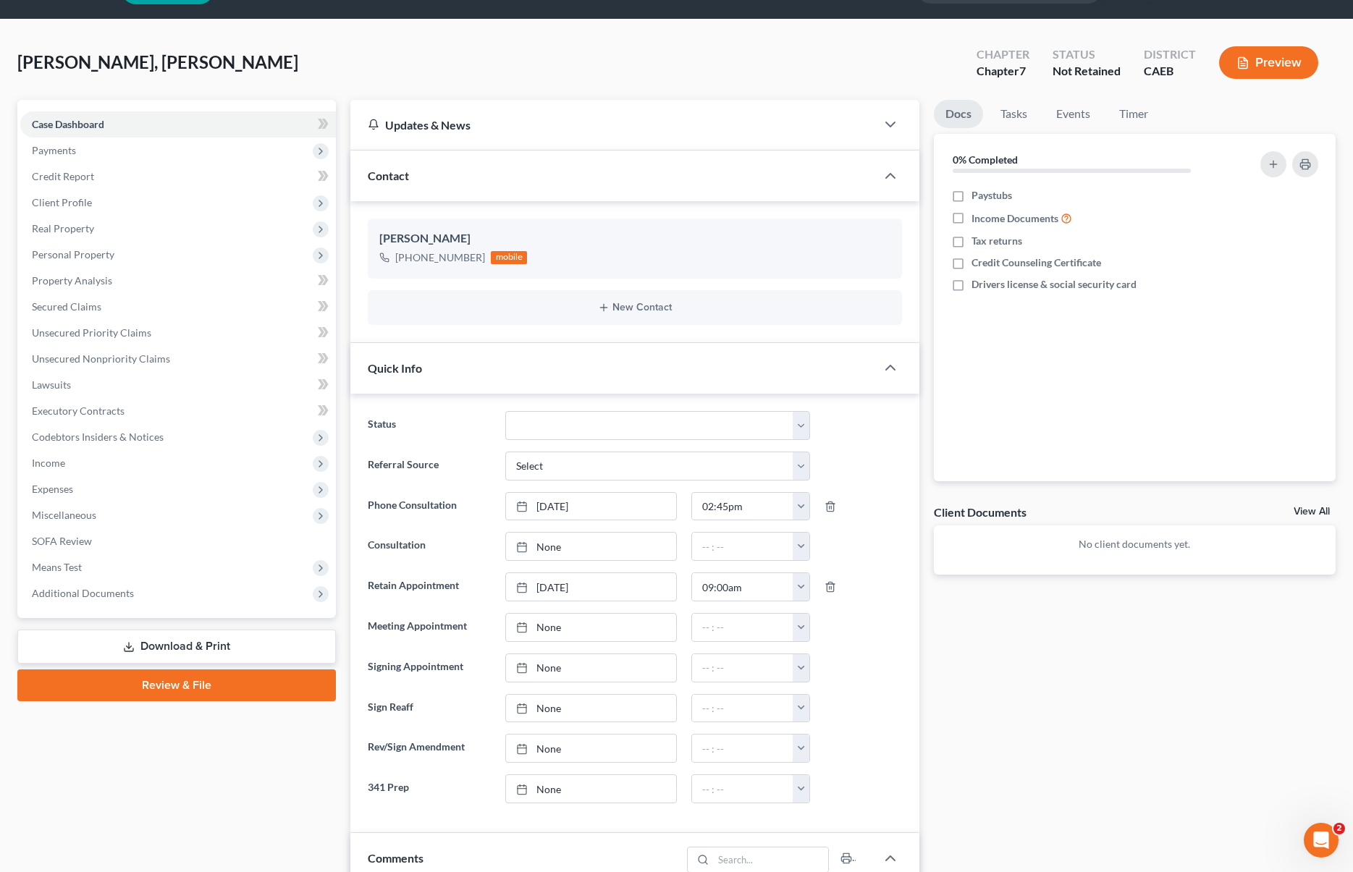
scroll to position [0, 0]
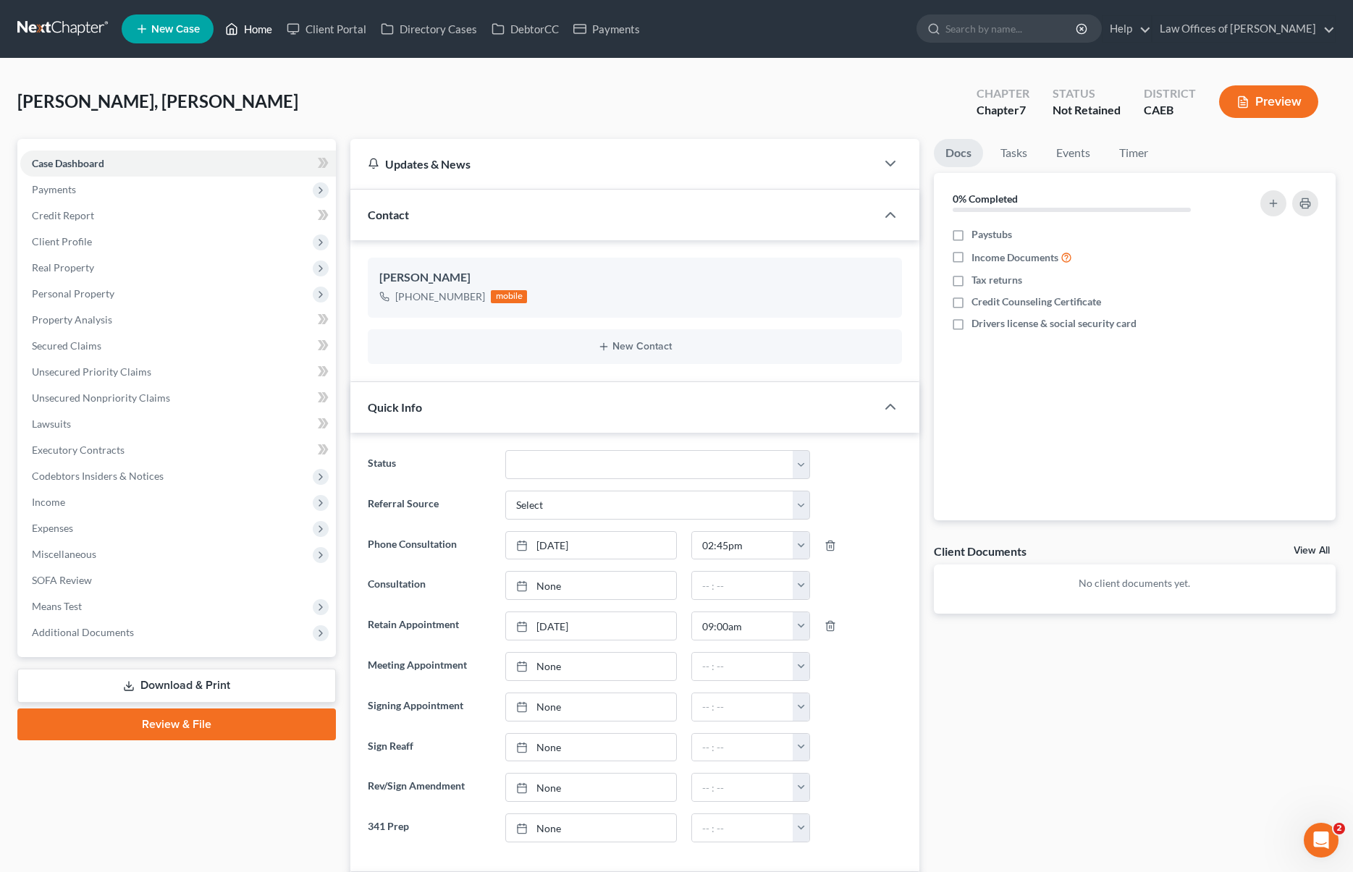
drag, startPoint x: 251, startPoint y: 32, endPoint x: 257, endPoint y: 38, distance: 8.2
click at [251, 32] on link "Home" at bounding box center [249, 29] width 62 height 26
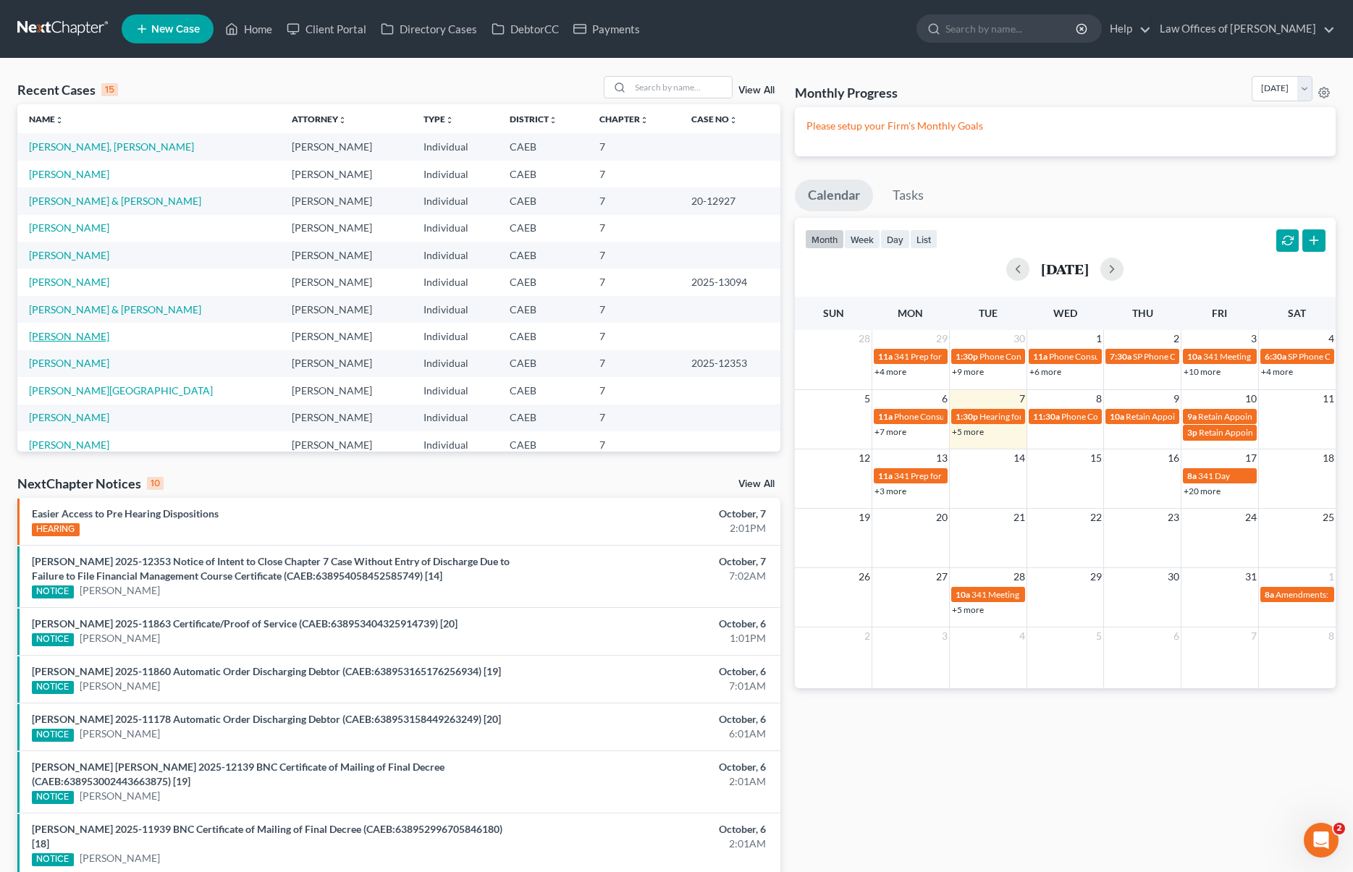
click at [77, 337] on link "[PERSON_NAME]" at bounding box center [69, 336] width 80 height 12
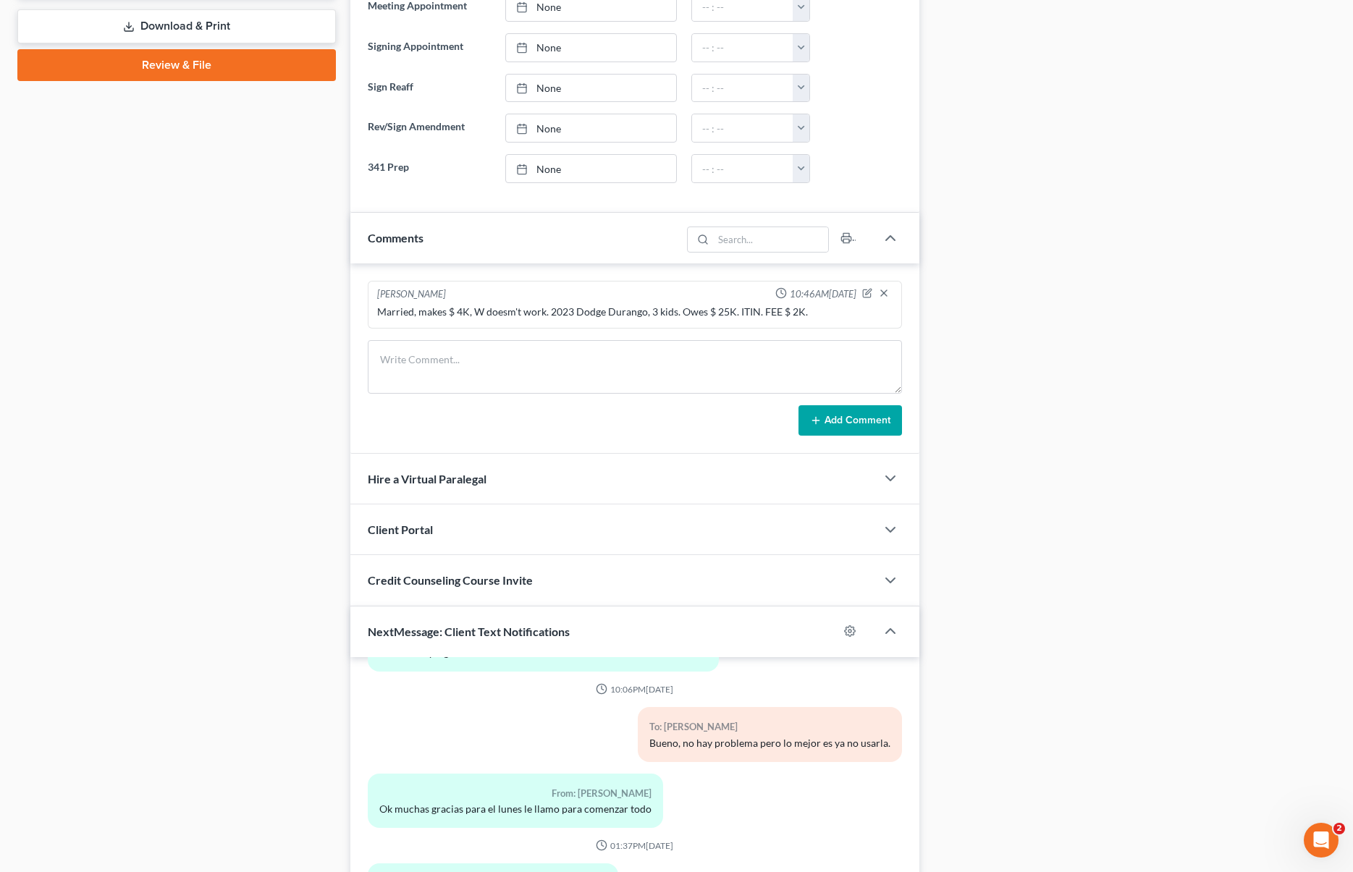
scroll to position [823, 0]
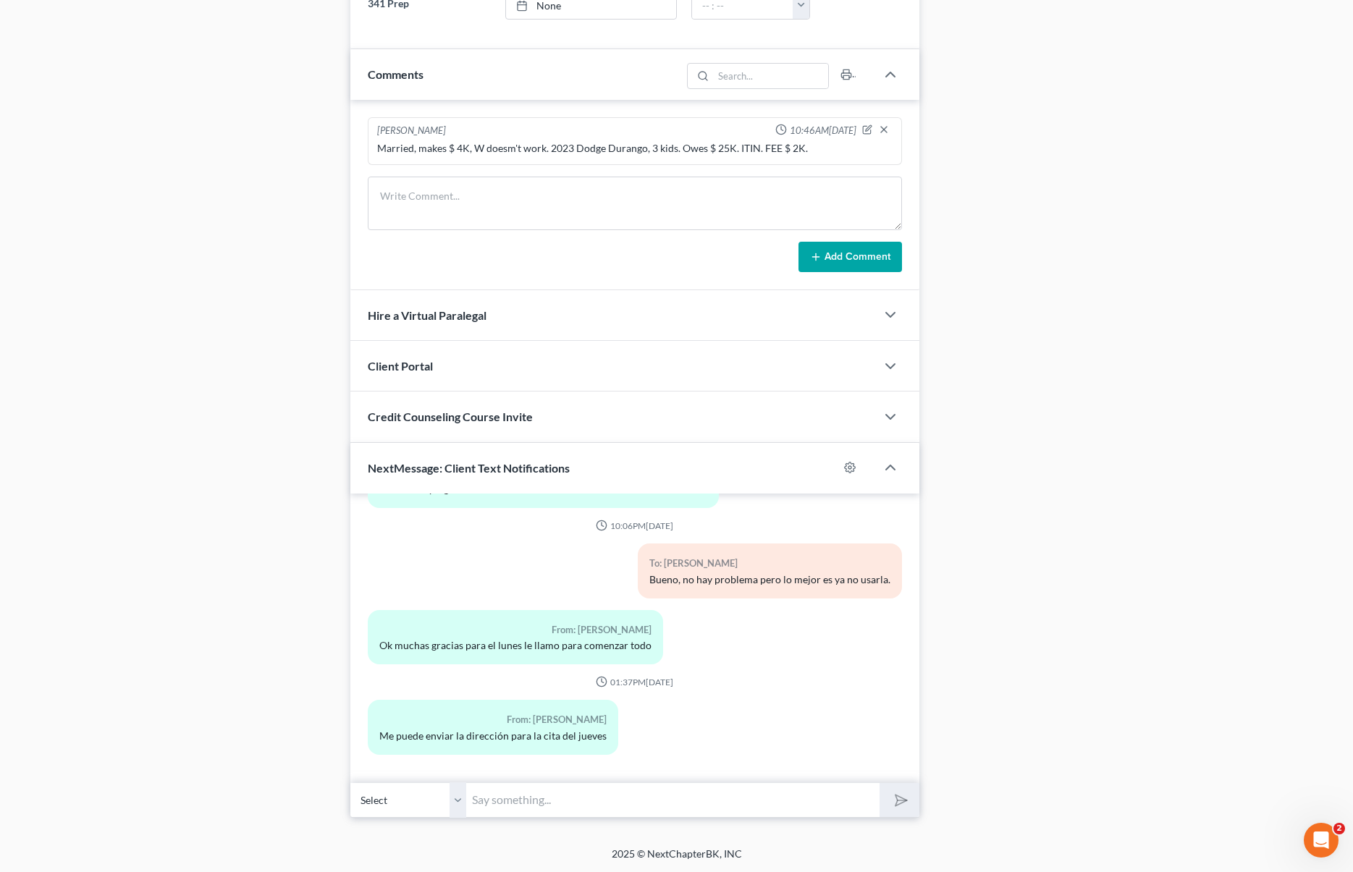
click at [512, 801] on input "text" at bounding box center [672, 800] width 413 height 35
type input "Oh si. [STREET_ADDRESS], la entrada principal esta sobre la 14 calle."
click at [880, 783] on button "submit" at bounding box center [900, 800] width 40 height 34
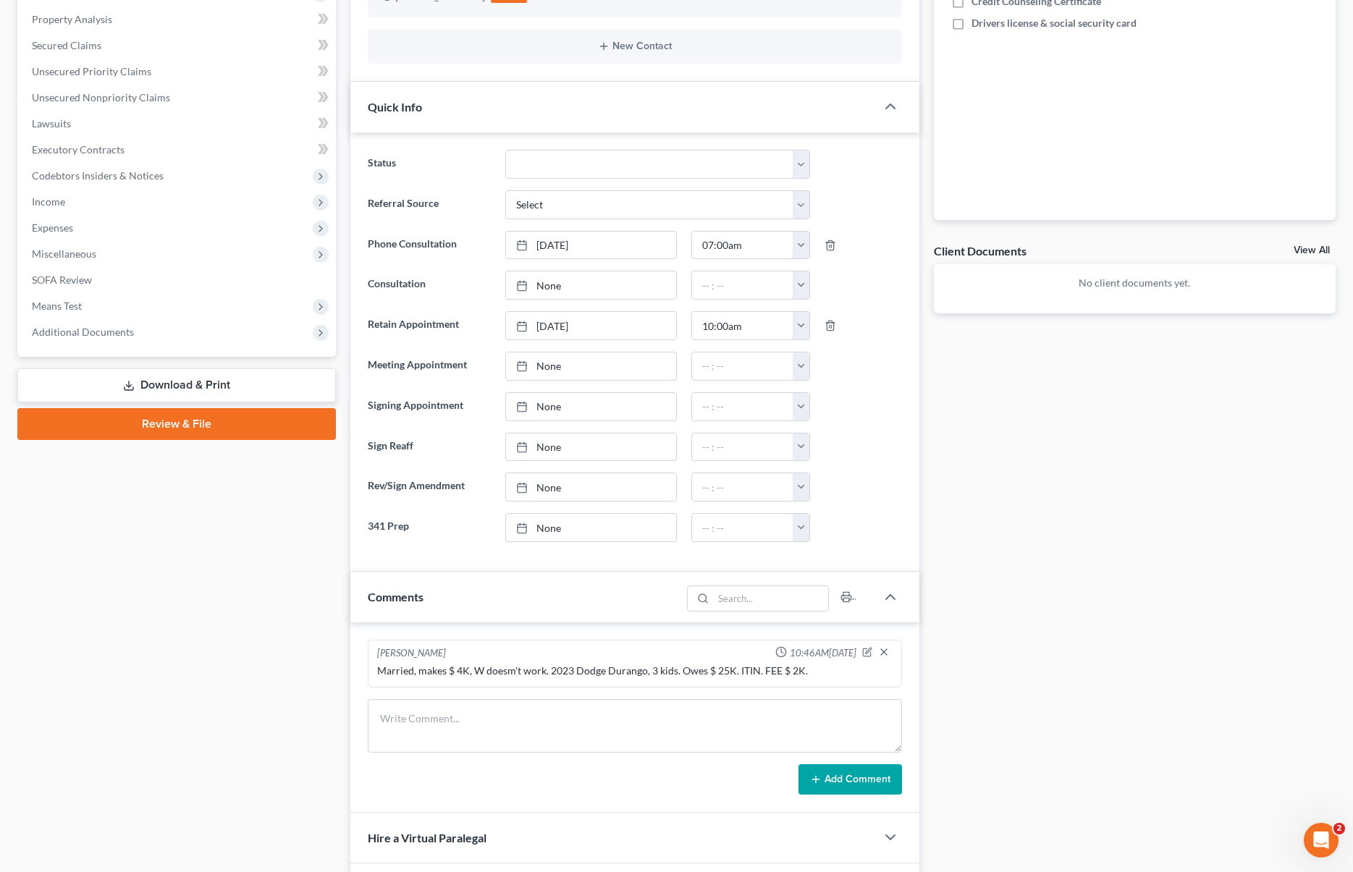
scroll to position [0, 0]
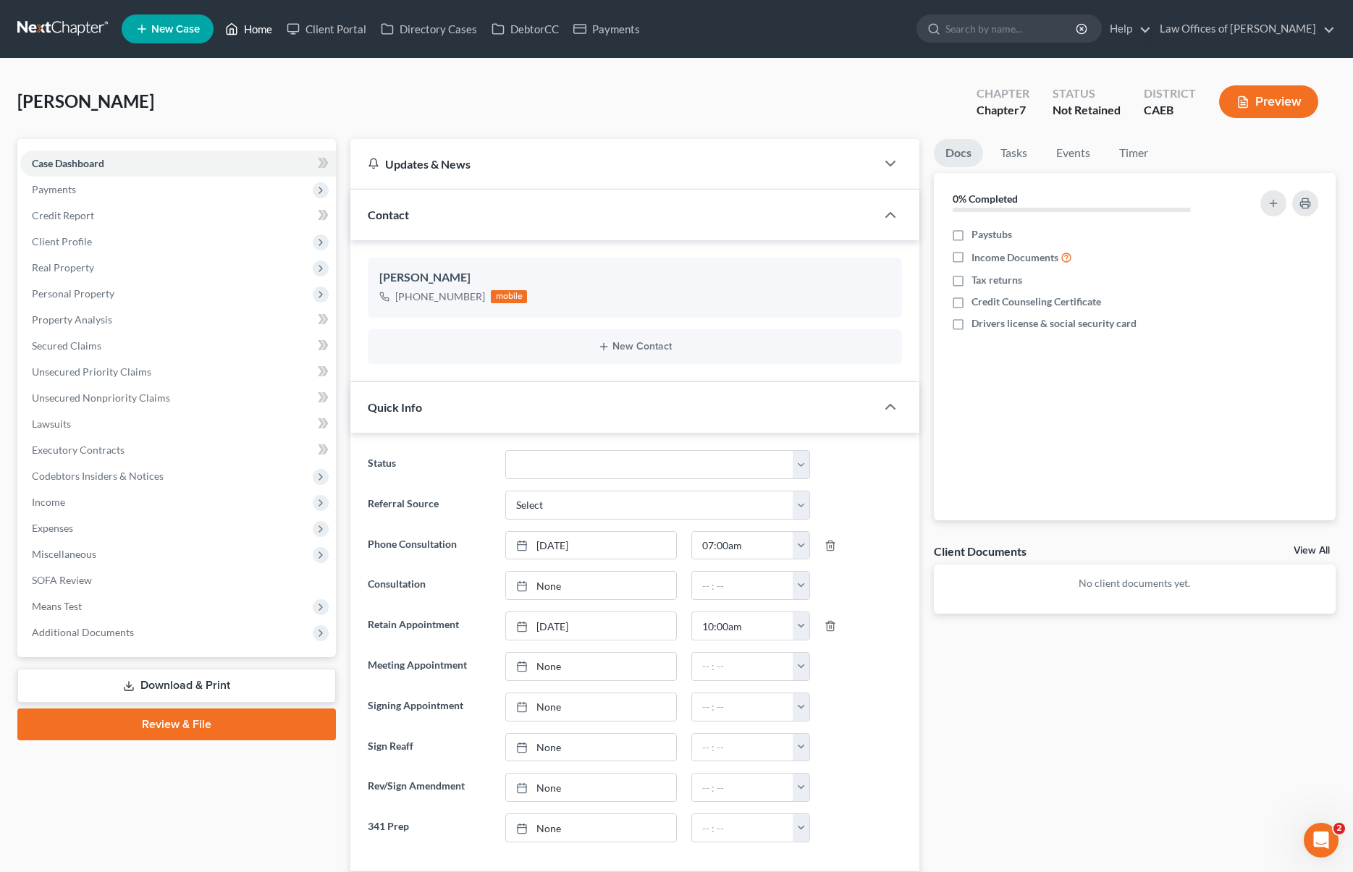
click at [266, 29] on link "Home" at bounding box center [249, 29] width 62 height 26
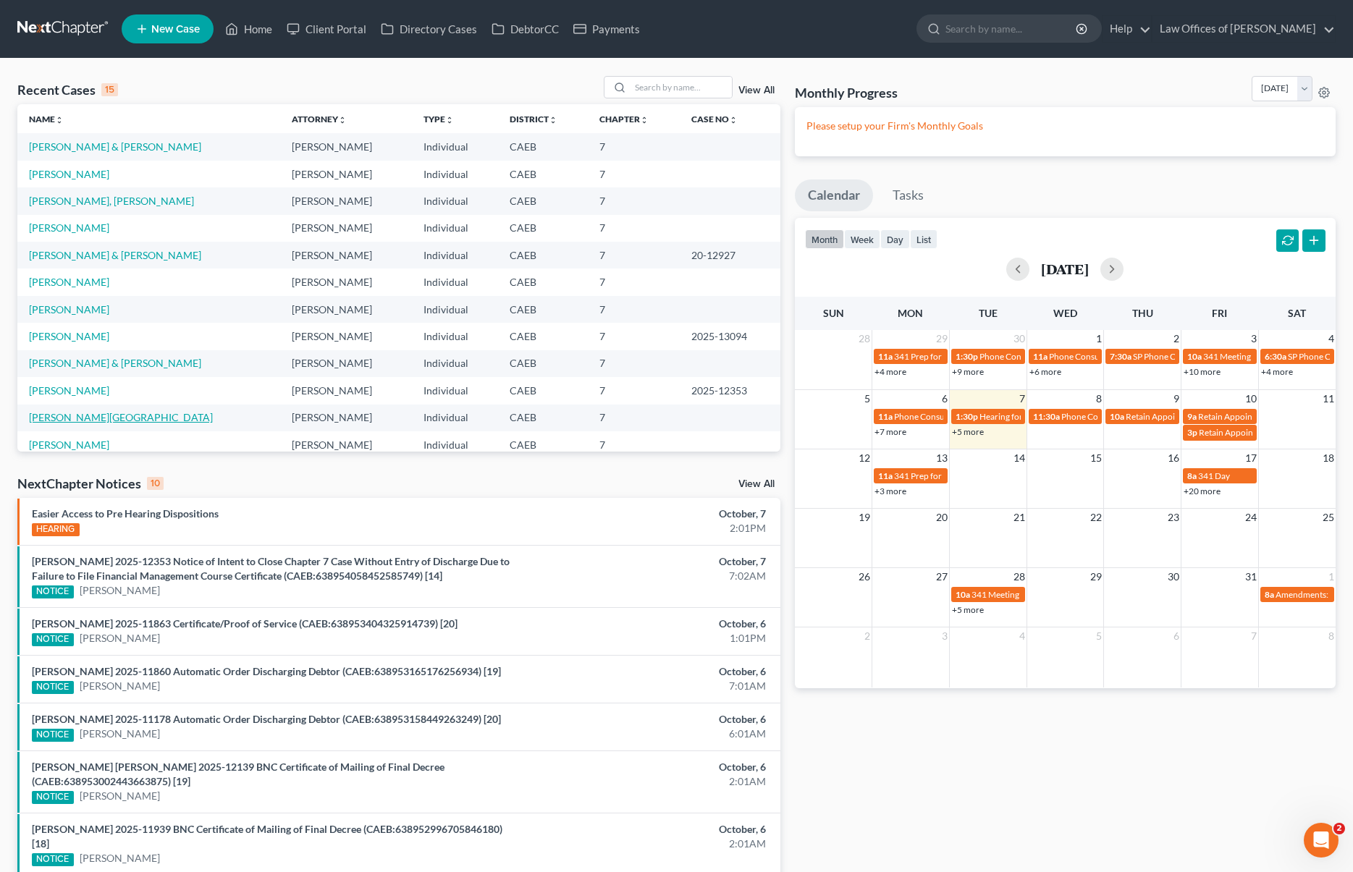
click at [85, 421] on link "[PERSON_NAME][GEOGRAPHIC_DATA]" at bounding box center [121, 417] width 184 height 12
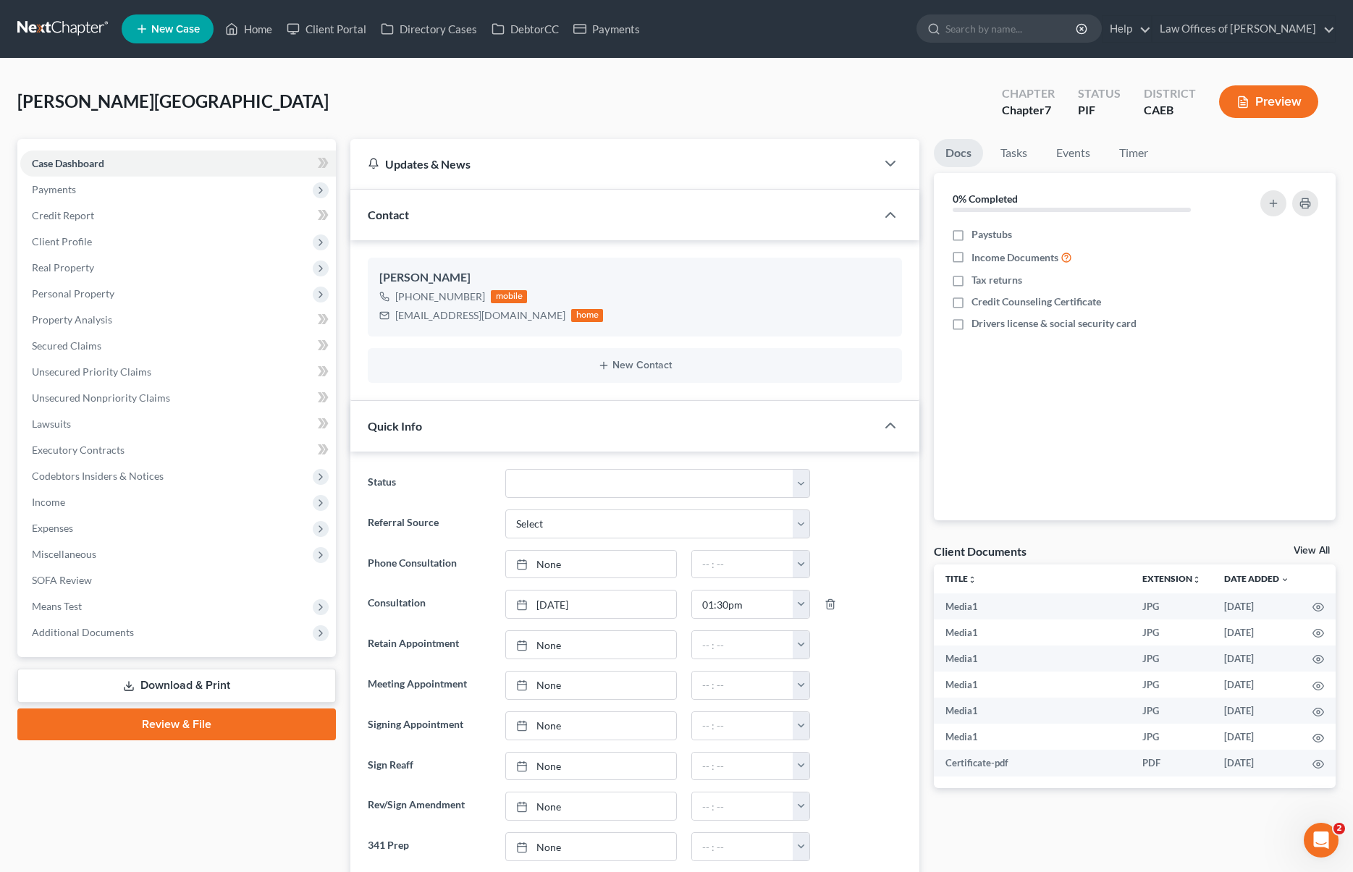
scroll to position [6338, 0]
click at [261, 687] on link "Download & Print" at bounding box center [176, 686] width 319 height 34
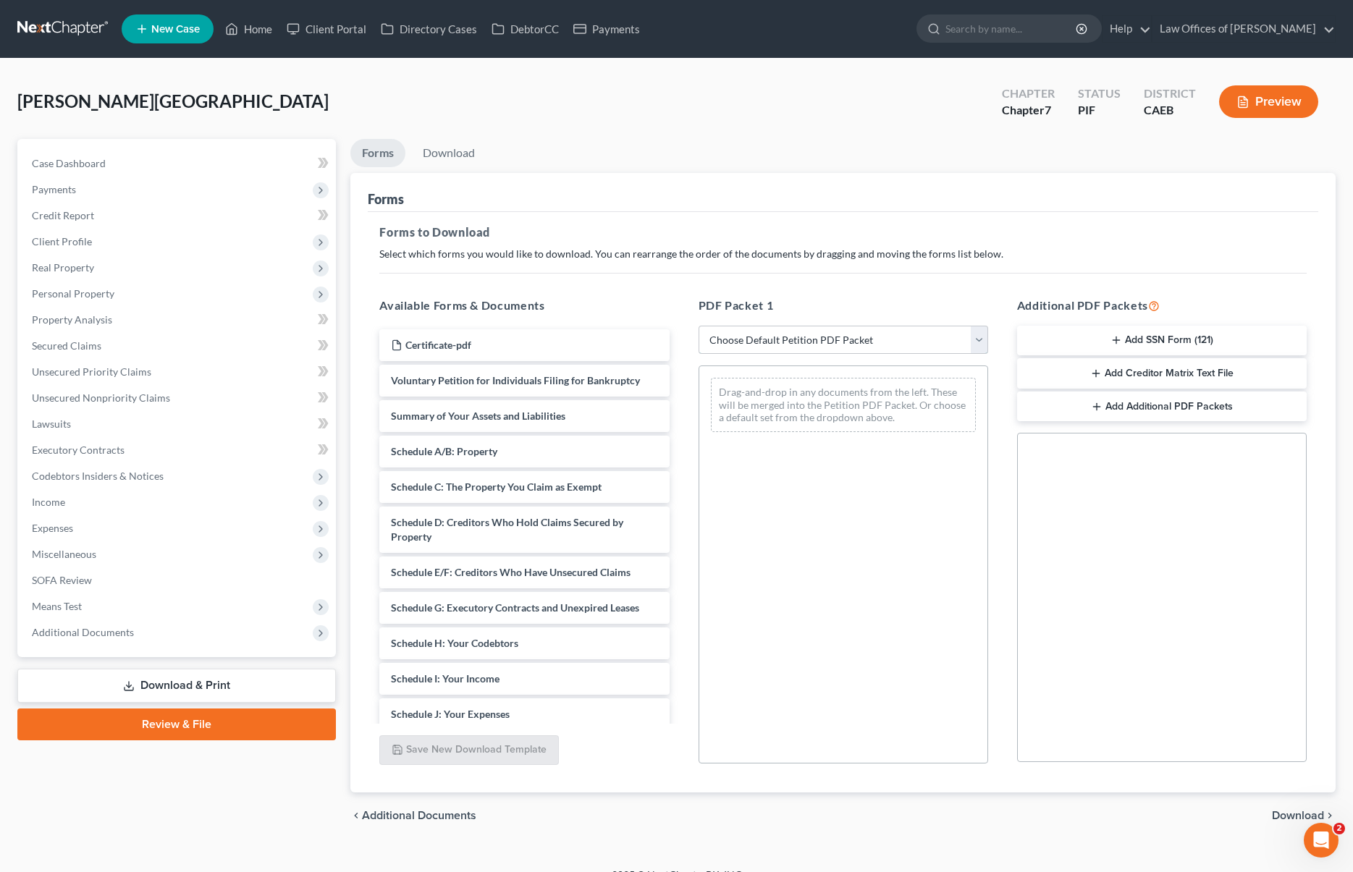
click at [984, 339] on select "Choose Default Petition PDF Packet Complete Bankruptcy Petition (all forms and …" at bounding box center [844, 340] width 290 height 29
select select "5"
click at [699, 326] on select "Choose Default Petition PDF Packet Complete Bankruptcy Petition (all forms and …" at bounding box center [844, 340] width 290 height 29
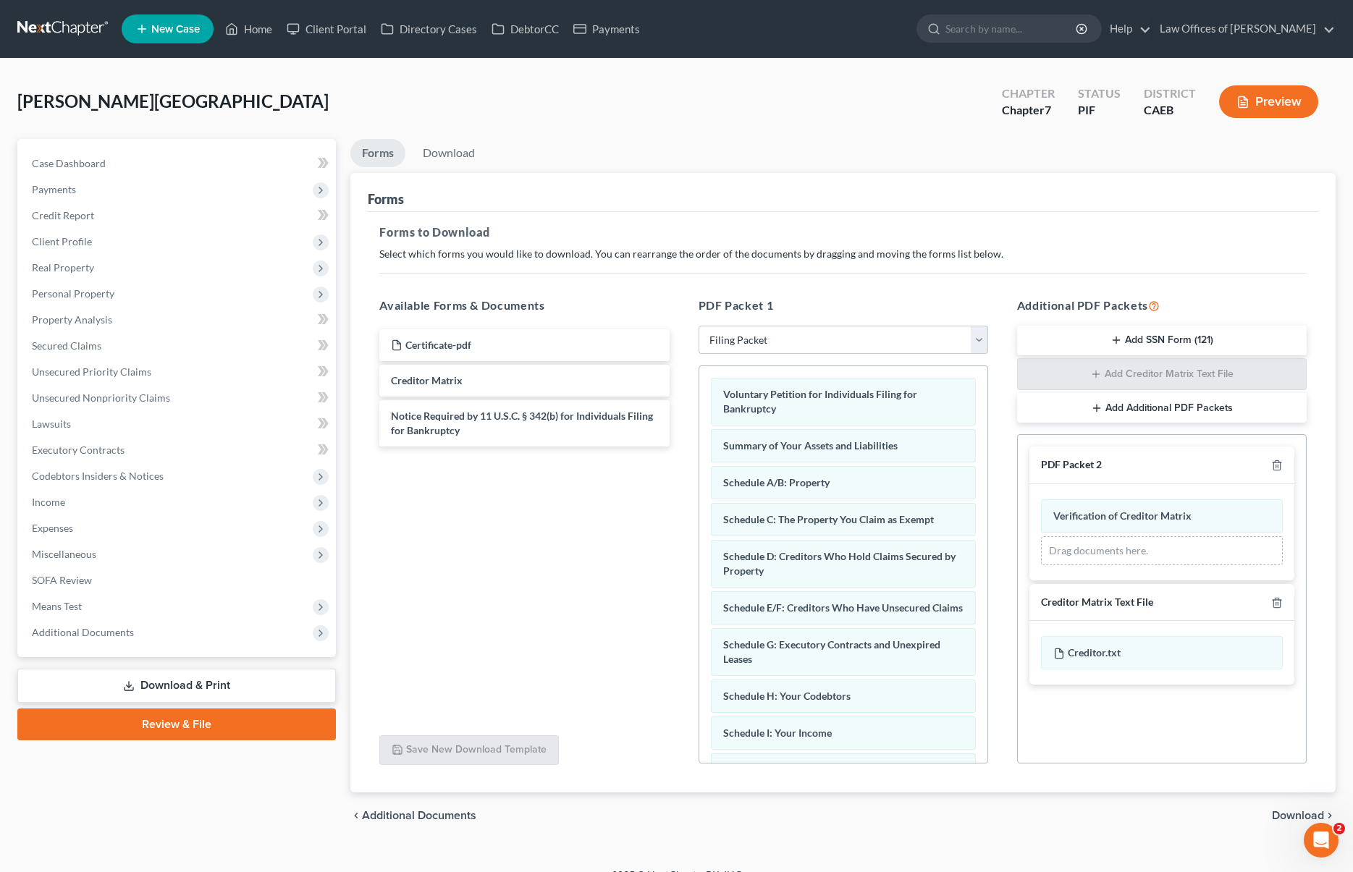
click at [1097, 817] on span "Download" at bounding box center [1298, 816] width 52 height 12
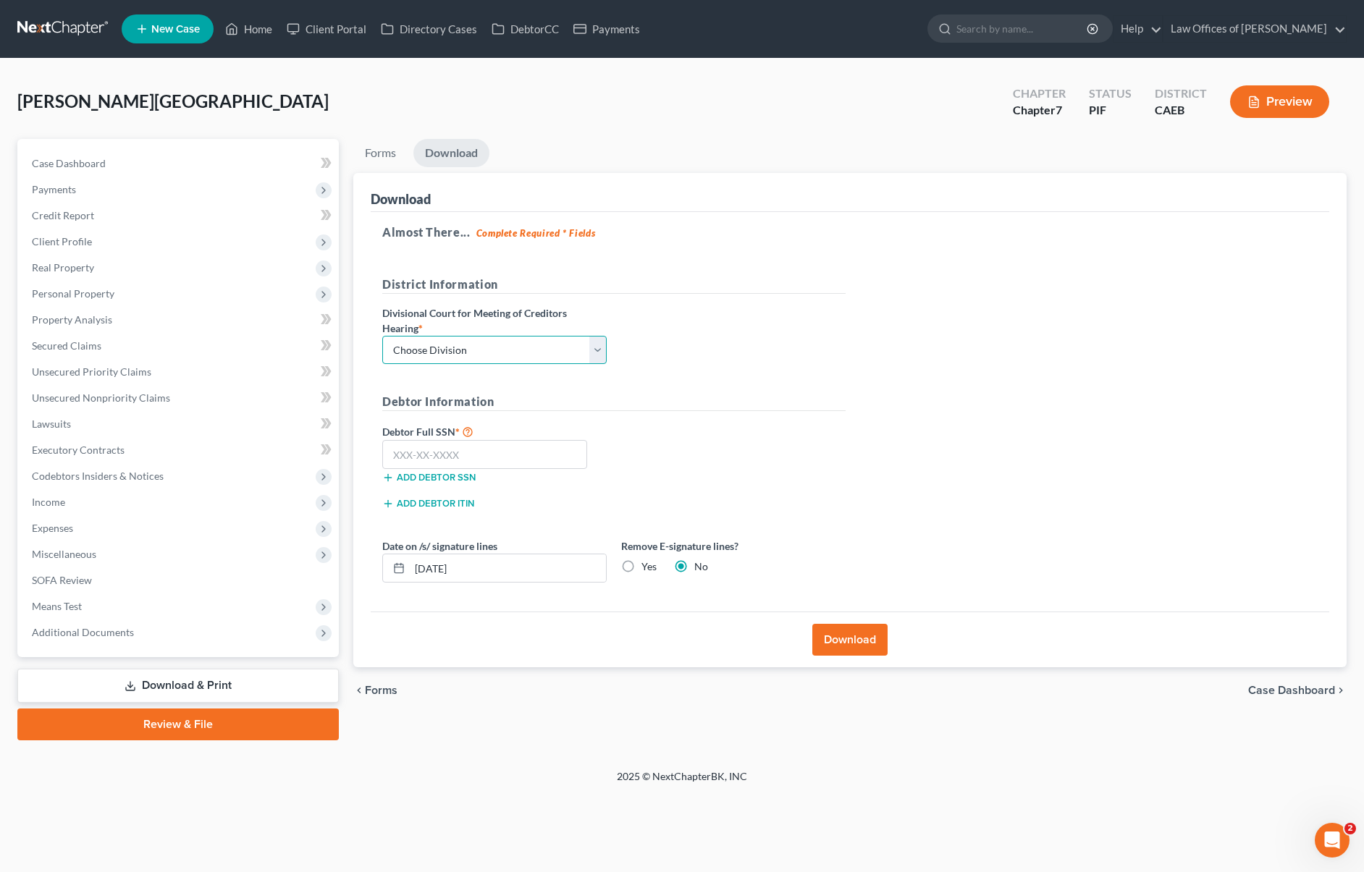
click at [596, 350] on select "Choose Division Fresno Modesto [GEOGRAPHIC_DATA]" at bounding box center [494, 350] width 224 height 29
click at [382, 336] on select "Choose Division Fresno Modesto [GEOGRAPHIC_DATA]" at bounding box center [494, 350] width 224 height 29
click at [599, 353] on select "Choose Division Fresno Modesto [GEOGRAPHIC_DATA]" at bounding box center [494, 350] width 224 height 29
select select "0"
click at [382, 336] on select "Choose Division Fresno Modesto [GEOGRAPHIC_DATA]" at bounding box center [494, 350] width 224 height 29
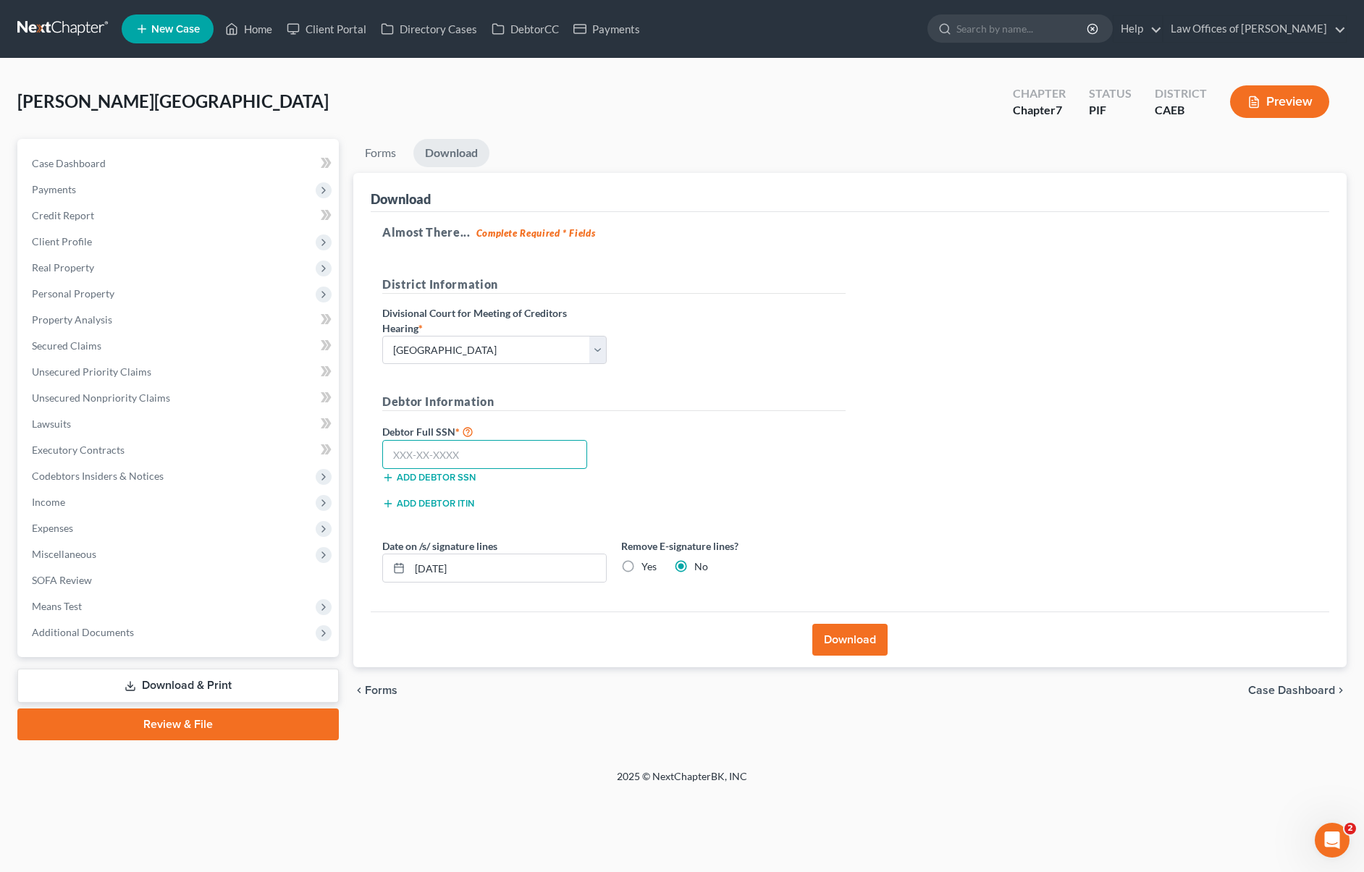
click at [524, 458] on input "text" at bounding box center [484, 454] width 205 height 29
type input "742-34-7280"
click at [526, 563] on input "[DATE]" at bounding box center [508, 568] width 196 height 28
click at [851, 642] on button "Download" at bounding box center [849, 640] width 75 height 32
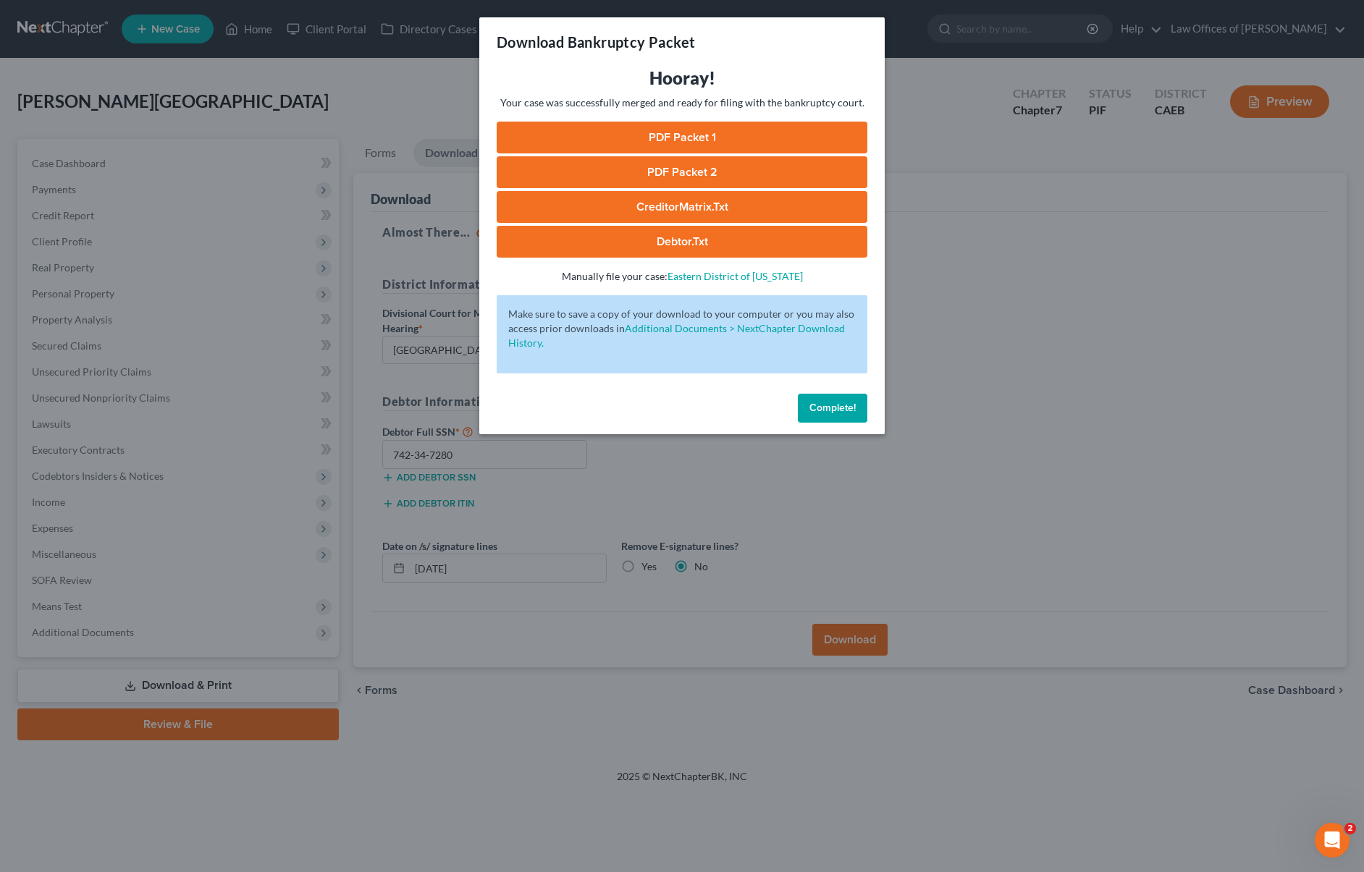
click at [708, 138] on link "PDF Packet 1" at bounding box center [682, 138] width 371 height 32
click at [733, 176] on link "PDF Packet 2" at bounding box center [682, 172] width 371 height 32
click at [721, 205] on link "CreditorMatrix.txt" at bounding box center [682, 207] width 371 height 32
click at [708, 243] on link "Debtor.txt" at bounding box center [682, 242] width 371 height 32
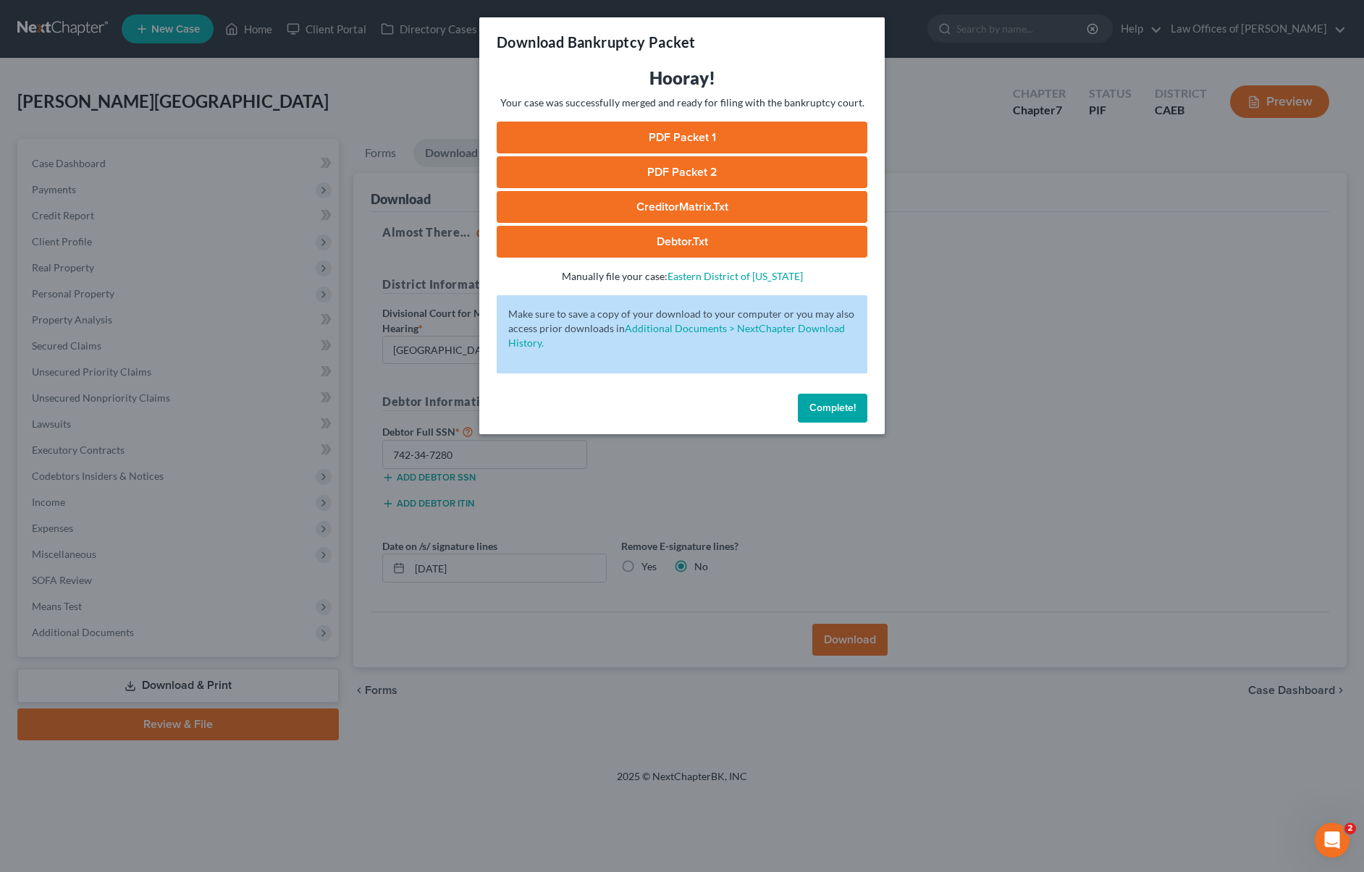
click at [829, 414] on button "Complete!" at bounding box center [832, 408] width 69 height 29
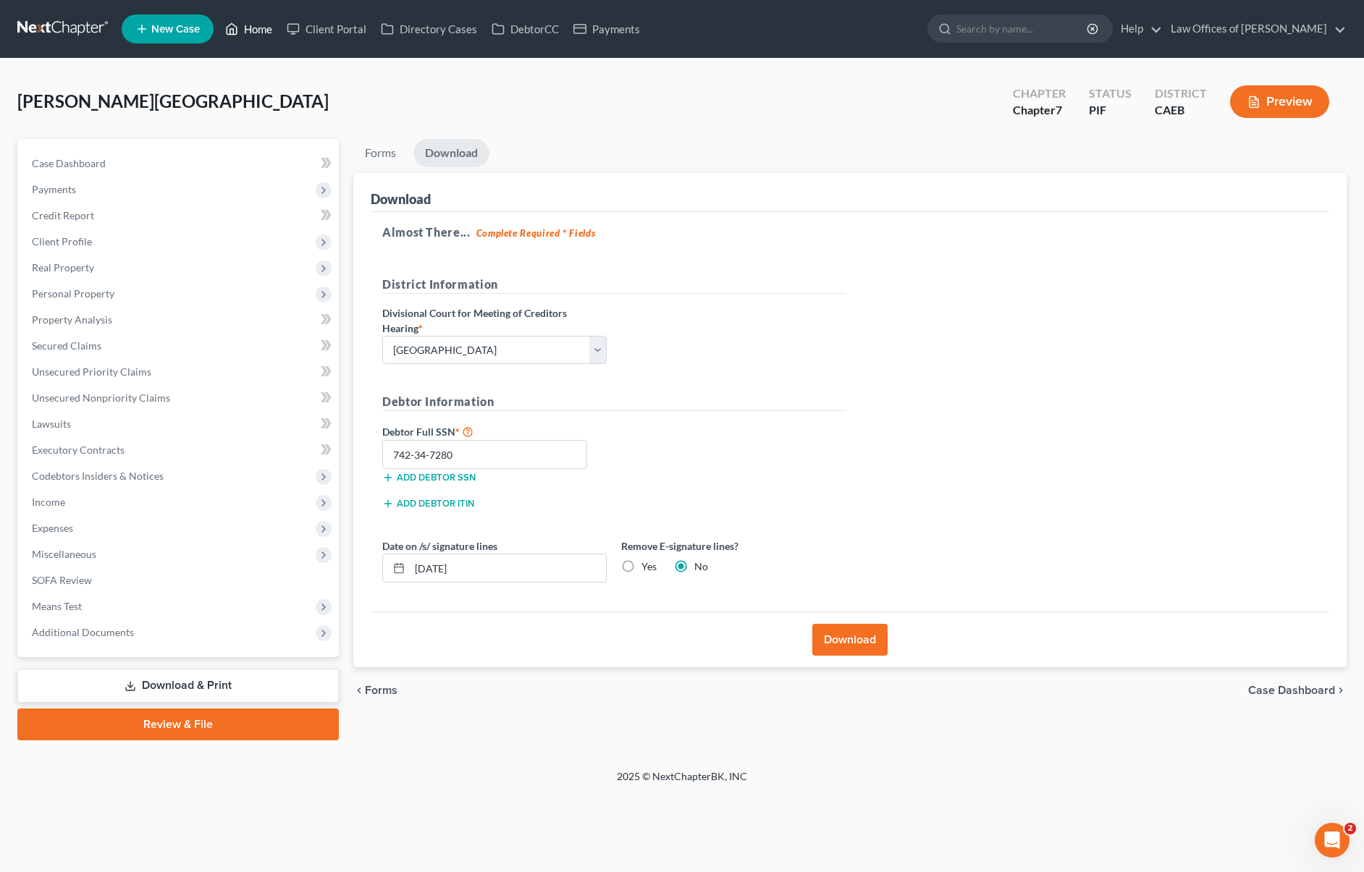
click at [254, 27] on link "Home" at bounding box center [249, 29] width 62 height 26
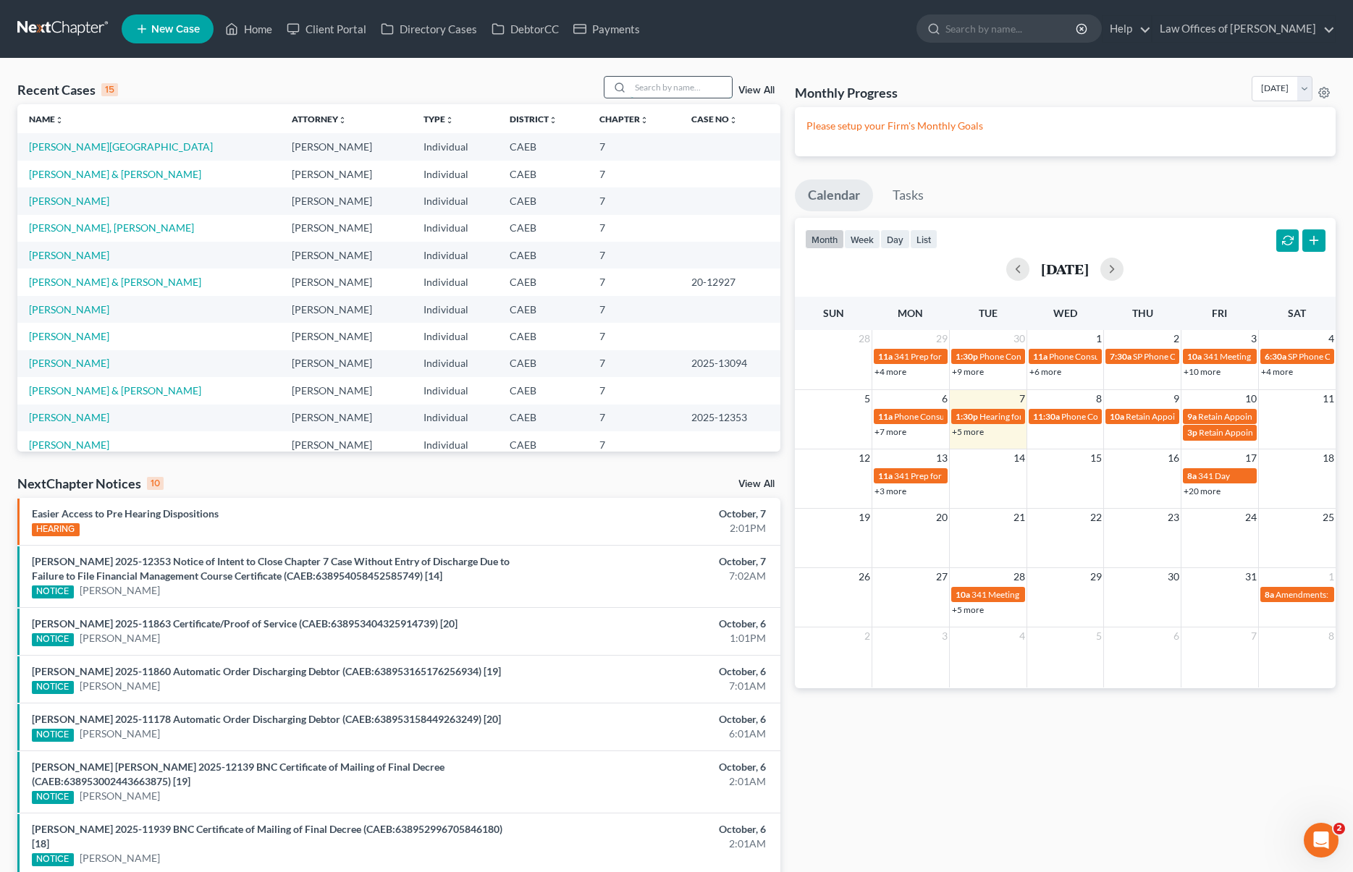
click at [654, 83] on input "search" at bounding box center [680, 87] width 101 height 21
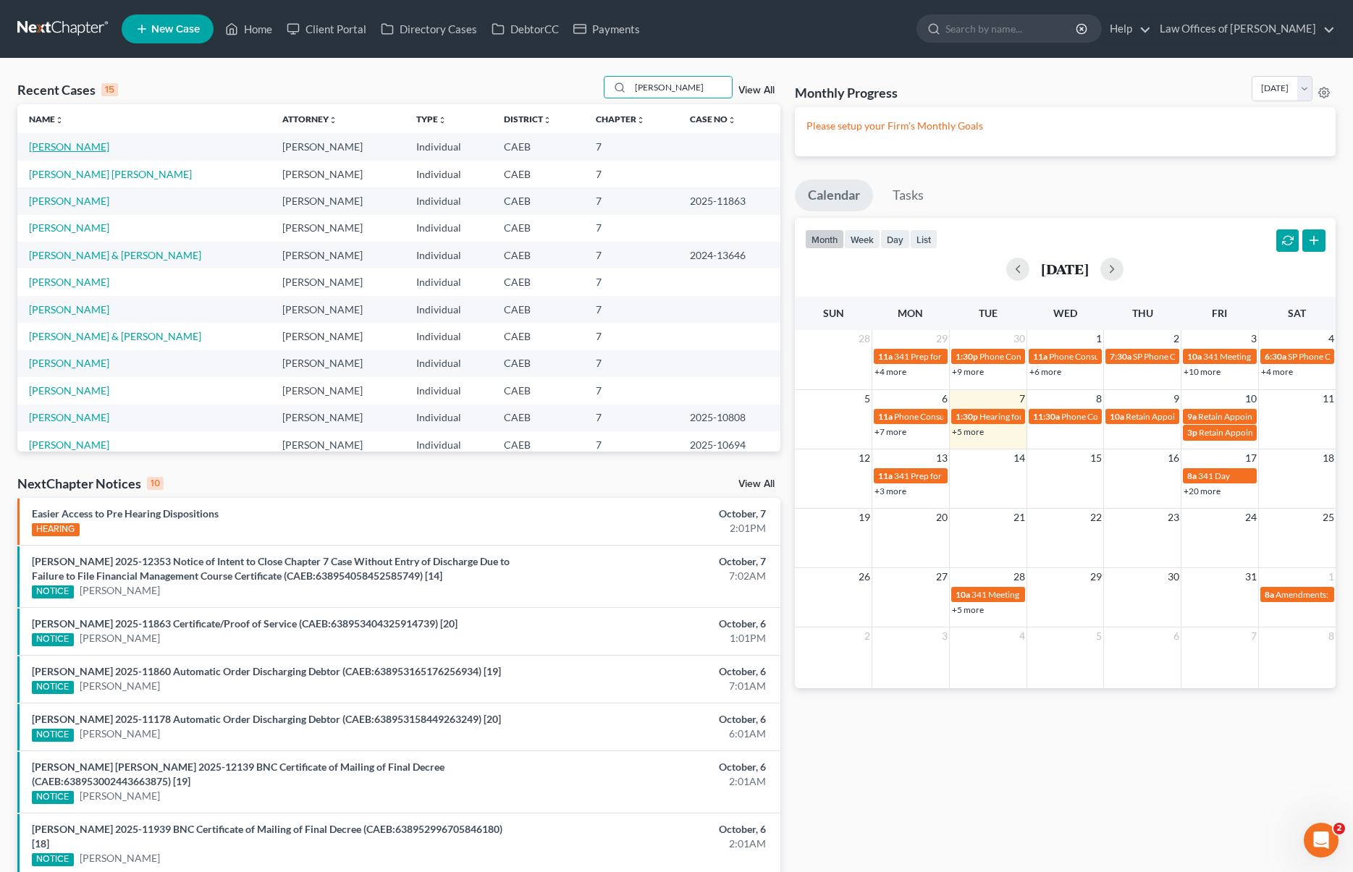
type input "[PERSON_NAME]"
click at [90, 148] on link "[PERSON_NAME]" at bounding box center [69, 146] width 80 height 12
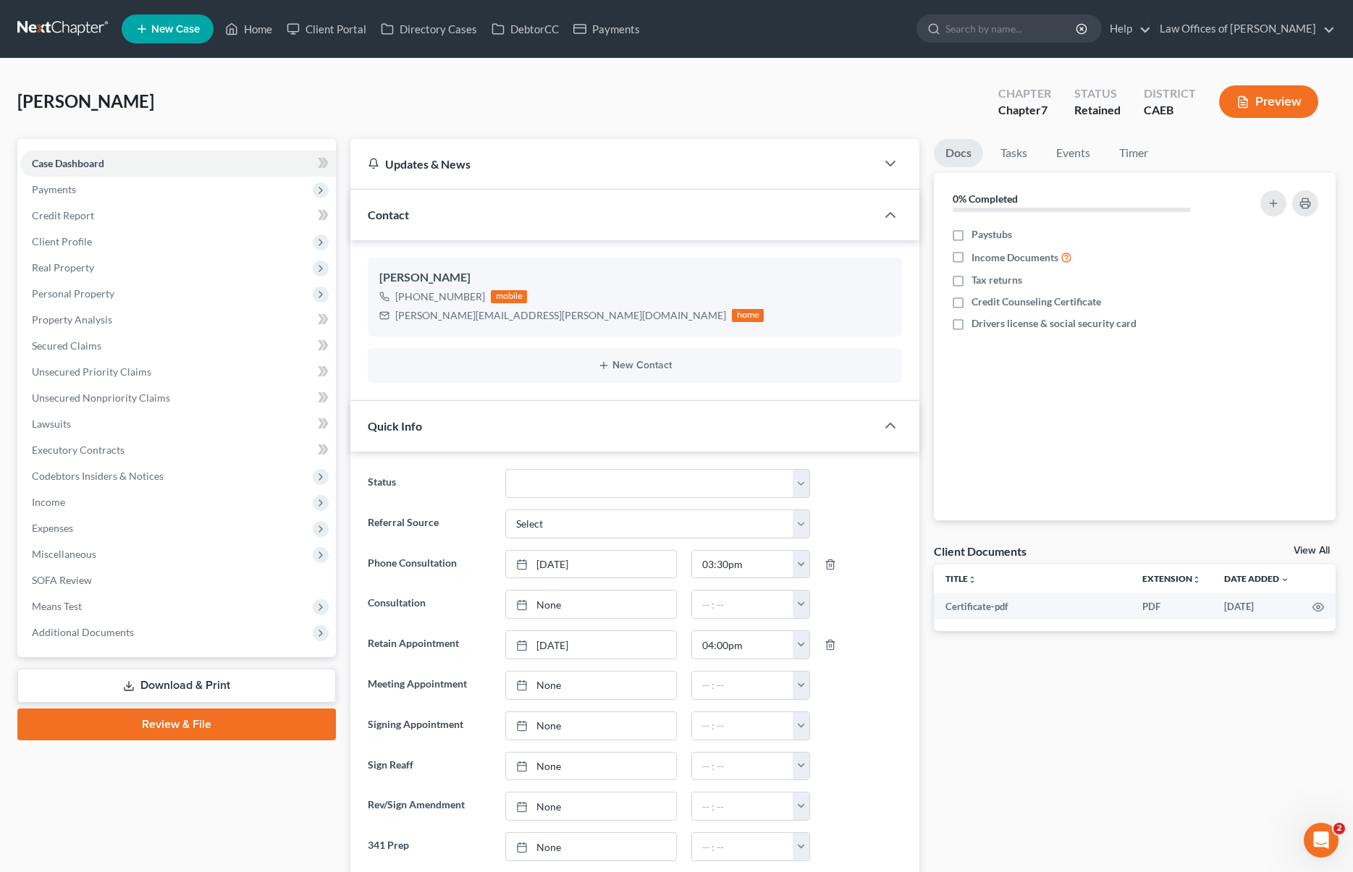
scroll to position [1559, 0]
click at [101, 245] on span "Client Profile" at bounding box center [178, 242] width 316 height 26
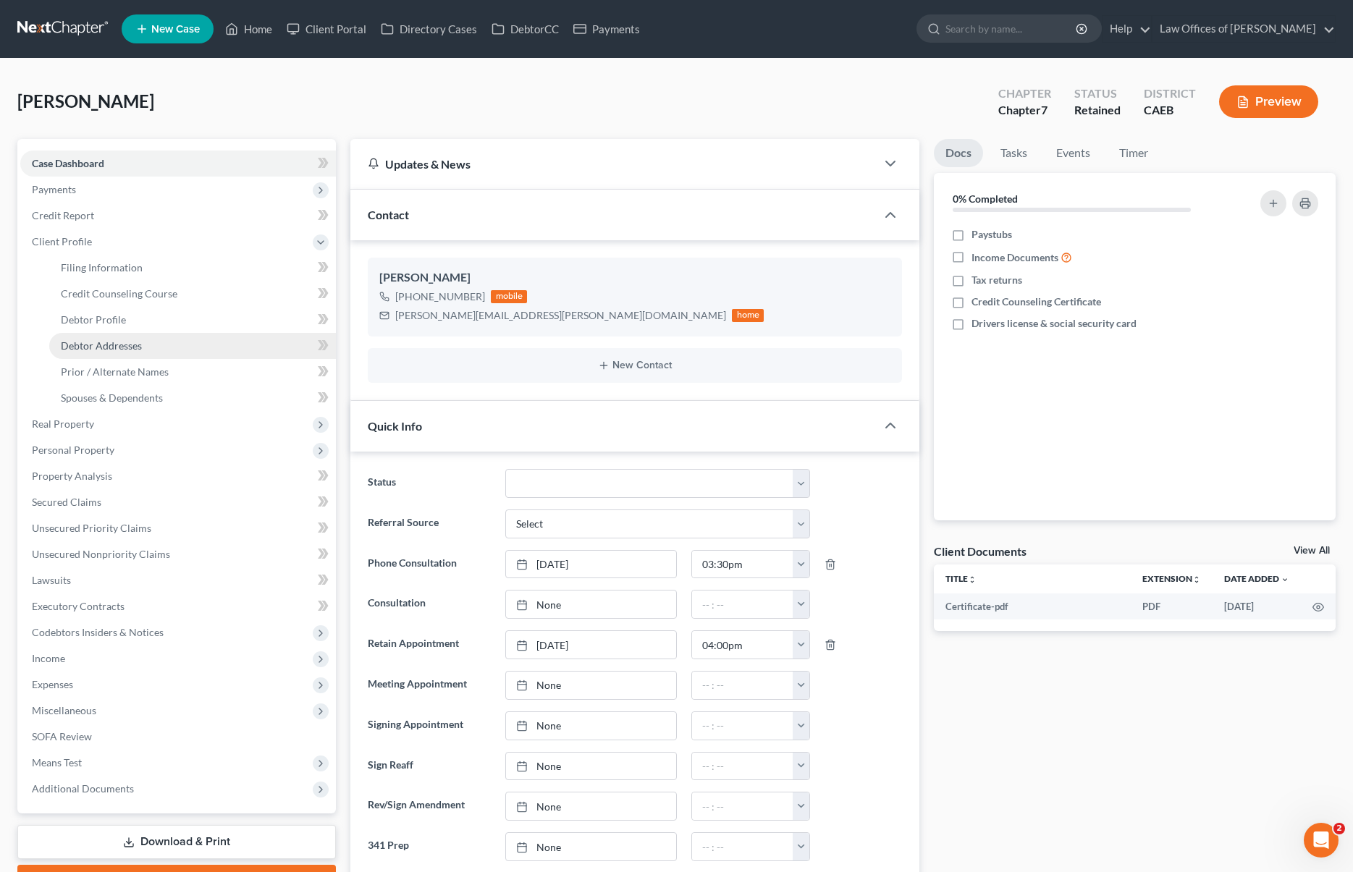
click at [141, 343] on link "Debtor Addresses" at bounding box center [192, 346] width 287 height 26
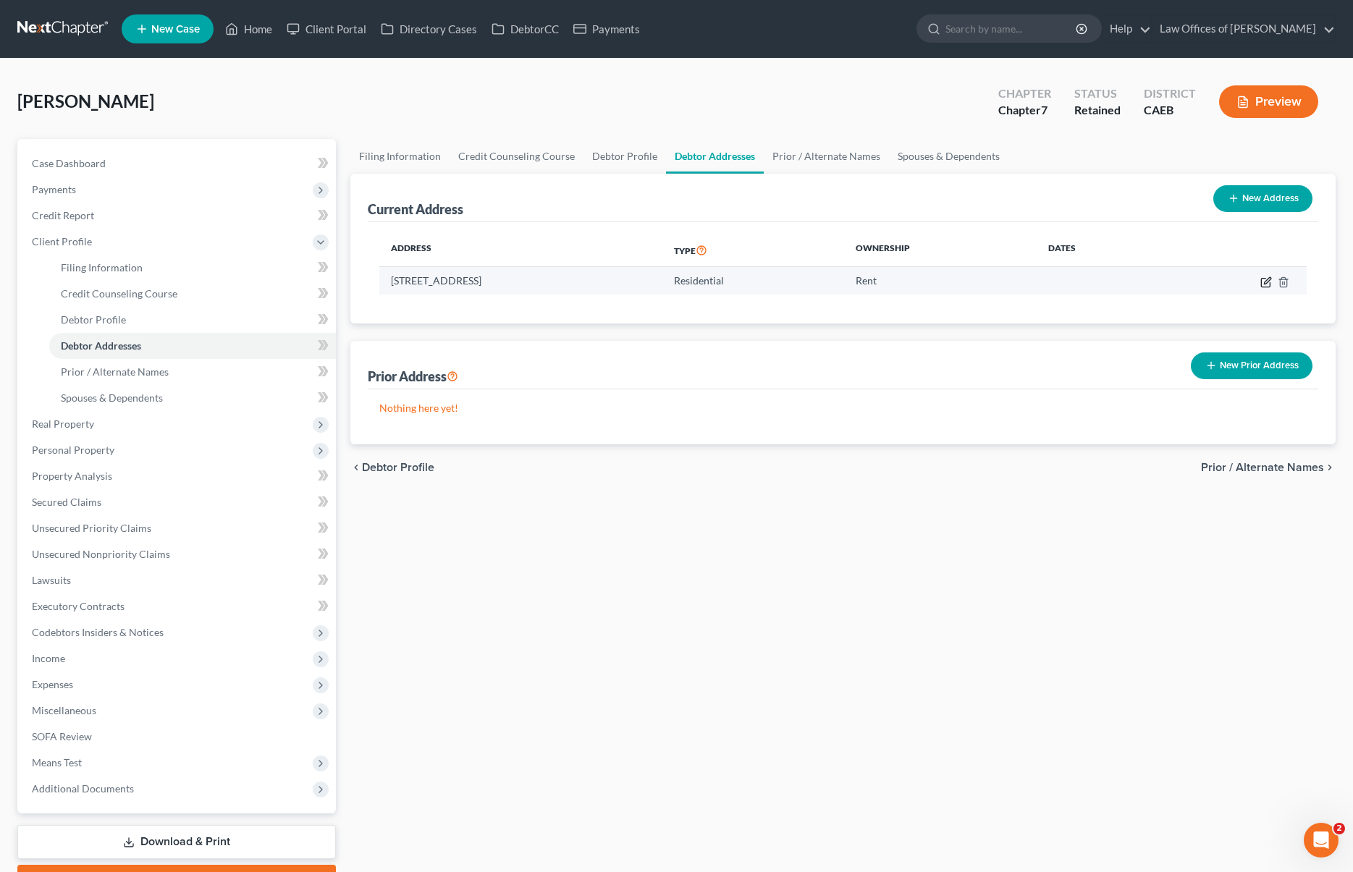
click at [1097, 281] on icon "button" at bounding box center [1266, 283] width 12 height 12
select select "4"
select select "0"
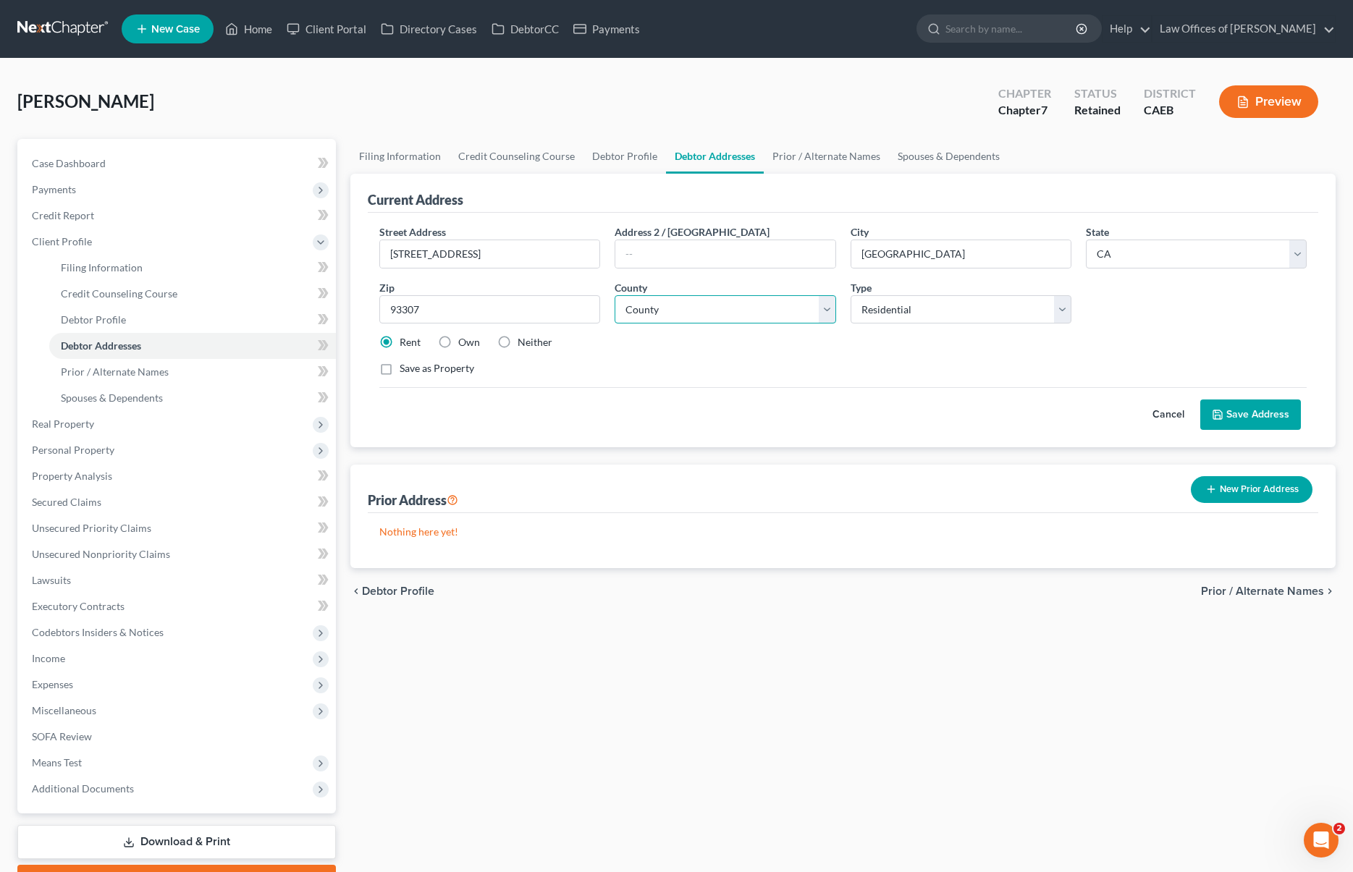
click at [822, 305] on select "County [GEOGRAPHIC_DATA] [GEOGRAPHIC_DATA] [GEOGRAPHIC_DATA] [GEOGRAPHIC_DATA] …" at bounding box center [725, 309] width 221 height 29
select select "14"
click at [615, 295] on select "County [GEOGRAPHIC_DATA] [GEOGRAPHIC_DATA] [GEOGRAPHIC_DATA] [GEOGRAPHIC_DATA] …" at bounding box center [725, 309] width 221 height 29
click at [100, 429] on span "Real Property" at bounding box center [178, 424] width 316 height 26
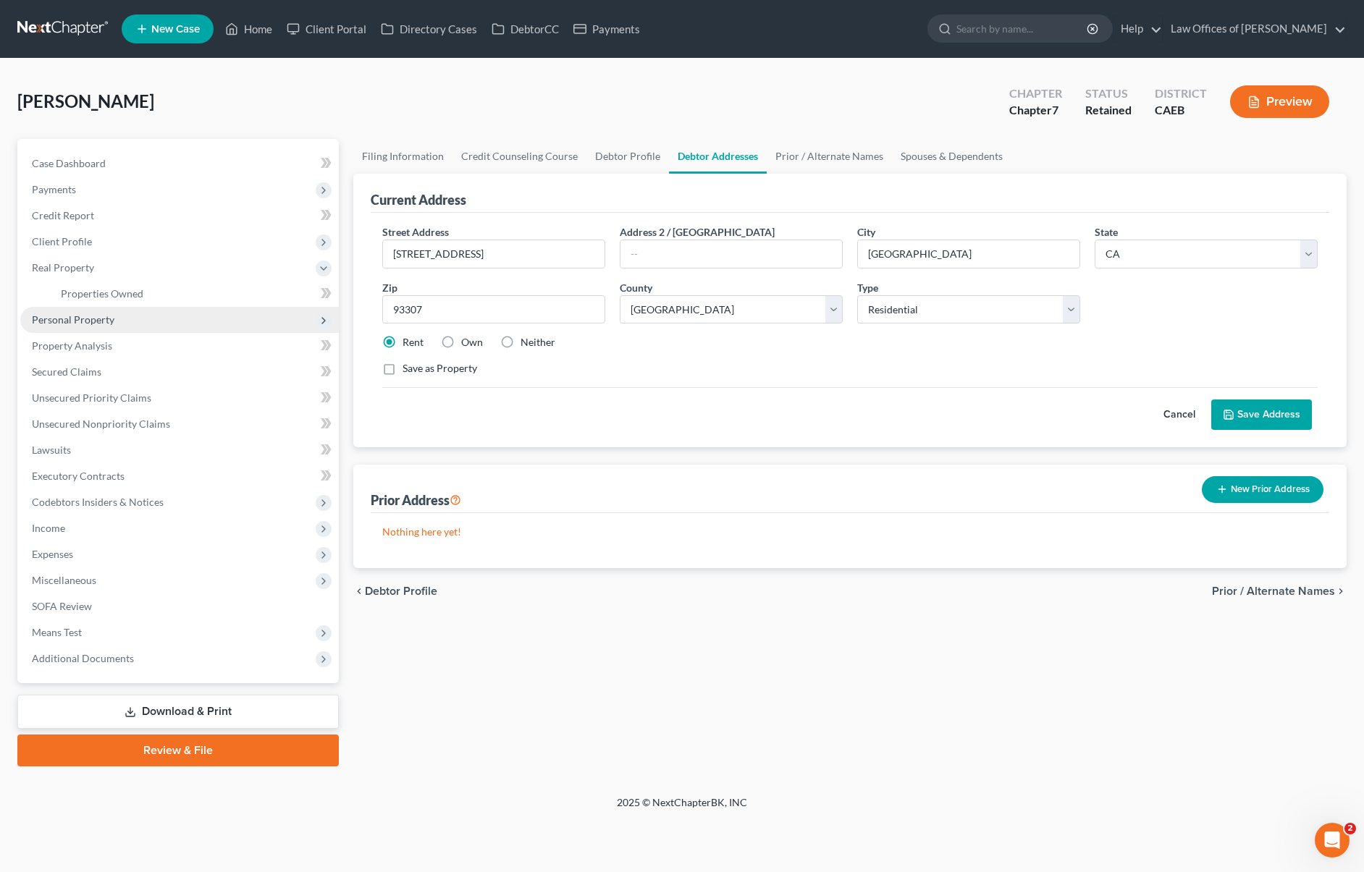
click at [127, 322] on span "Personal Property" at bounding box center [179, 320] width 319 height 26
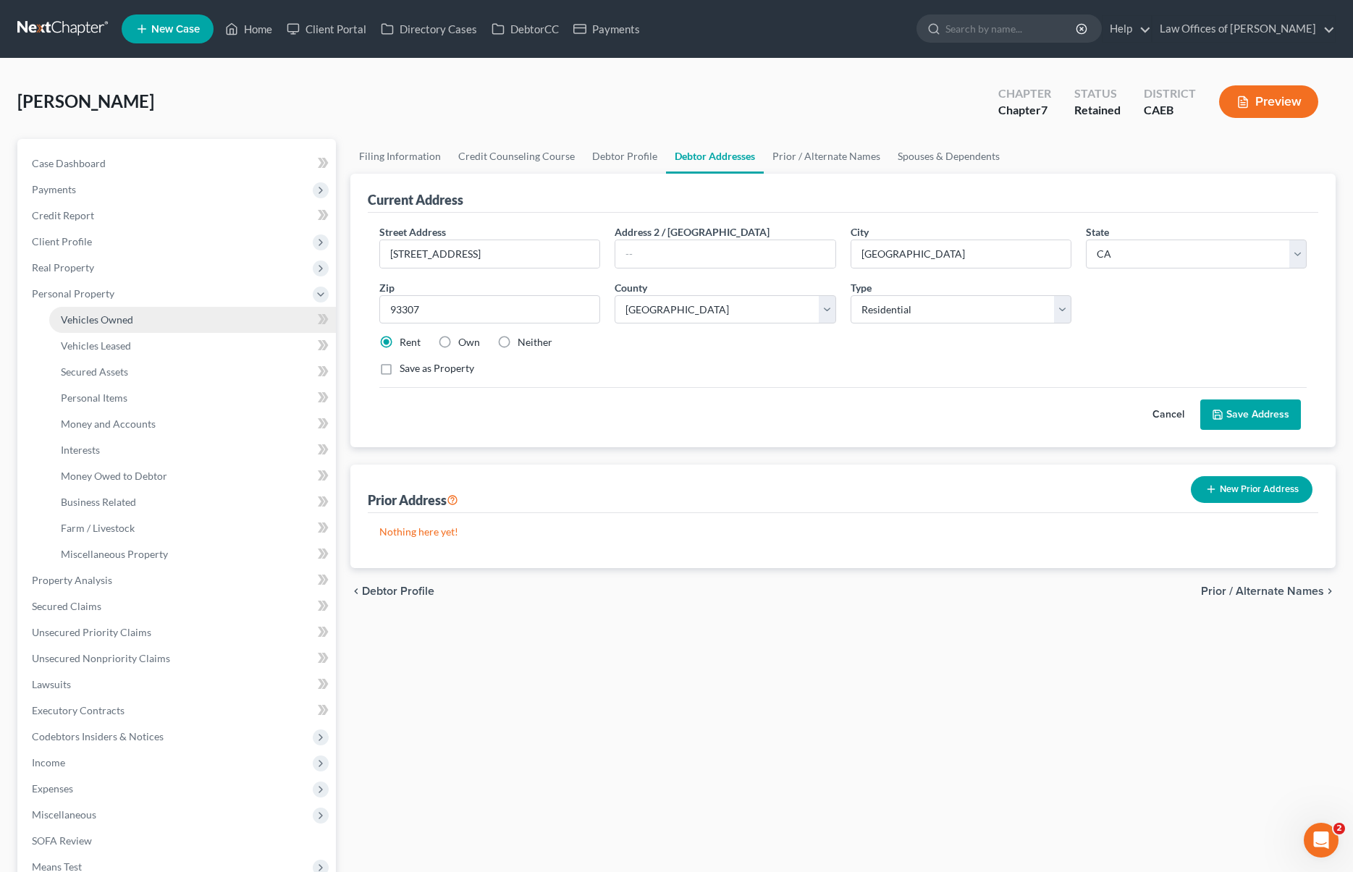
click at [154, 319] on link "Vehicles Owned" at bounding box center [192, 320] width 287 height 26
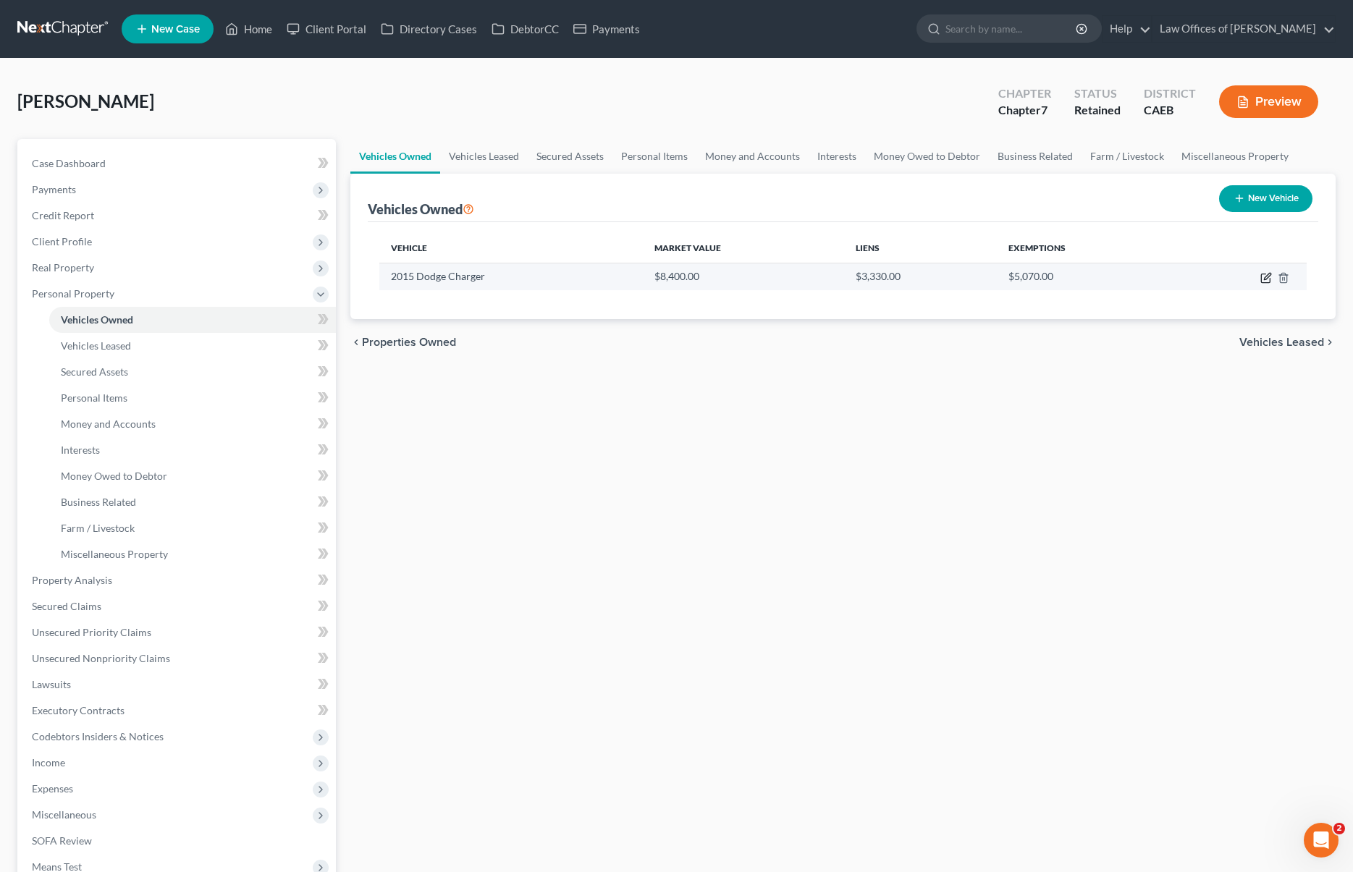
click at [1097, 279] on icon "button" at bounding box center [1266, 278] width 12 height 12
select select "0"
select select "11"
select select "0"
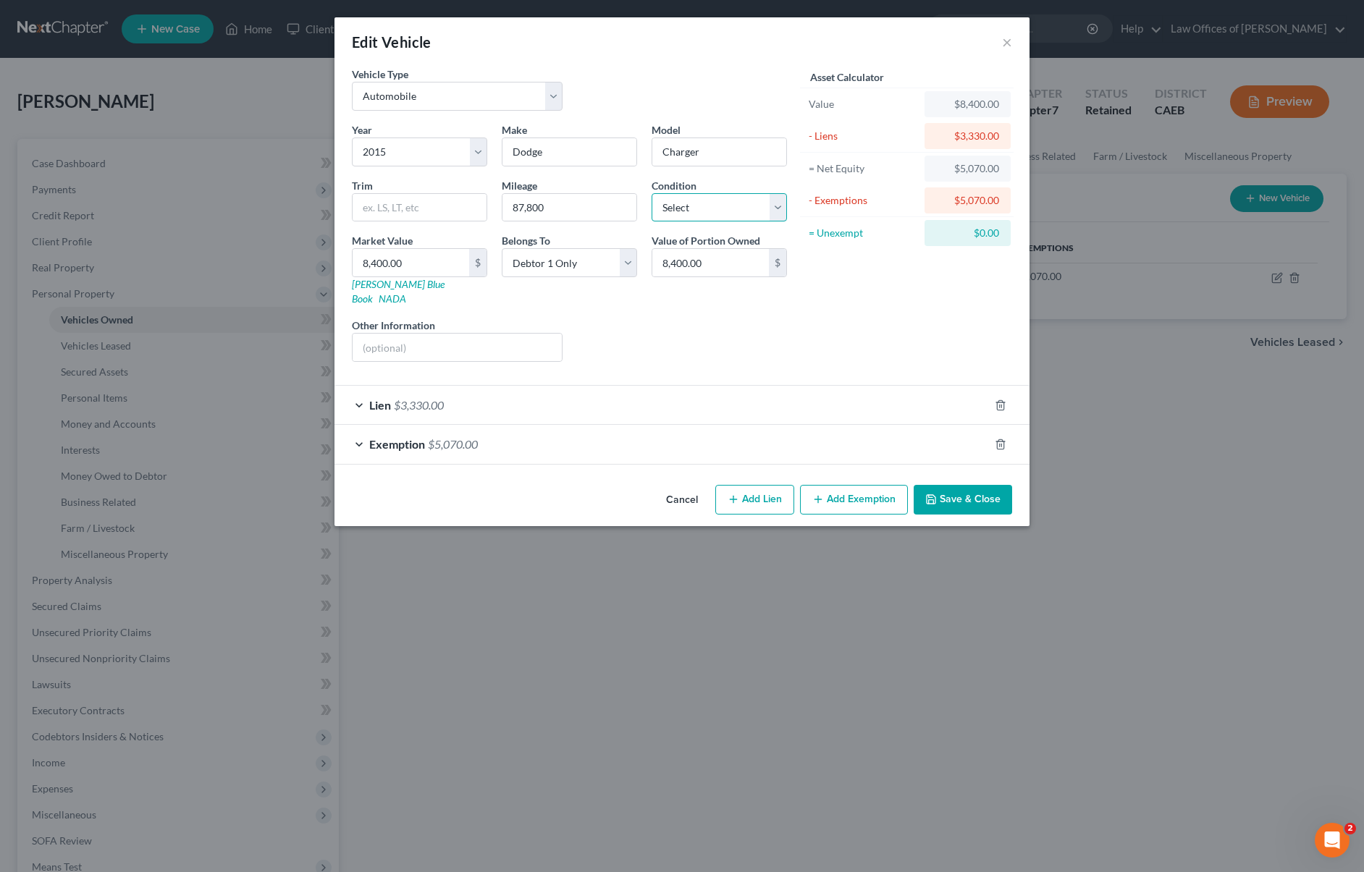
click at [772, 206] on select "Select Excellent Very Good Good Fair Poor" at bounding box center [718, 207] width 135 height 29
select select "2"
click at [651, 193] on select "Select Excellent Very Good Good Fair Poor" at bounding box center [718, 207] width 135 height 29
click at [437, 398] on span "$3,330.00" at bounding box center [419, 405] width 50 height 14
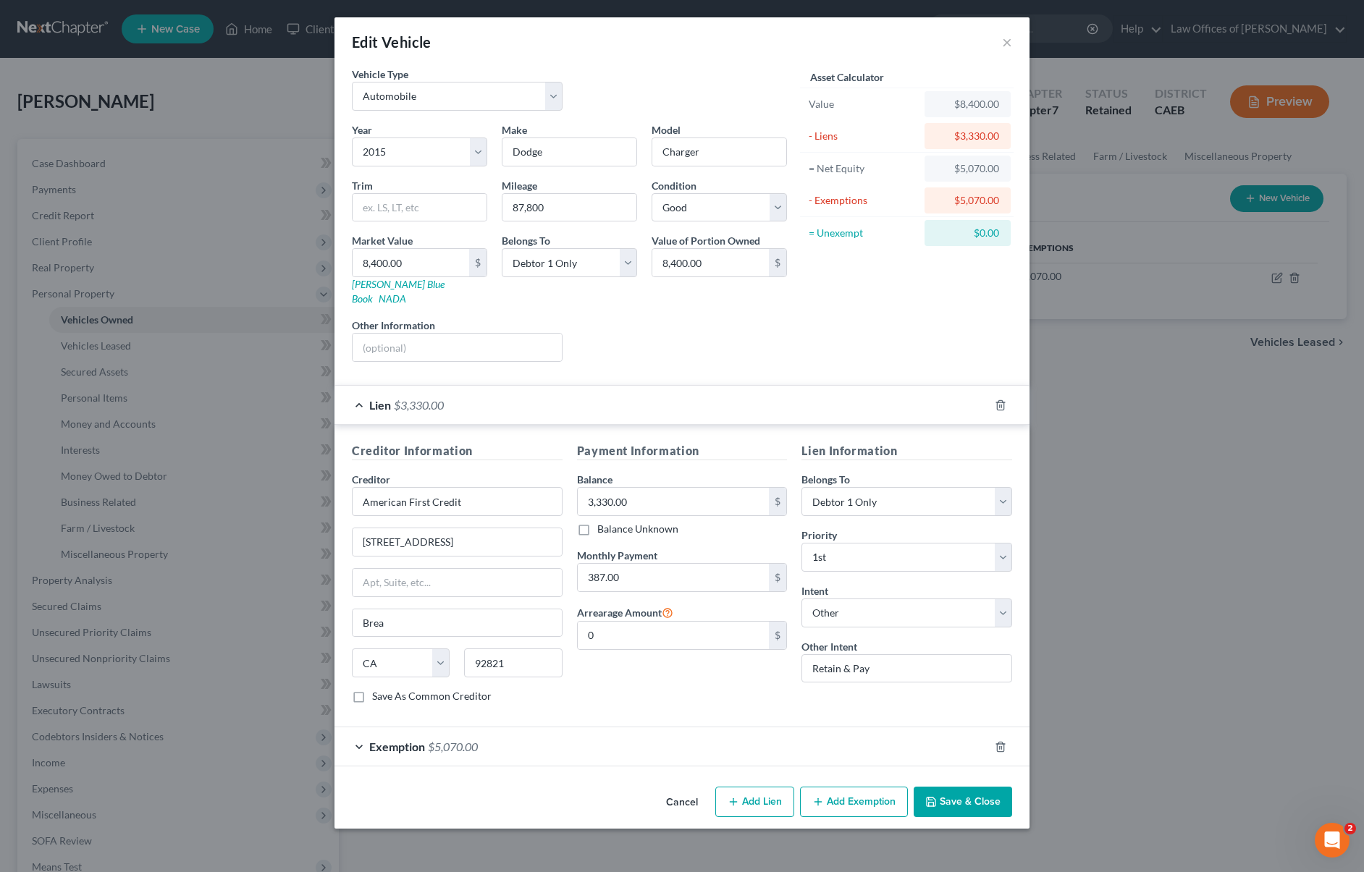
click at [962, 793] on button "Save & Close" at bounding box center [963, 802] width 98 height 30
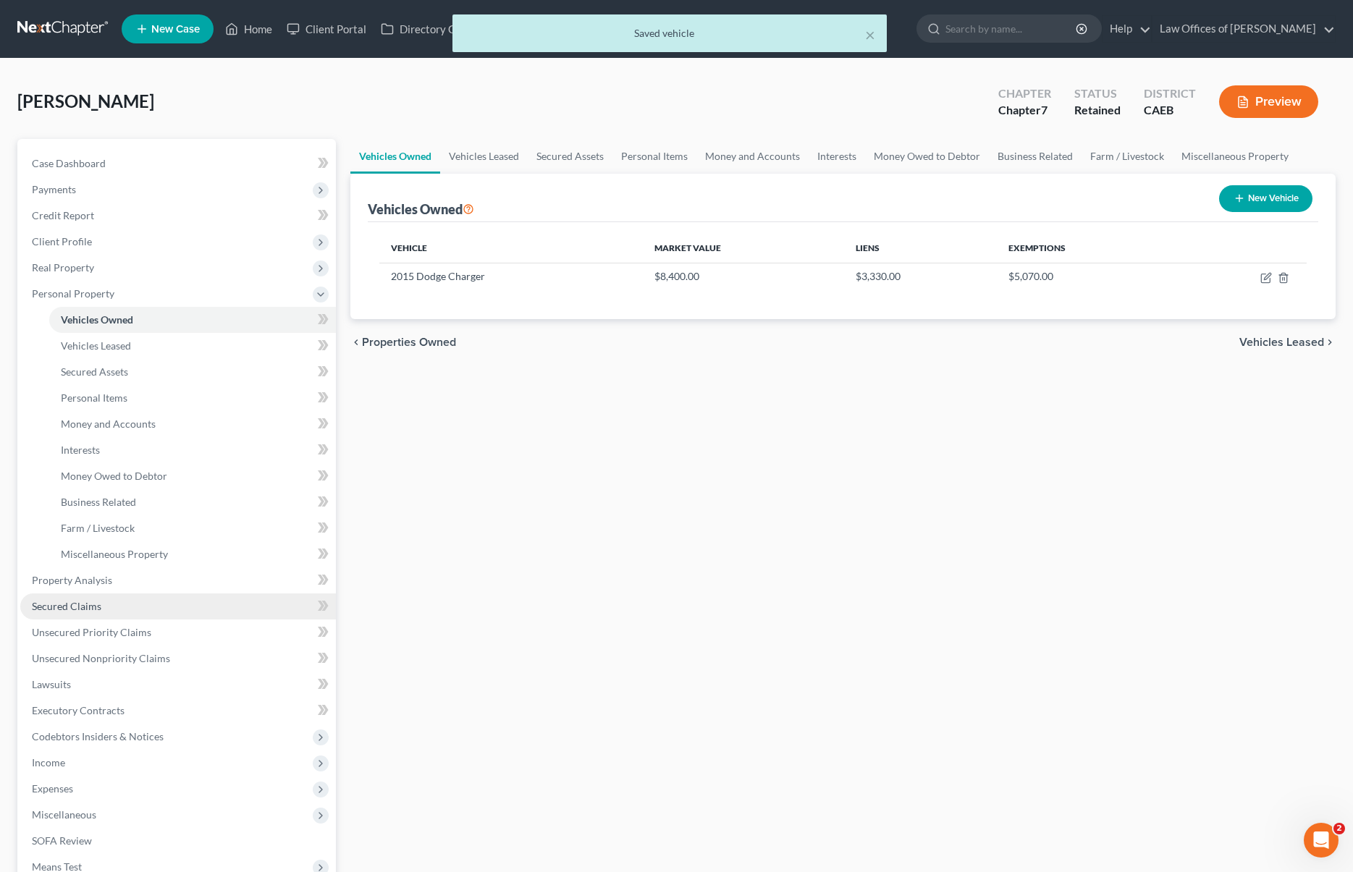
click at [123, 607] on link "Secured Claims" at bounding box center [178, 607] width 316 height 26
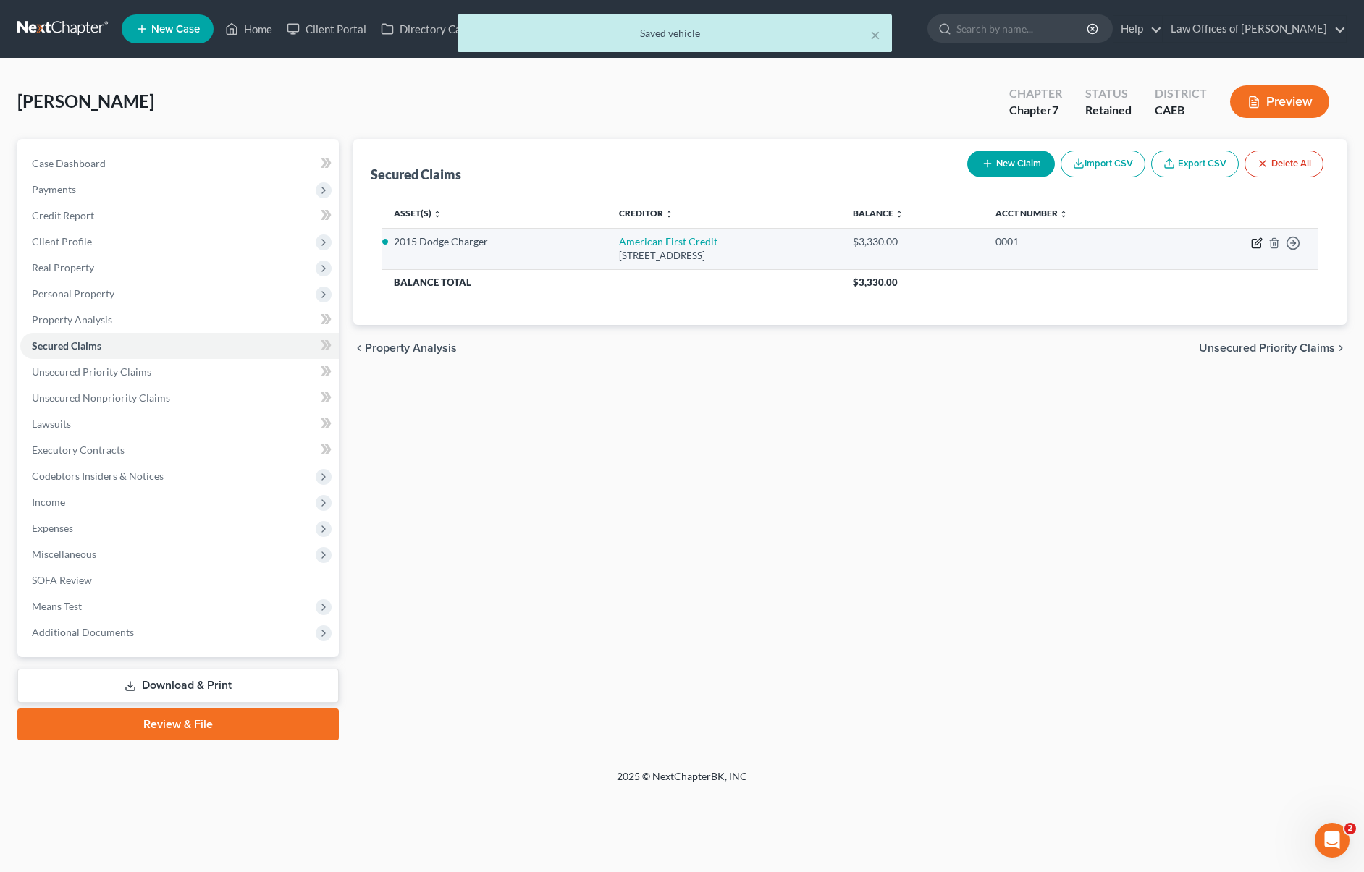
click at [1097, 245] on icon "button" at bounding box center [1257, 243] width 12 height 12
select select "4"
select select "0"
select select "8"
select select "4"
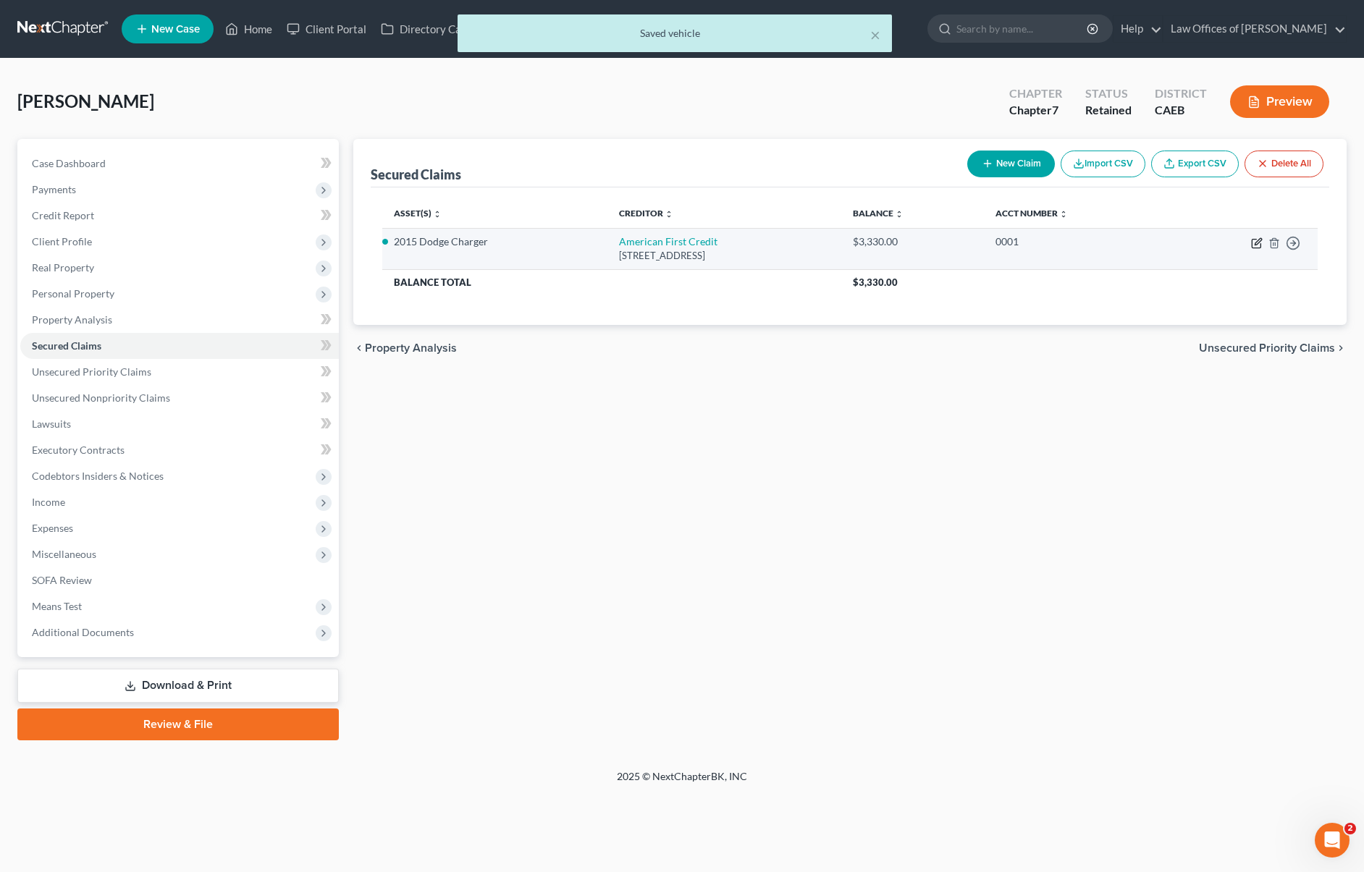
select select "0"
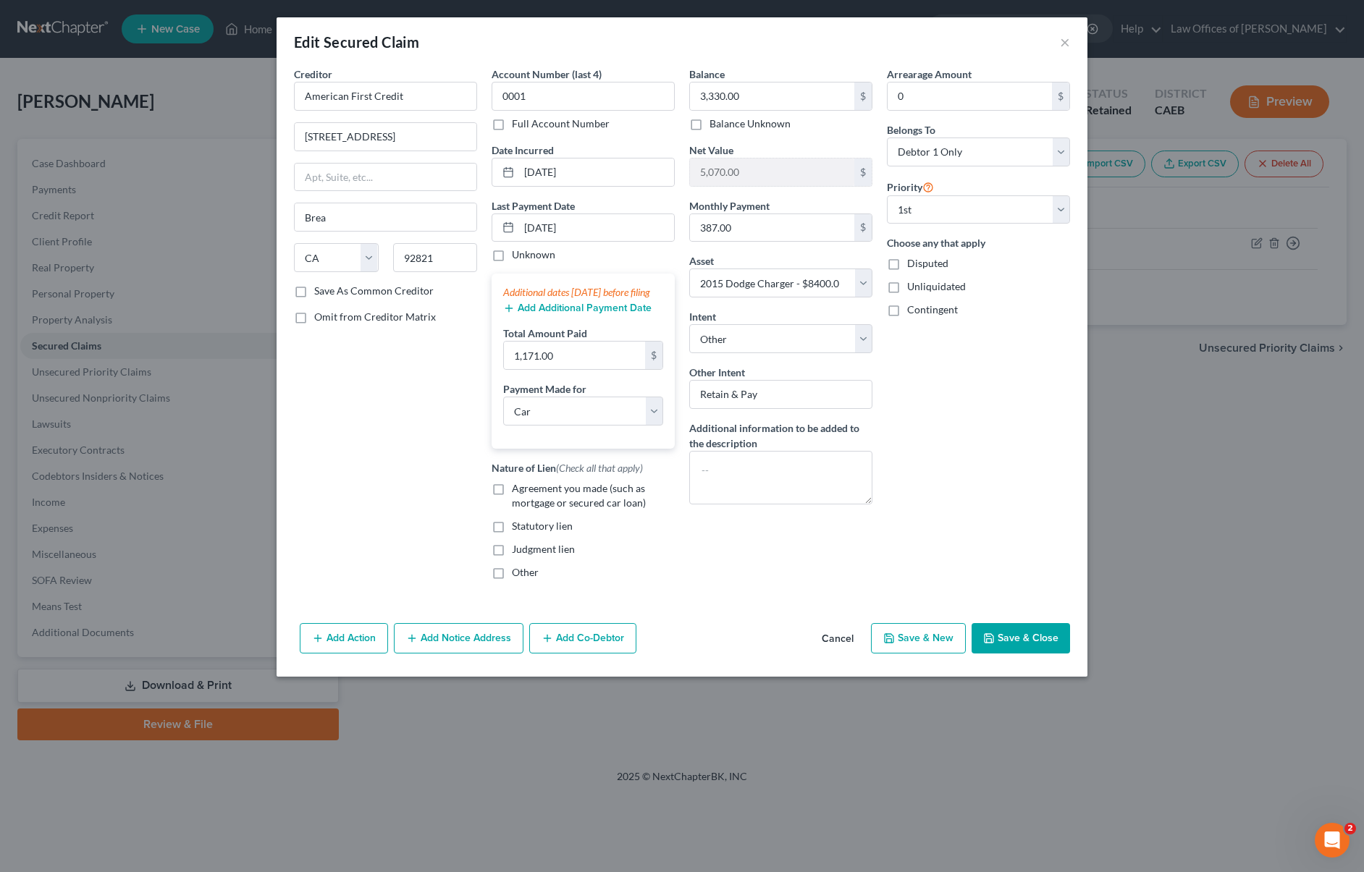
drag, startPoint x: 498, startPoint y: 499, endPoint x: 517, endPoint y: 508, distance: 21.0
click at [512, 499] on label "Agreement you made (such as mortgage or secured car loan)" at bounding box center [593, 495] width 163 height 29
click at [518, 491] on input "Agreement you made (such as mortgage or secured car loan)" at bounding box center [522, 485] width 9 height 9
checkbox input "true"
click at [1046, 642] on button "Save & Close" at bounding box center [1020, 638] width 98 height 30
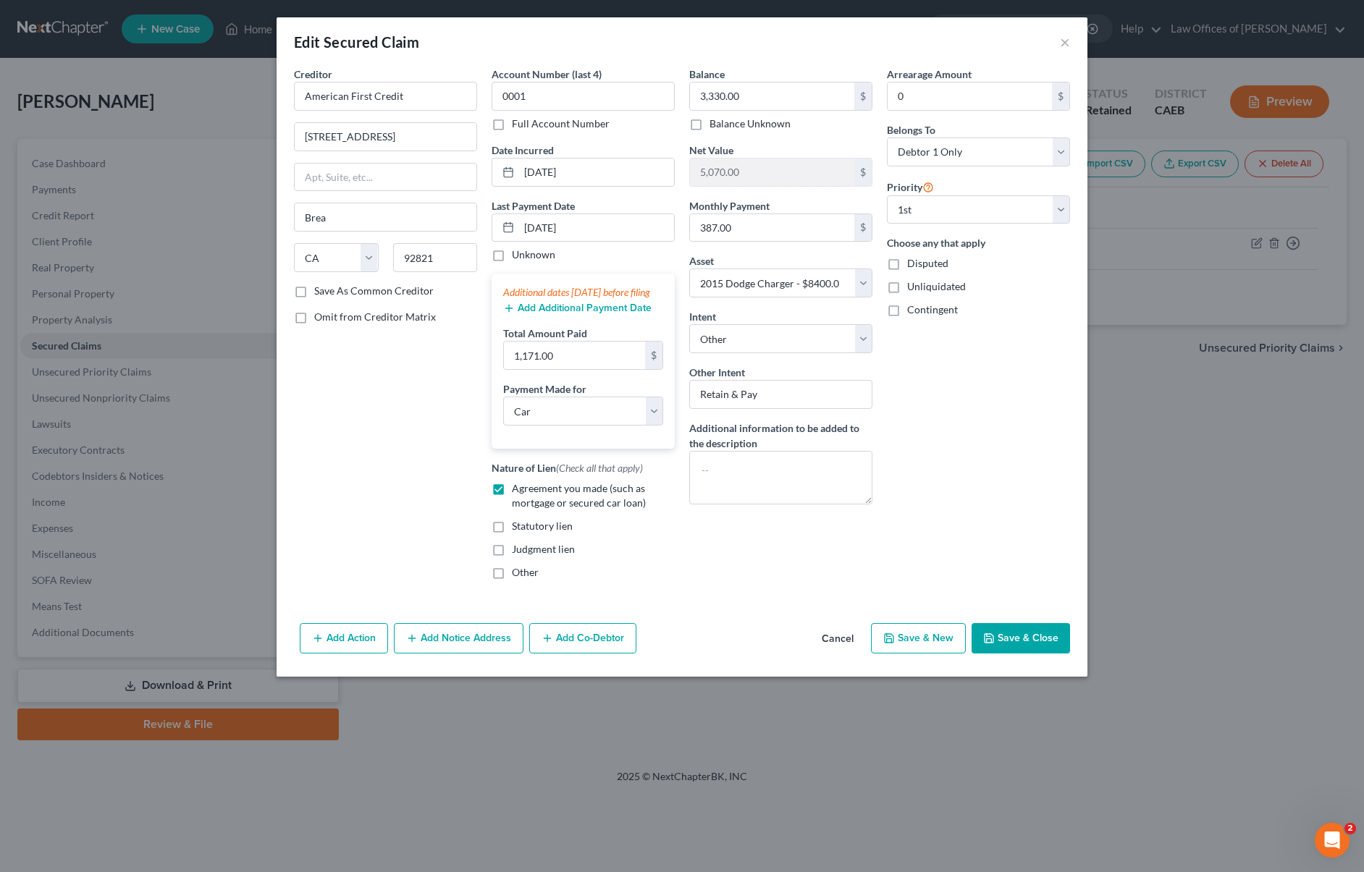
select select
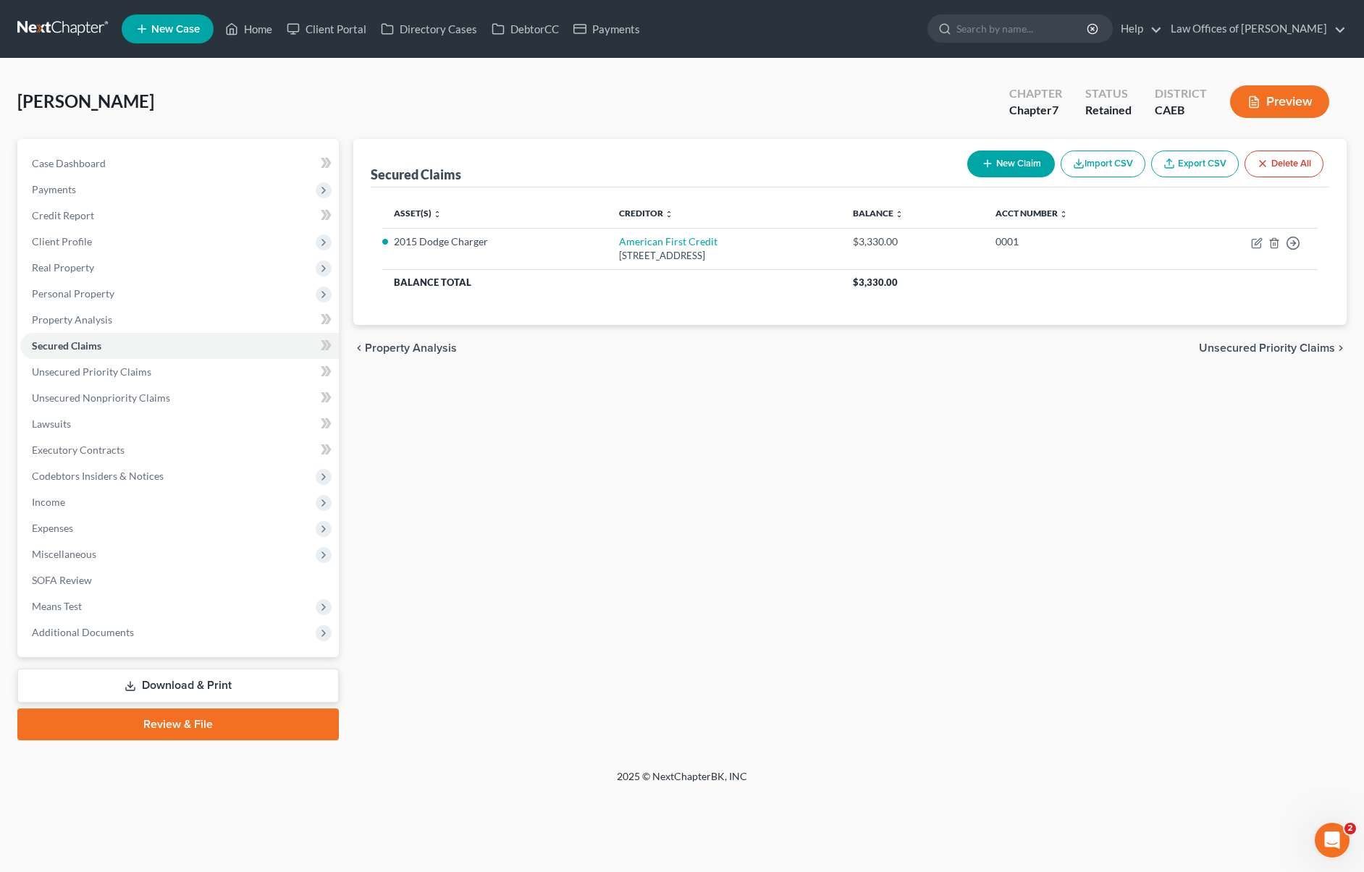
click at [235, 686] on link "Download & Print" at bounding box center [177, 686] width 321 height 34
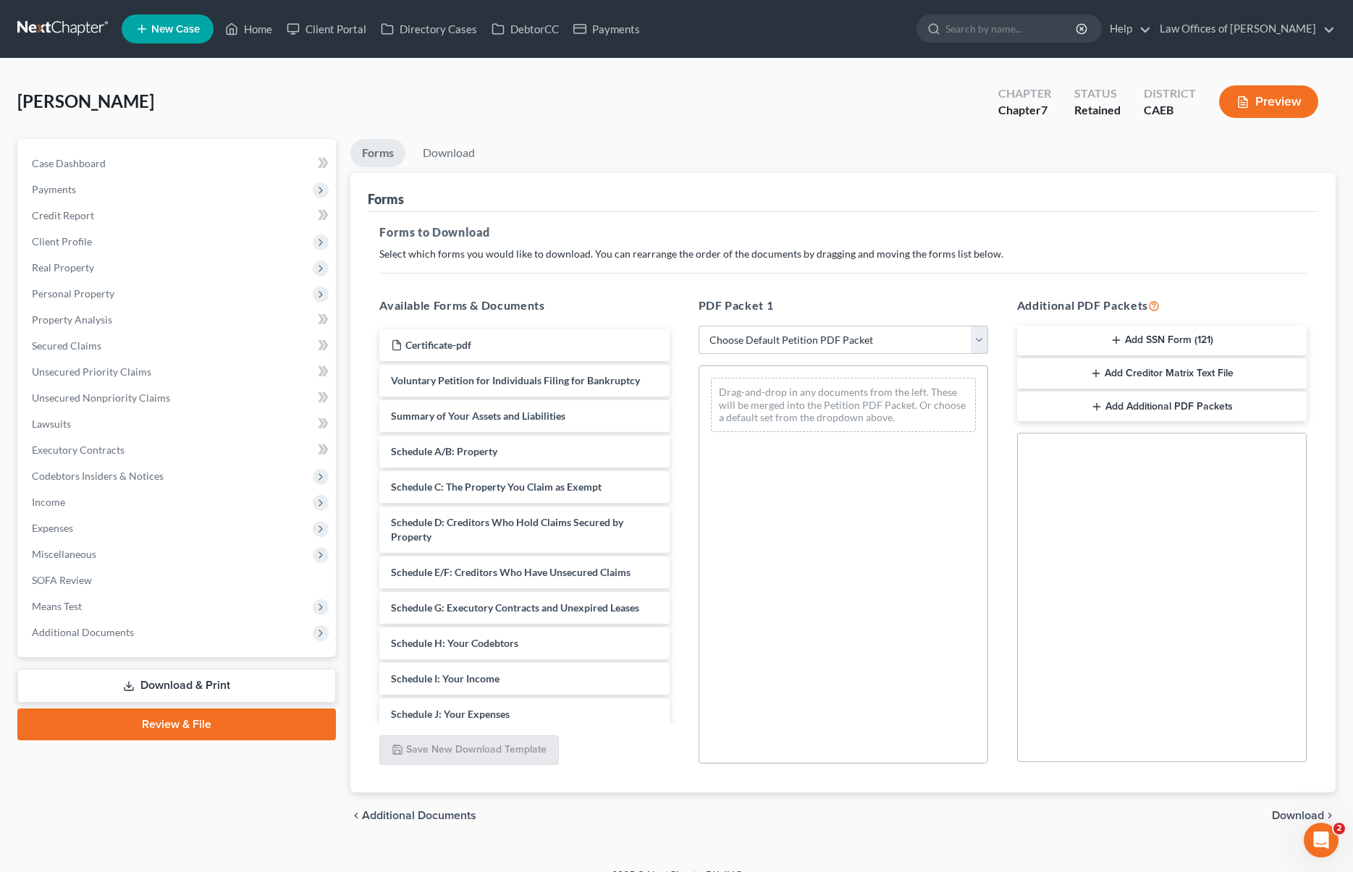
click at [977, 336] on select "Choose Default Petition PDF Packet Complete Bankruptcy Petition (all forms and …" at bounding box center [844, 340] width 290 height 29
select select "3"
click at [699, 326] on select "Choose Default Petition PDF Packet Complete Bankruptcy Petition (all forms and …" at bounding box center [844, 340] width 290 height 29
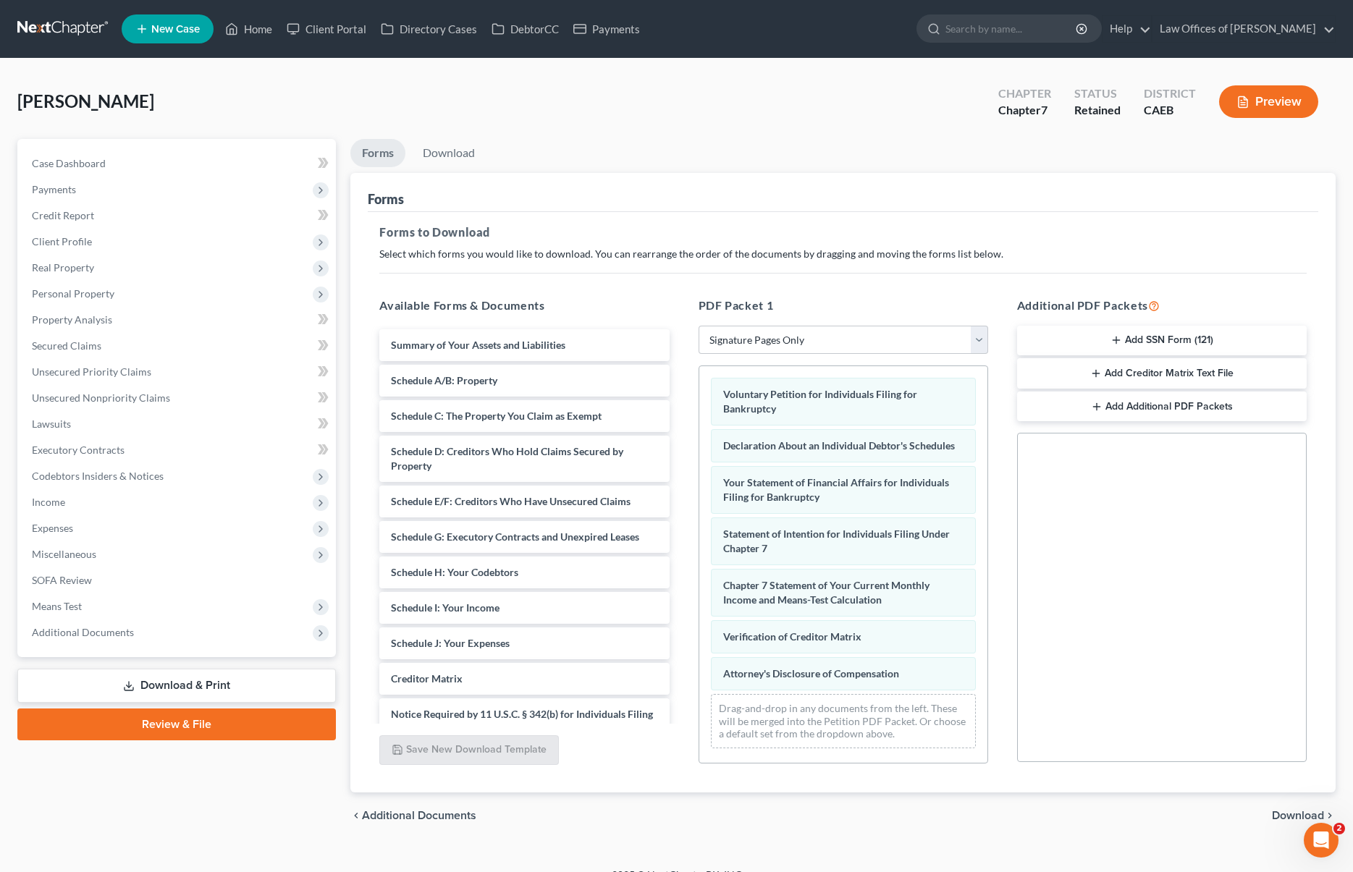
click at [1097, 812] on span "Download" at bounding box center [1298, 816] width 52 height 12
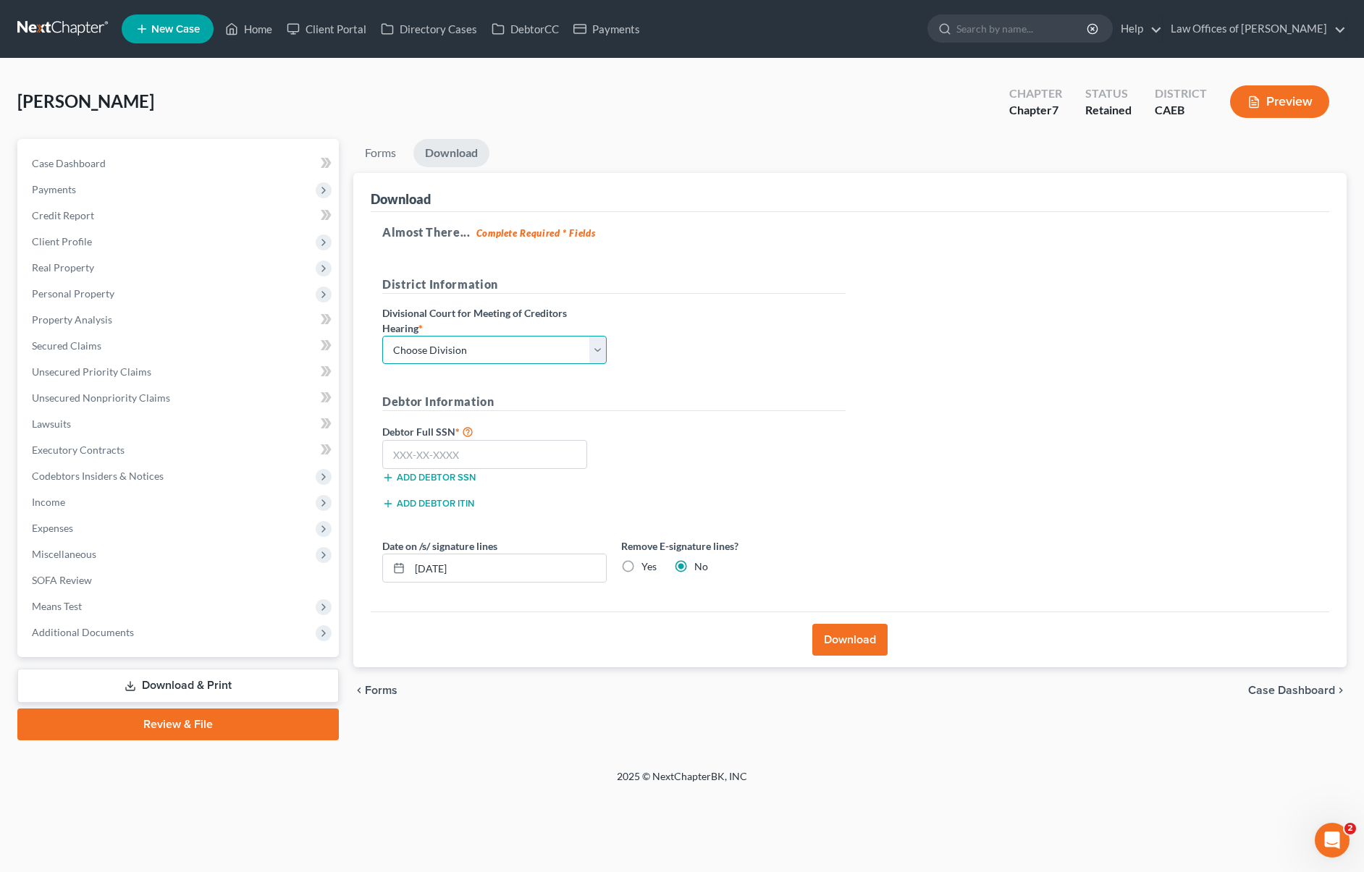
click at [602, 347] on select "Choose Division Fresno Modesto [GEOGRAPHIC_DATA]" at bounding box center [494, 350] width 224 height 29
select select "0"
click at [382, 336] on select "Choose Division Fresno Modesto [GEOGRAPHIC_DATA]" at bounding box center [494, 350] width 224 height 29
click at [520, 454] on input "text" at bounding box center [484, 454] width 205 height 29
type input "111-11-1111"
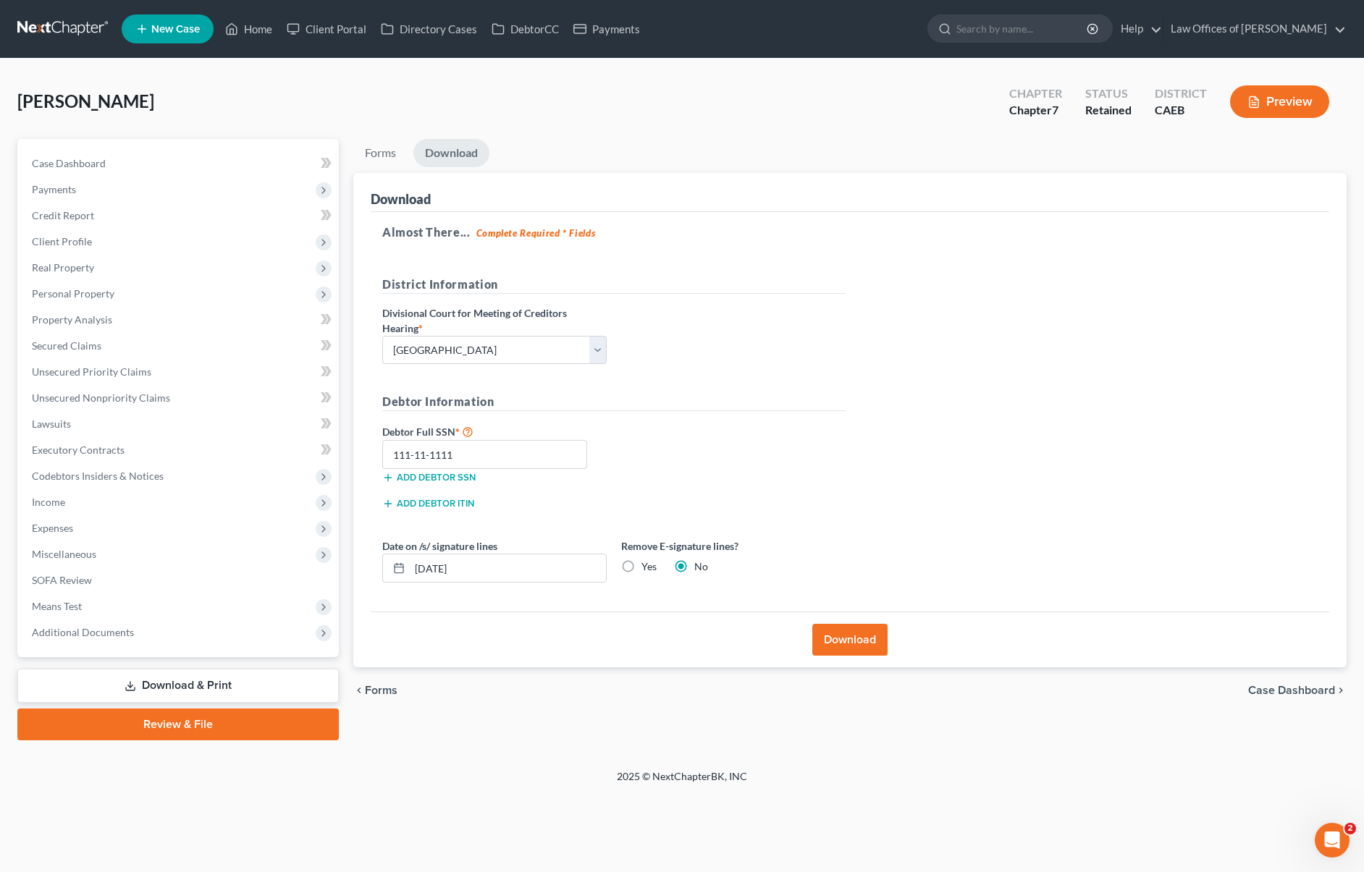
click at [846, 640] on button "Download" at bounding box center [849, 640] width 75 height 32
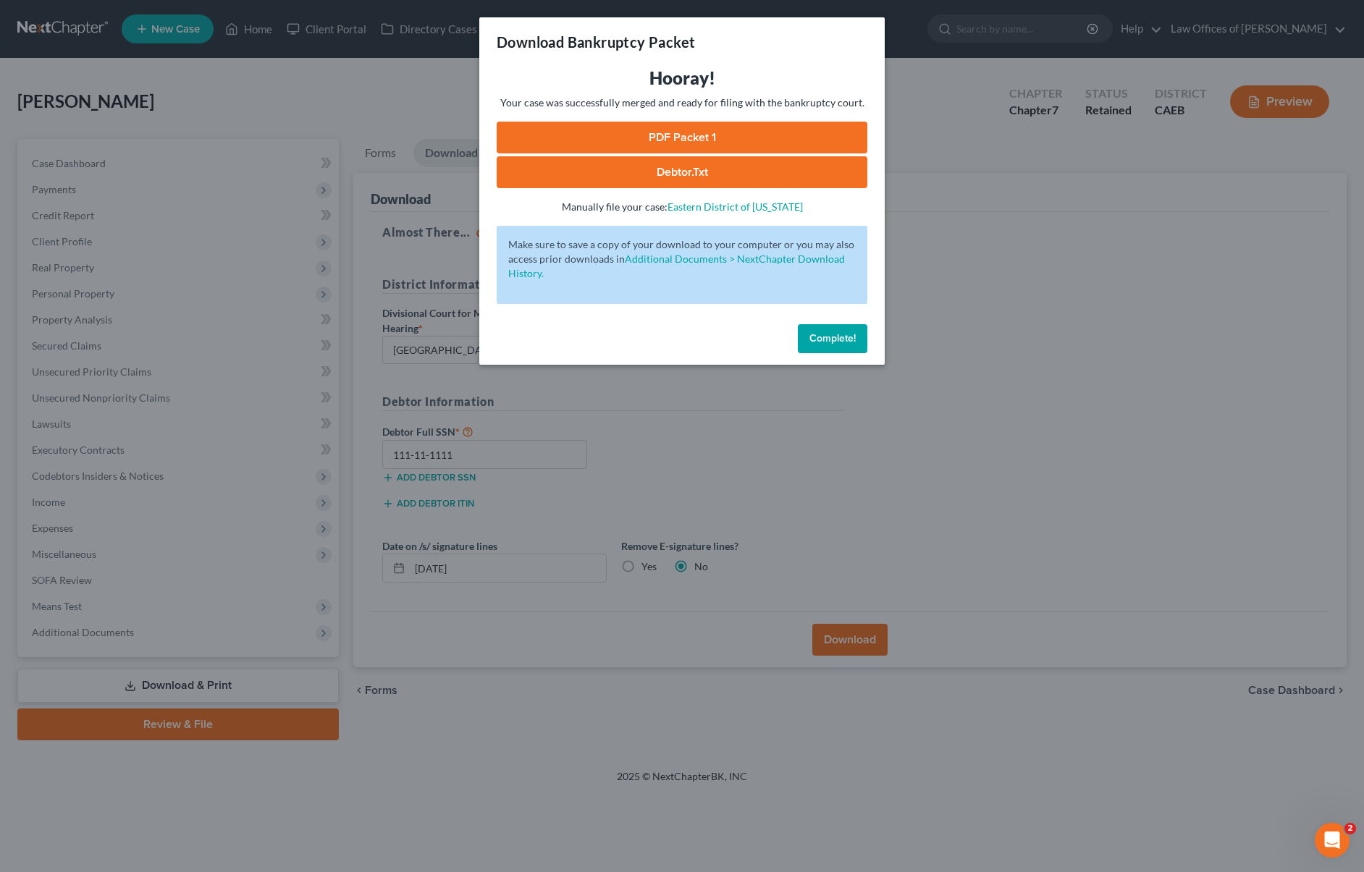
click at [727, 137] on link "PDF Packet 1" at bounding box center [682, 138] width 371 height 32
click at [842, 341] on span "Complete!" at bounding box center [832, 338] width 46 height 12
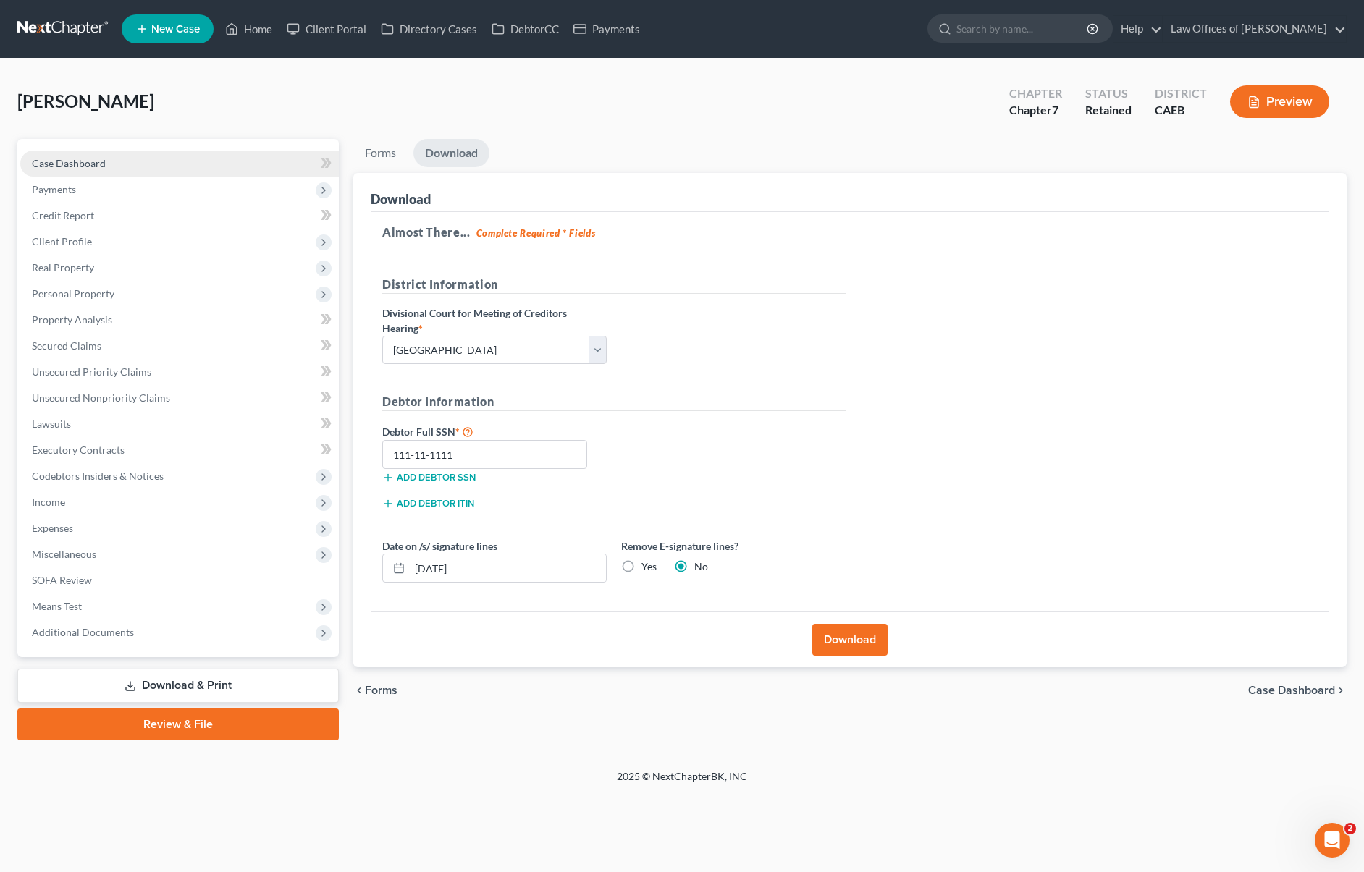
click at [137, 159] on link "Case Dashboard" at bounding box center [179, 164] width 319 height 26
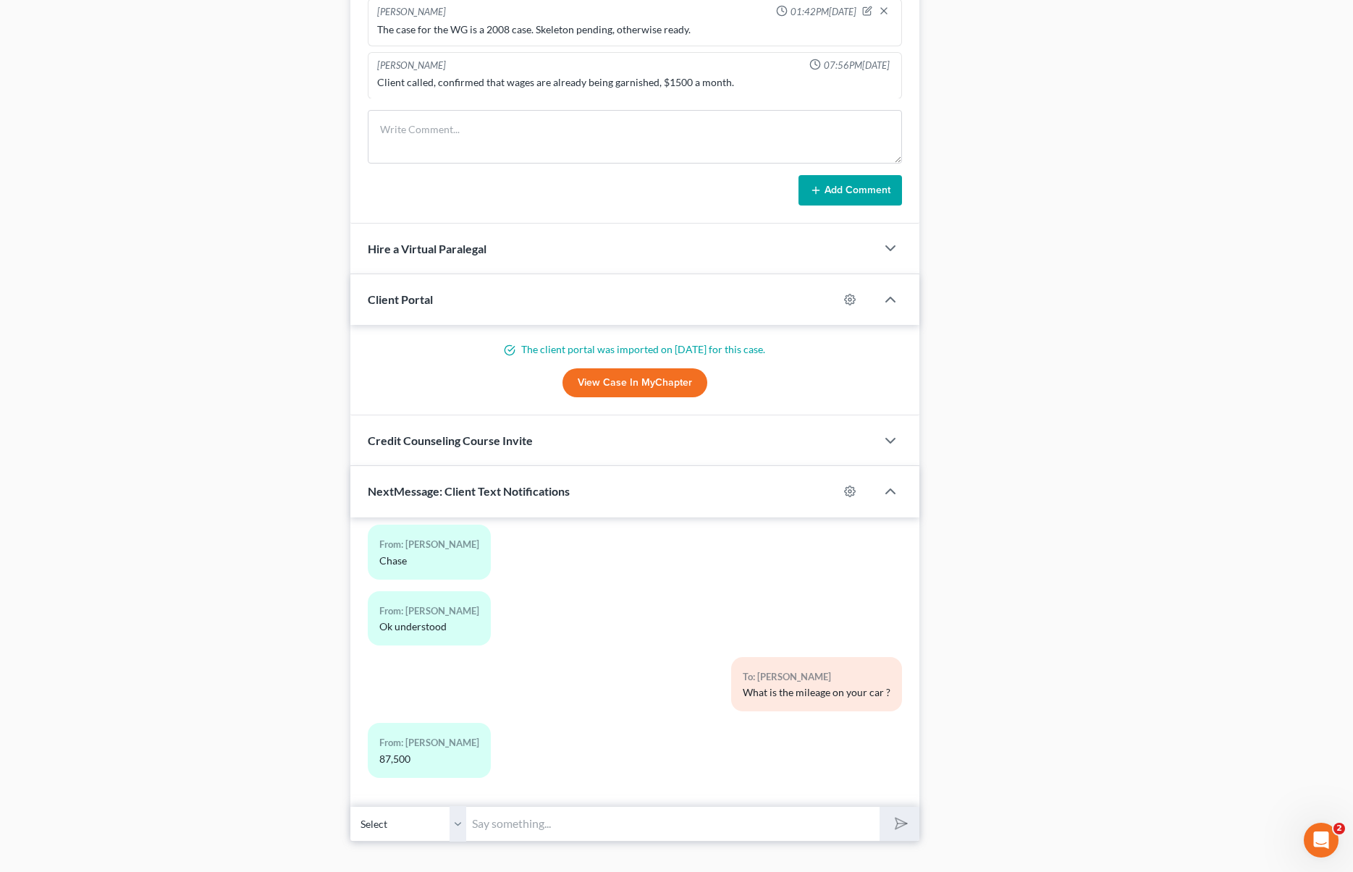
scroll to position [1112, 0]
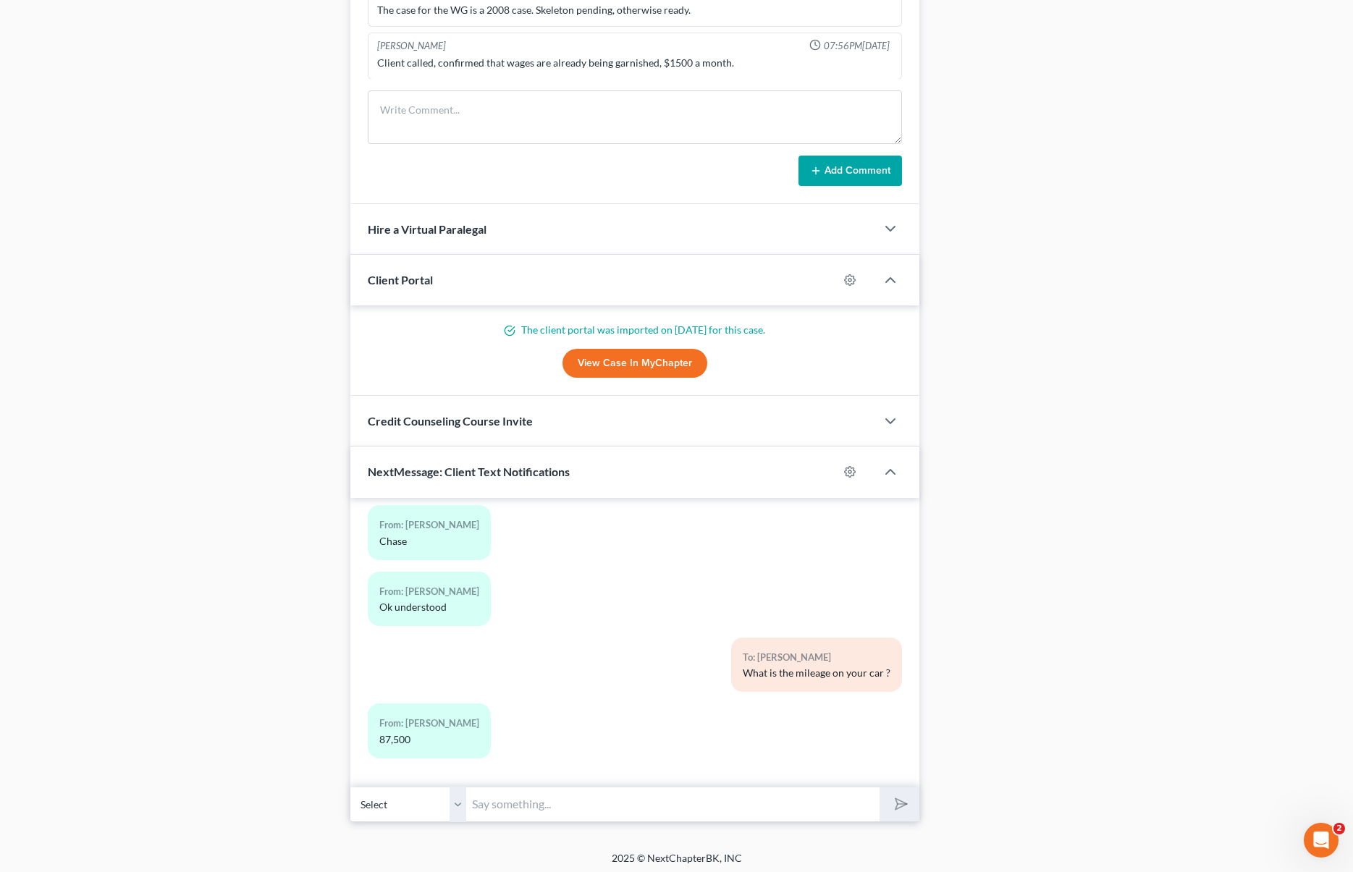
drag, startPoint x: 536, startPoint y: 813, endPoint x: 541, endPoint y: 800, distance: 14.0
click at [536, 813] on input "text" at bounding box center [672, 804] width 413 height 35
type input "Hi. How soon are you sending the info for the creditors that we need to add ?"
click at [880, 788] on button "submit" at bounding box center [900, 805] width 40 height 34
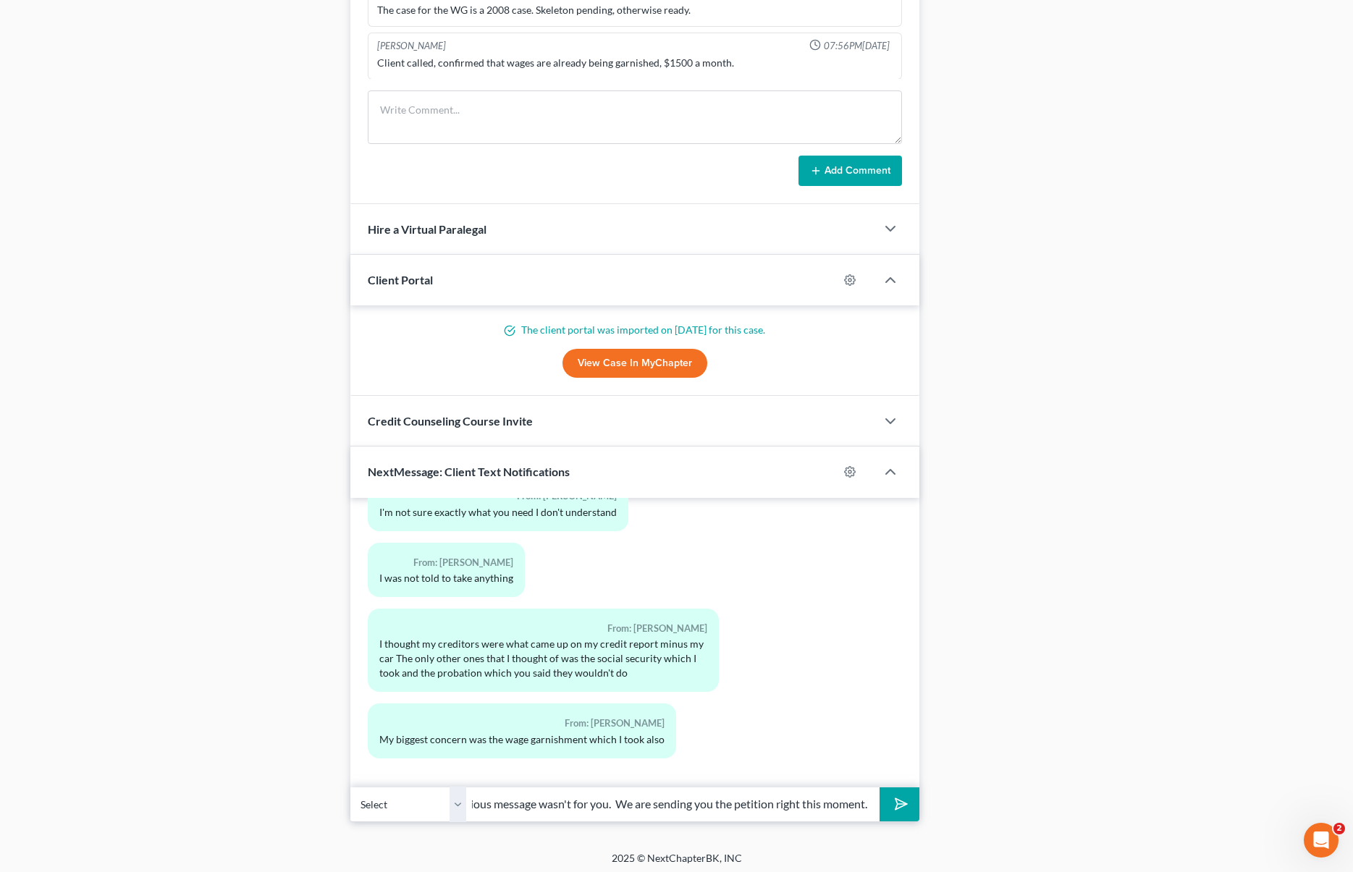
scroll to position [0, 82]
type input "Sorry, the previous message wasn't for you. We are sending you the petition rig…"
click at [880, 788] on button "submit" at bounding box center [900, 805] width 40 height 34
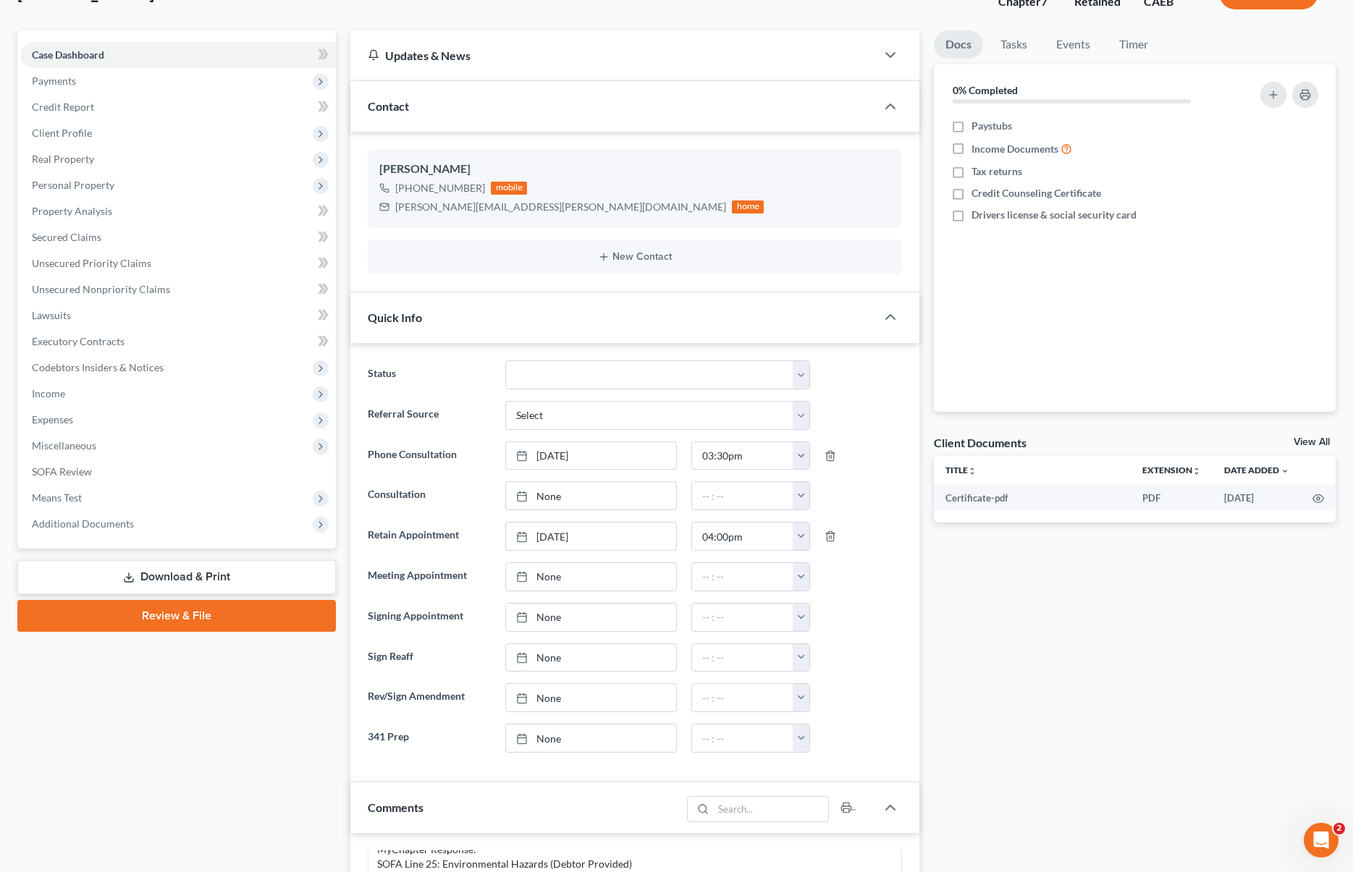
scroll to position [0, 0]
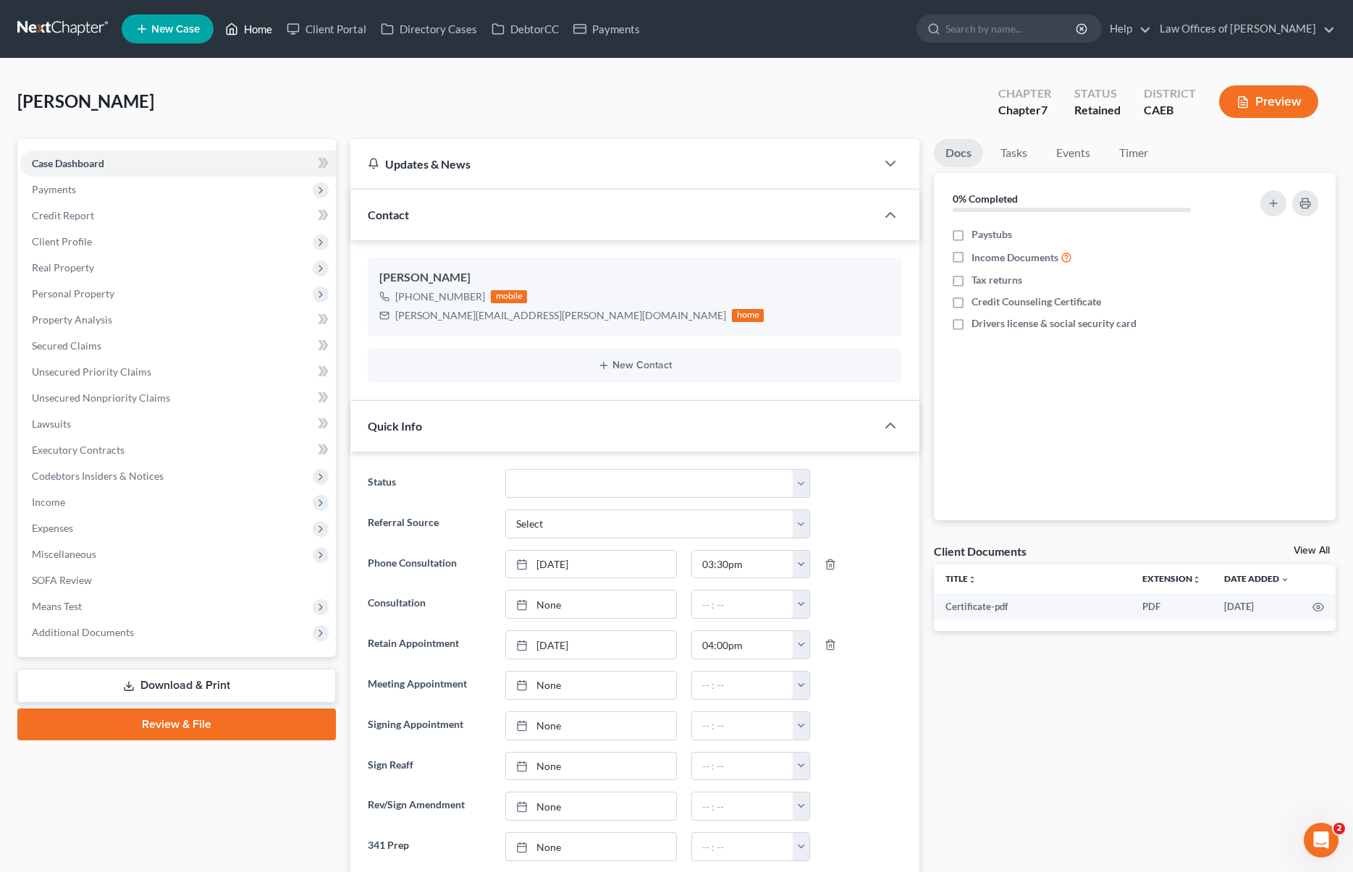
click at [265, 22] on link "Home" at bounding box center [249, 29] width 62 height 26
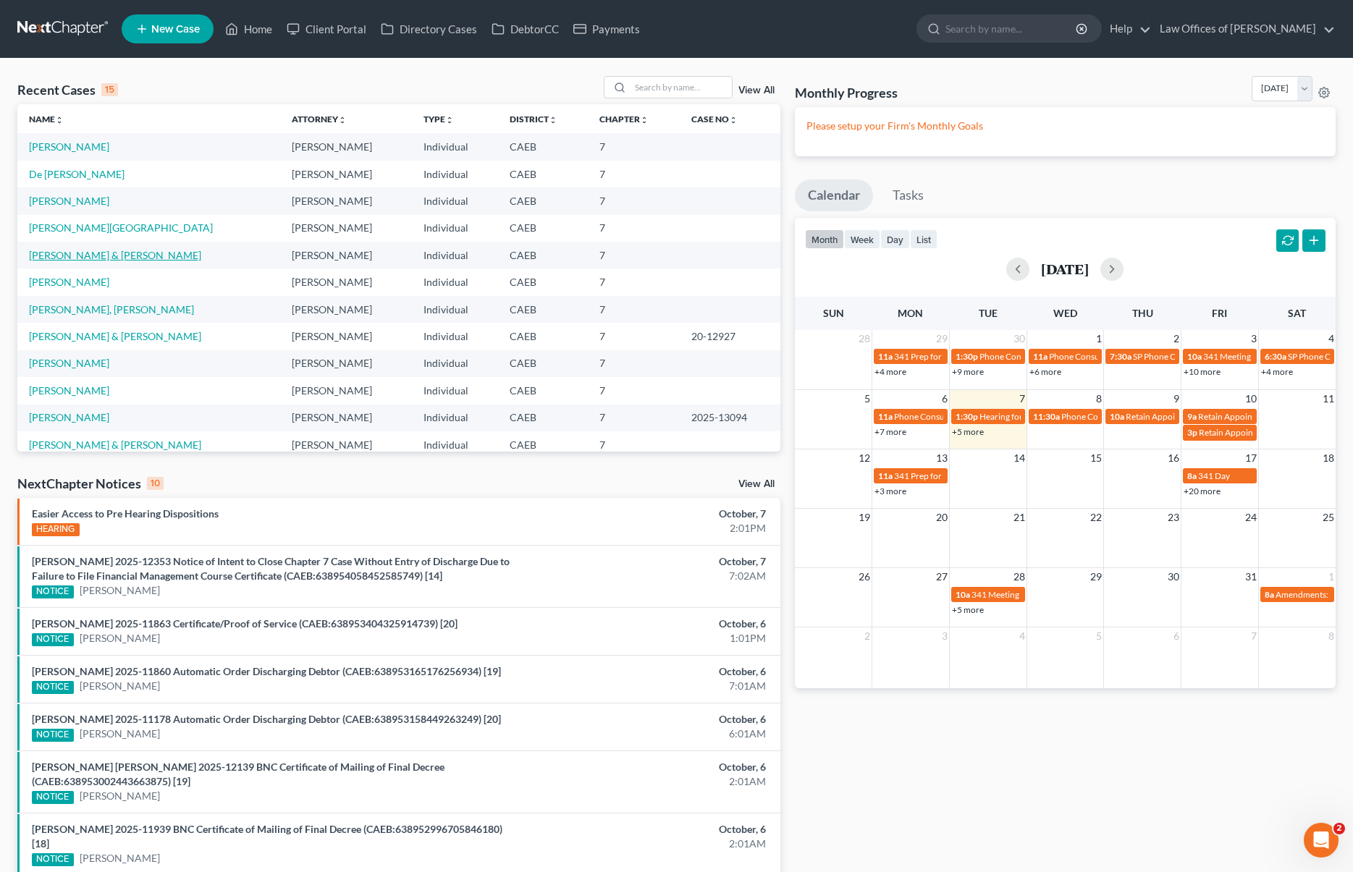
click at [127, 258] on link "[PERSON_NAME] & [PERSON_NAME]" at bounding box center [115, 255] width 172 height 12
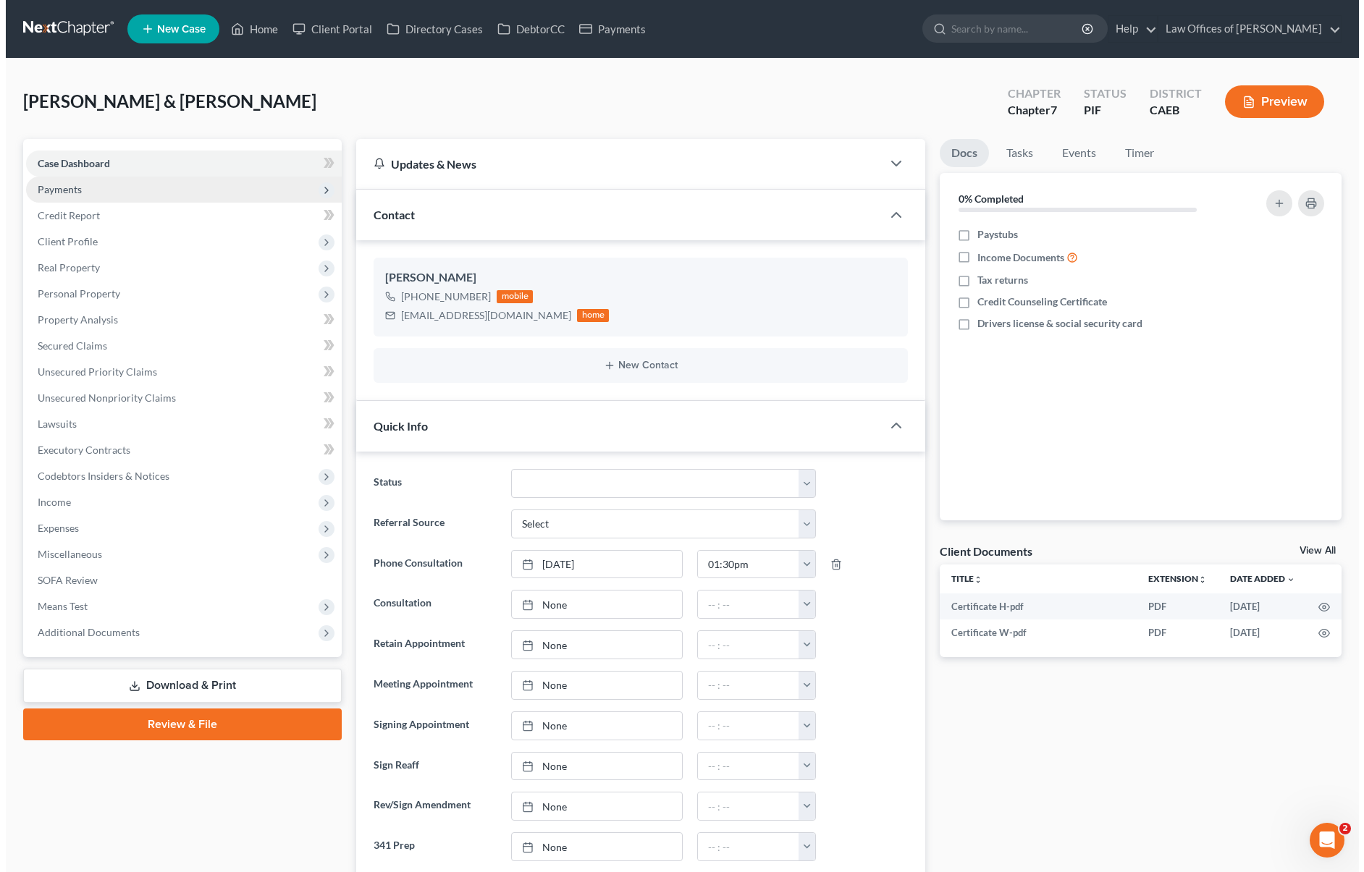
scroll to position [3685, 0]
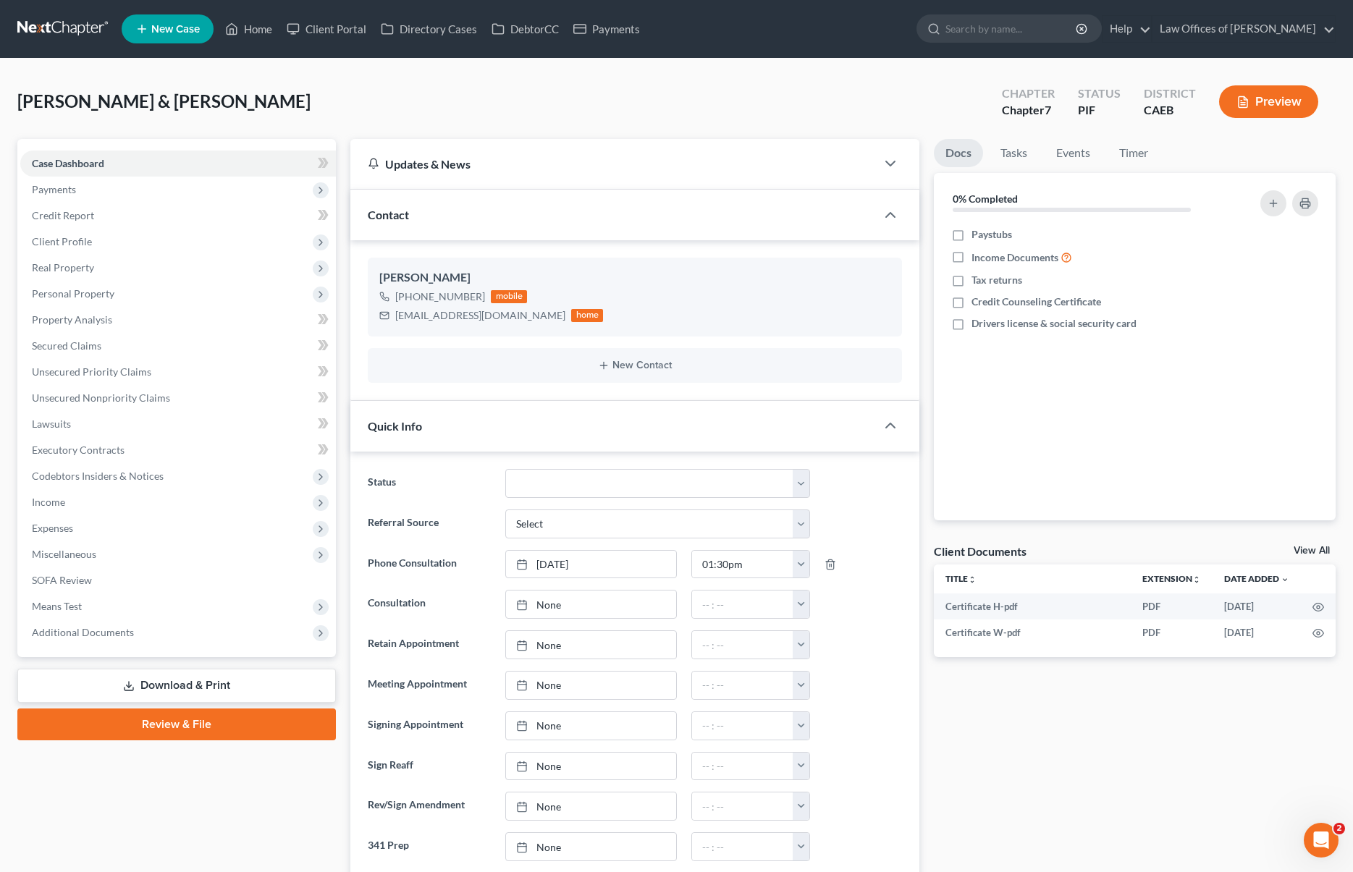
click at [256, 680] on link "Download & Print" at bounding box center [176, 686] width 319 height 34
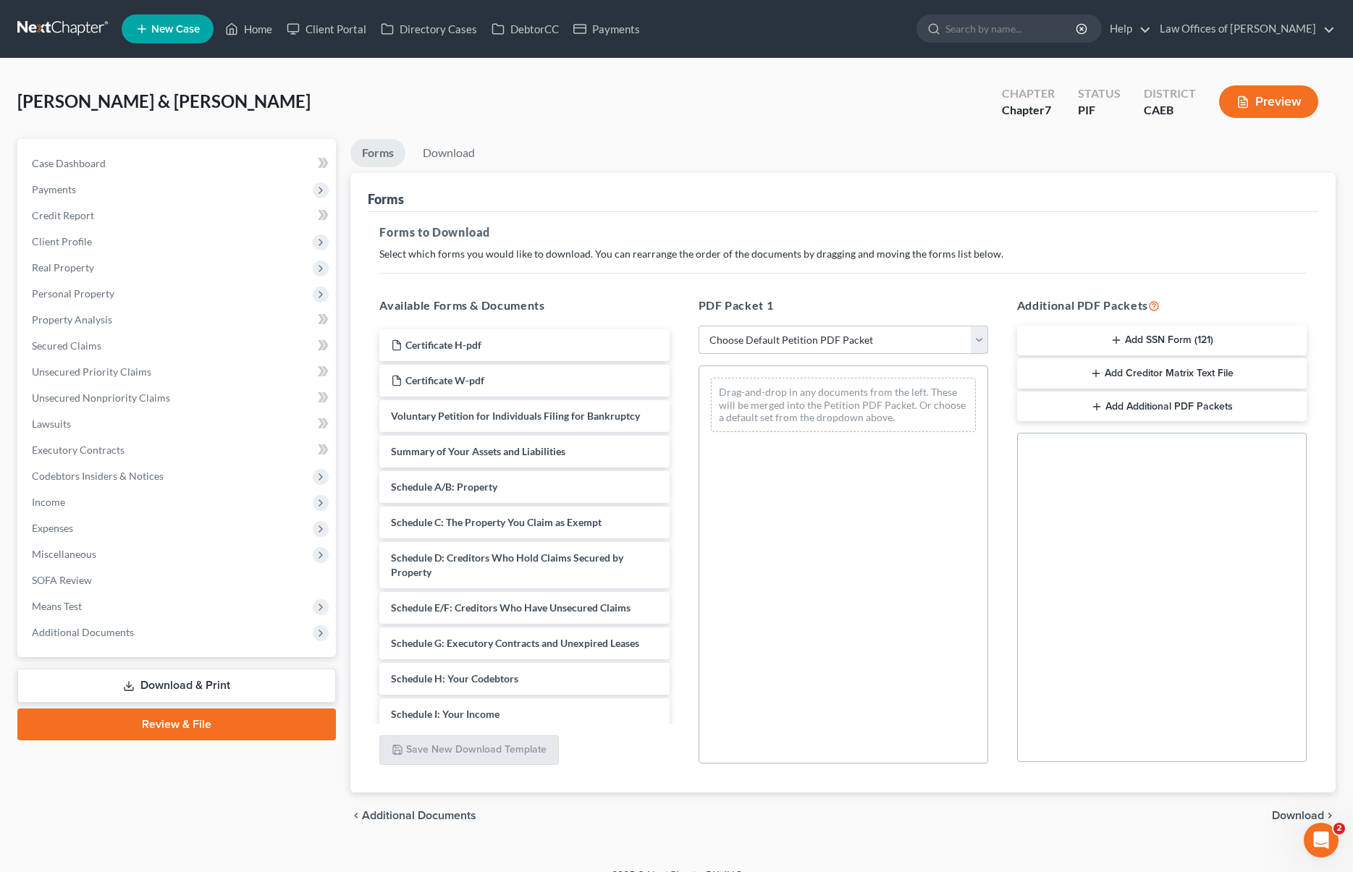
click at [980, 339] on select "Choose Default Petition PDF Packet Complete Bankruptcy Petition (all forms and …" at bounding box center [844, 340] width 290 height 29
click at [1097, 335] on button "Add SSN Form (121)" at bounding box center [1162, 341] width 290 height 30
click at [1097, 815] on span "Download" at bounding box center [1298, 816] width 52 height 12
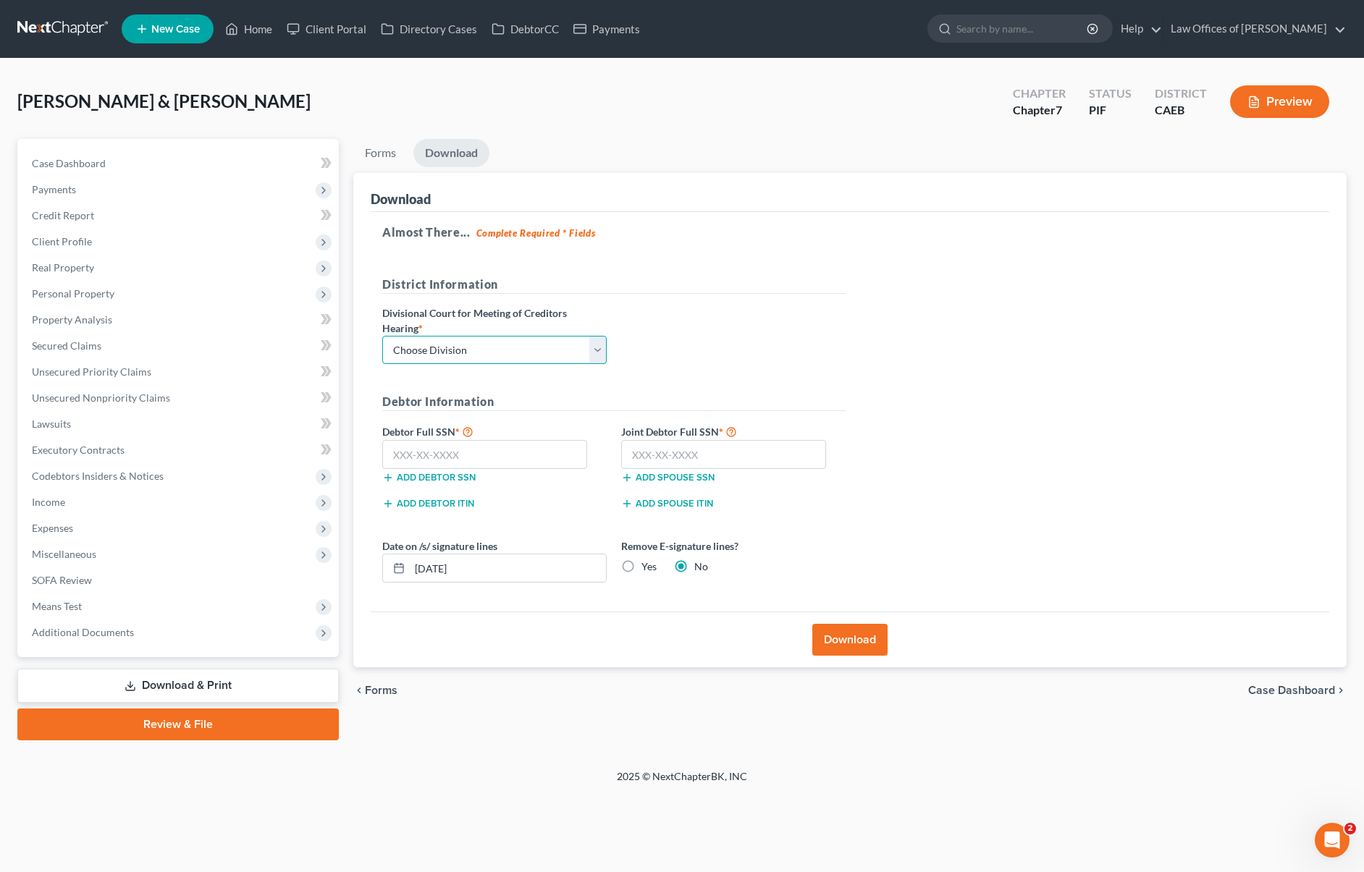
click at [596, 350] on select "Choose Division Fresno Modesto [GEOGRAPHIC_DATA]" at bounding box center [494, 350] width 224 height 29
select select "0"
click at [382, 336] on select "Choose Division Fresno Modesto [GEOGRAPHIC_DATA]" at bounding box center [494, 350] width 224 height 29
click at [494, 453] on input "text" at bounding box center [484, 454] width 205 height 29
click at [722, 452] on input "text" at bounding box center [723, 454] width 205 height 29
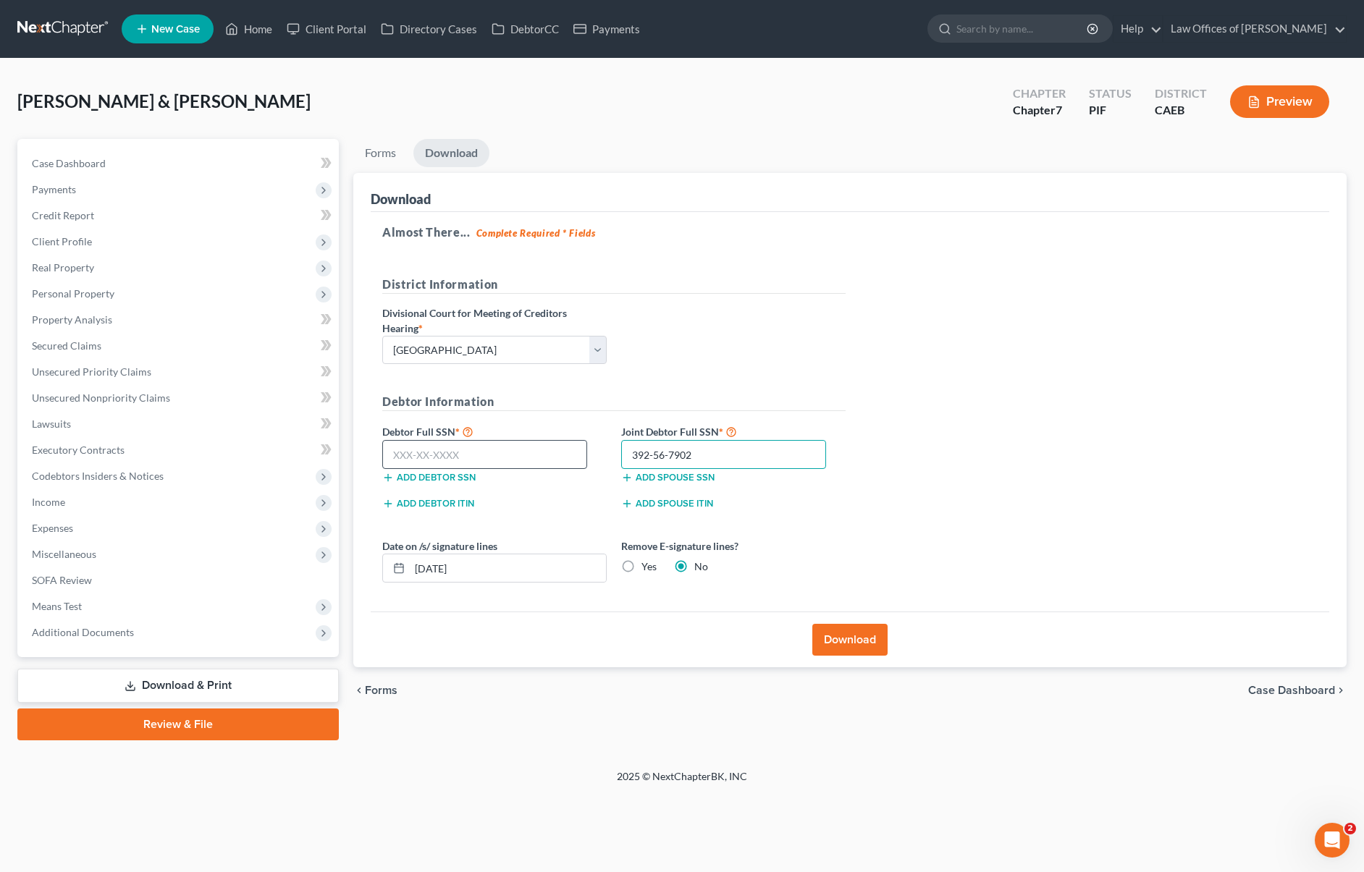
type input "392-56-7902"
click at [512, 443] on input "text" at bounding box center [484, 454] width 205 height 29
type input "034-30-5976"
click at [845, 640] on button "Download" at bounding box center [849, 640] width 75 height 32
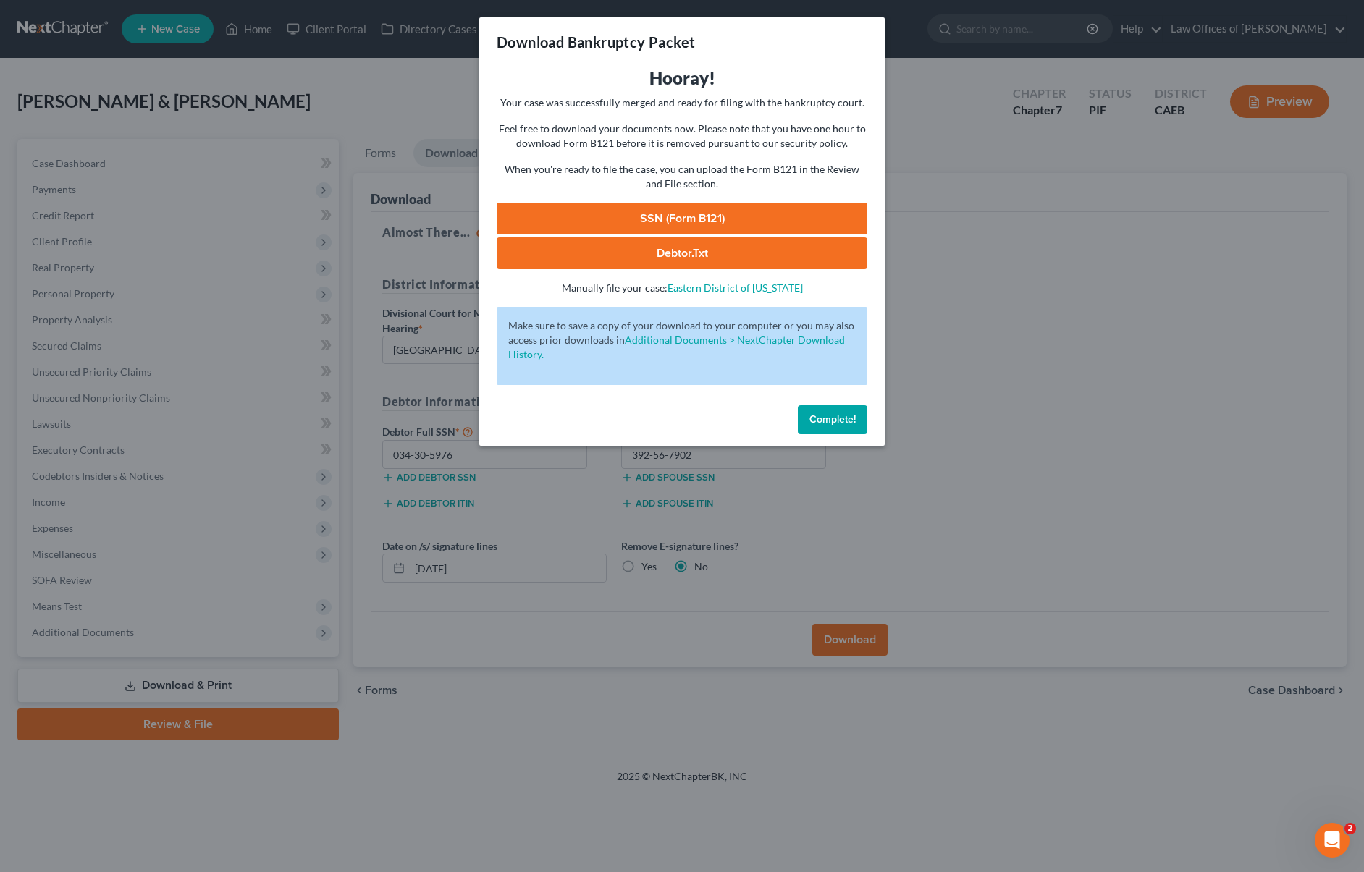
click at [691, 227] on link "SSN (Form B121)" at bounding box center [682, 219] width 371 height 32
